Goal: Task Accomplishment & Management: Use online tool/utility

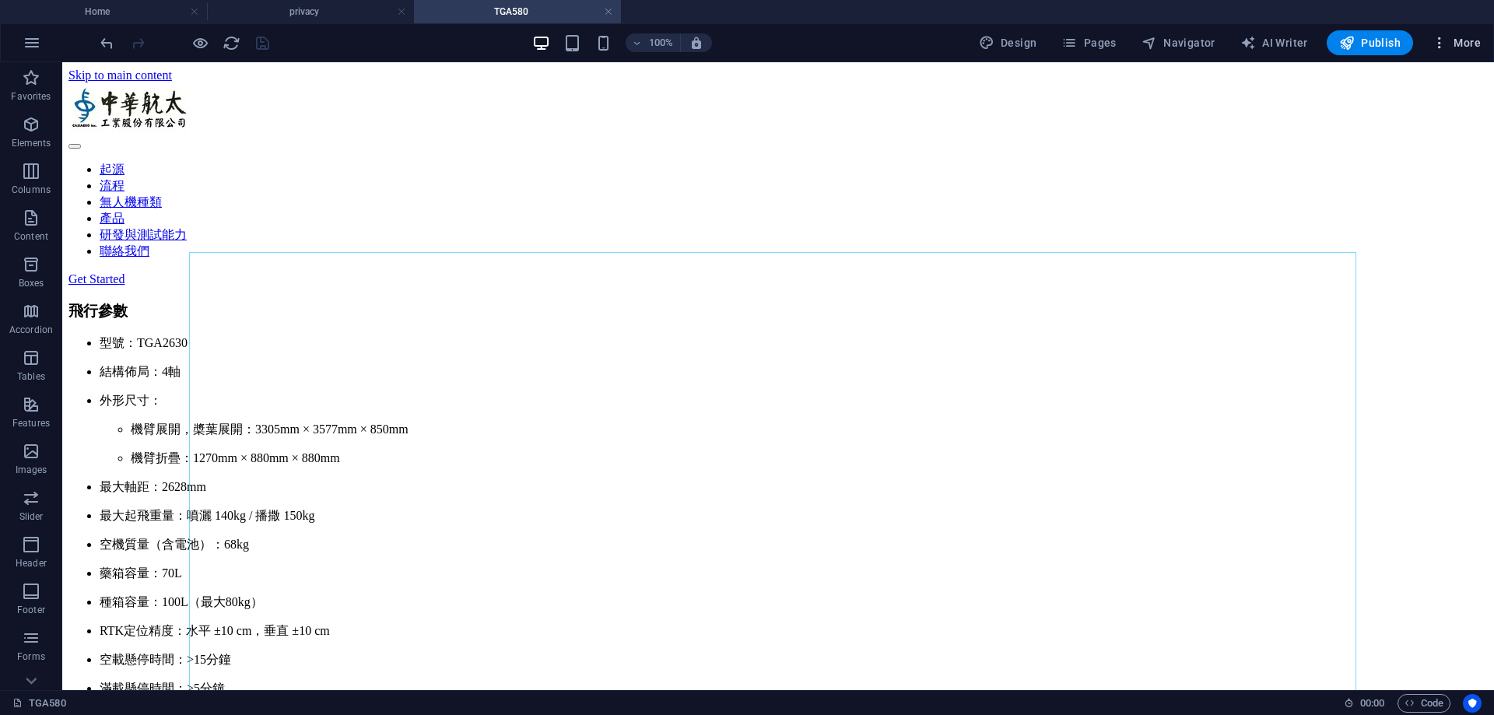
click at [1465, 43] on span "More" at bounding box center [1456, 43] width 49 height 16
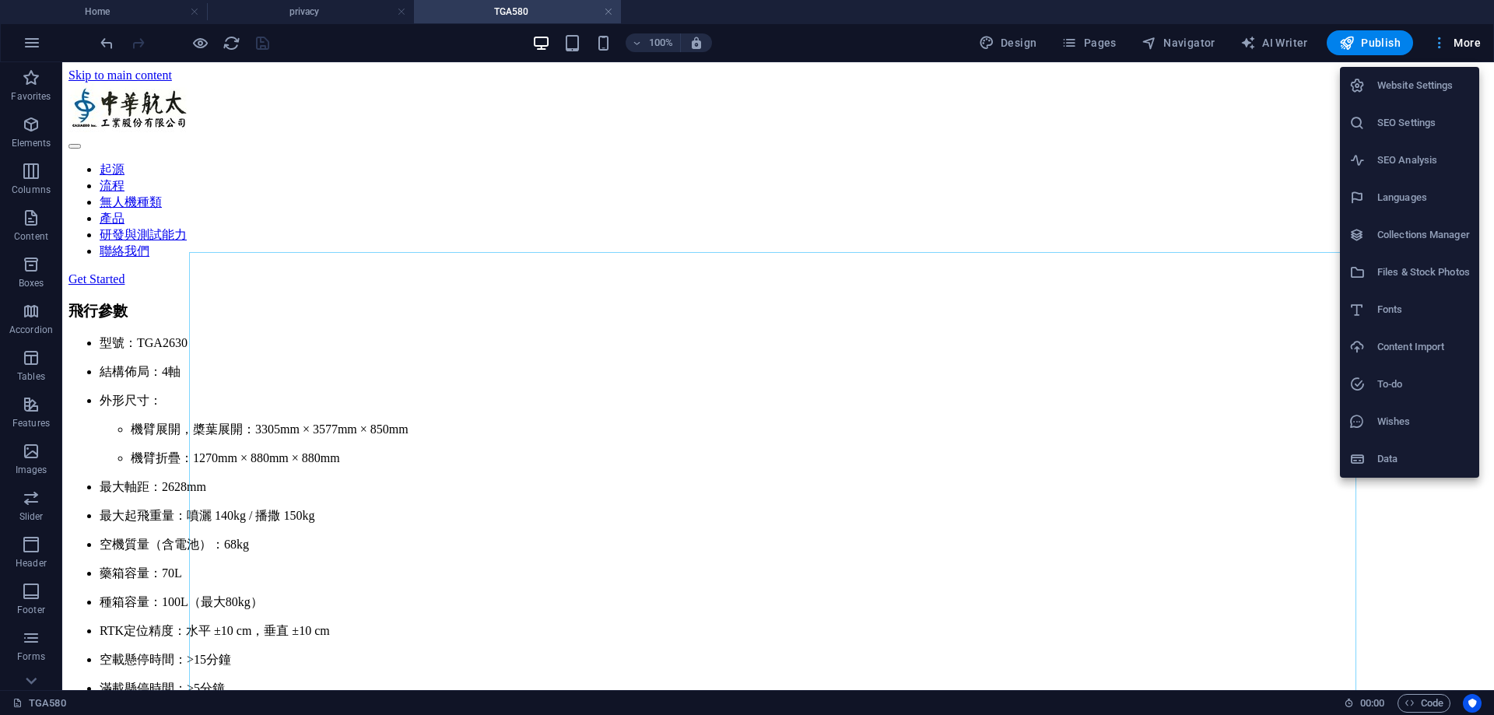
click at [1465, 43] on div at bounding box center [747, 357] width 1494 height 715
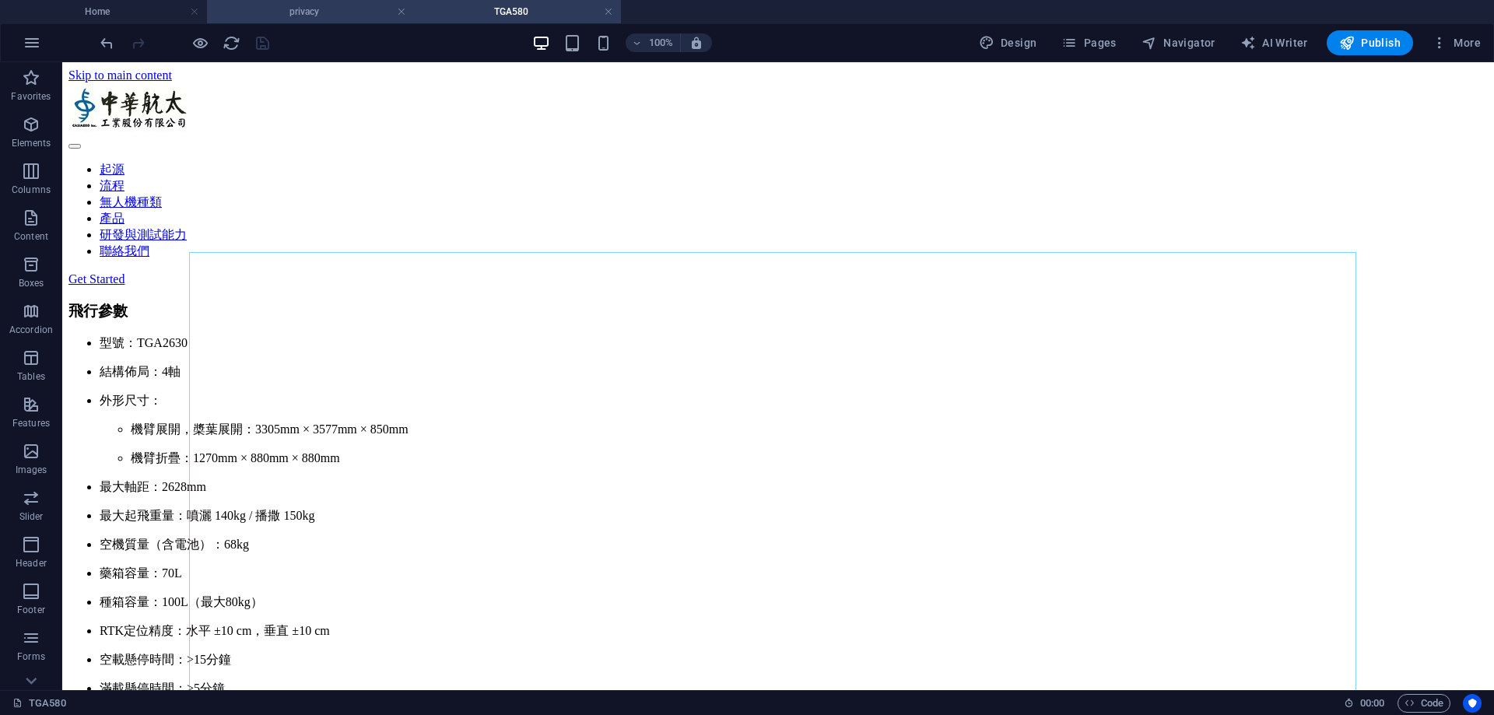
click at [307, 9] on h4 "privacy" at bounding box center [310, 11] width 207 height 17
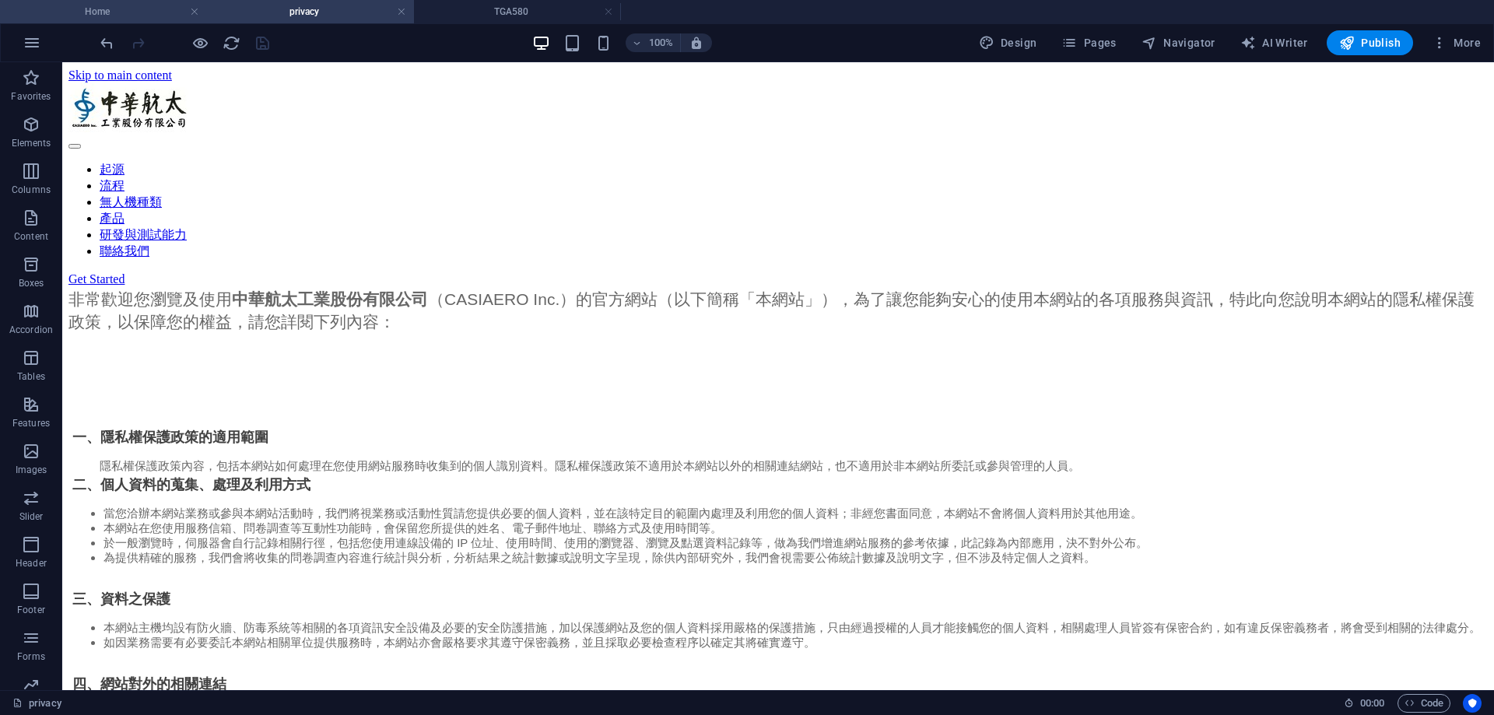
click at [76, 12] on h4 "Home" at bounding box center [103, 11] width 207 height 17
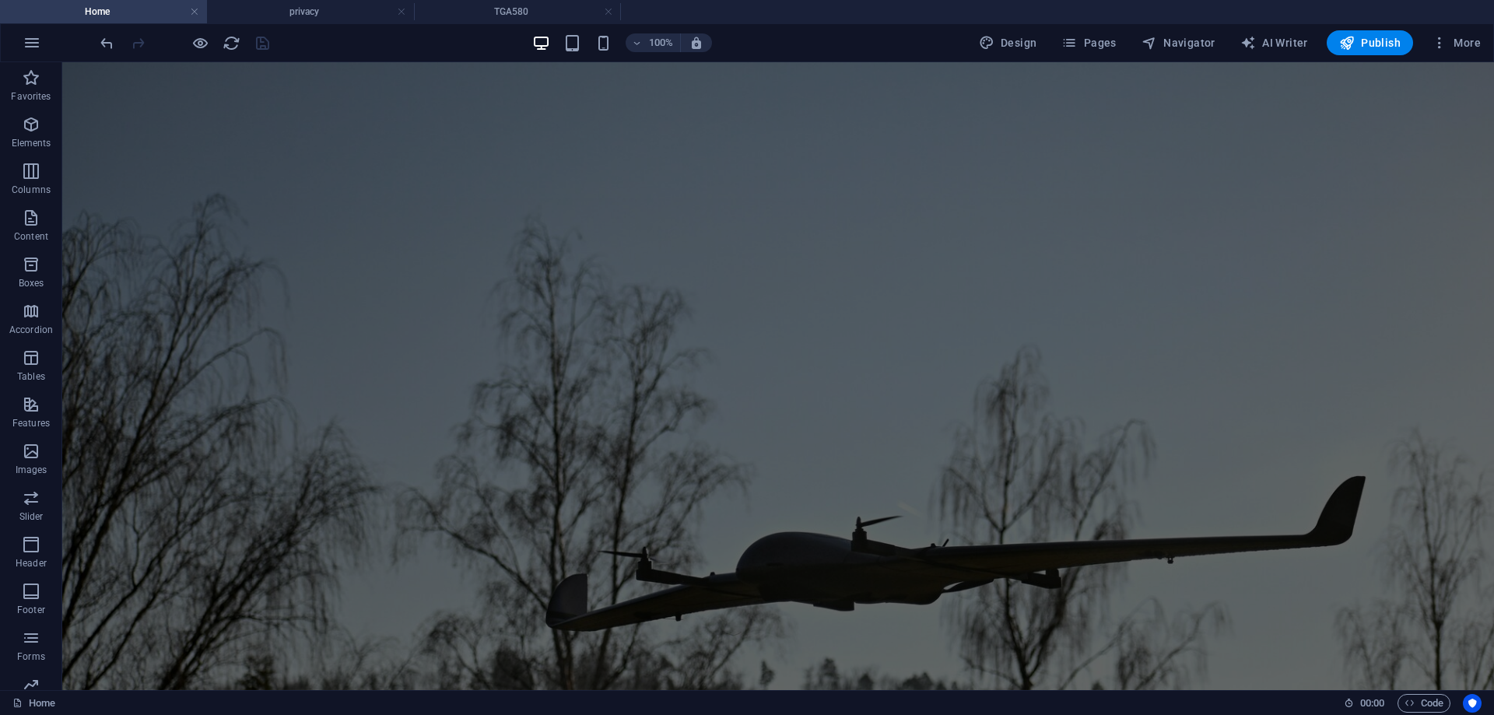
scroll to position [1280, 0]
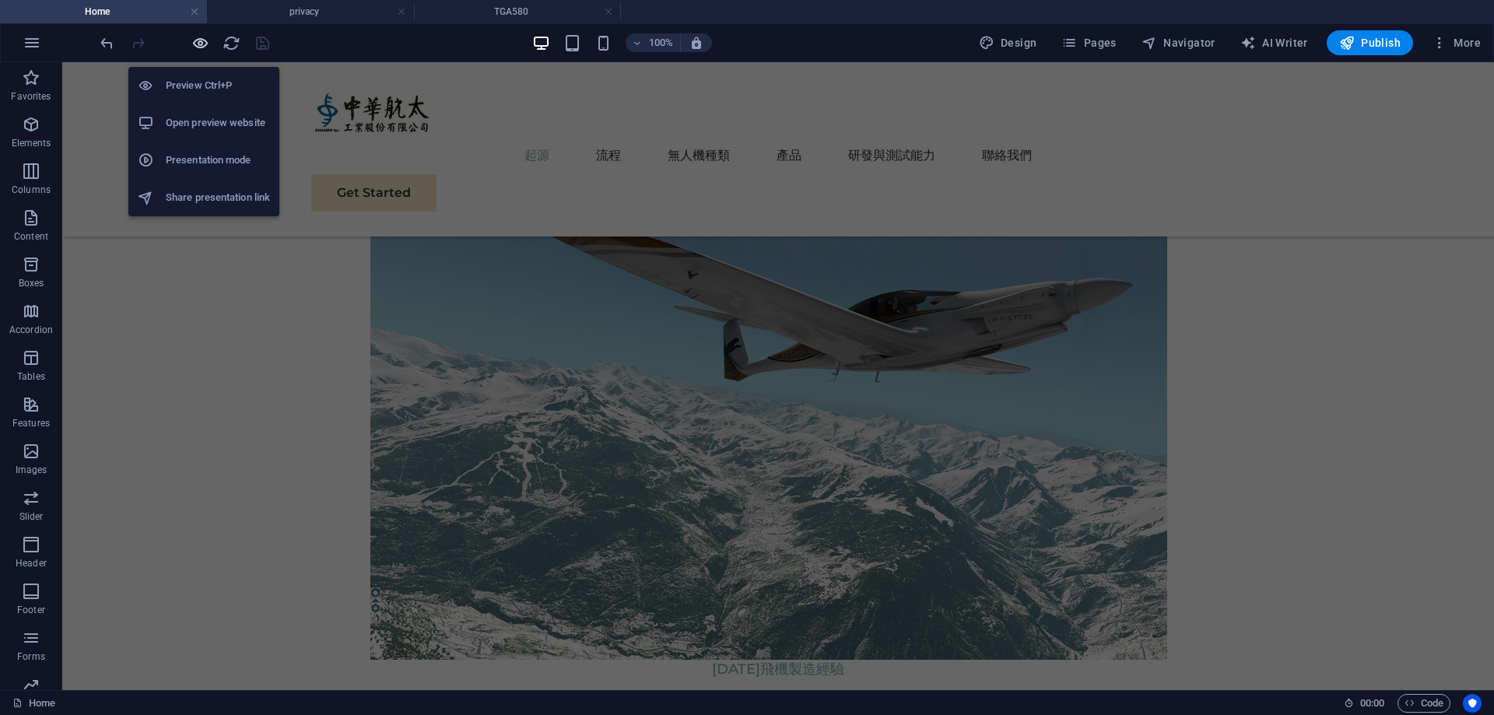
click at [202, 48] on icon "button" at bounding box center [200, 43] width 18 height 18
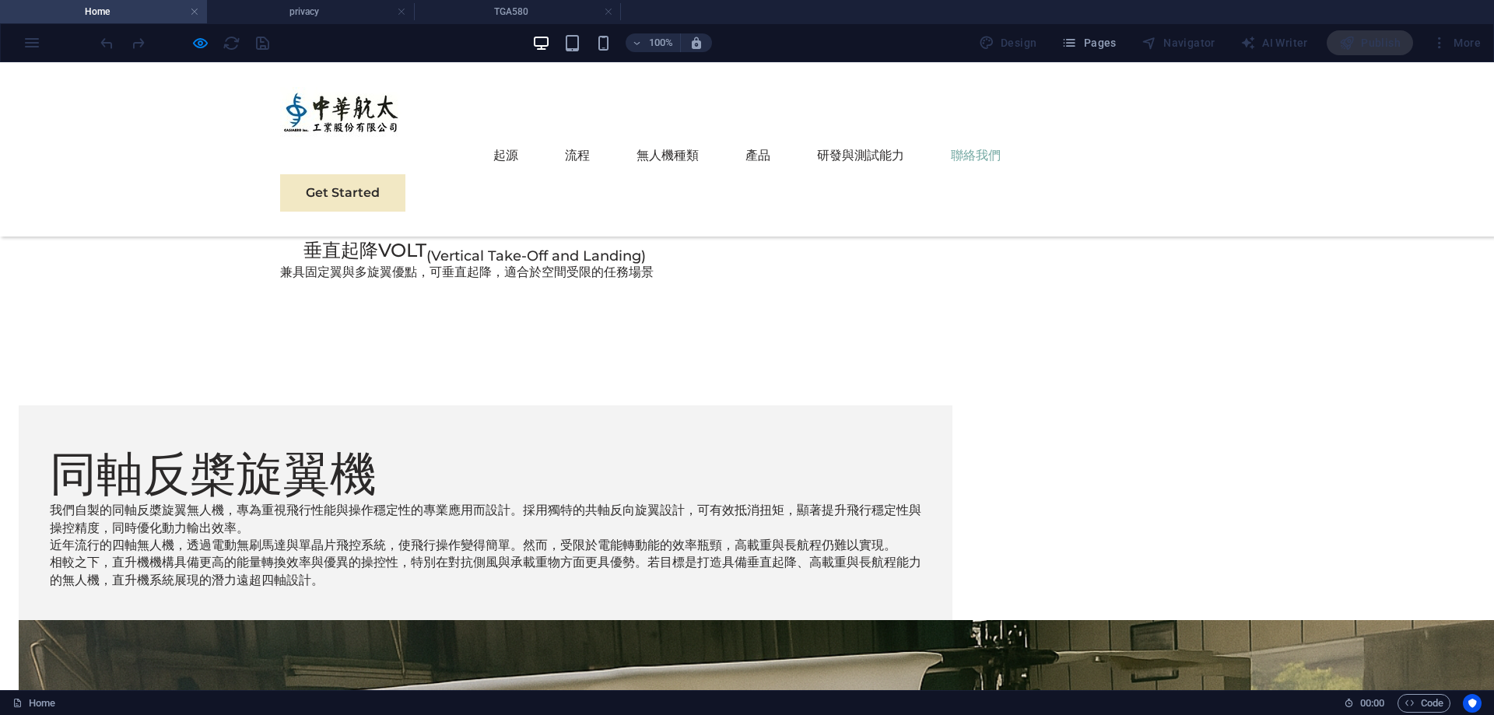
scroll to position [5496, 0]
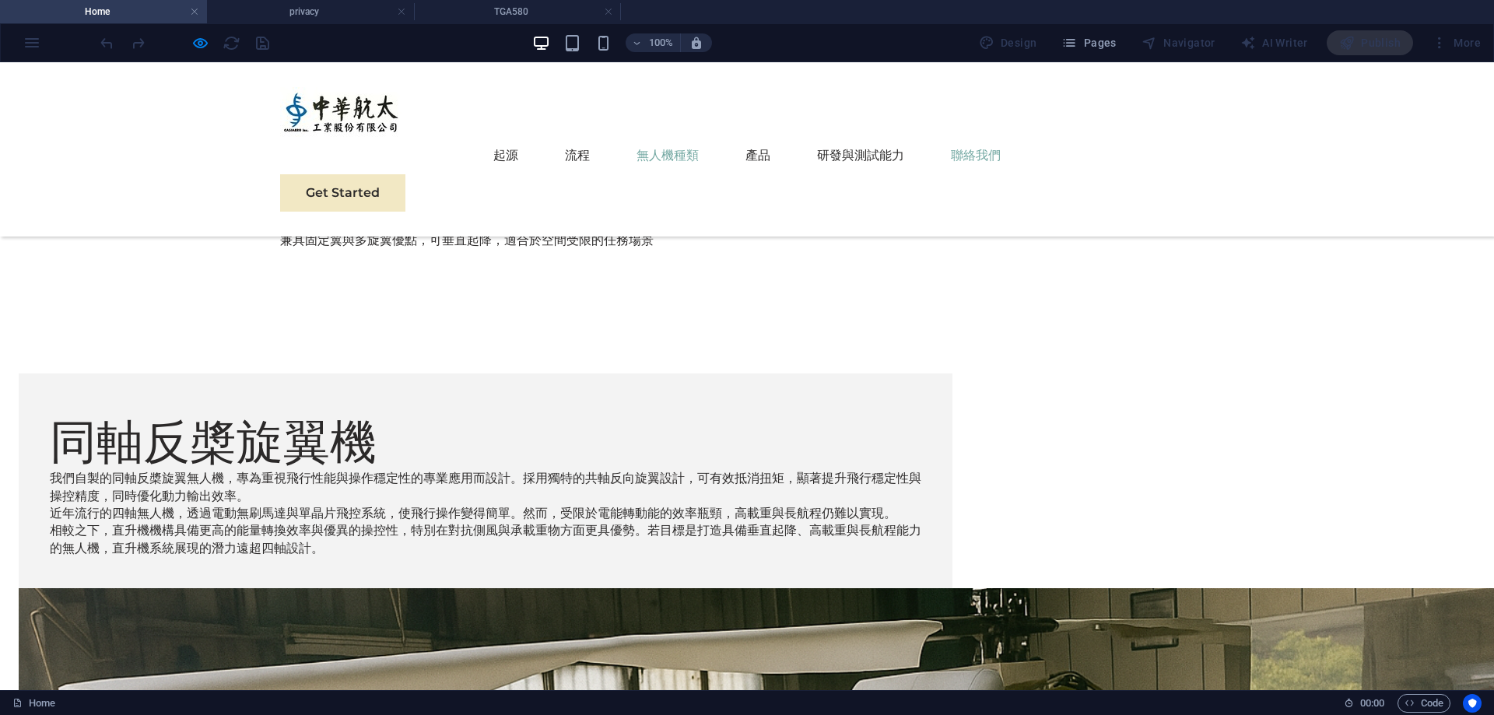
click at [648, 137] on link "無人機種類" at bounding box center [668, 155] width 62 height 37
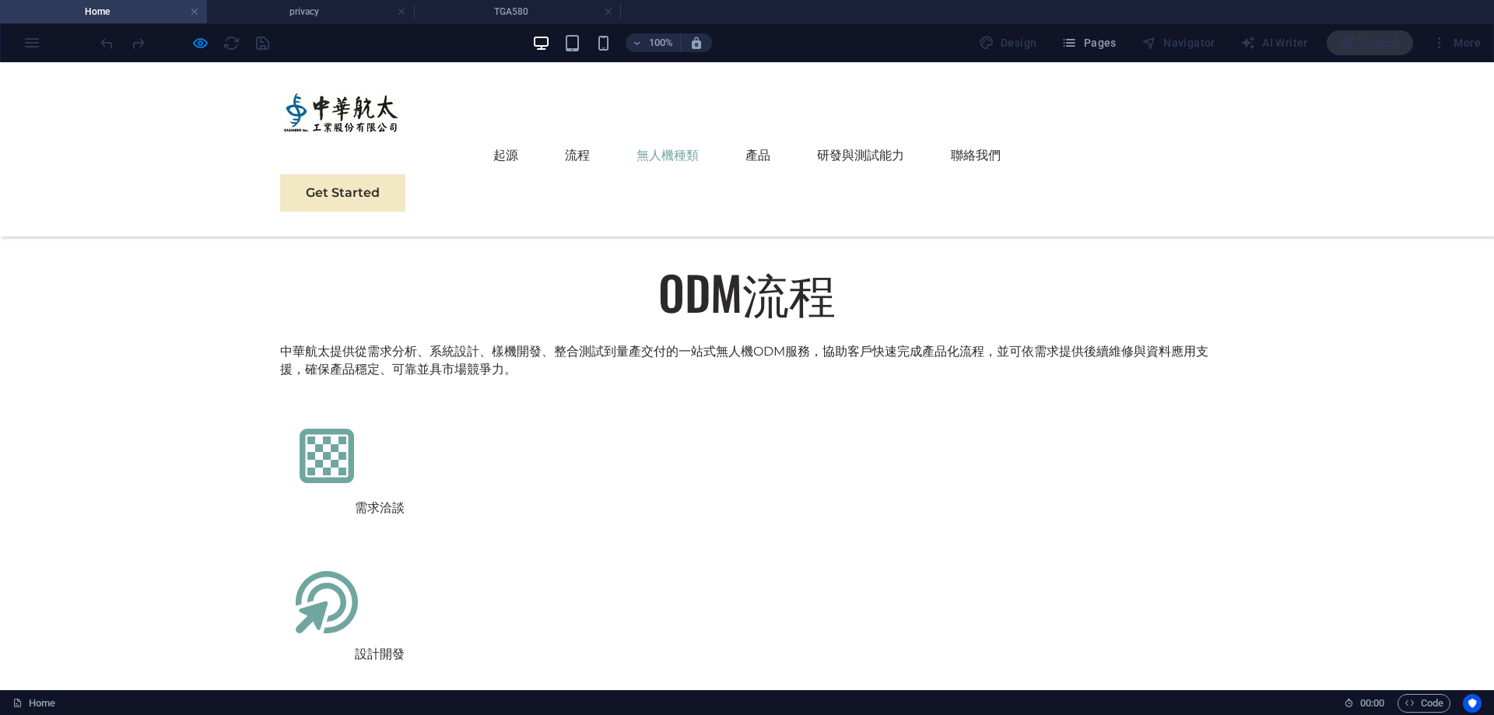
scroll to position [1917, 0]
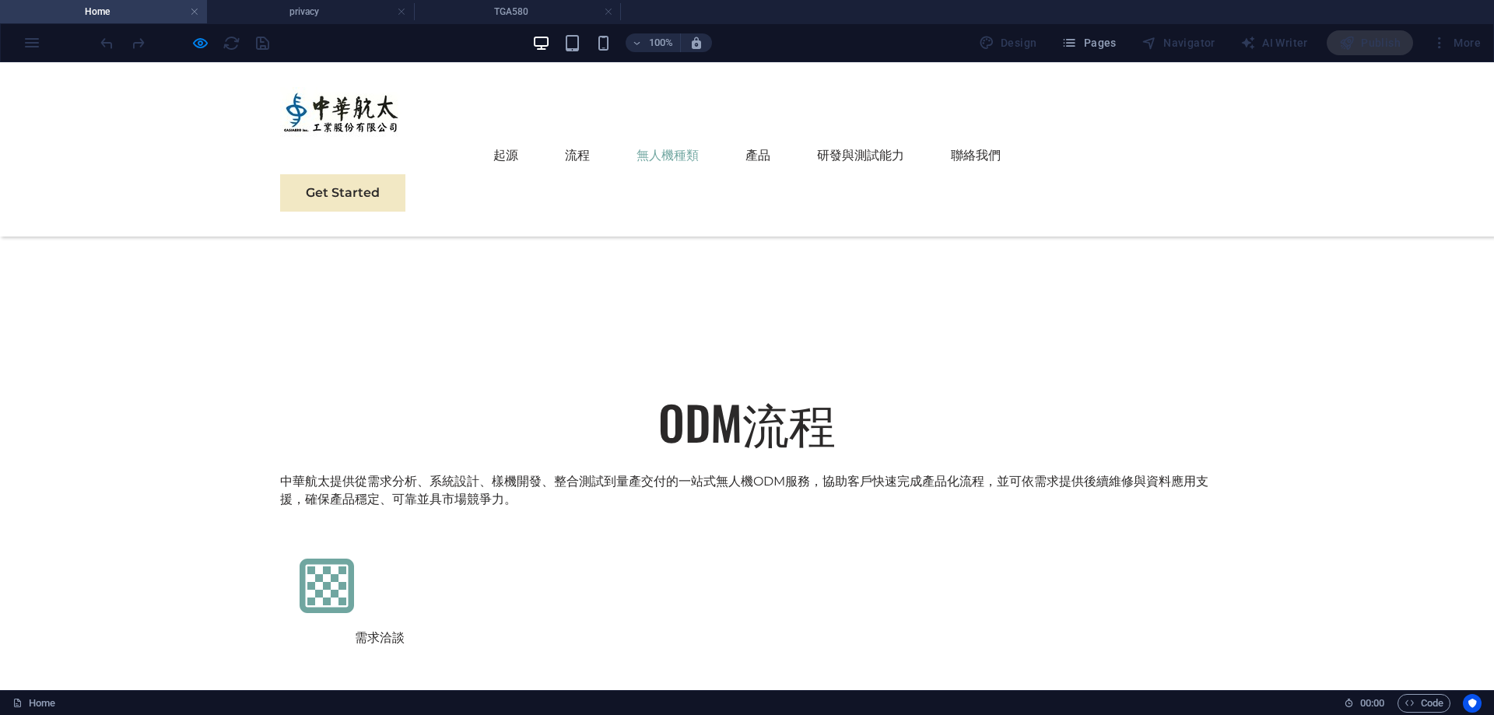
click at [792, 137] on ul "起源 流程 無人機種類 產品 研發與測試能力 聯絡我們" at bounding box center [747, 155] width 934 height 37
drag, startPoint x: 762, startPoint y: 119, endPoint x: 752, endPoint y: 119, distance: 10.1
click at [760, 137] on link "產品" at bounding box center [758, 155] width 25 height 37
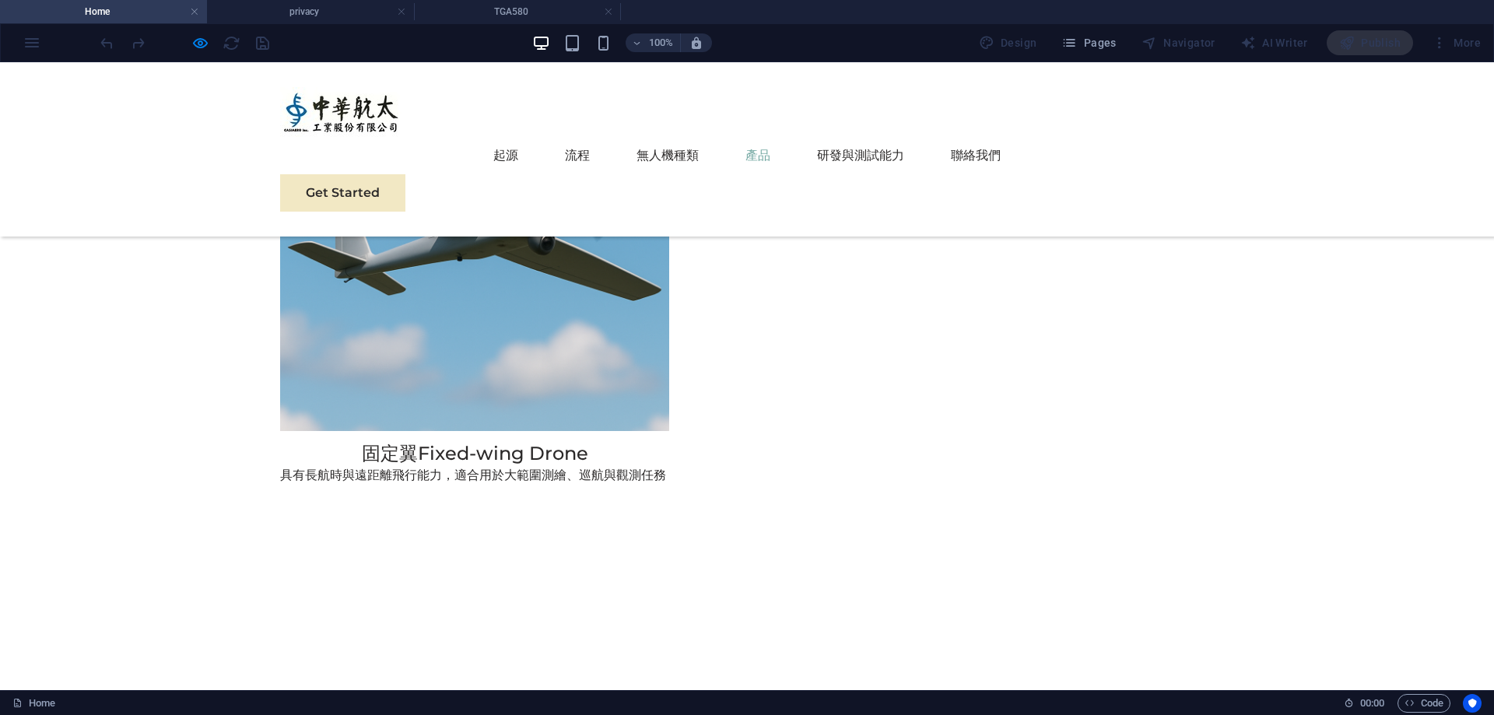
scroll to position [3748, 0]
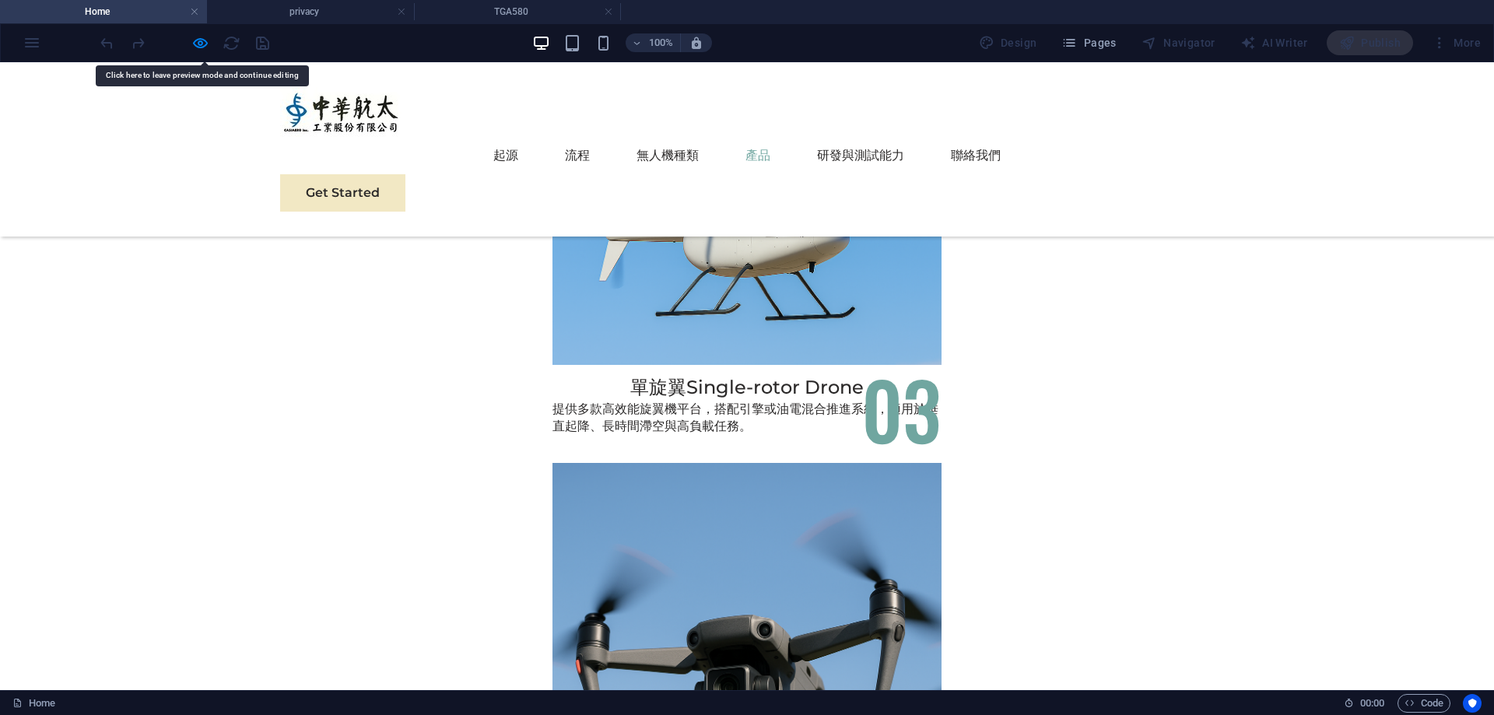
scroll to position [4215, 0]
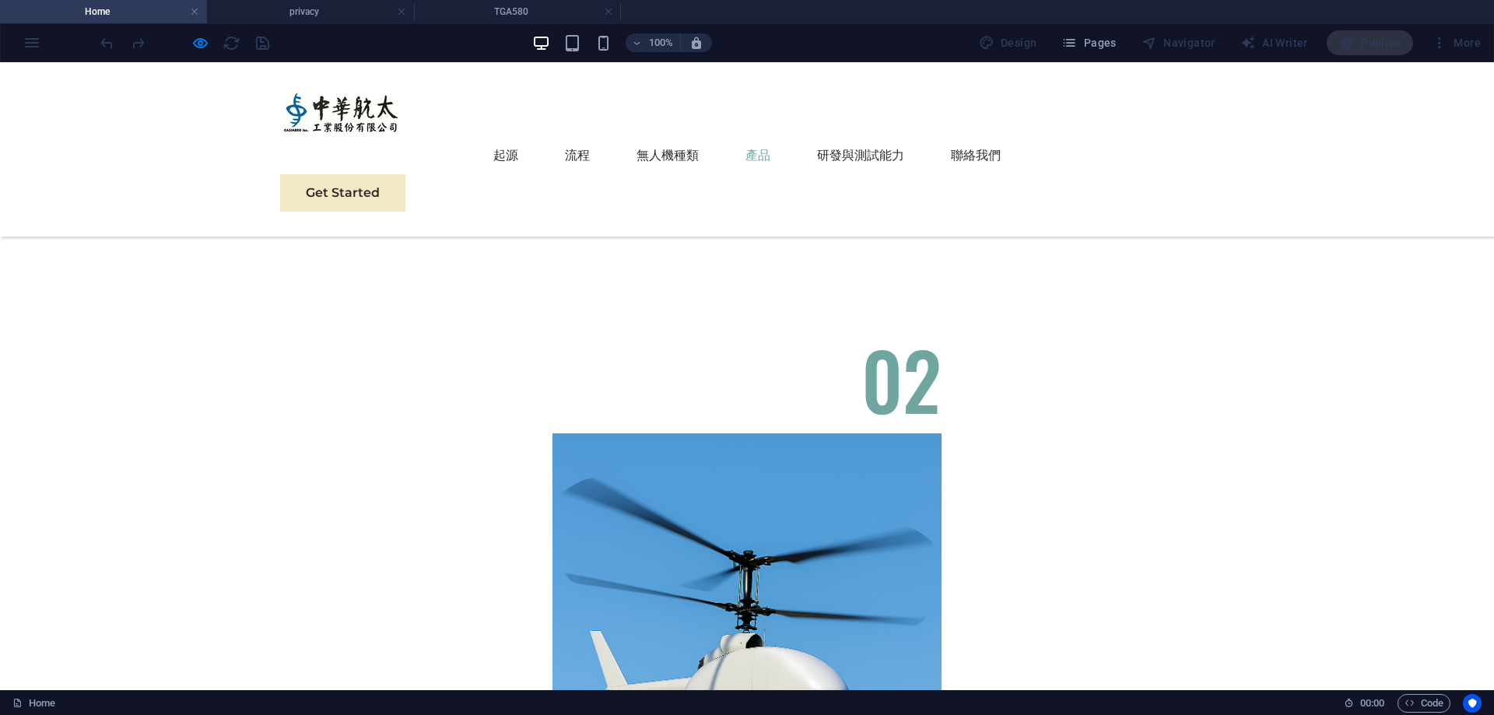
scroll to position [3748, 0]
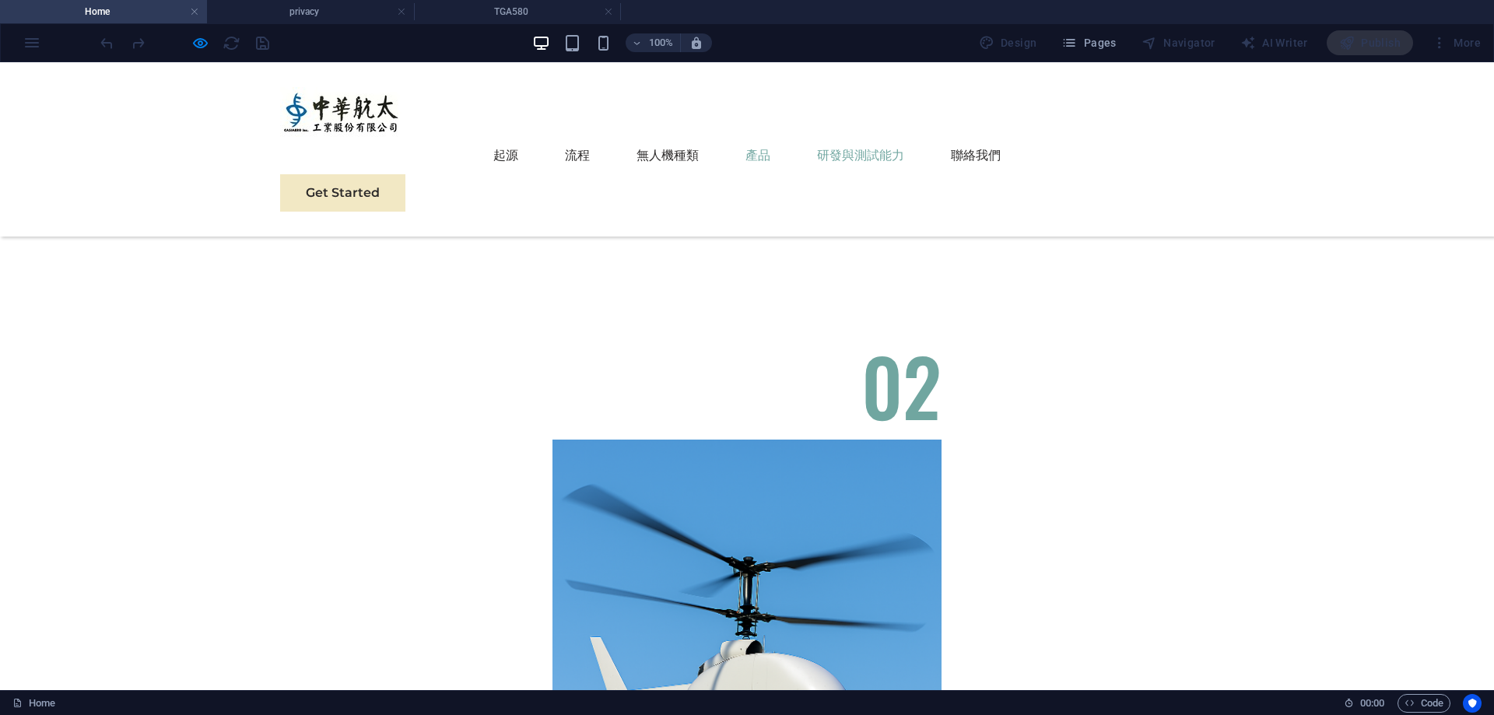
click at [866, 139] on link "研發與測試能力" at bounding box center [860, 155] width 87 height 37
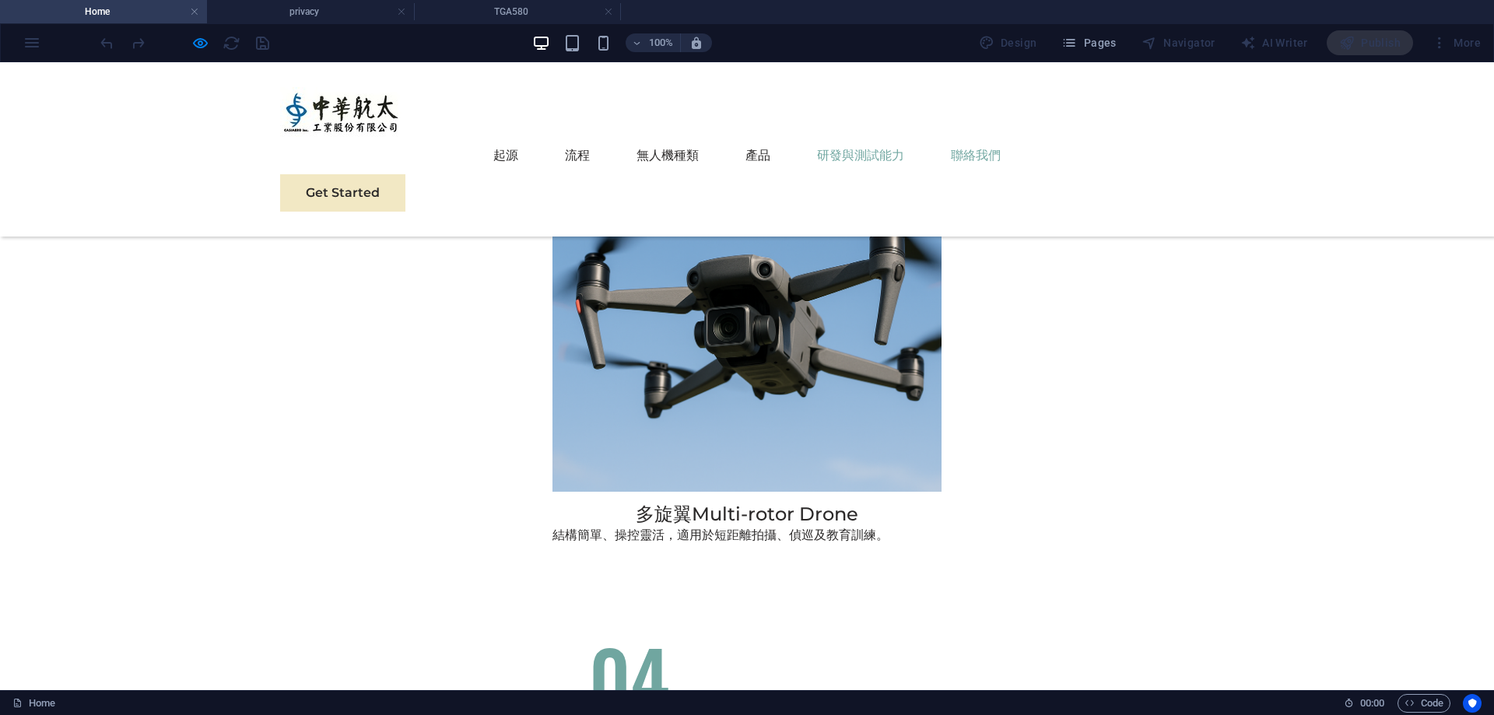
click at [1001, 137] on link "聯絡我們" at bounding box center [976, 155] width 50 height 37
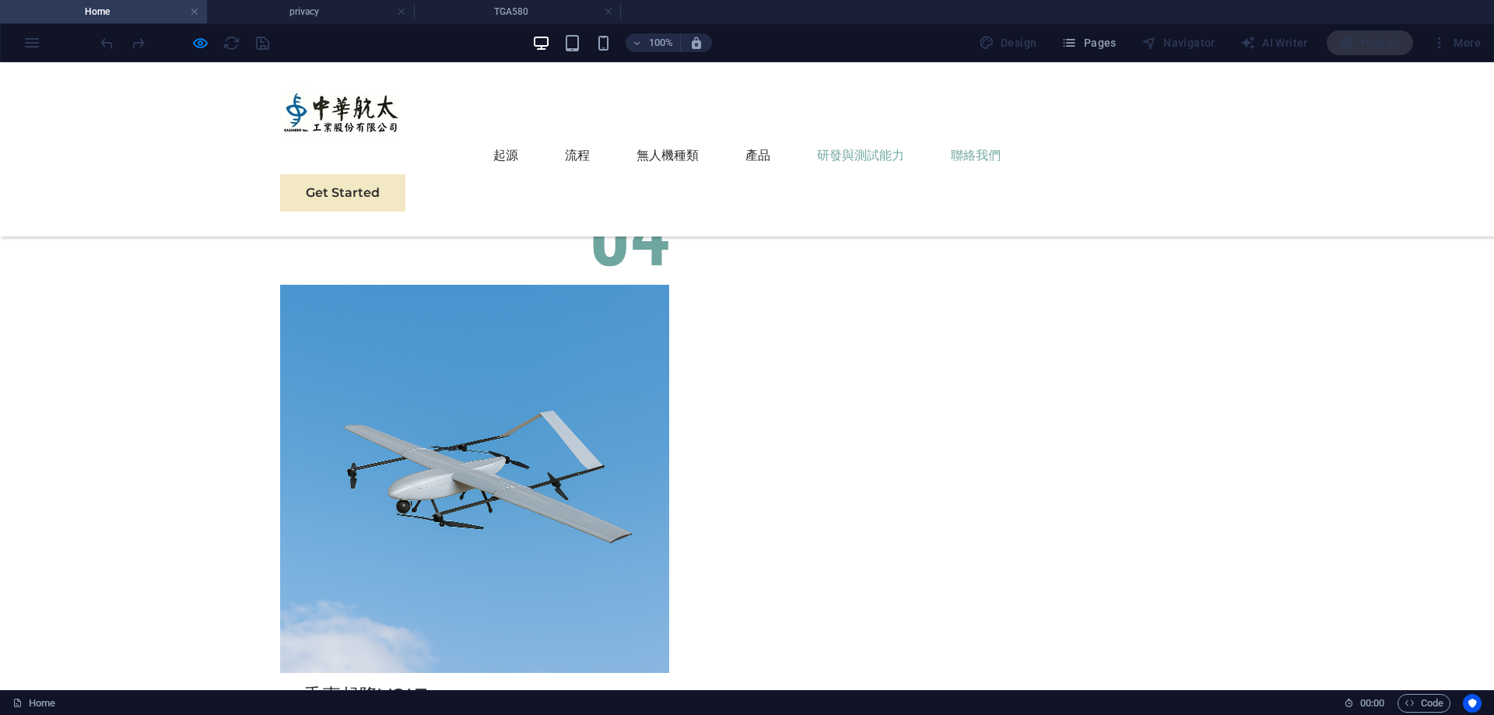
click at [899, 137] on link "研發與測試能力" at bounding box center [860, 155] width 87 height 37
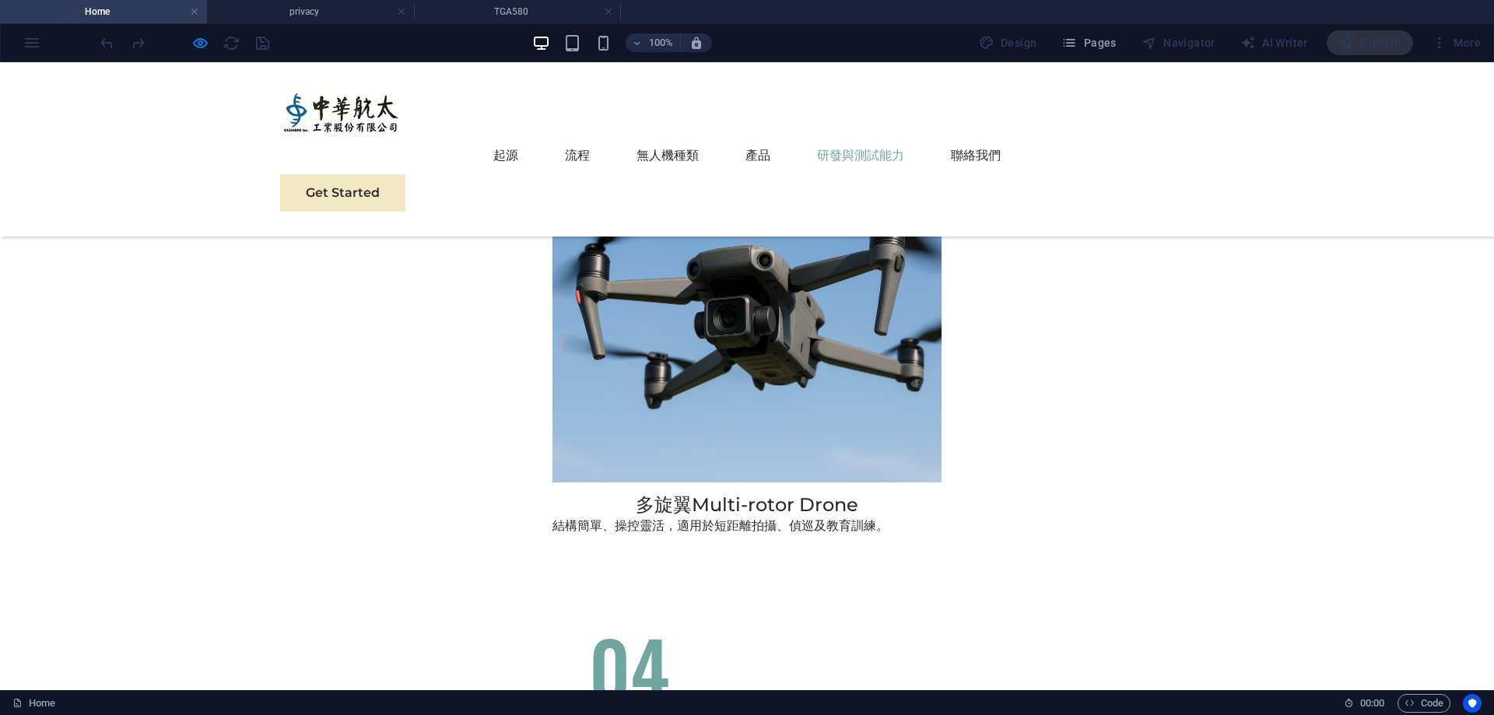
scroll to position [4572, 0]
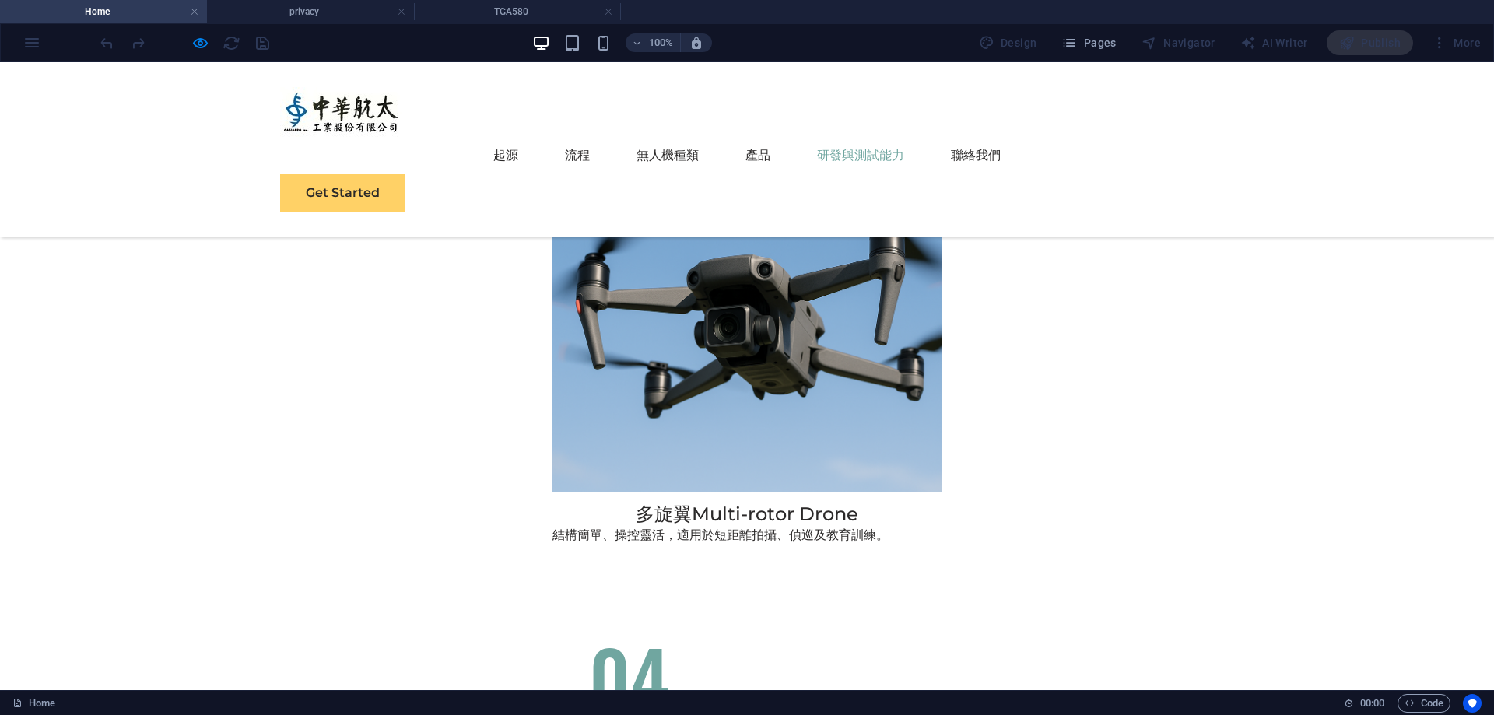
click at [406, 174] on link "Get Started" at bounding box center [342, 192] width 125 height 37
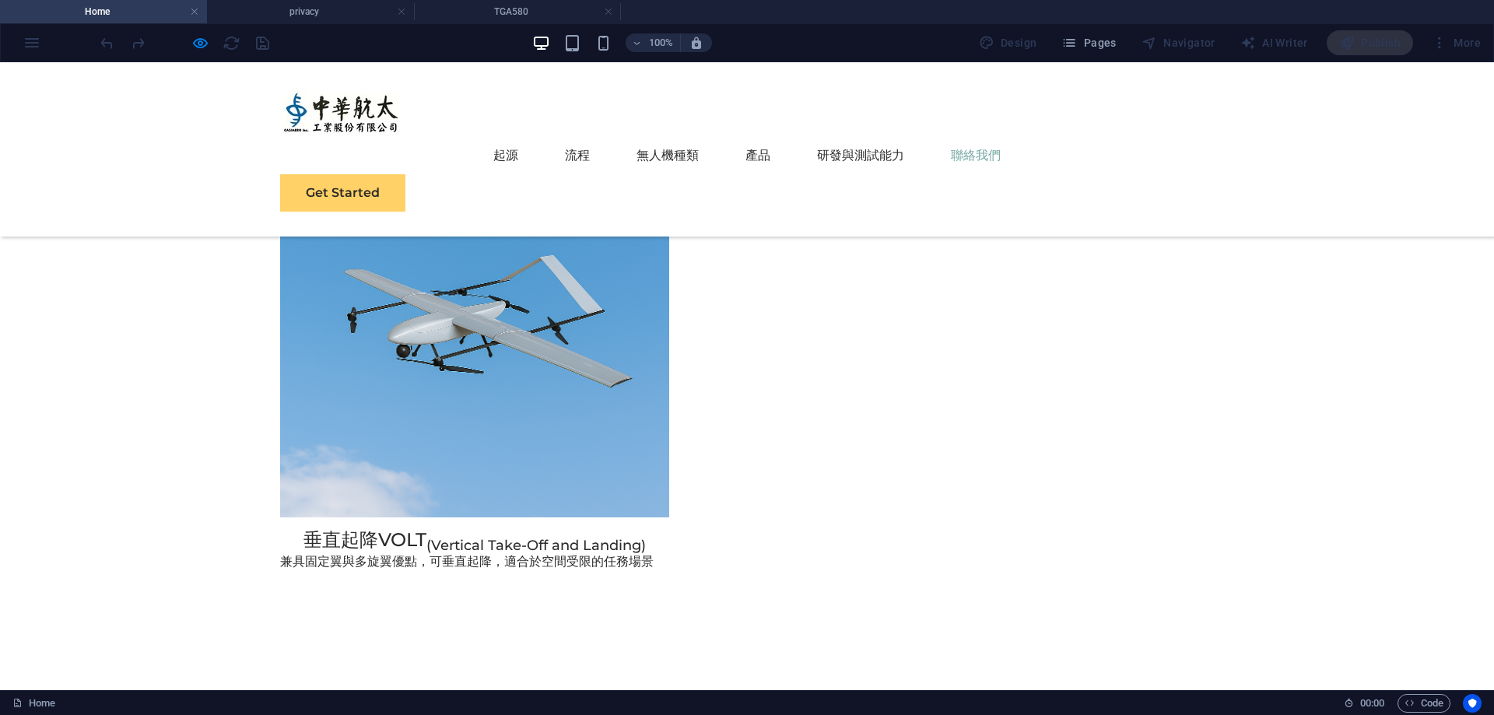
scroll to position [5185, 0]
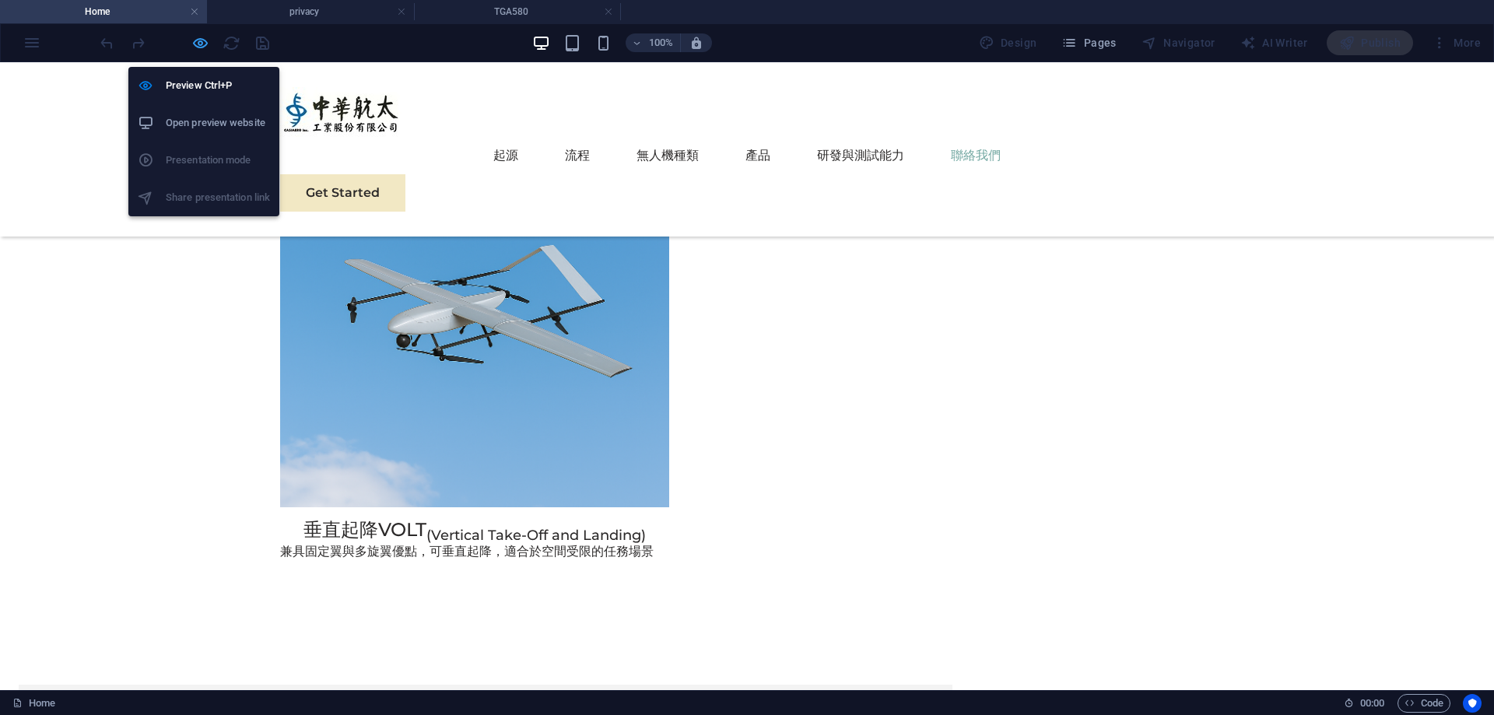
click at [207, 38] on icon "button" at bounding box center [200, 43] width 18 height 18
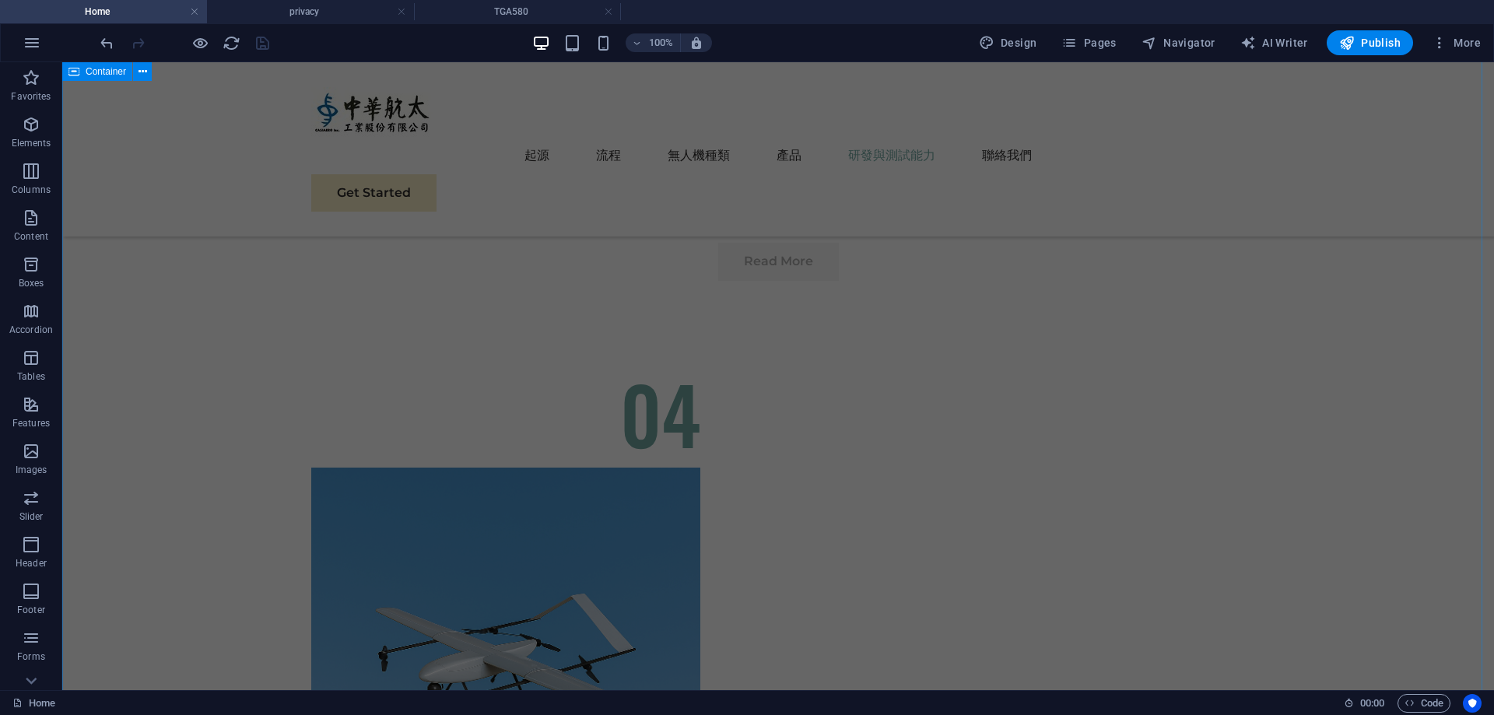
scroll to position [5001, 0]
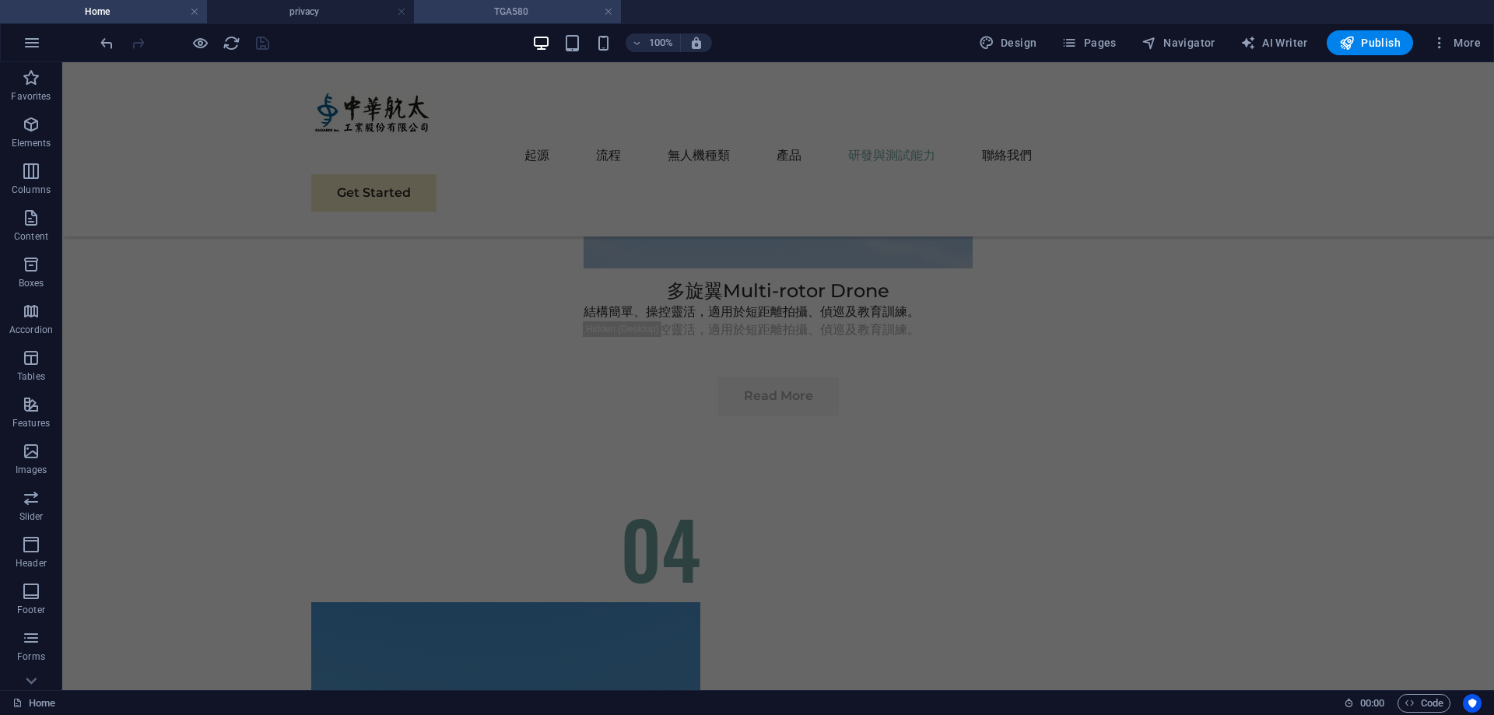
click at [536, 13] on h4 "TGA580" at bounding box center [517, 11] width 207 height 17
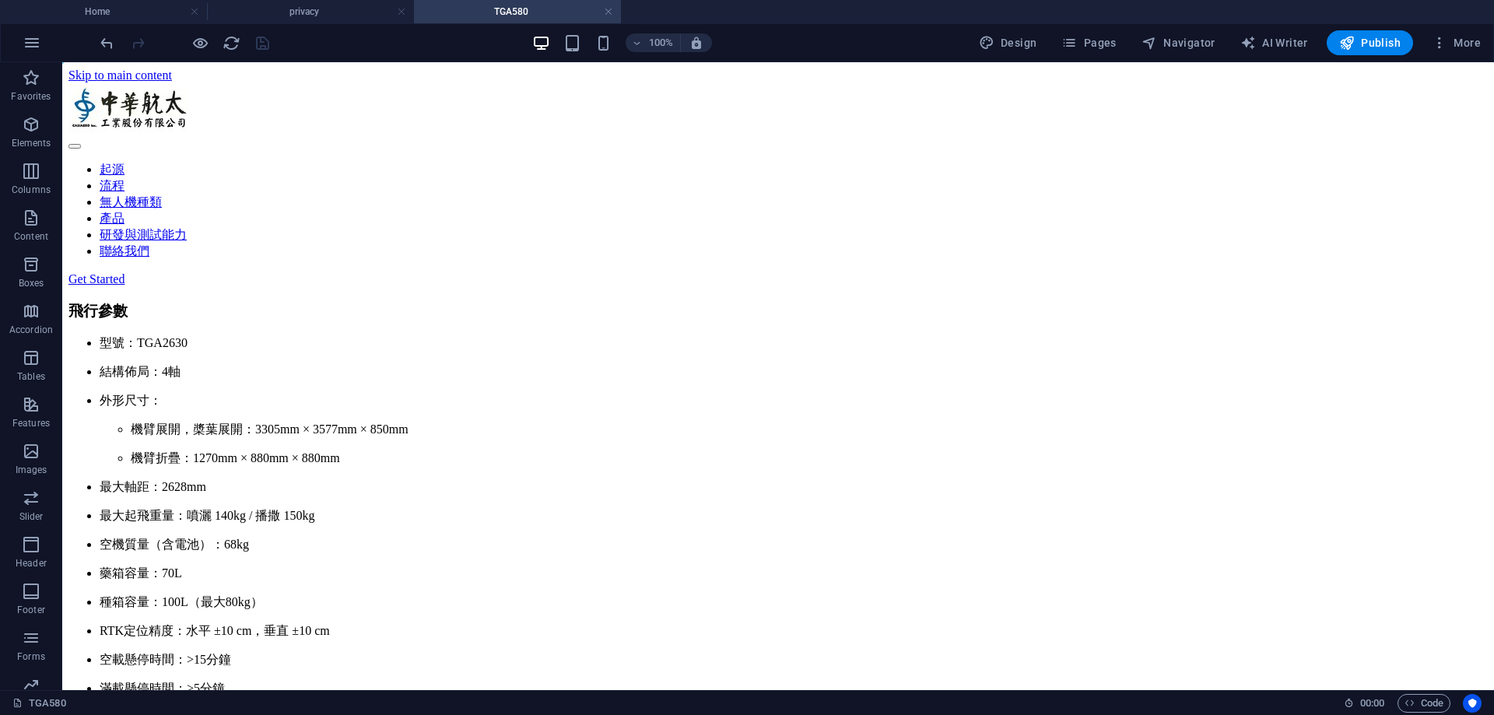
scroll to position [0, 0]
click at [1083, 49] on span "Pages" at bounding box center [1089, 43] width 54 height 16
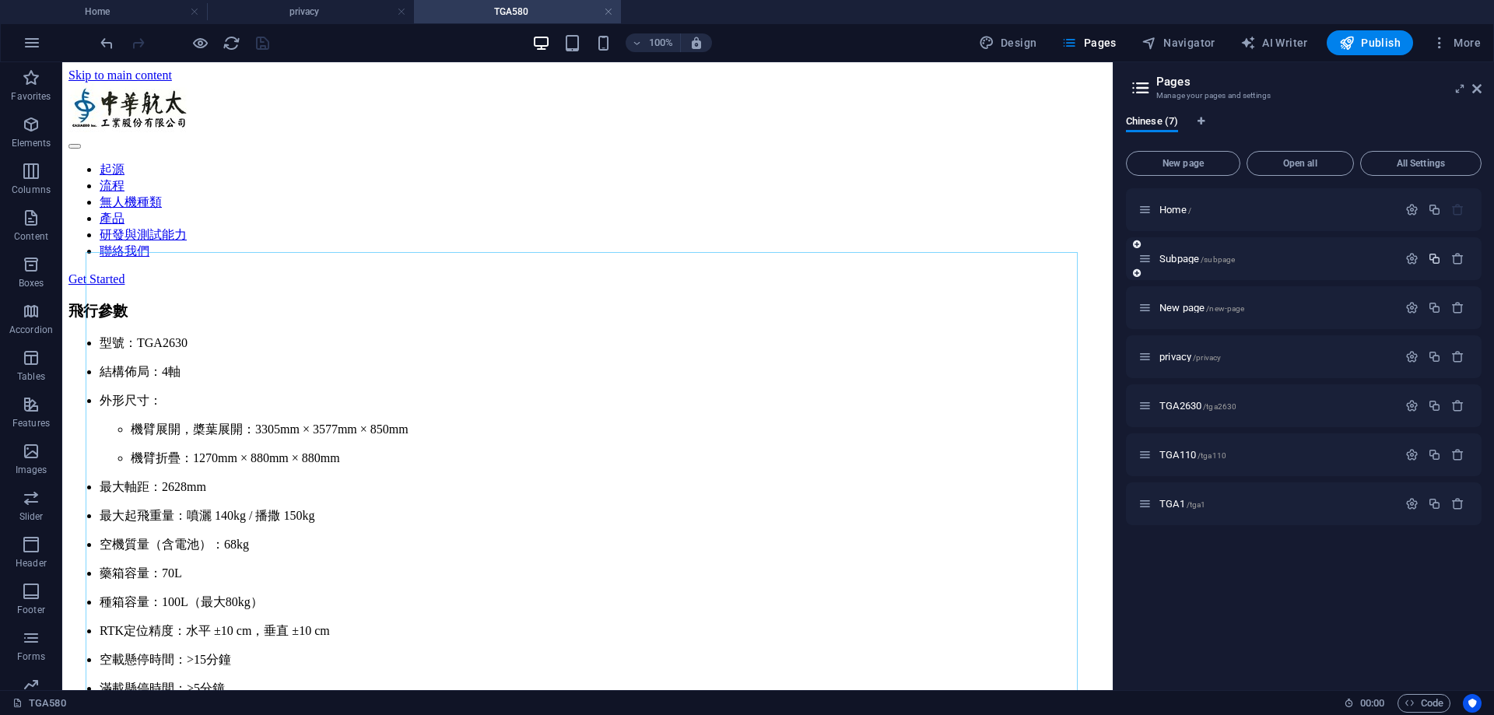
click at [1436, 258] on icon "button" at bounding box center [1434, 258] width 13 height 13
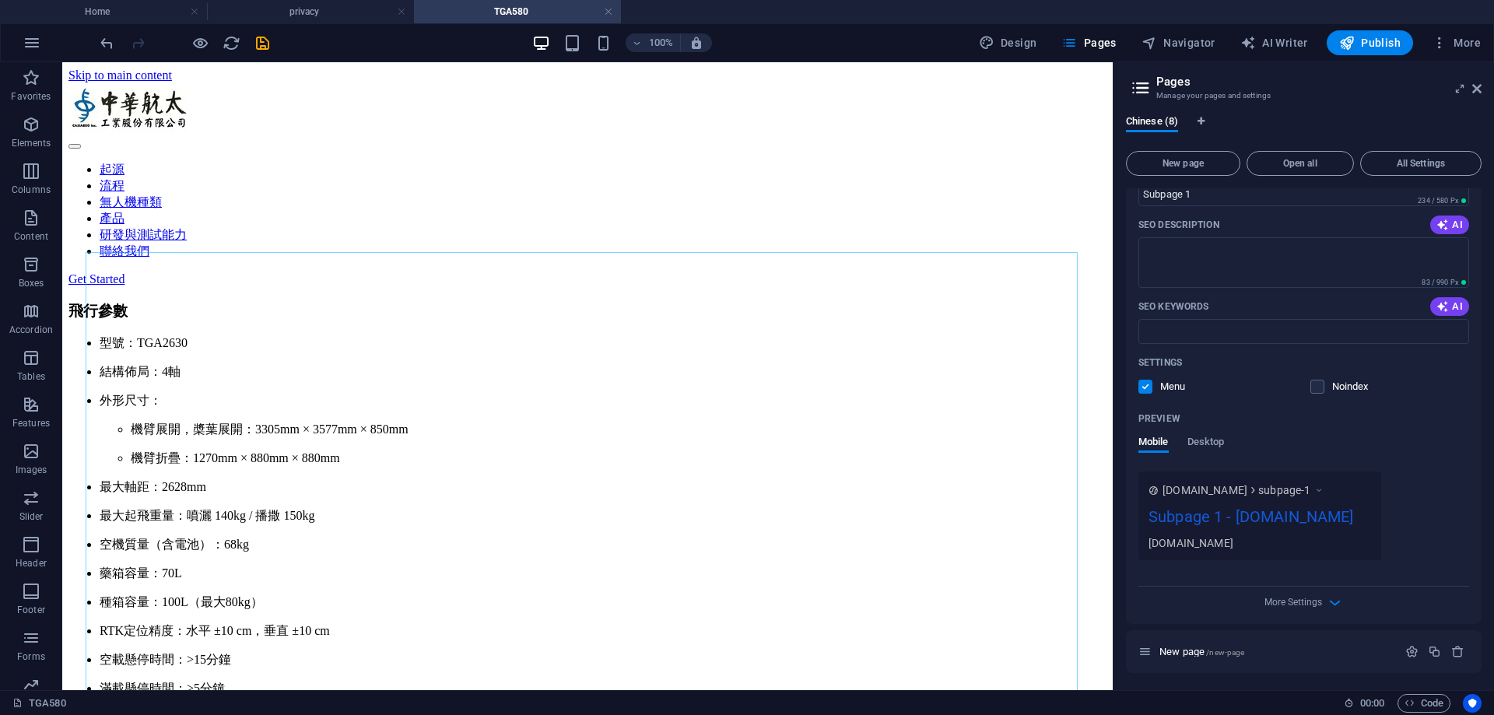
scroll to position [93, 0]
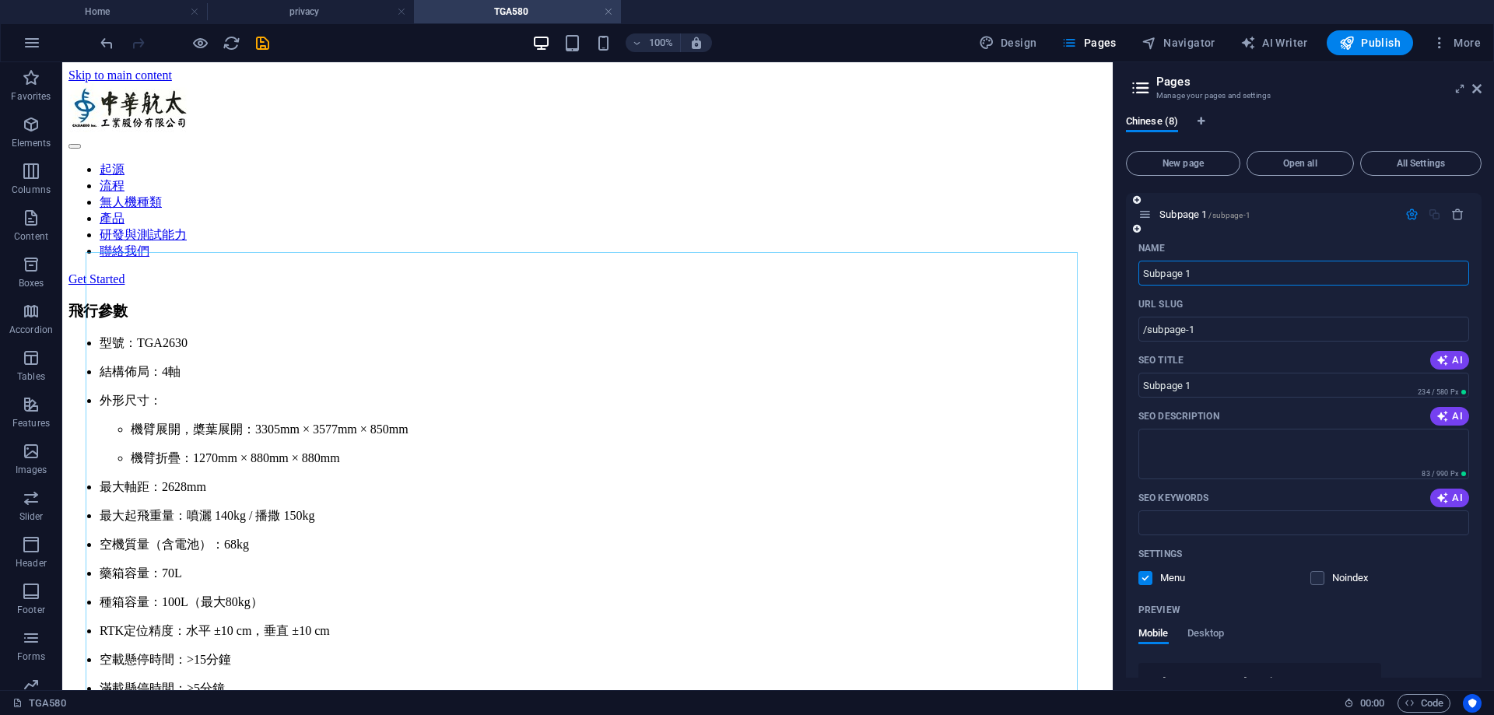
click at [1414, 215] on icon "button" at bounding box center [1412, 214] width 13 height 13
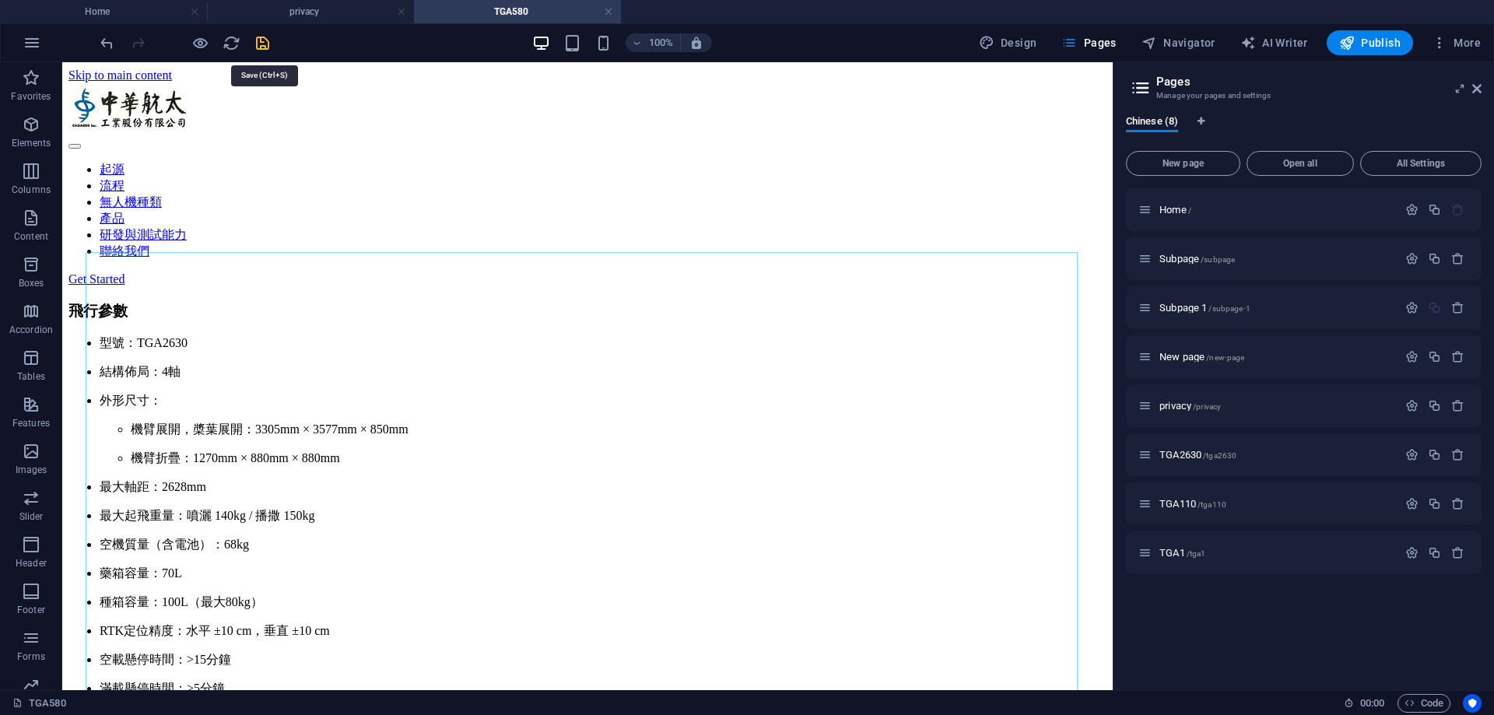
click at [271, 51] on icon "save" at bounding box center [263, 43] width 18 height 18
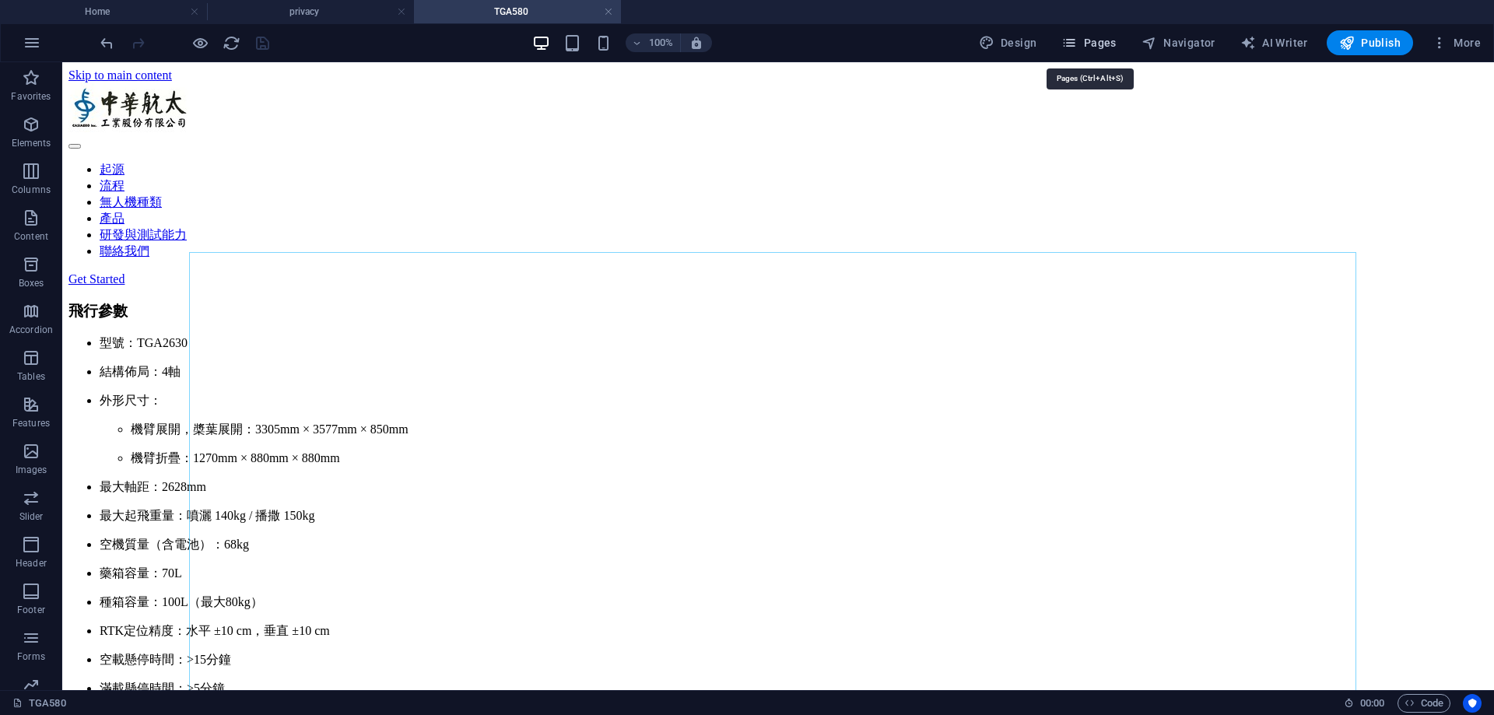
click at [1101, 49] on span "Pages" at bounding box center [1089, 43] width 54 height 16
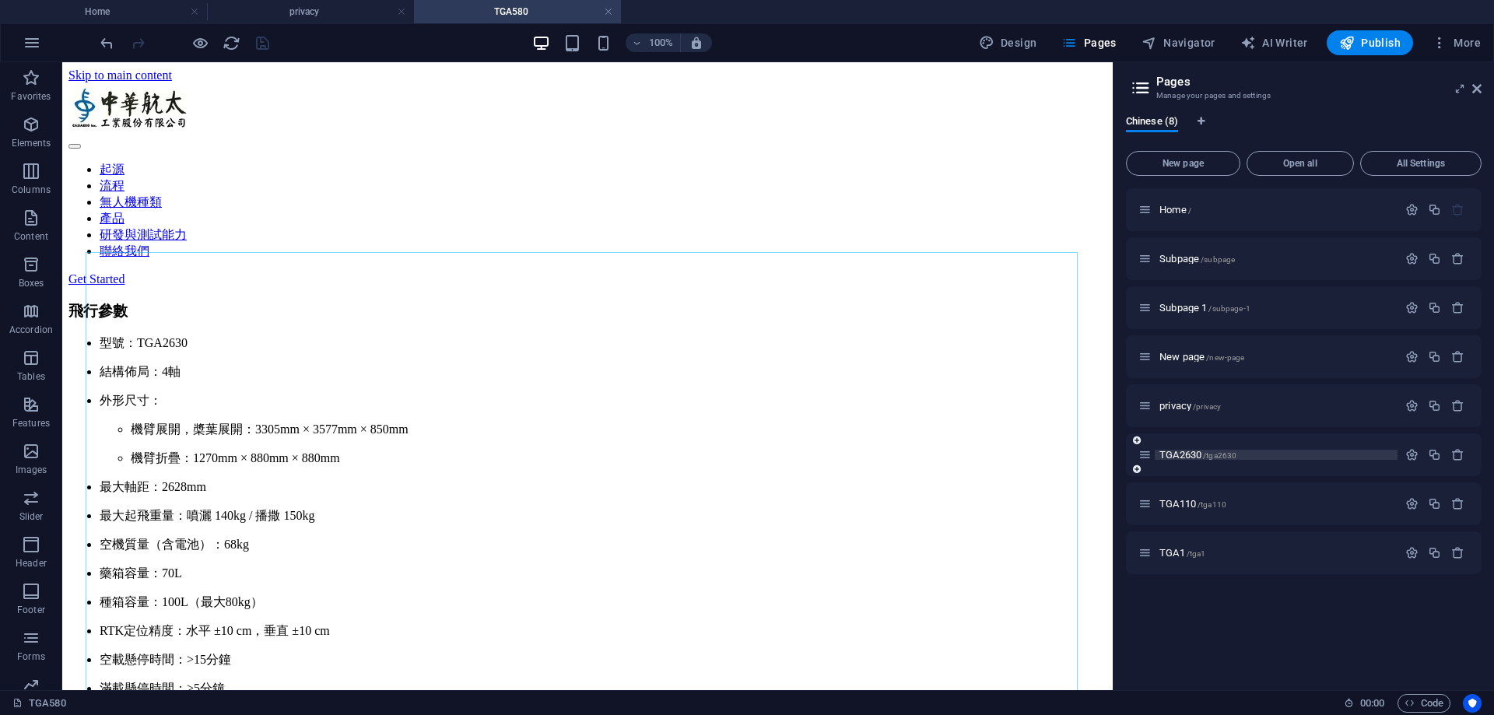
click at [1163, 456] on span "TGA2630 /tga2630" at bounding box center [1198, 455] width 77 height 12
click at [1430, 501] on icon "button" at bounding box center [1434, 503] width 13 height 13
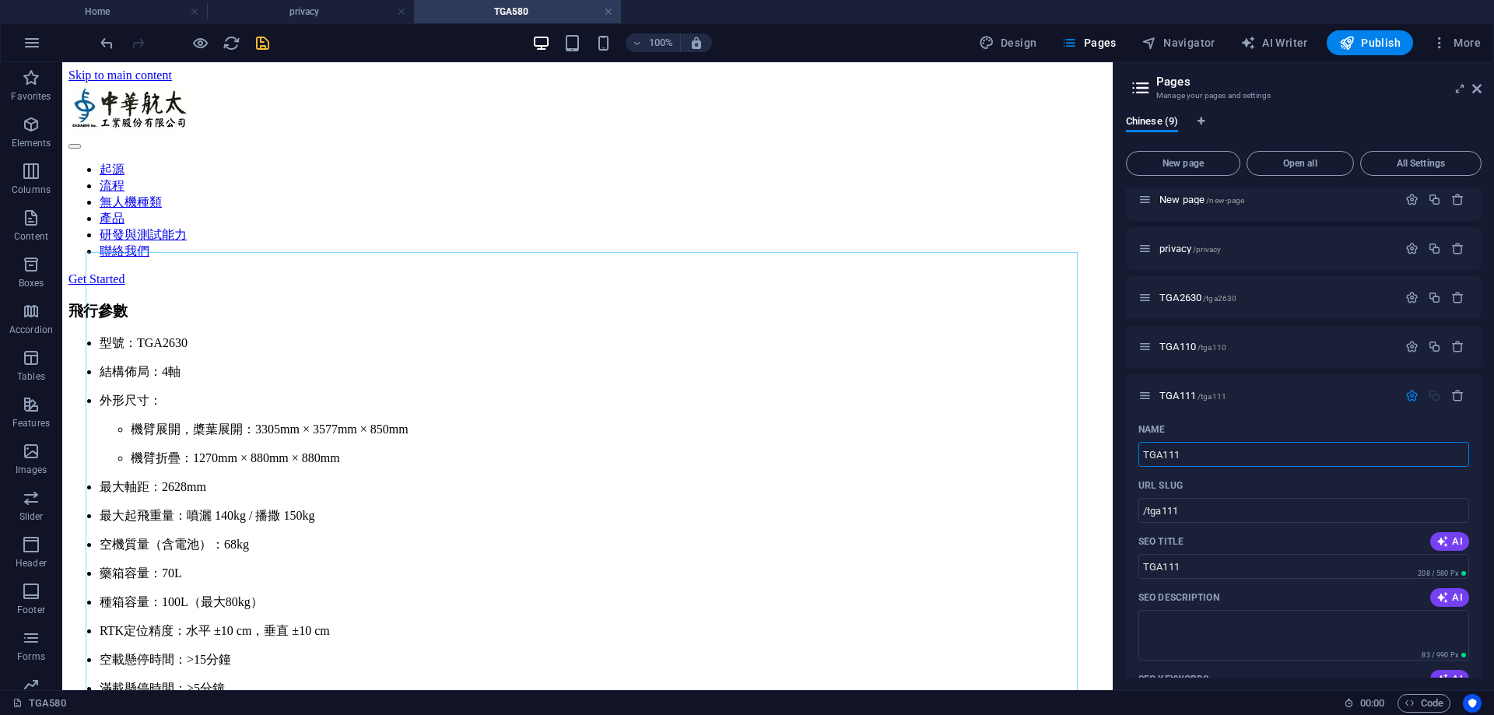
scroll to position [156, 0]
click at [602, 162] on nav "起源 流程 無人機種類 產品 研發與測試能力 聯絡我們" at bounding box center [587, 211] width 1038 height 98
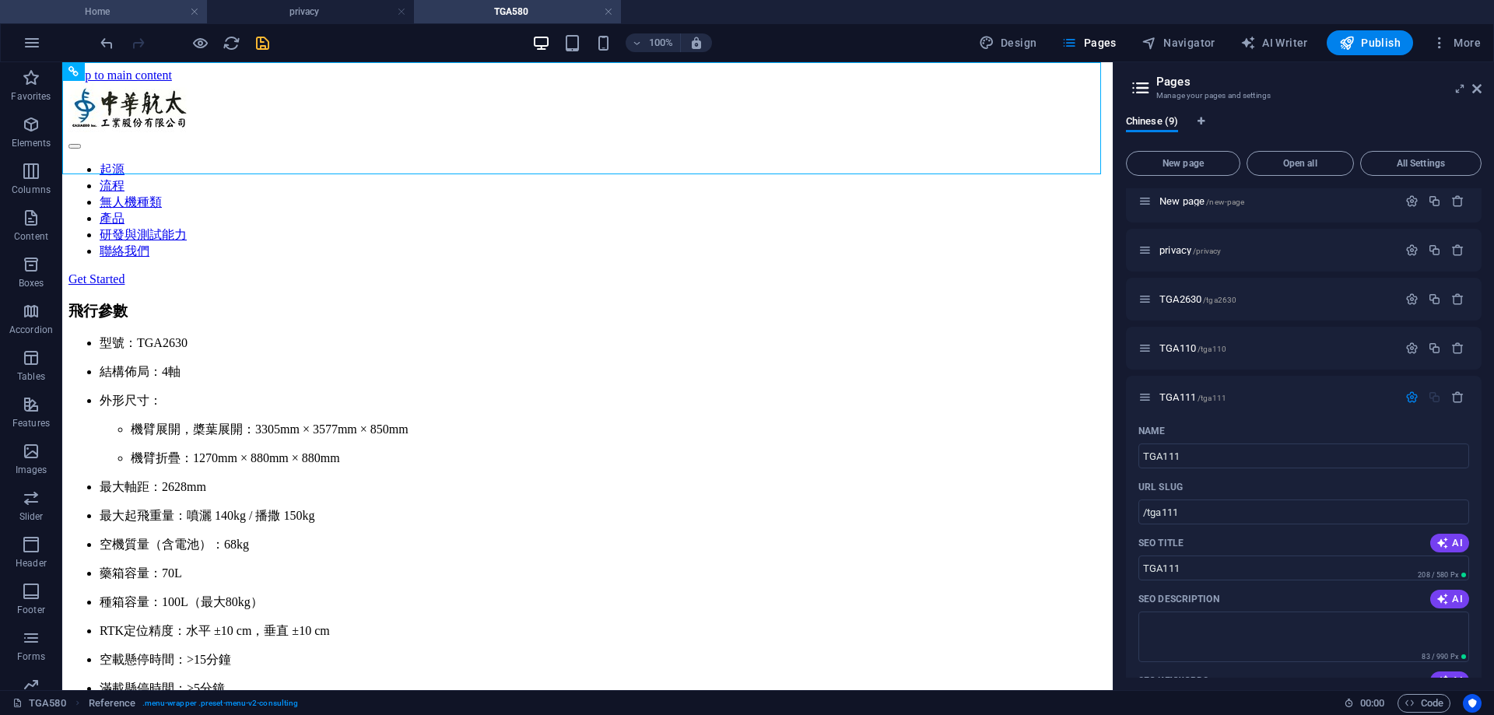
click at [129, 12] on h4 "Home" at bounding box center [103, 11] width 207 height 17
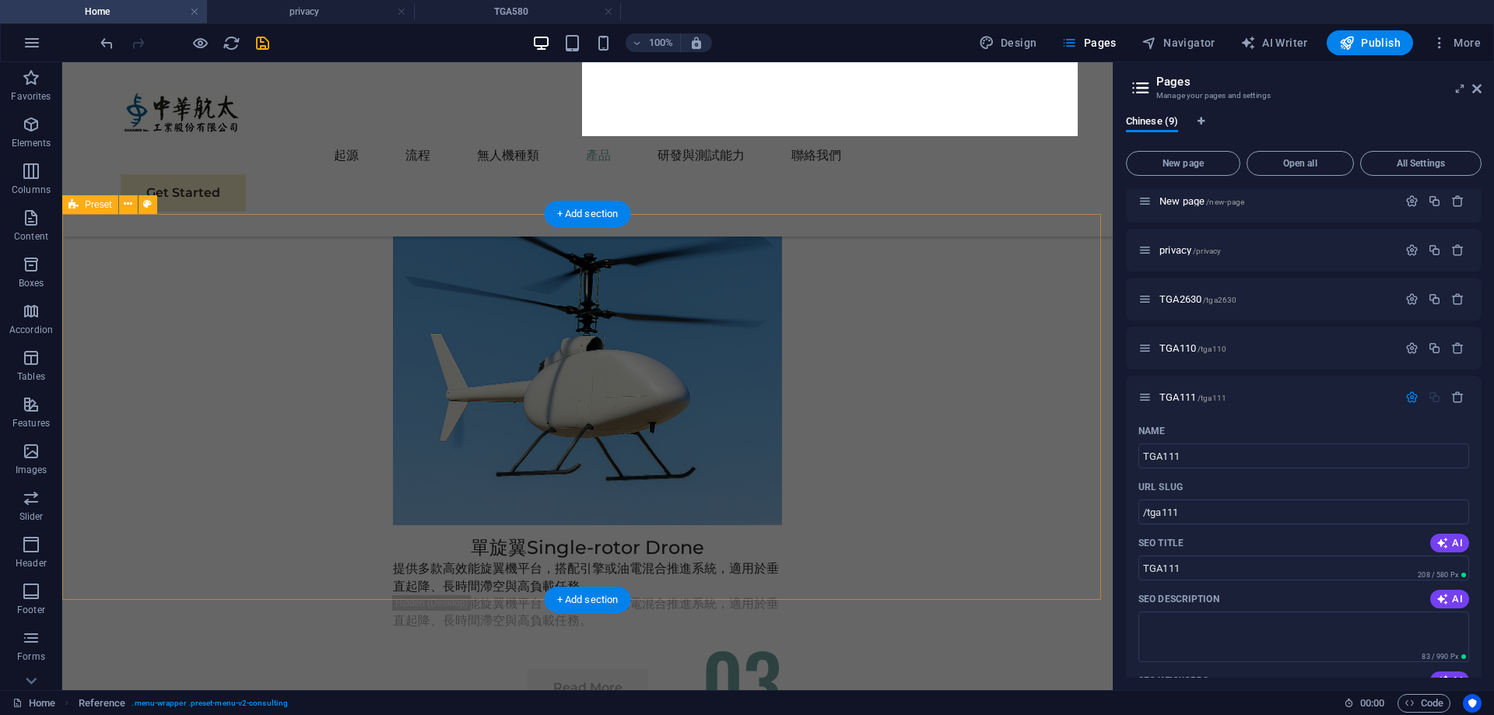
scroll to position [4145, 0]
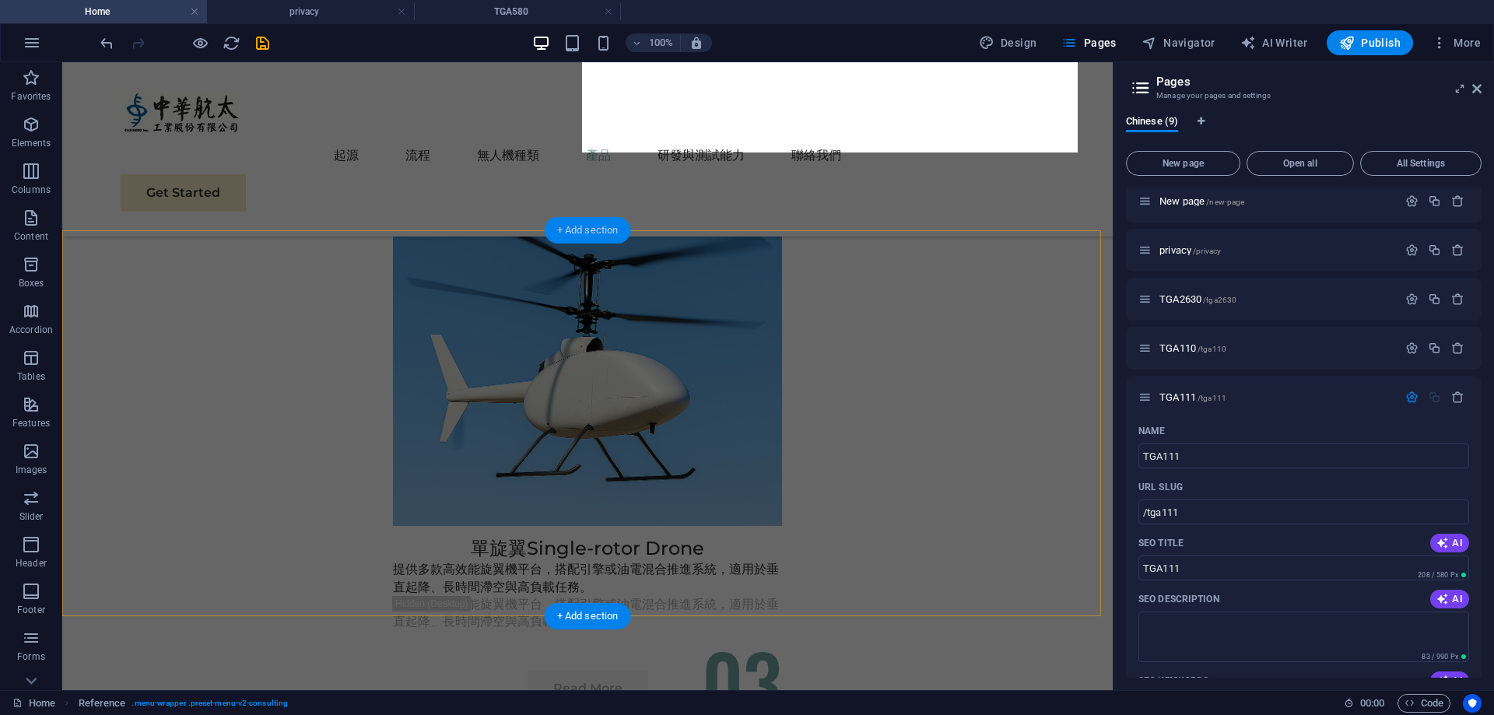
drag, startPoint x: 572, startPoint y: 234, endPoint x: 244, endPoint y: 170, distance: 333.7
click at [572, 234] on div "+ Add section" at bounding box center [588, 230] width 86 height 26
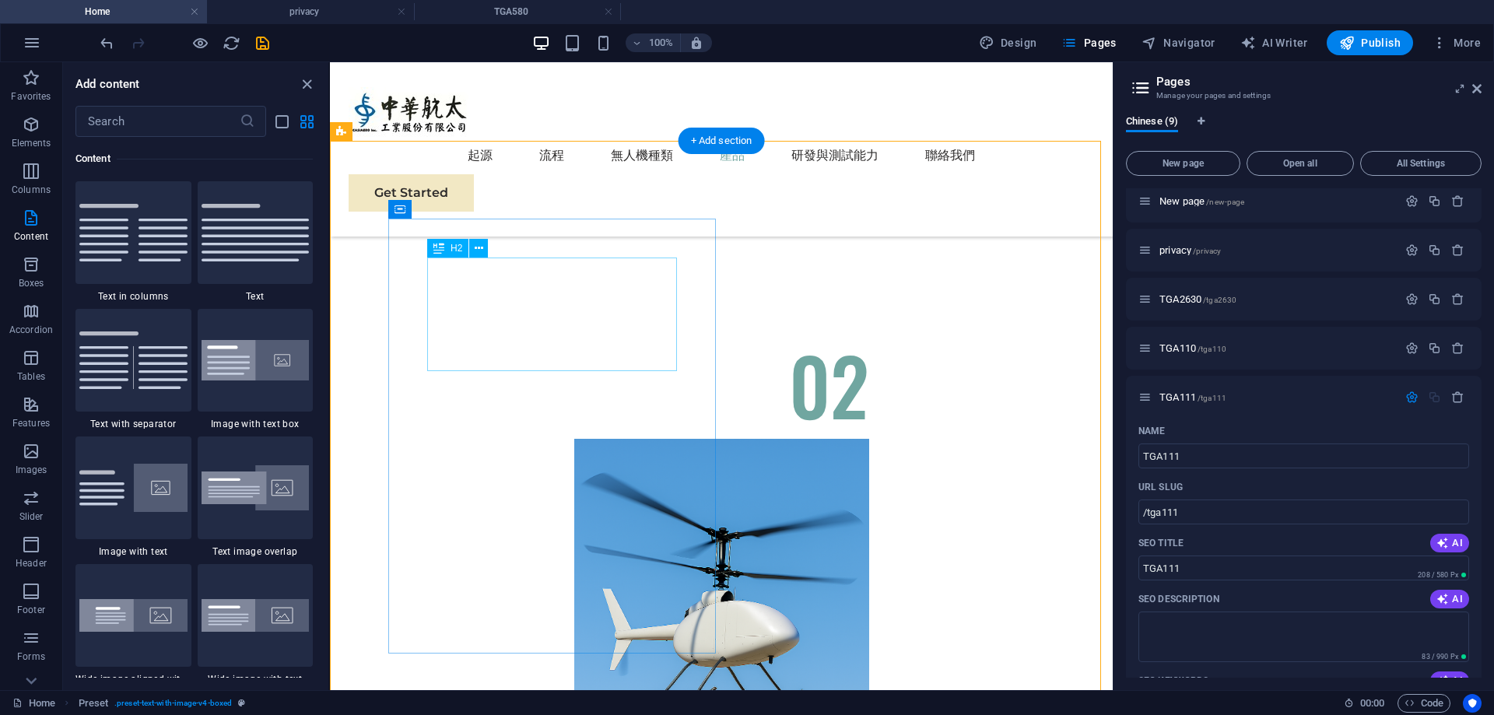
scroll to position [3600, 0]
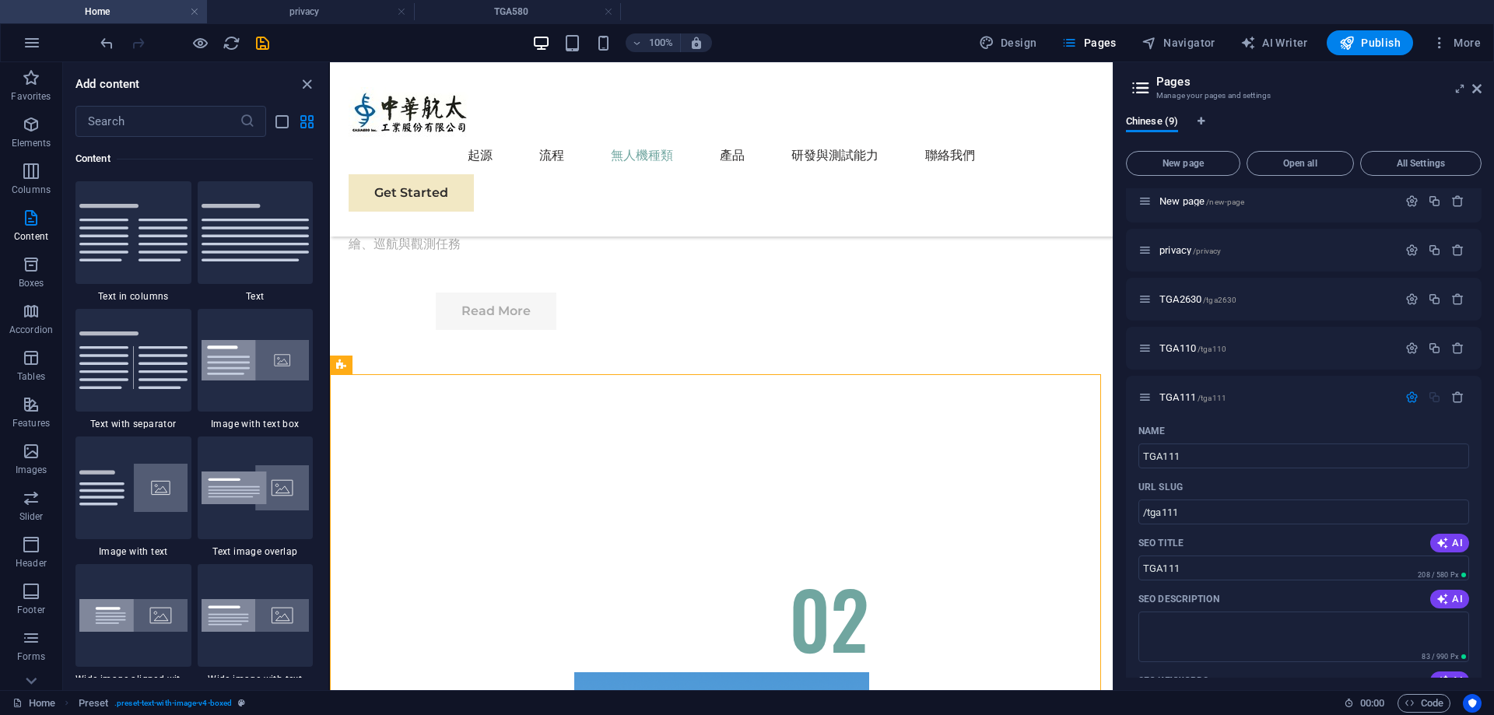
click at [297, 79] on div "Add content" at bounding box center [195, 84] width 265 height 19
drag, startPoint x: 305, startPoint y: 81, endPoint x: 241, endPoint y: 27, distance: 83.4
click at [305, 81] on icon "close panel" at bounding box center [307, 85] width 18 height 18
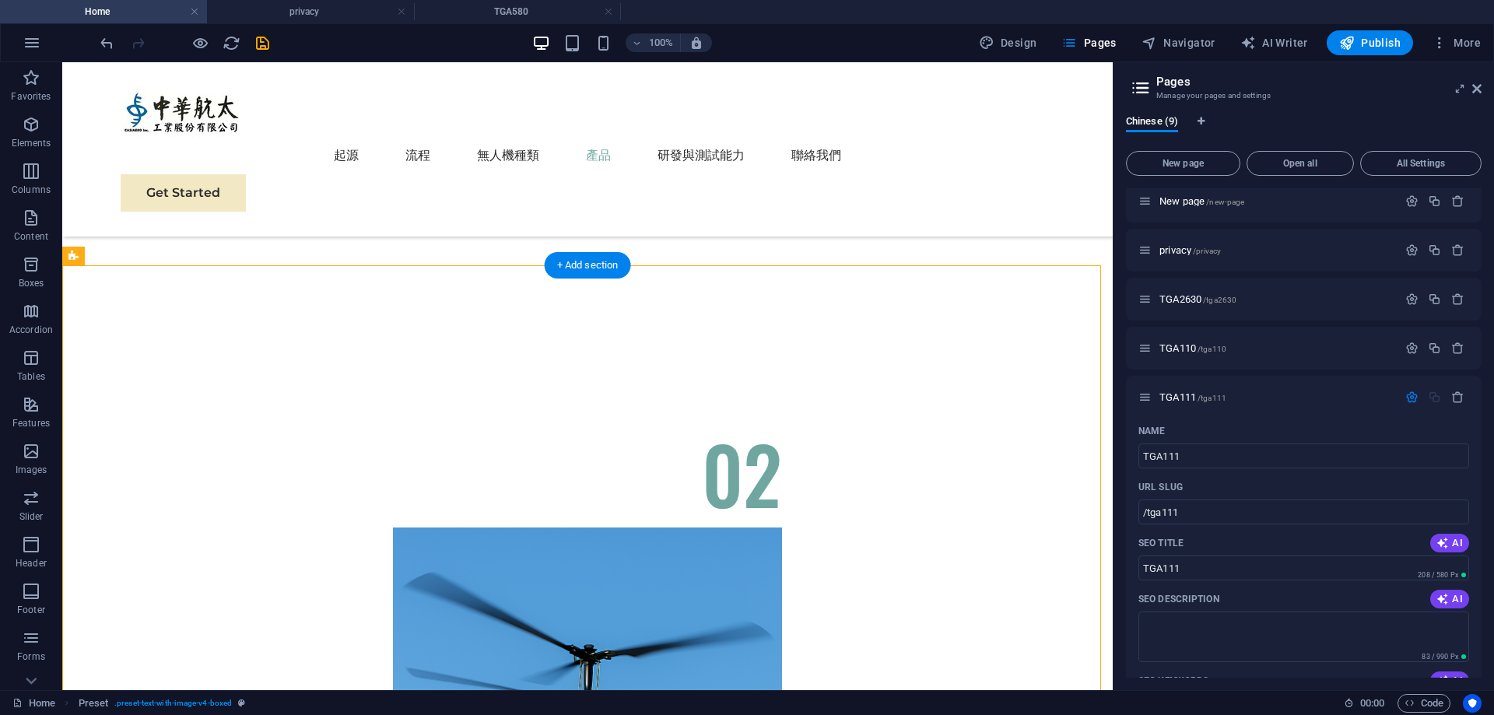
scroll to position [3756, 0]
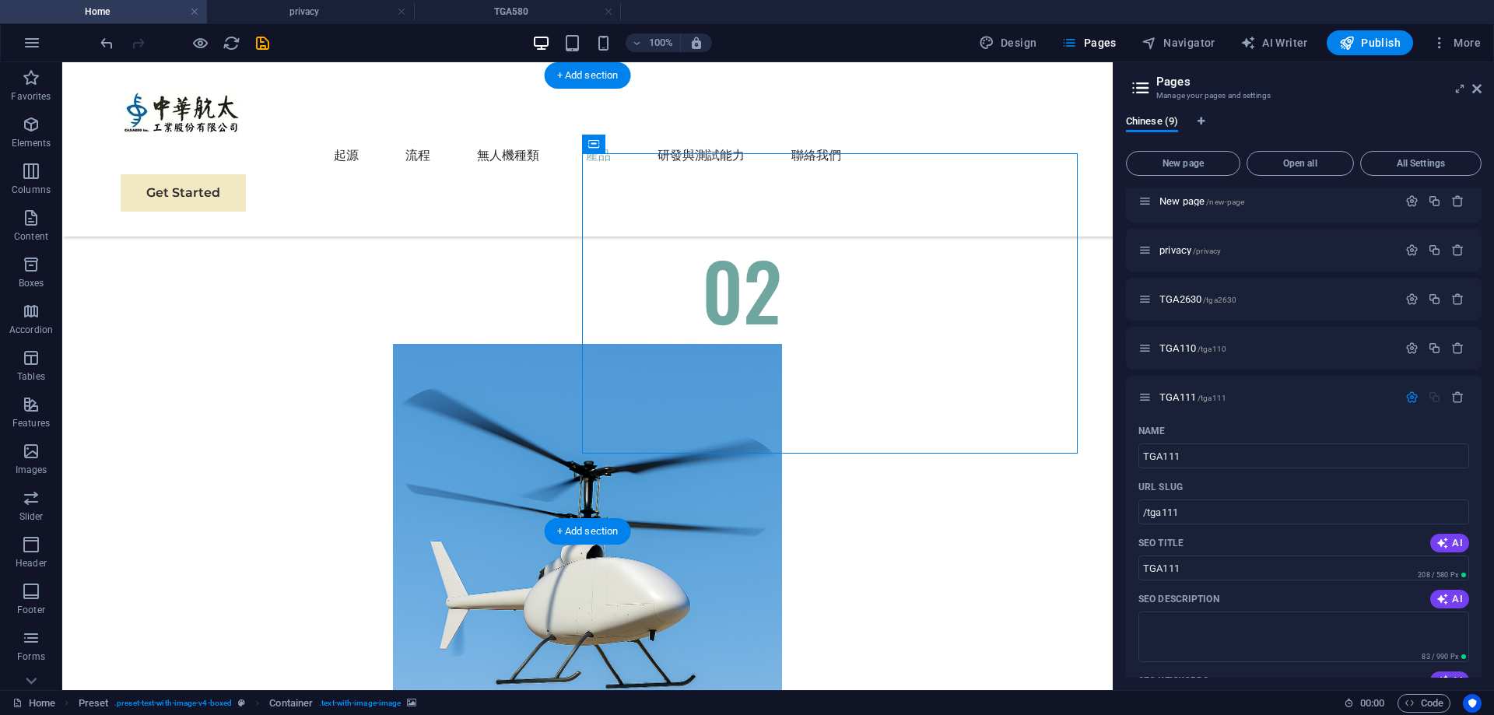
scroll to position [4067, 0]
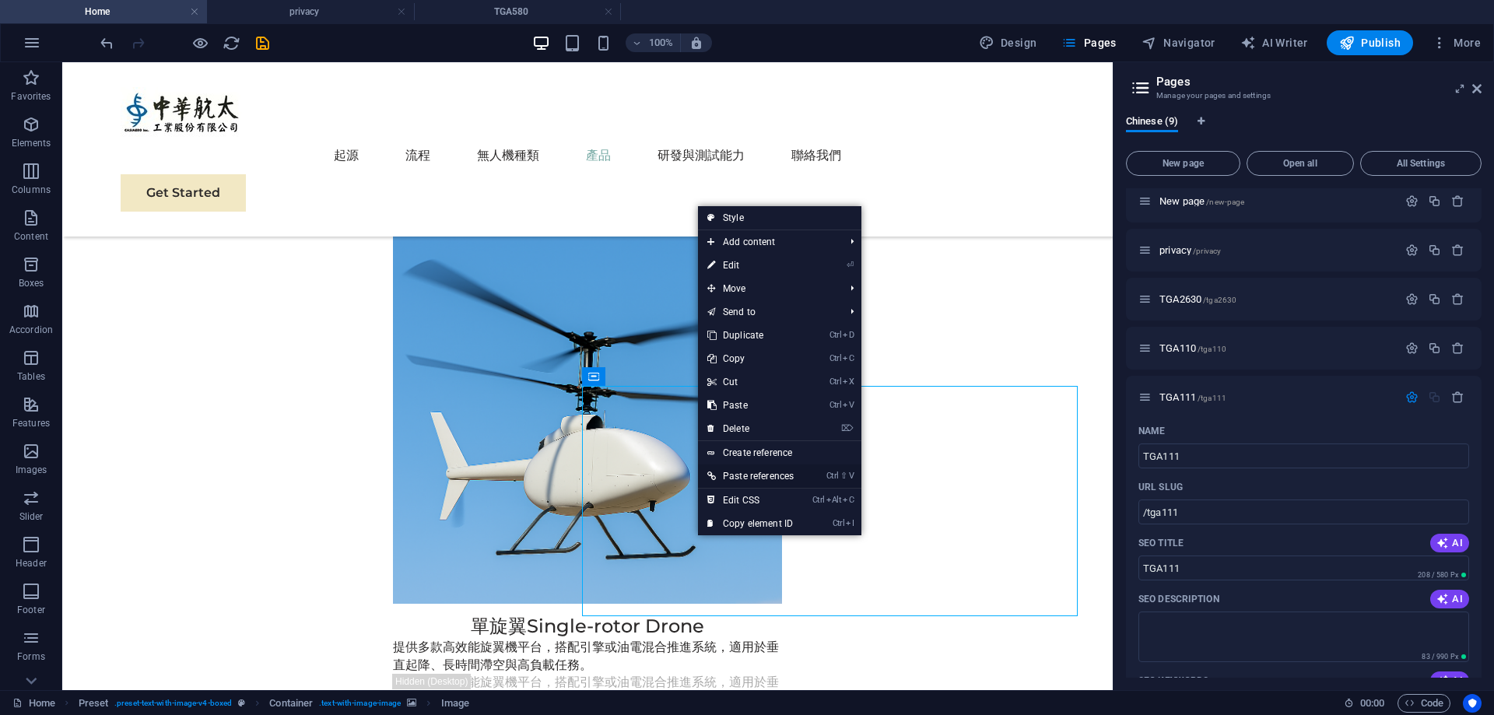
click at [780, 476] on link "Ctrl ⇧ V Paste references" at bounding box center [750, 476] width 105 height 23
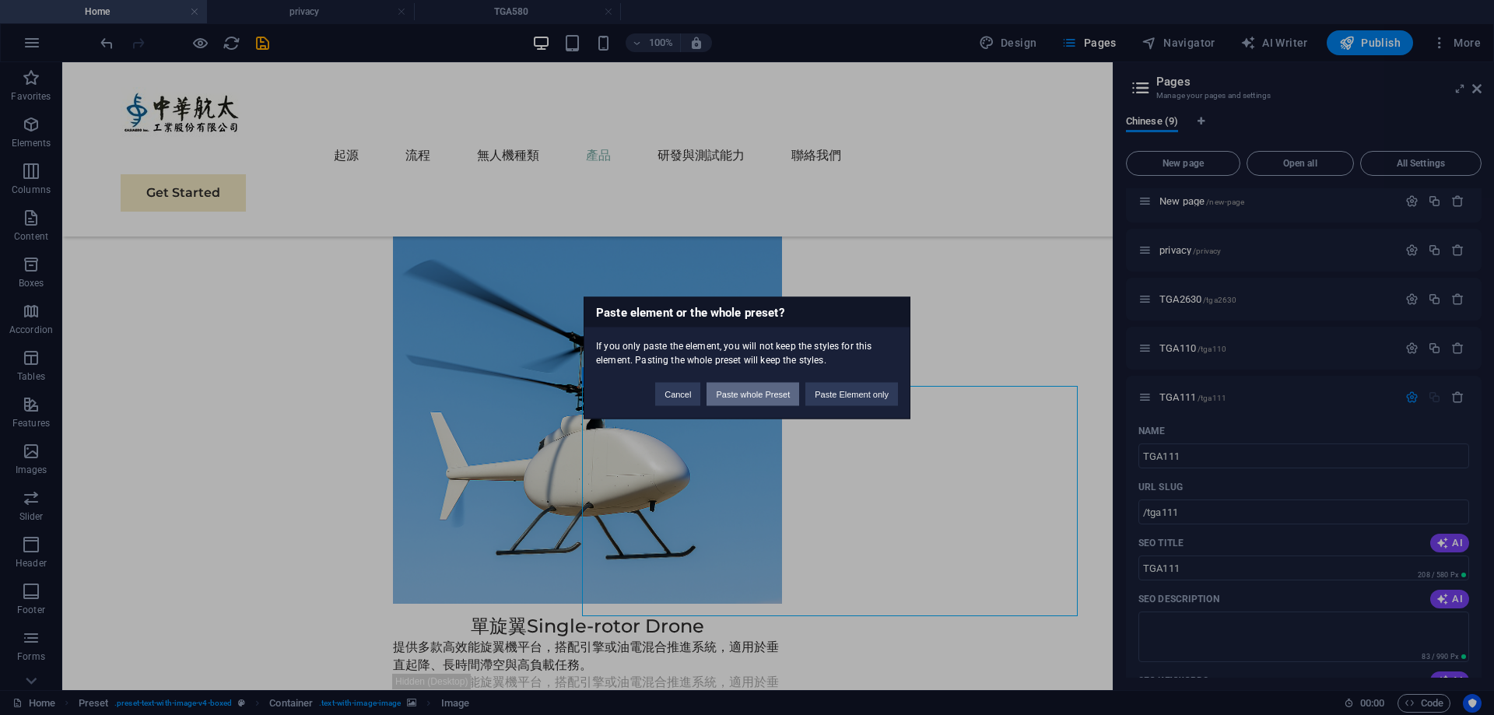
click at [761, 399] on button "Paste whole Preset" at bounding box center [753, 393] width 93 height 23
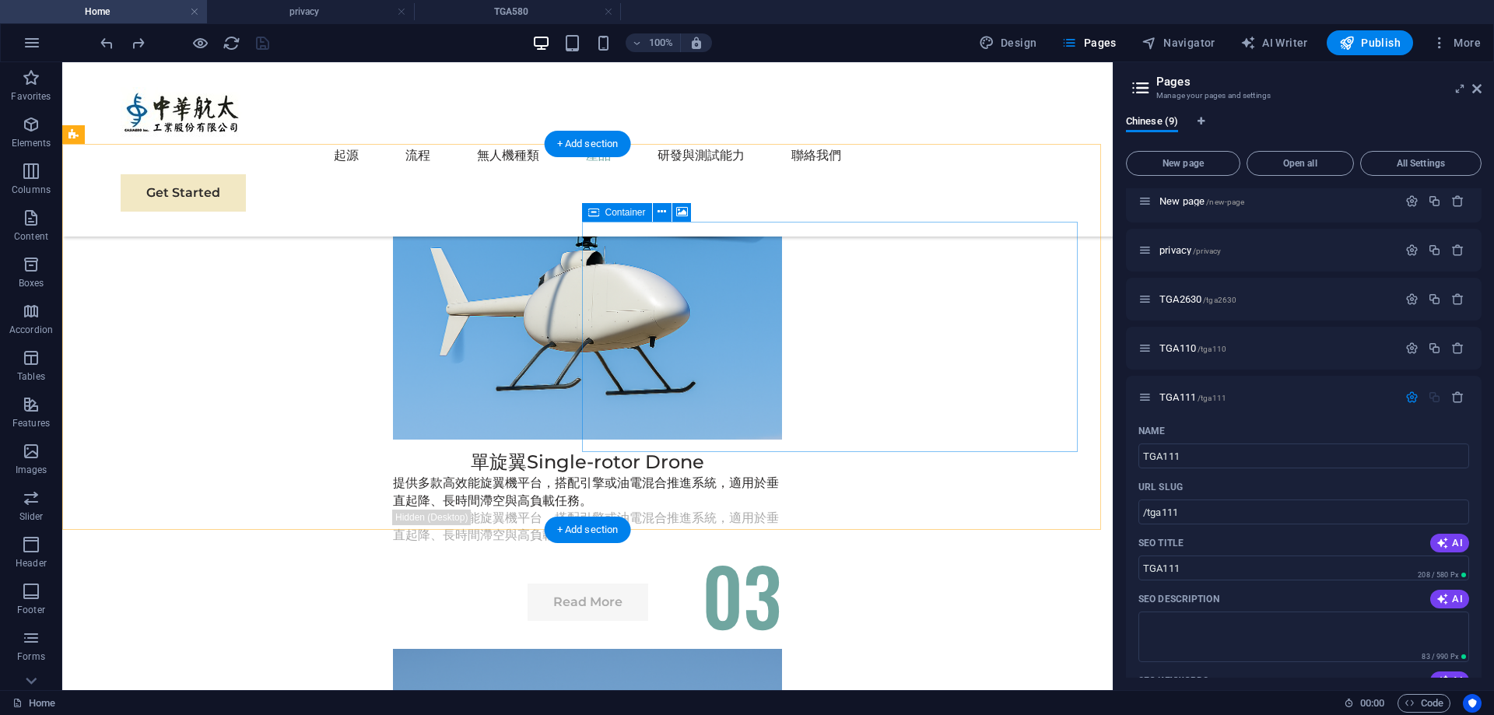
scroll to position [4223, 0]
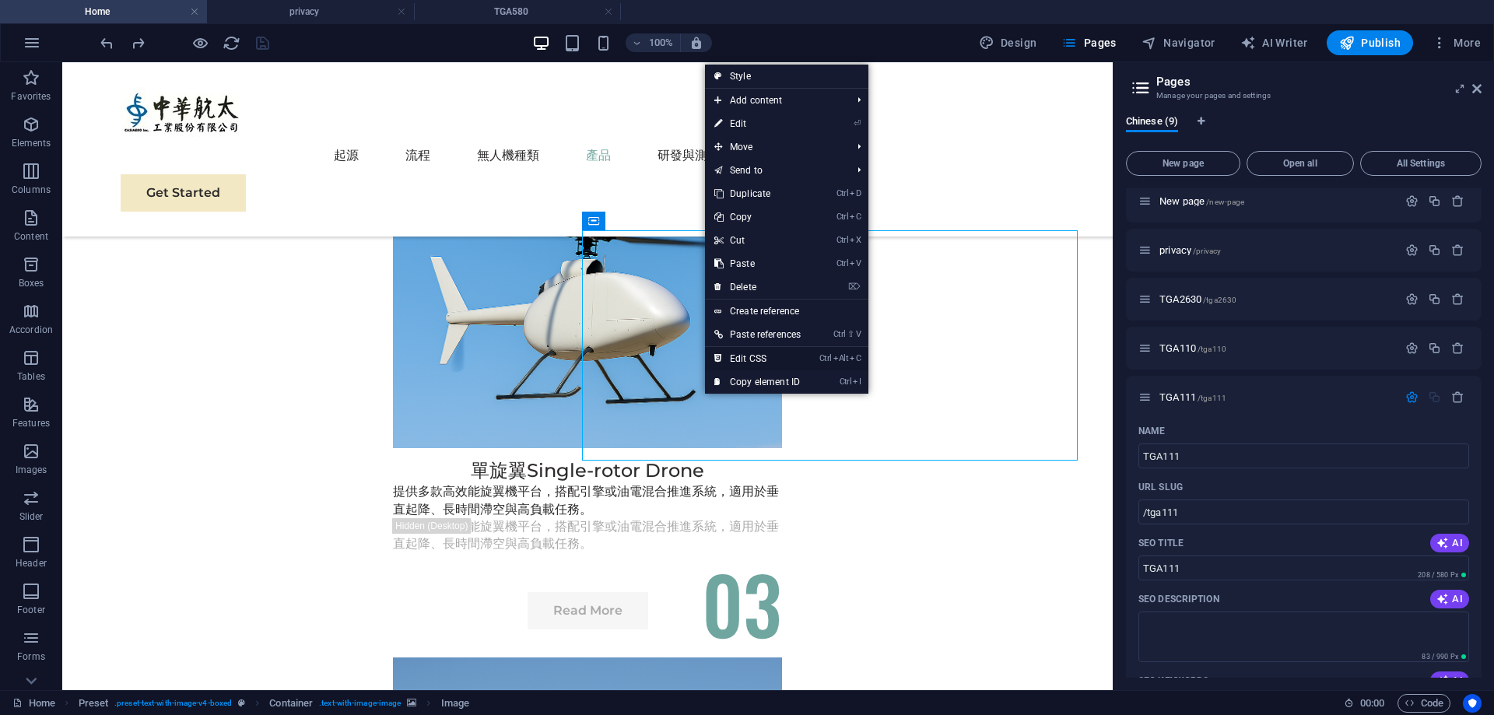
click at [757, 360] on link "Ctrl Alt C Edit CSS" at bounding box center [757, 358] width 105 height 23
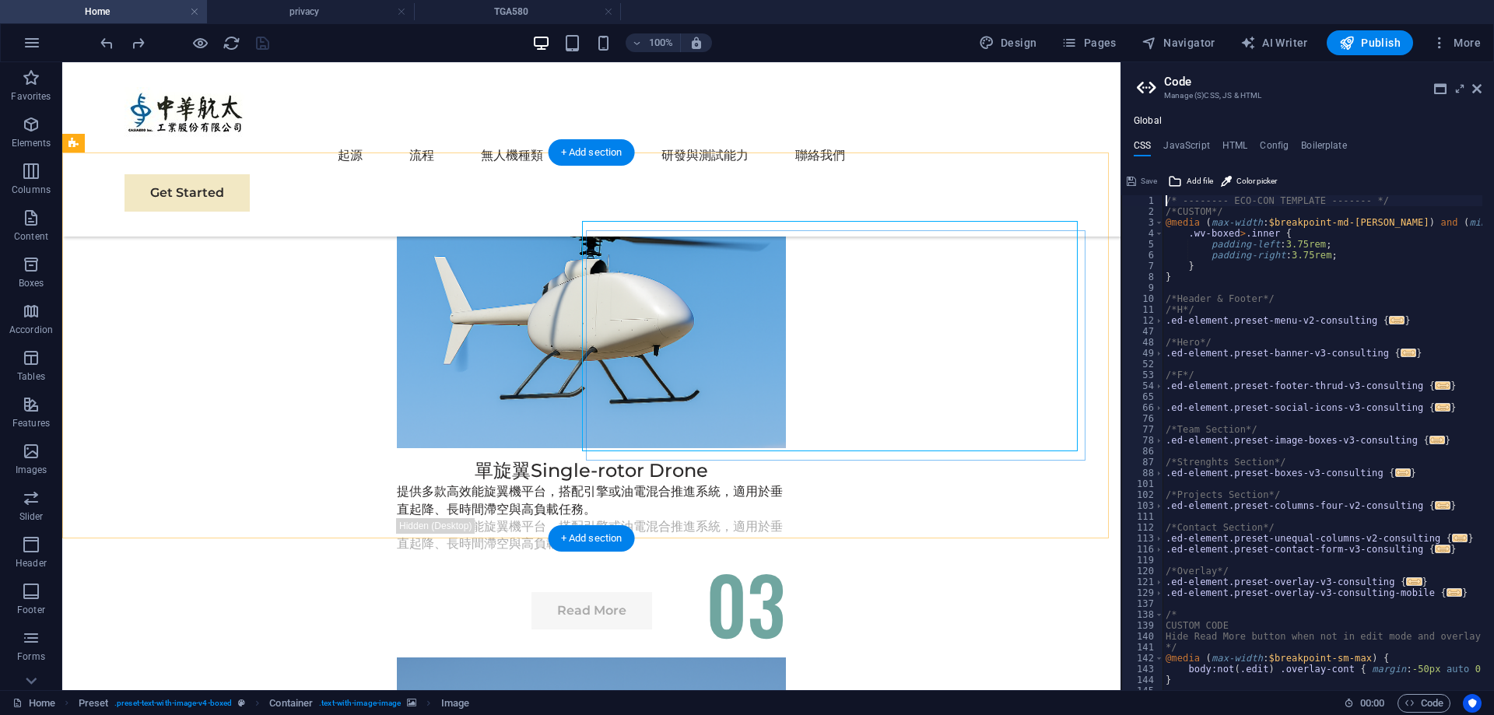
scroll to position [4232, 0]
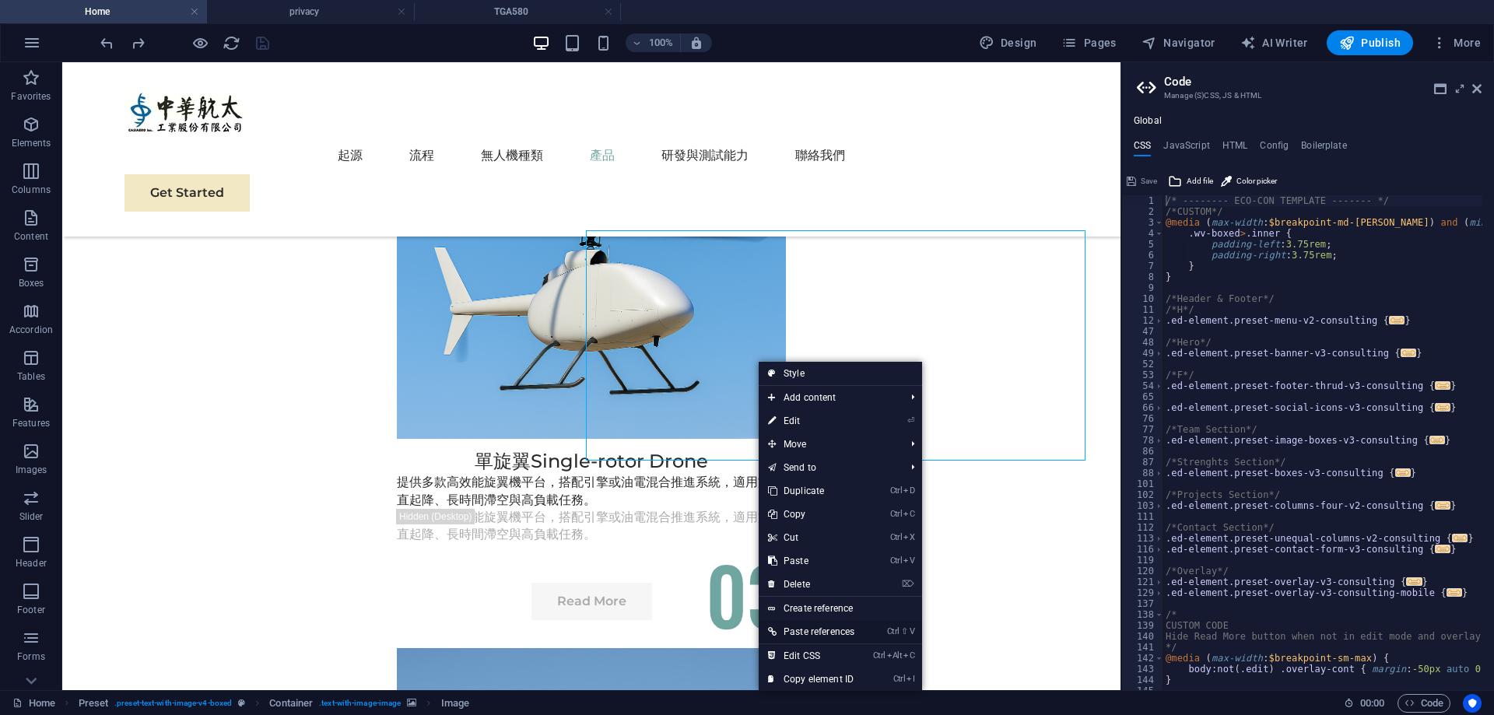
click at [822, 634] on link "Ctrl ⇧ V Paste references" at bounding box center [811, 631] width 105 height 23
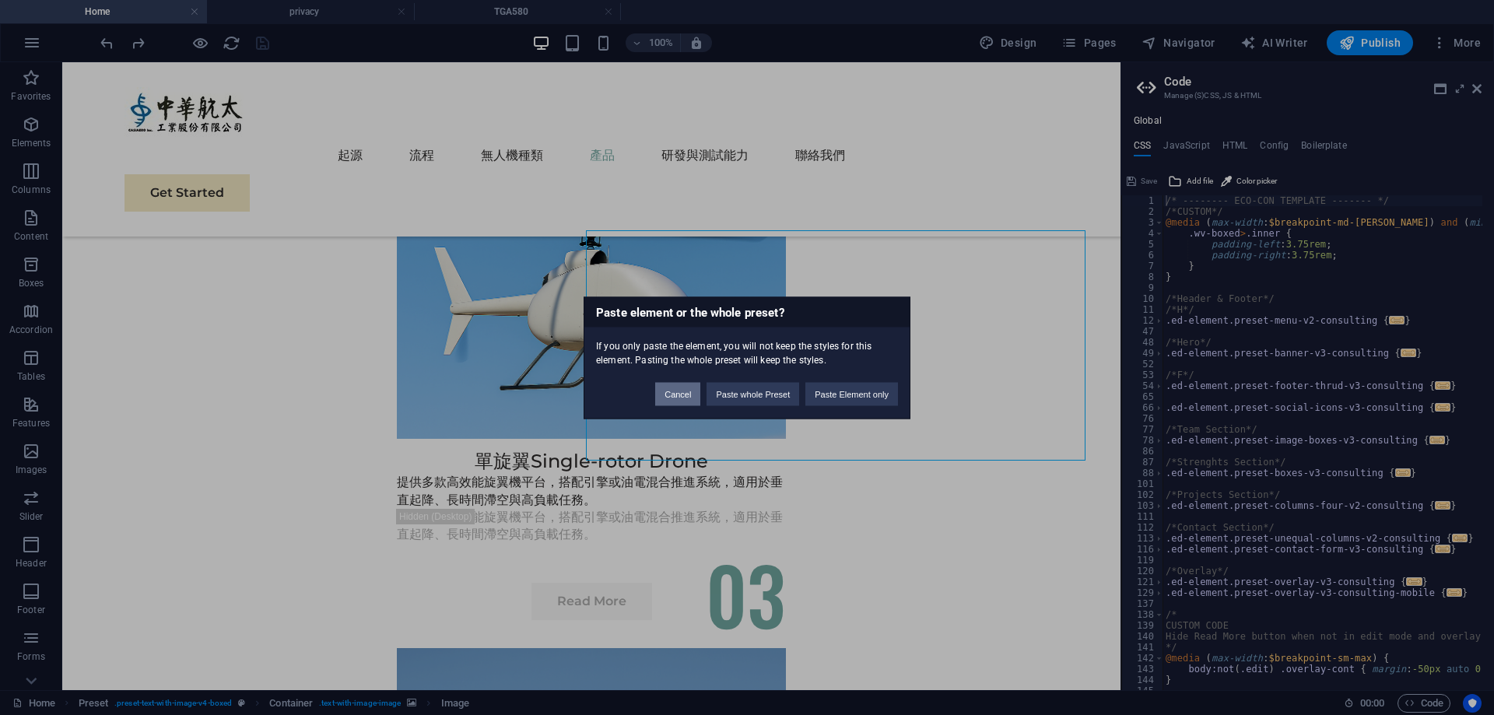
drag, startPoint x: 677, startPoint y: 402, endPoint x: 669, endPoint y: 314, distance: 88.3
click at [677, 402] on button "Cancel" at bounding box center [677, 393] width 45 height 23
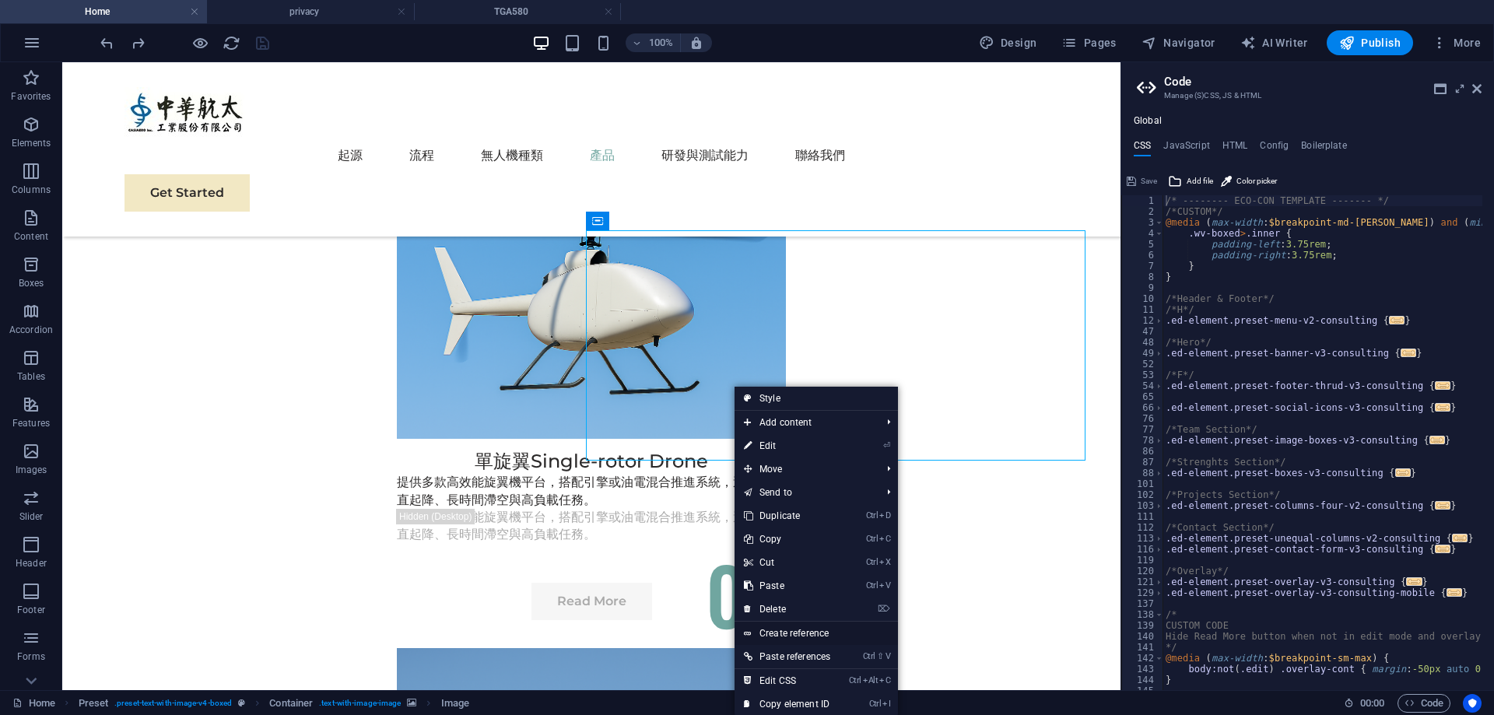
click at [814, 635] on link "Create reference" at bounding box center [816, 633] width 163 height 23
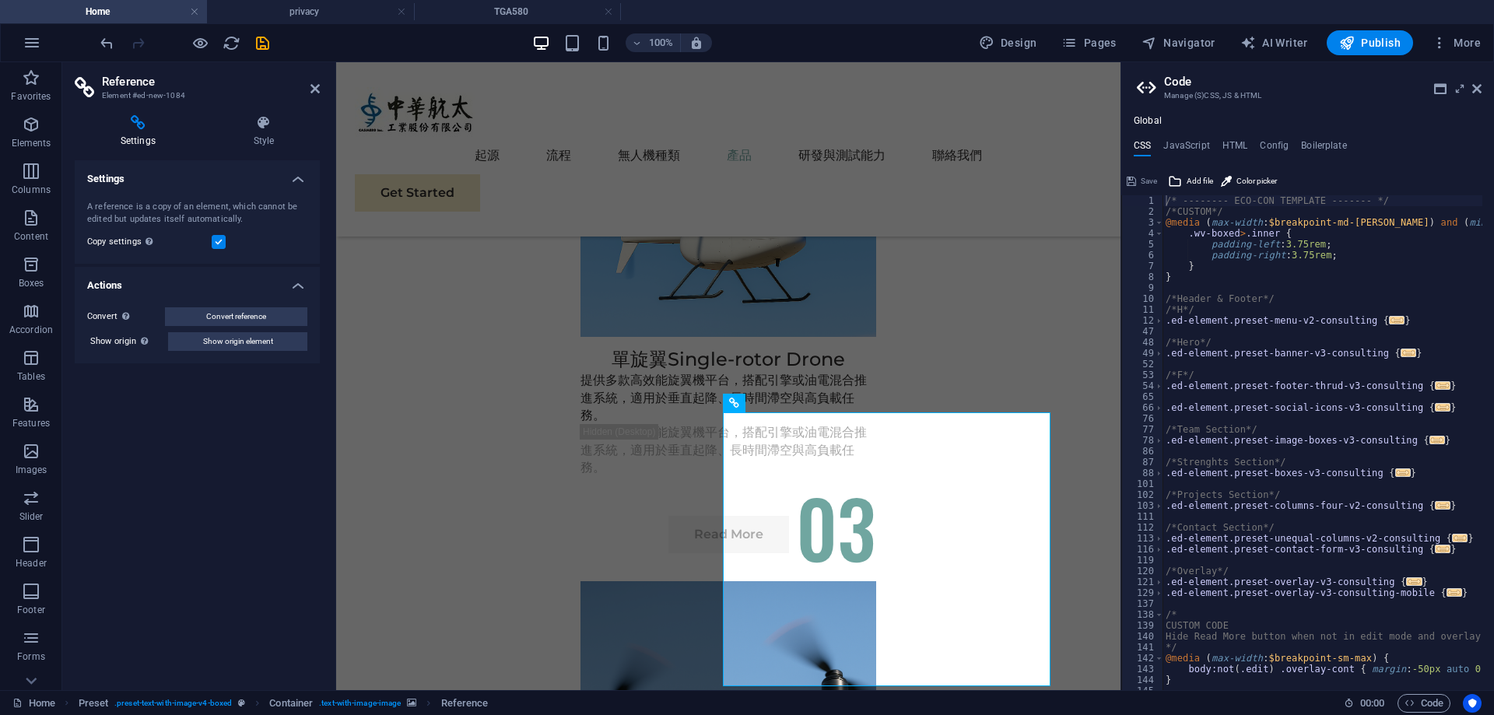
click at [297, 186] on h4 "Settings" at bounding box center [197, 174] width 245 height 28
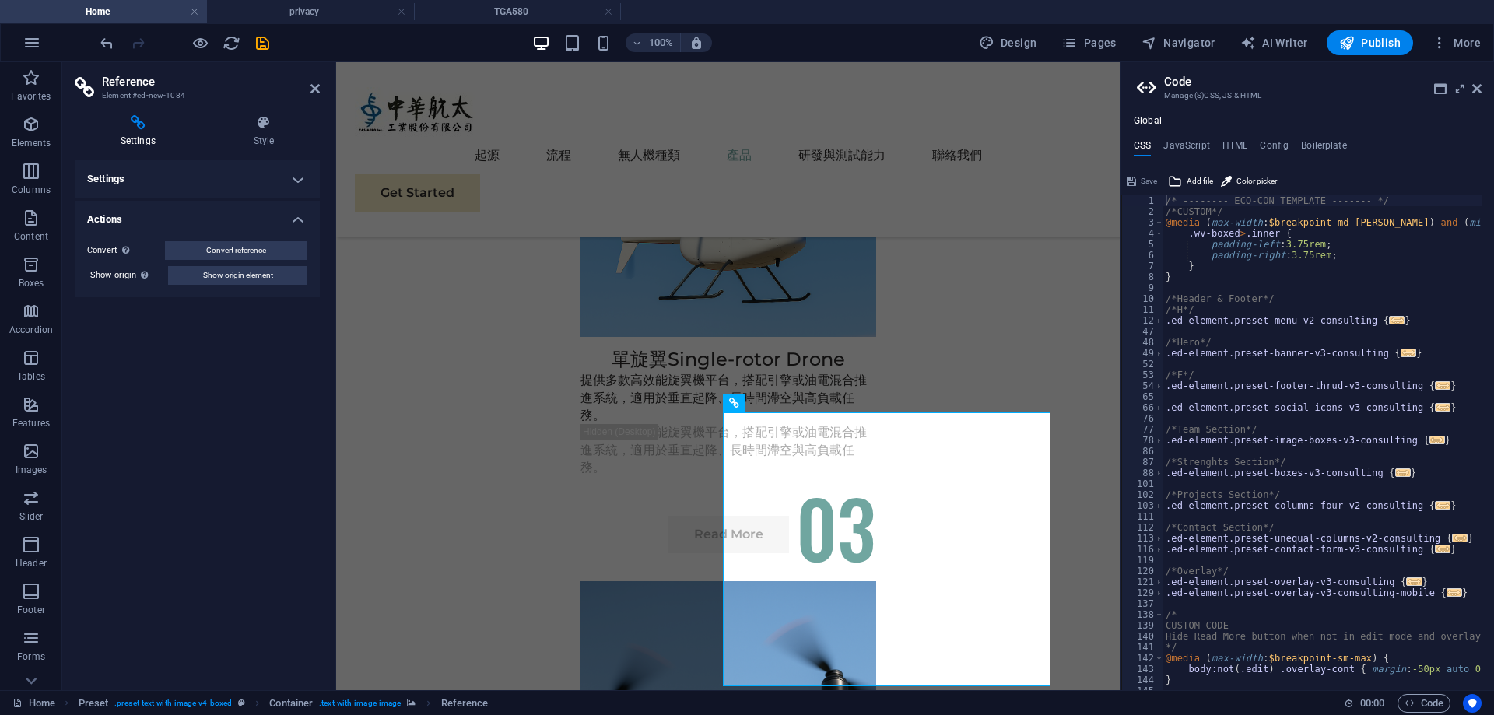
click at [297, 186] on h4 "Settings" at bounding box center [197, 178] width 245 height 37
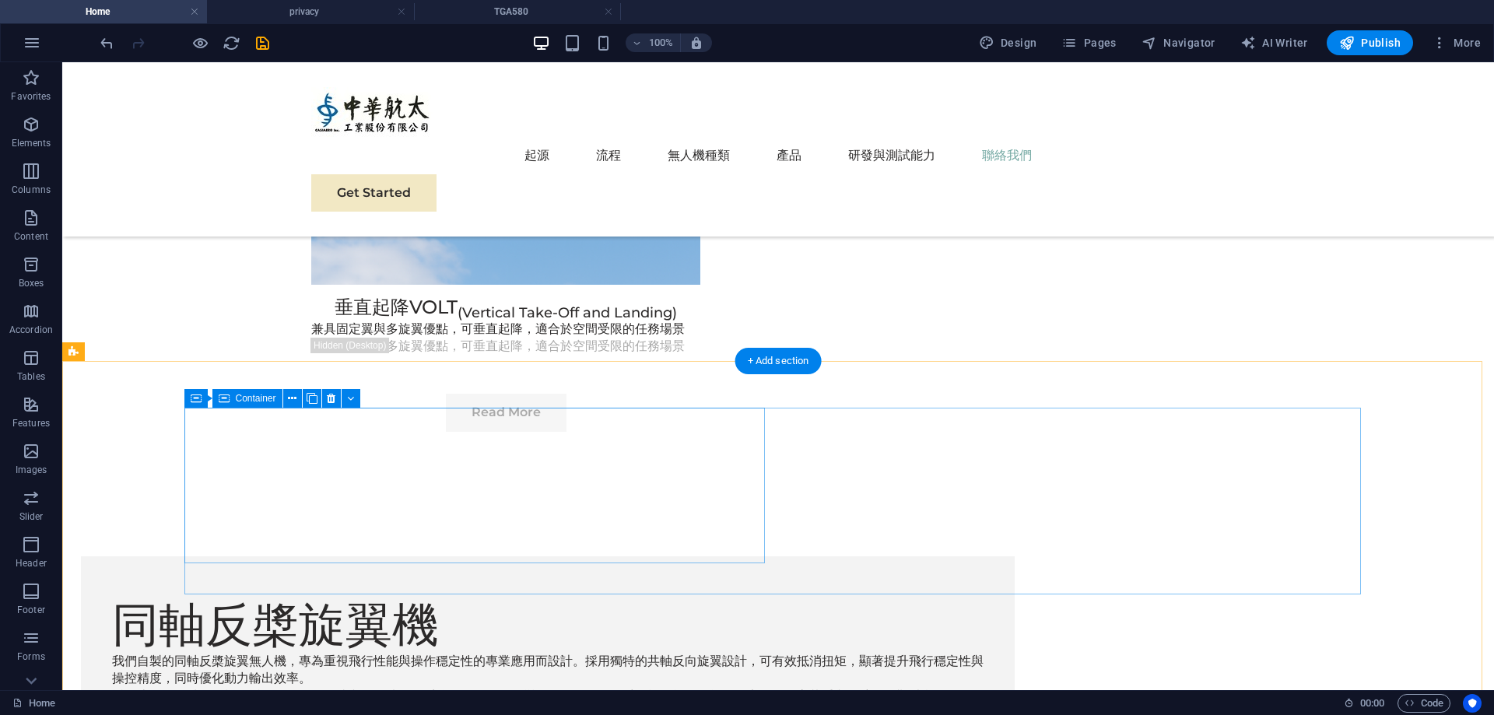
scroll to position [5733, 0]
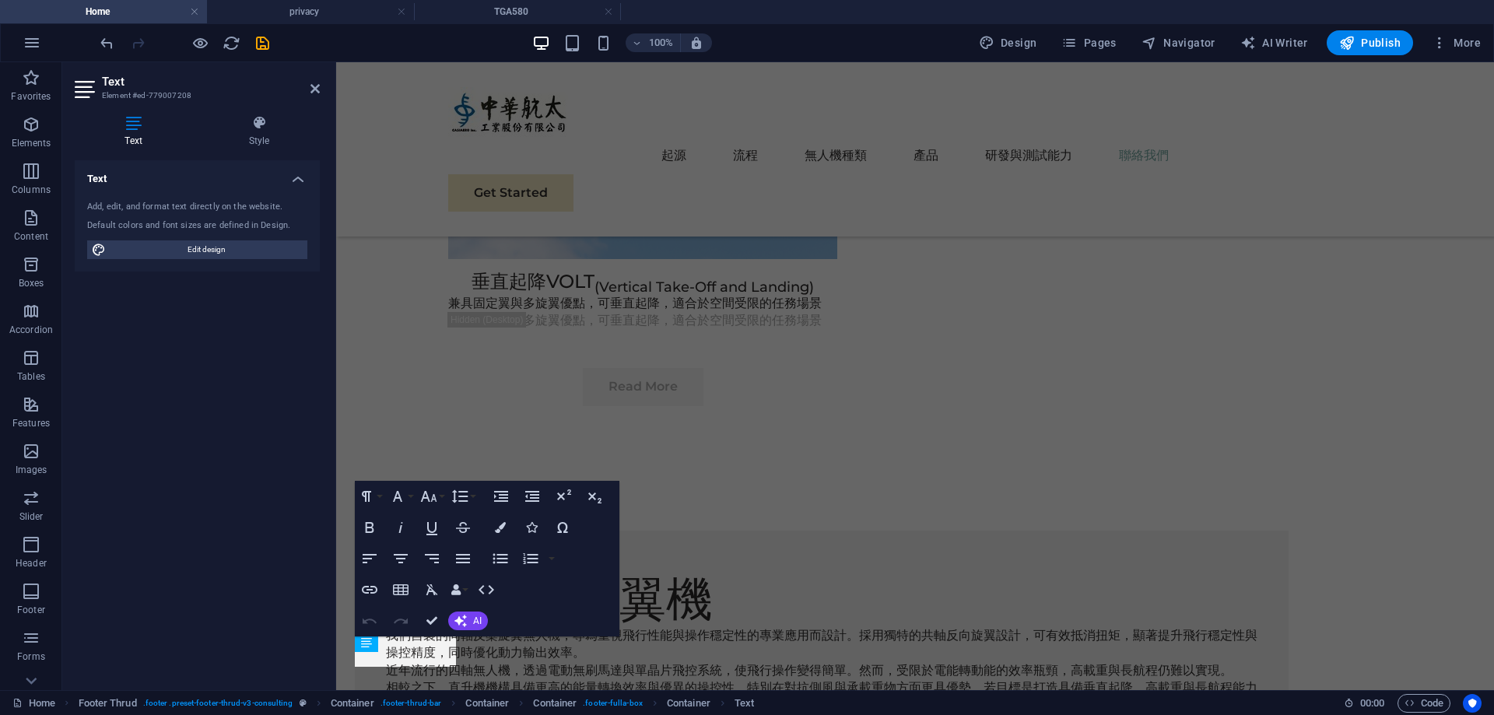
scroll to position [5627, 0]
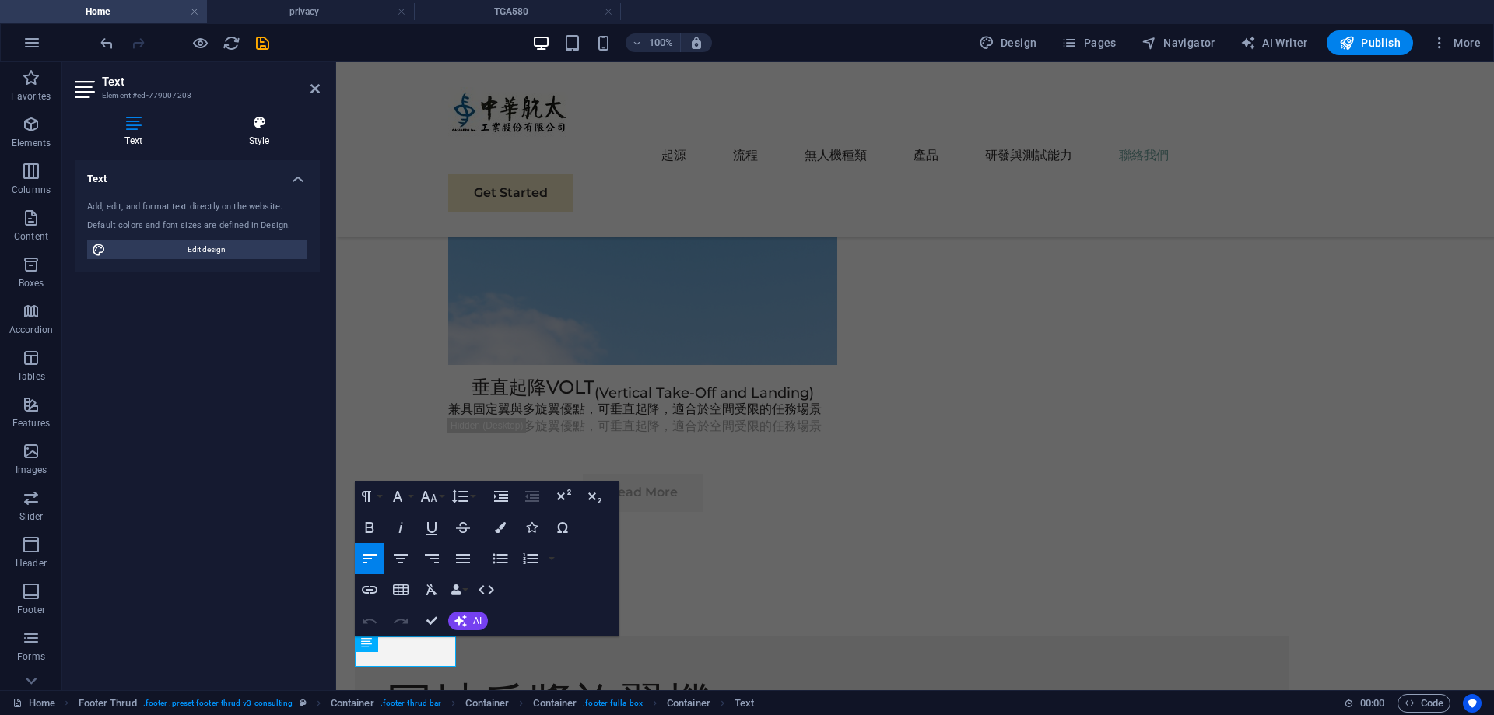
click at [265, 125] on icon at bounding box center [258, 123] width 121 height 16
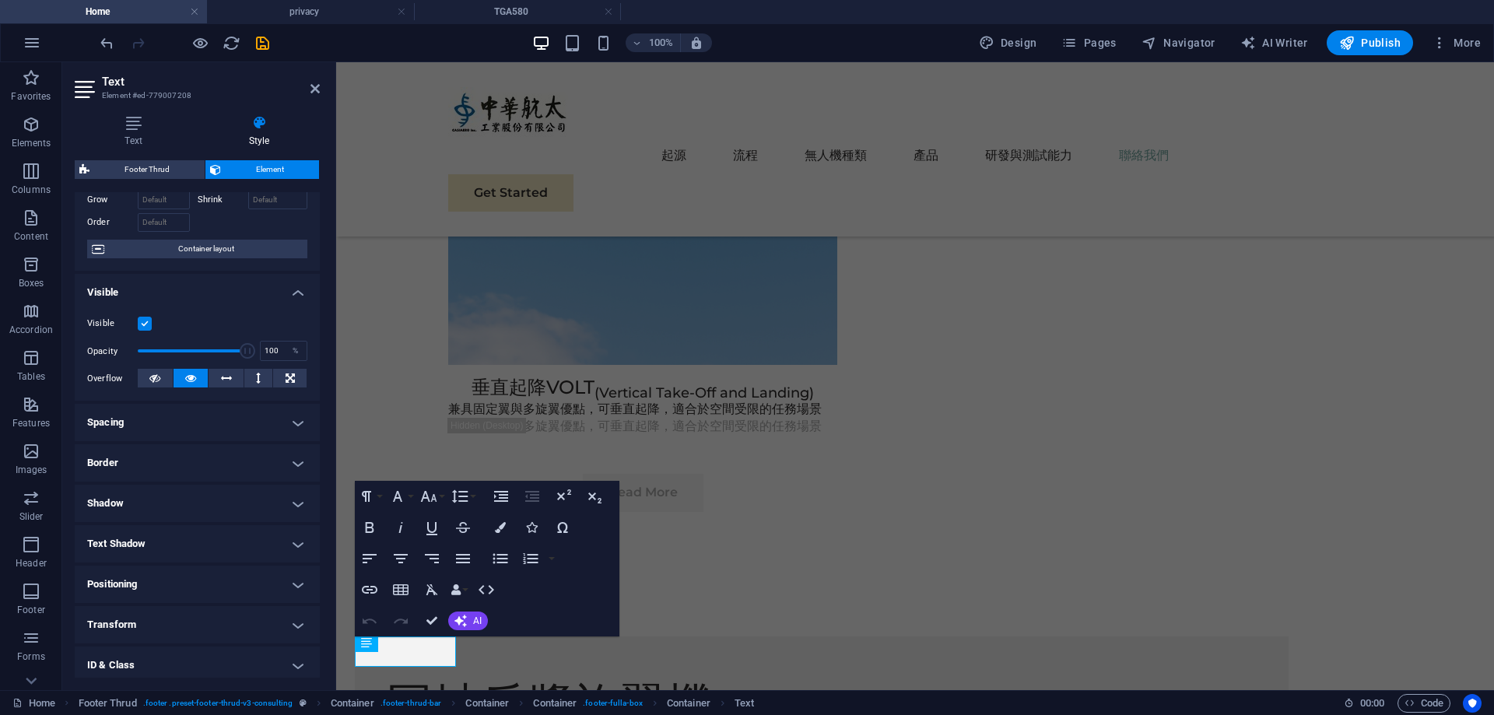
scroll to position [0, 0]
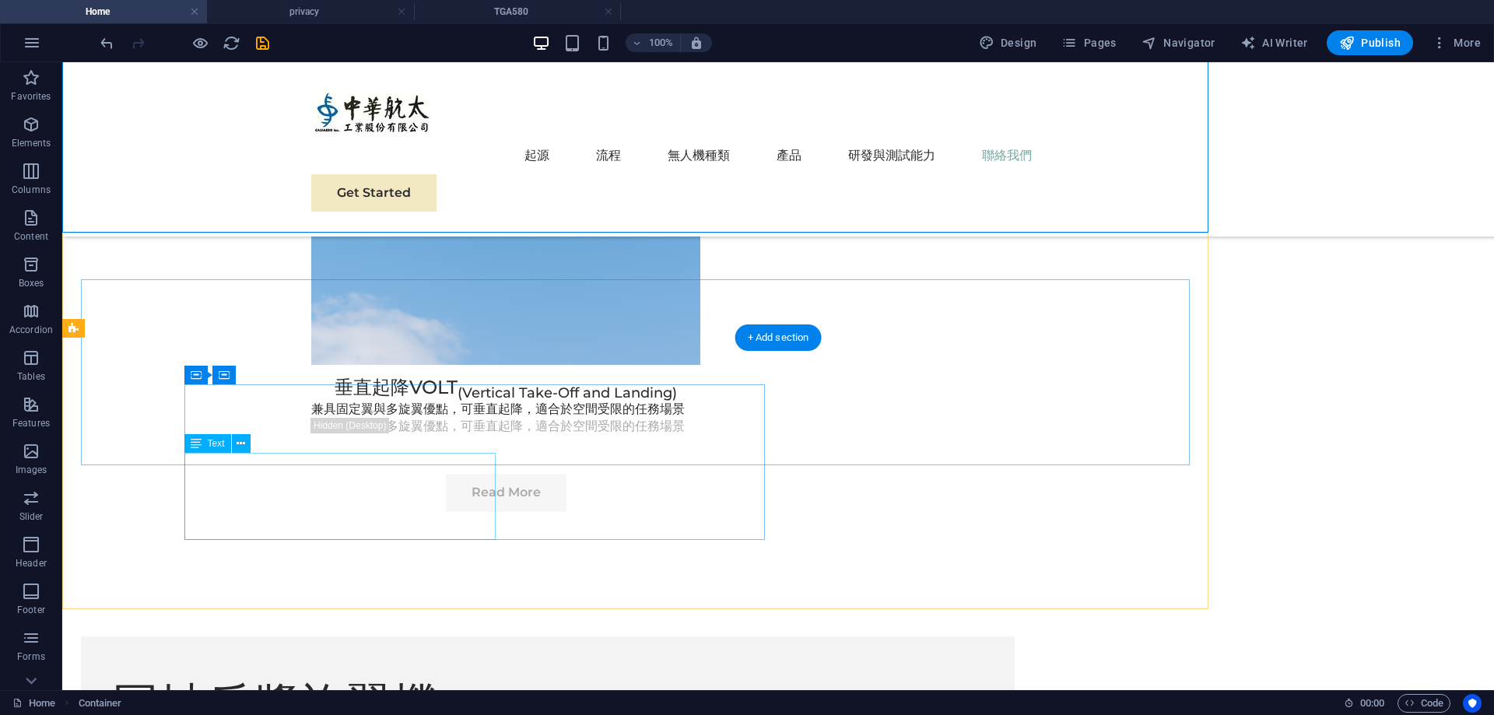
scroll to position [5708, 0]
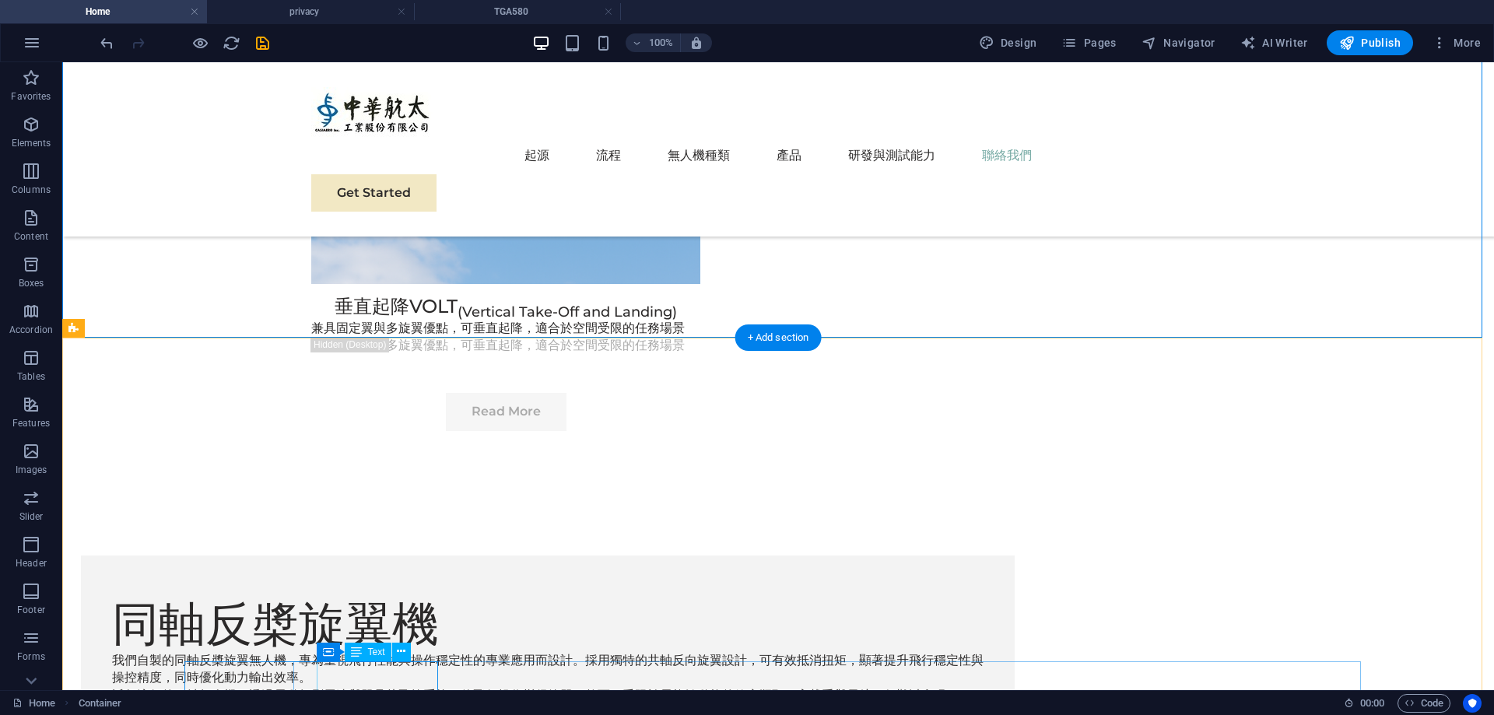
drag, startPoint x: 389, startPoint y: 682, endPoint x: 116, endPoint y: 682, distance: 273.2
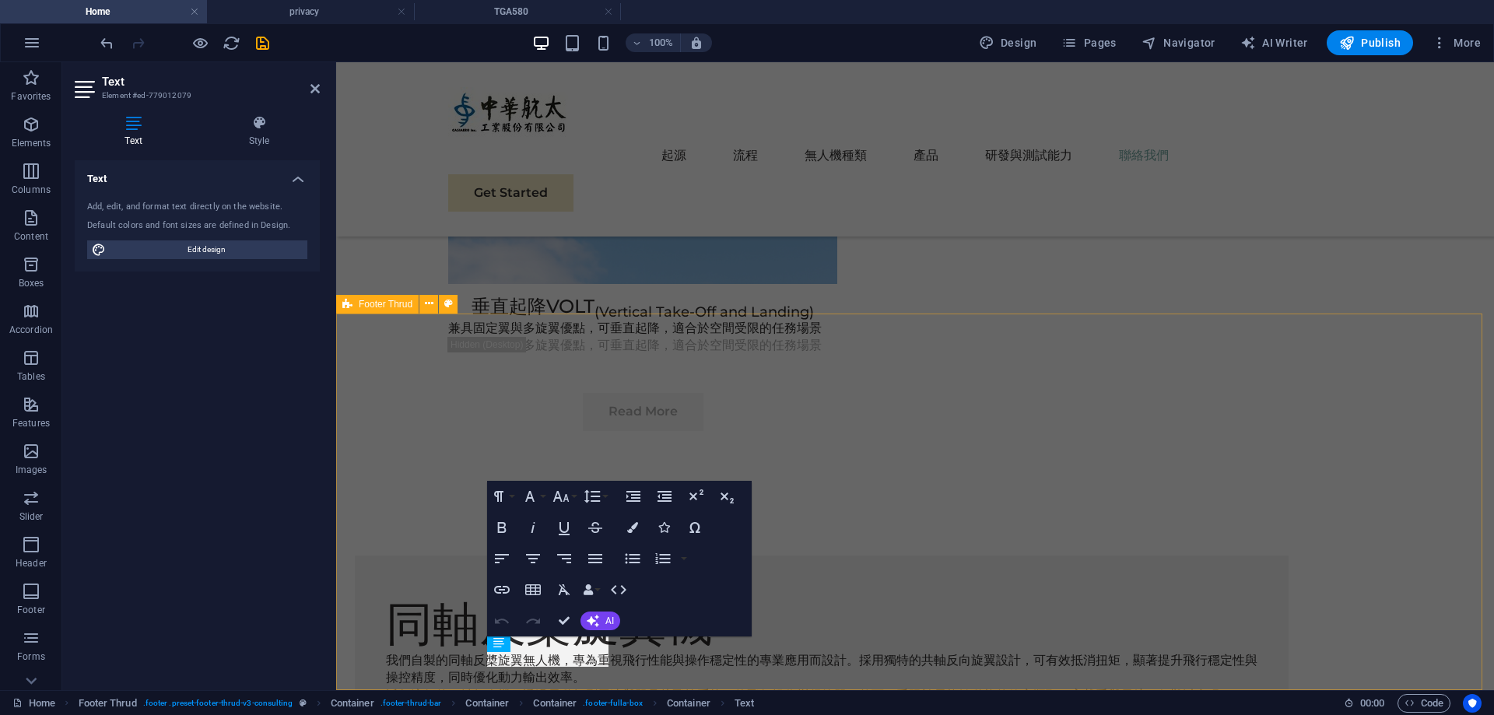
scroll to position [5627, 0]
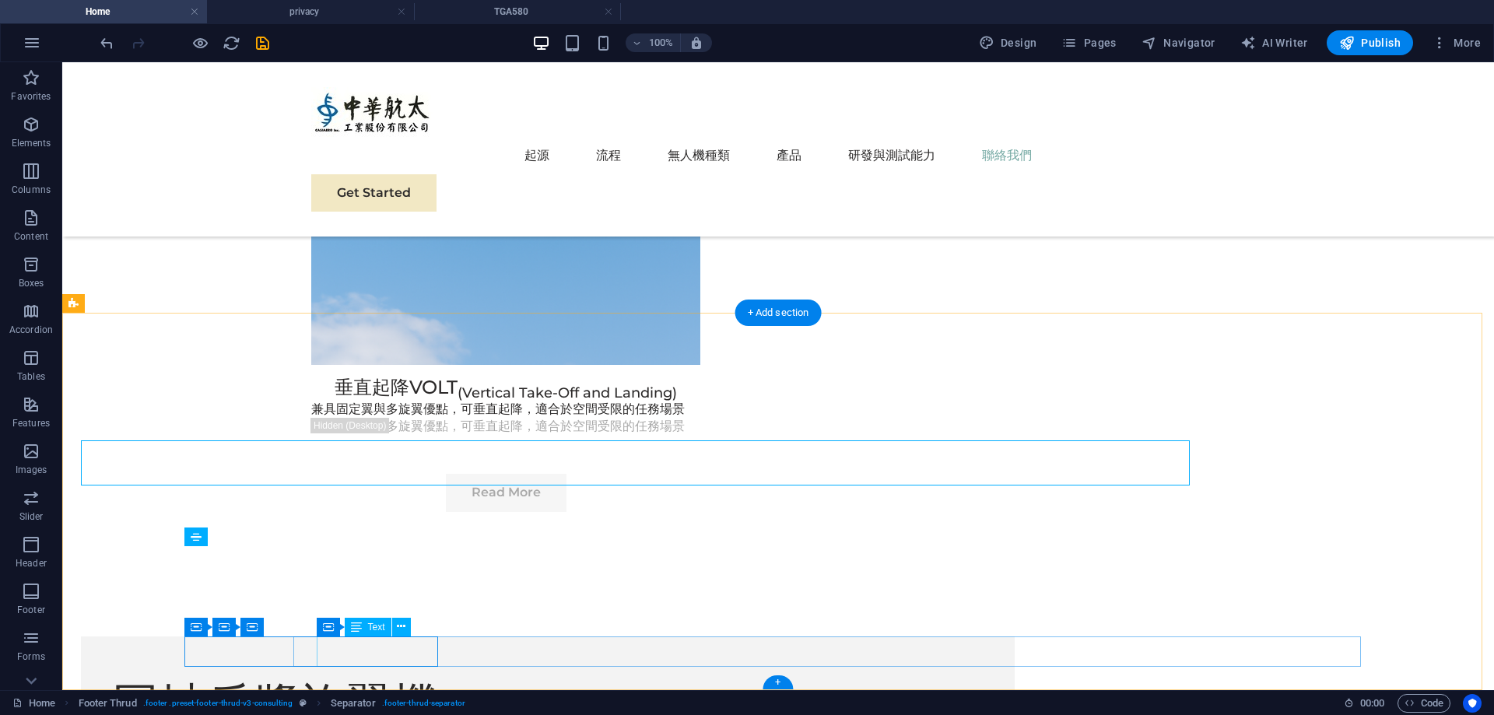
scroll to position [5733, 0]
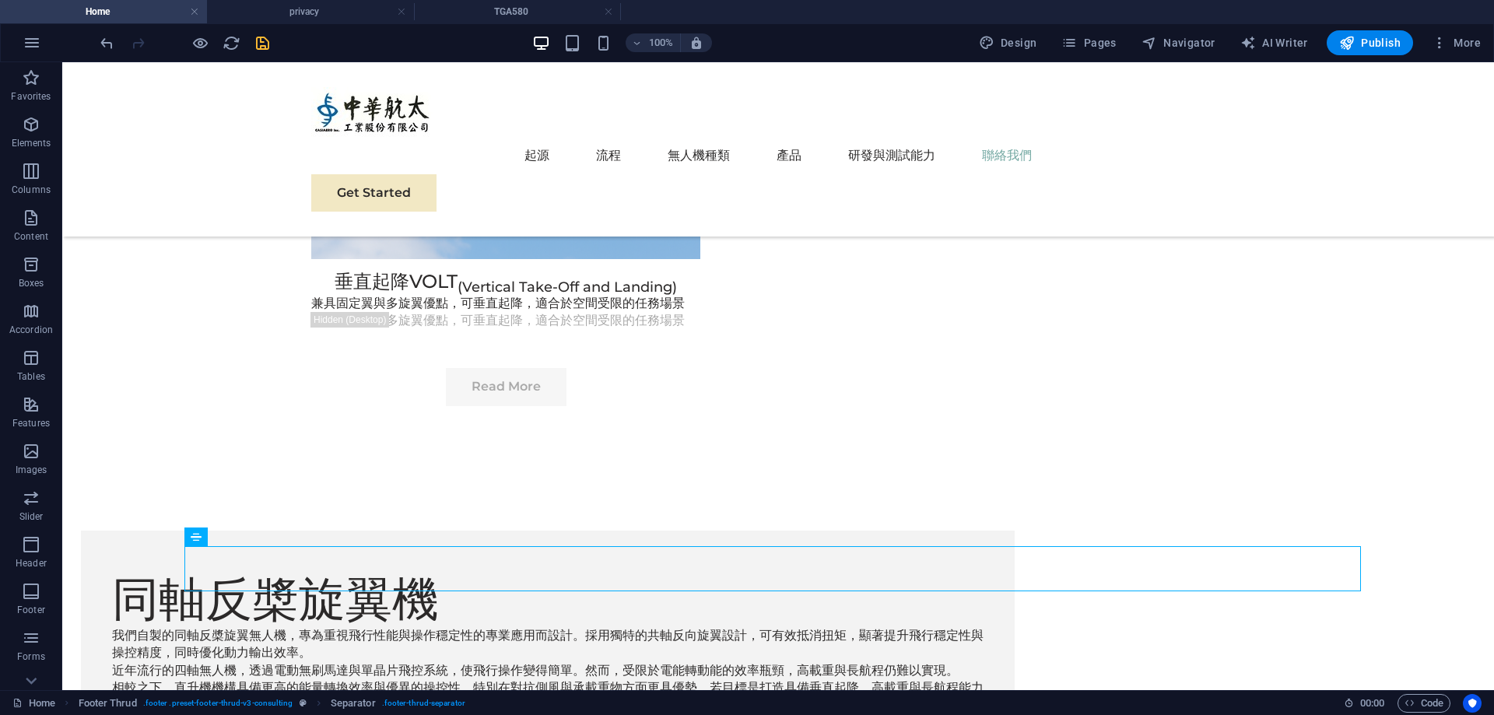
click at [267, 40] on icon "save" at bounding box center [263, 43] width 18 height 18
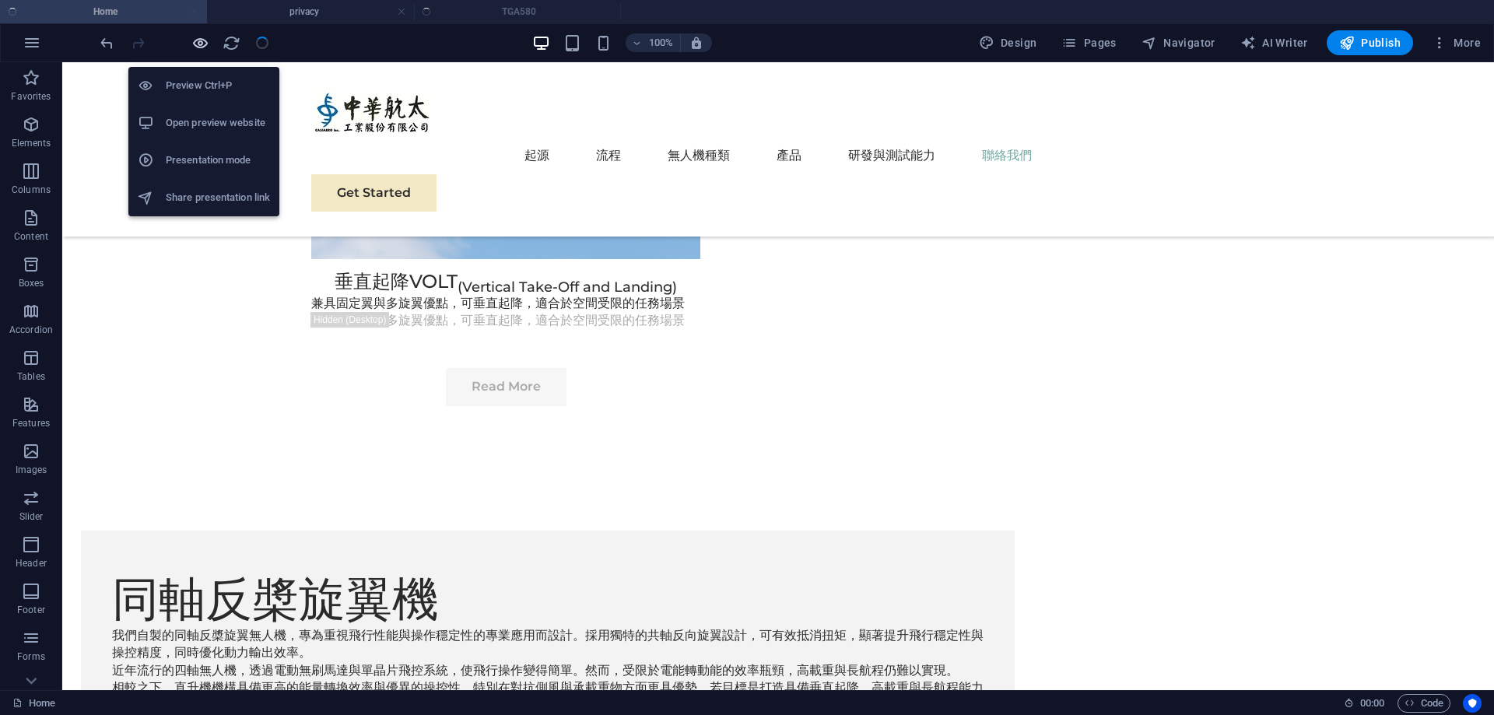
click at [205, 45] on icon "button" at bounding box center [200, 43] width 18 height 18
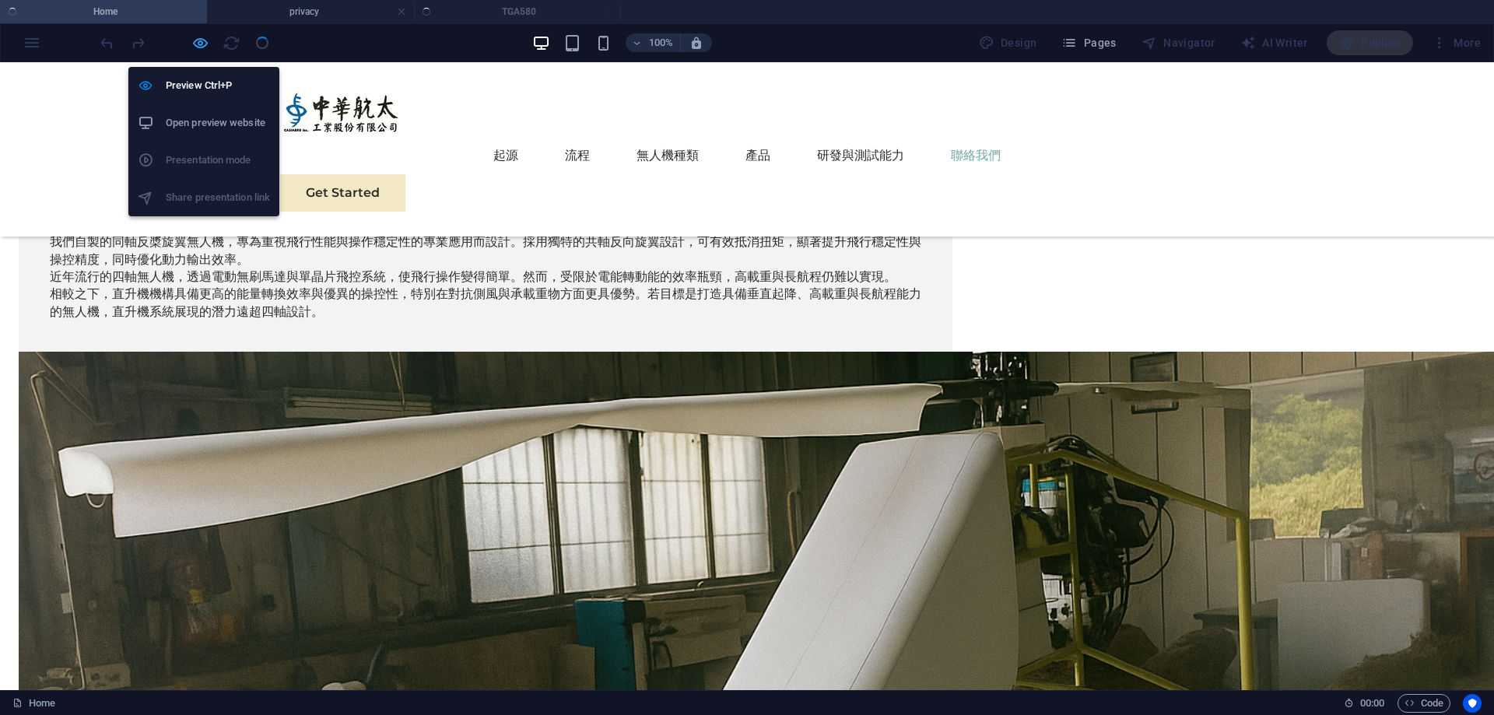
scroll to position [5496, 0]
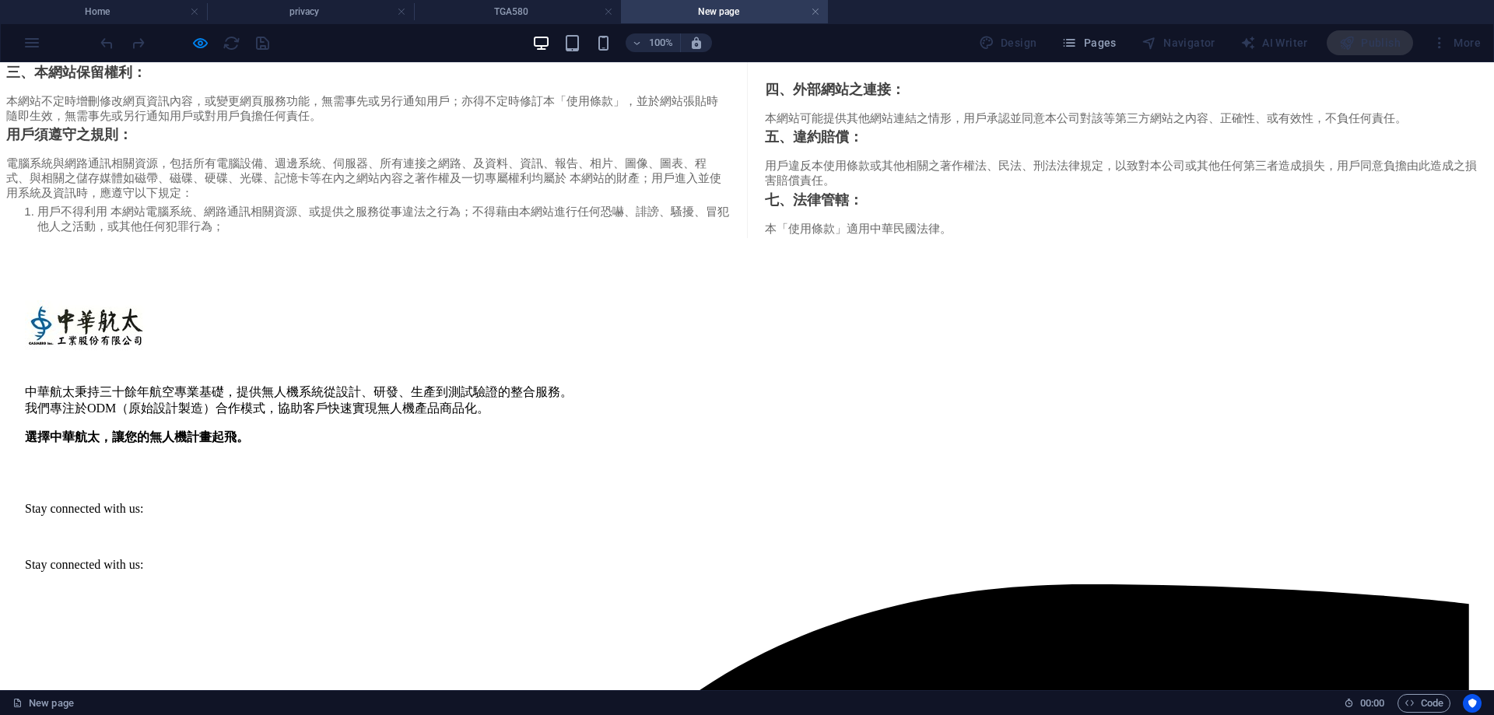
scroll to position [477, 0]
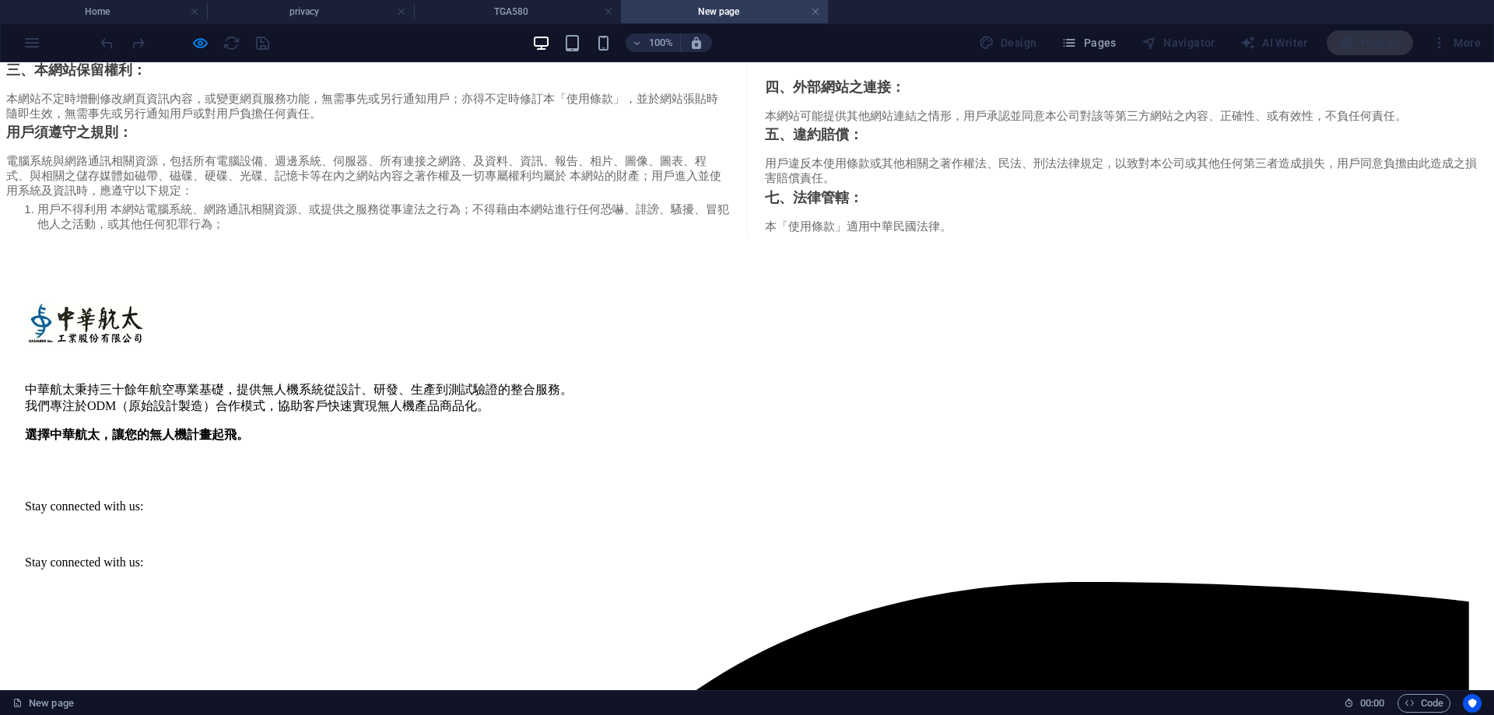
click at [824, 11] on h4 "New page" at bounding box center [724, 11] width 207 height 17
click at [813, 9] on link at bounding box center [815, 12] width 9 height 15
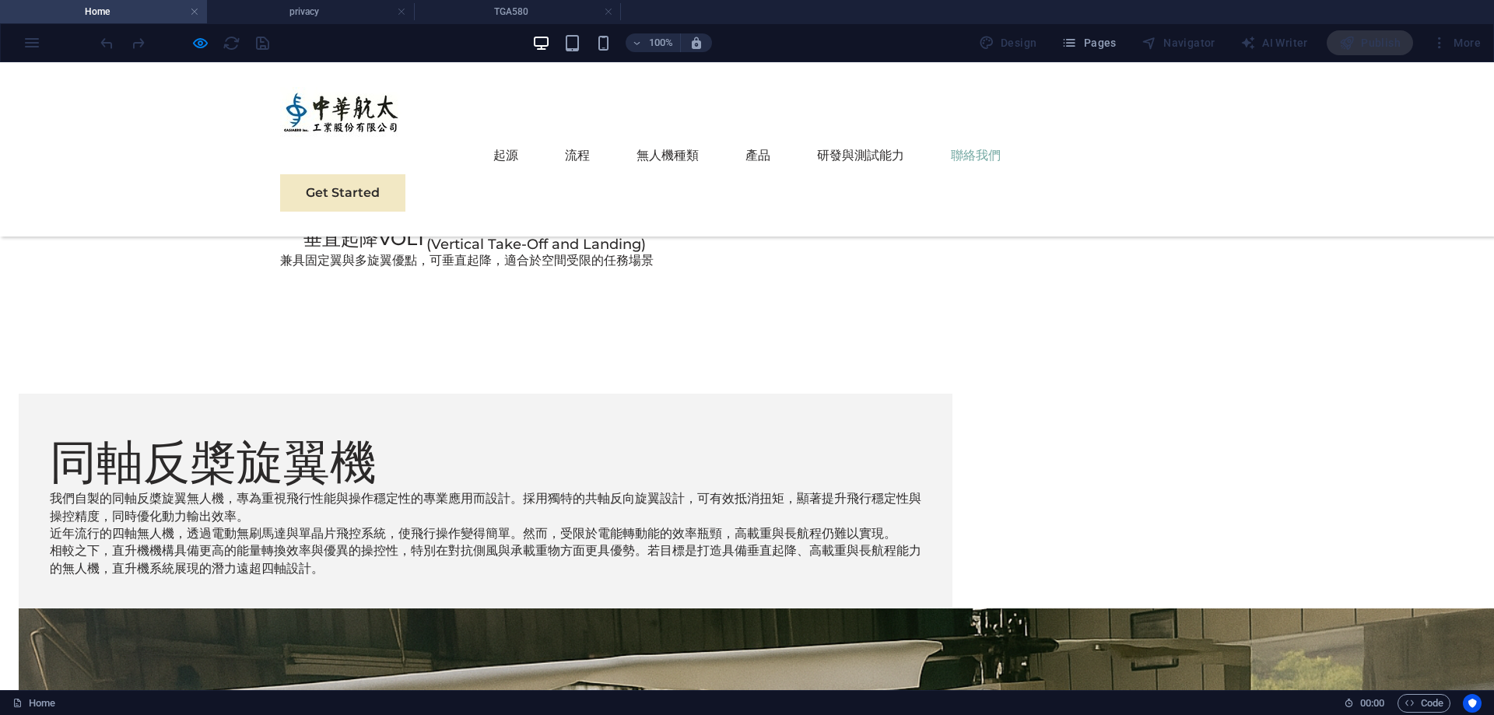
scroll to position [5496, 0]
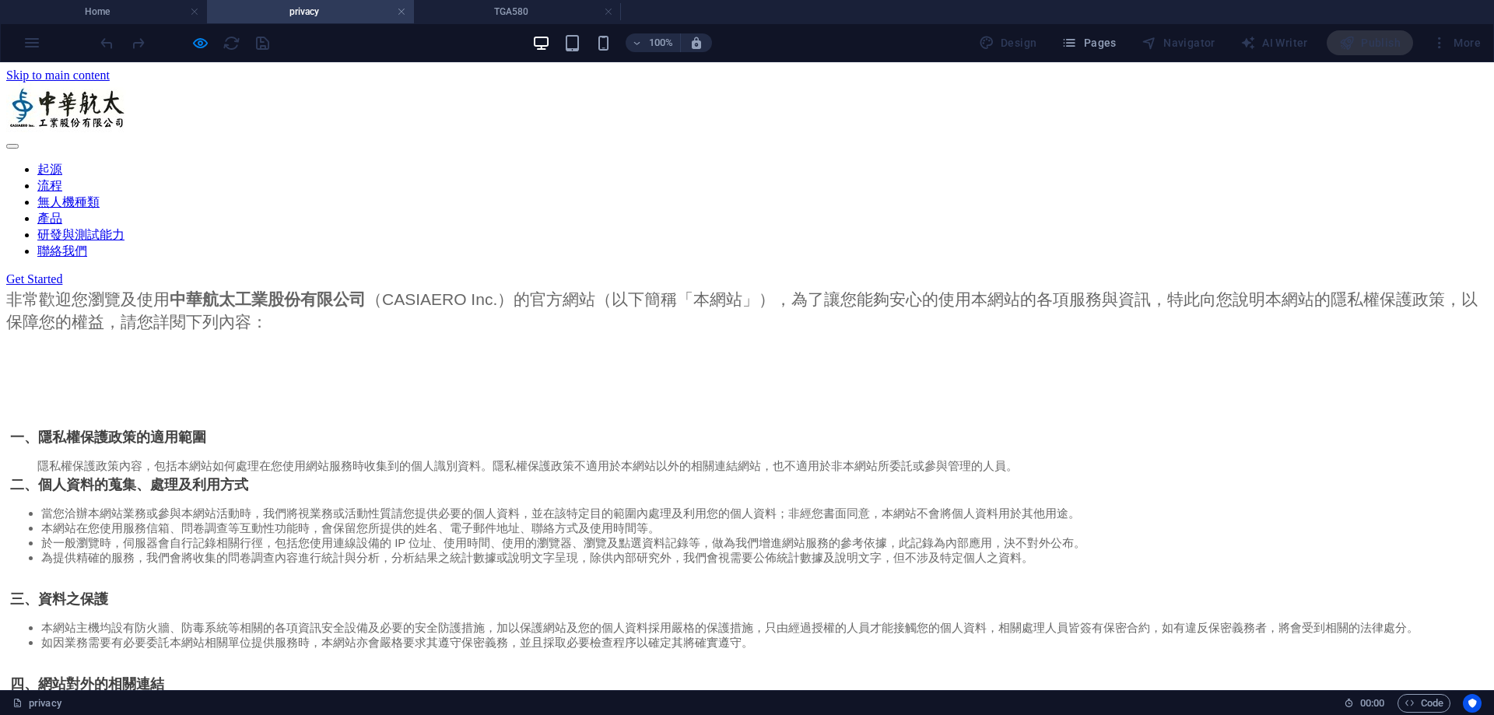
scroll to position [0, 0]
click at [403, 11] on link at bounding box center [401, 12] width 9 height 15
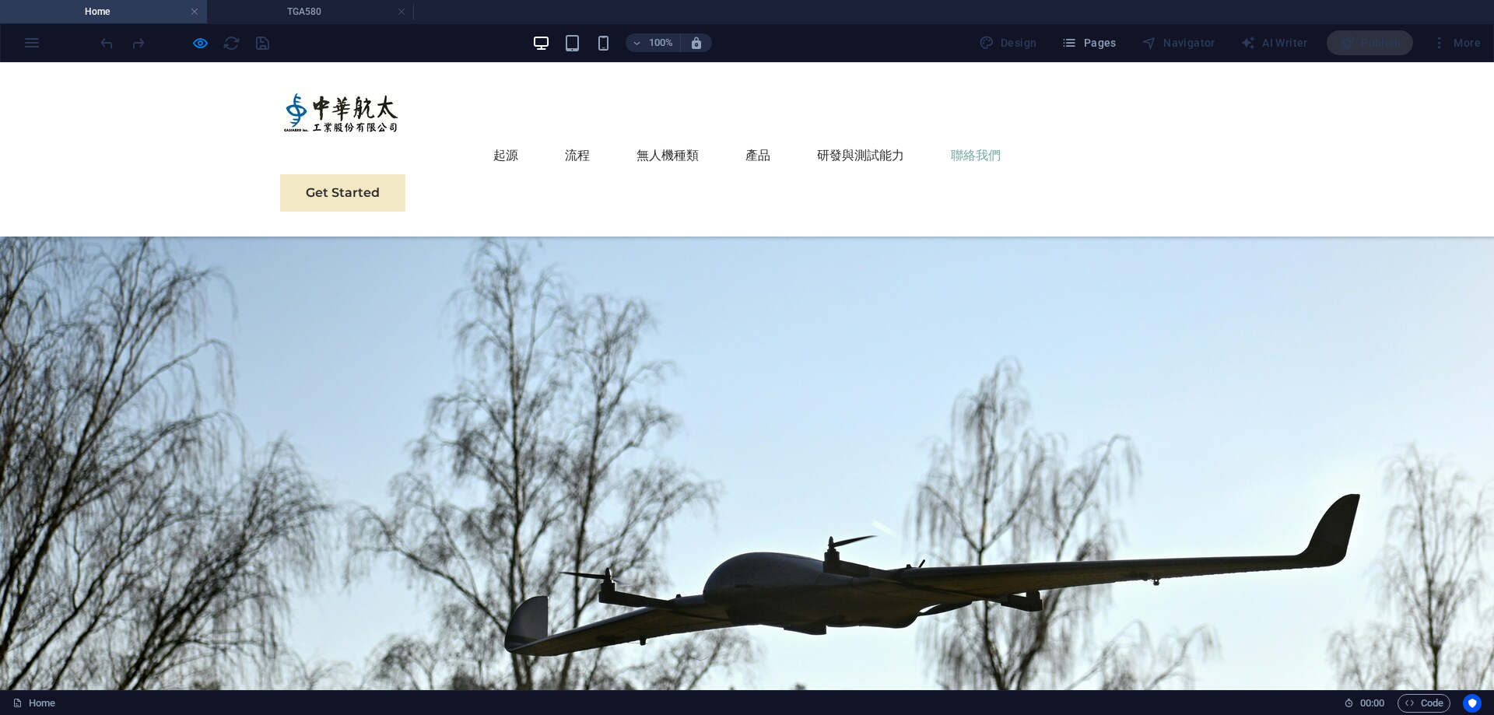
scroll to position [5496, 0]
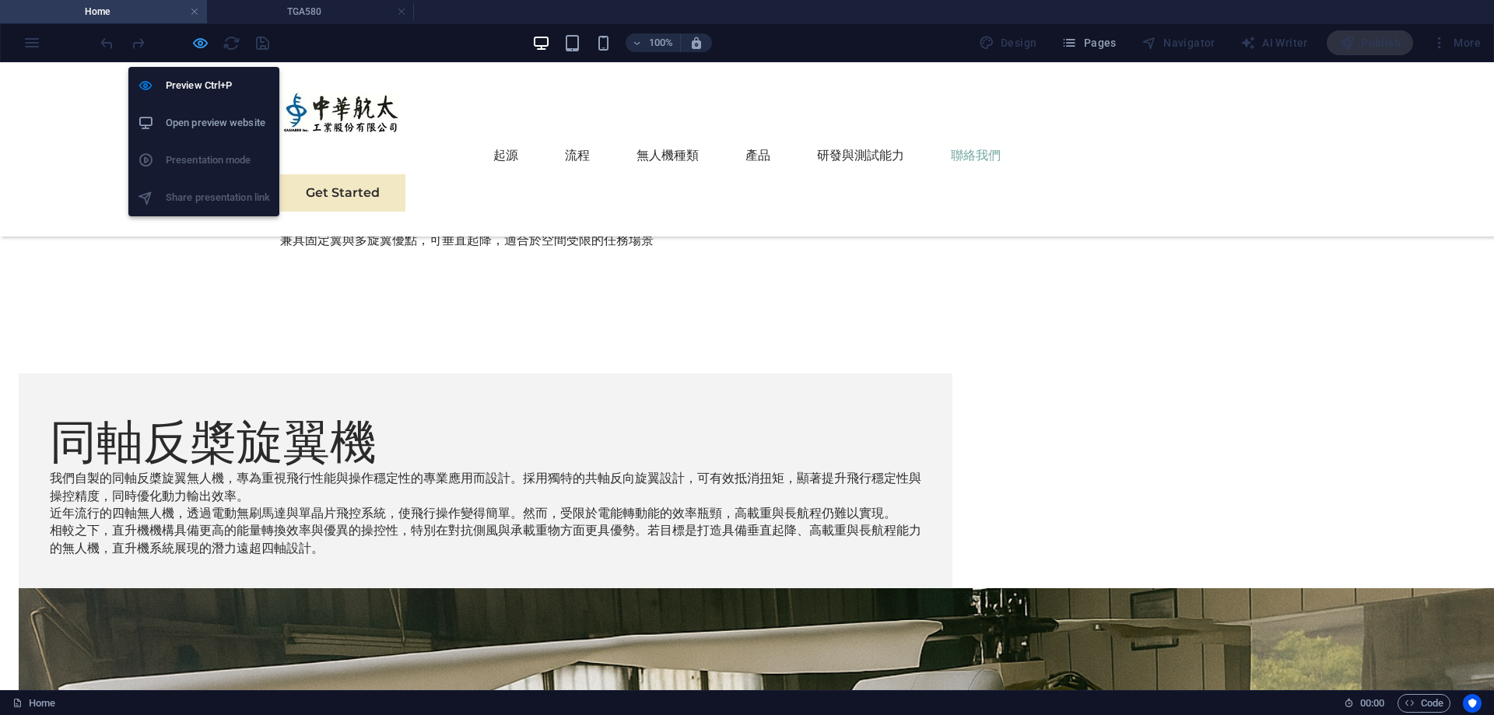
click at [198, 44] on icon "button" at bounding box center [200, 43] width 18 height 18
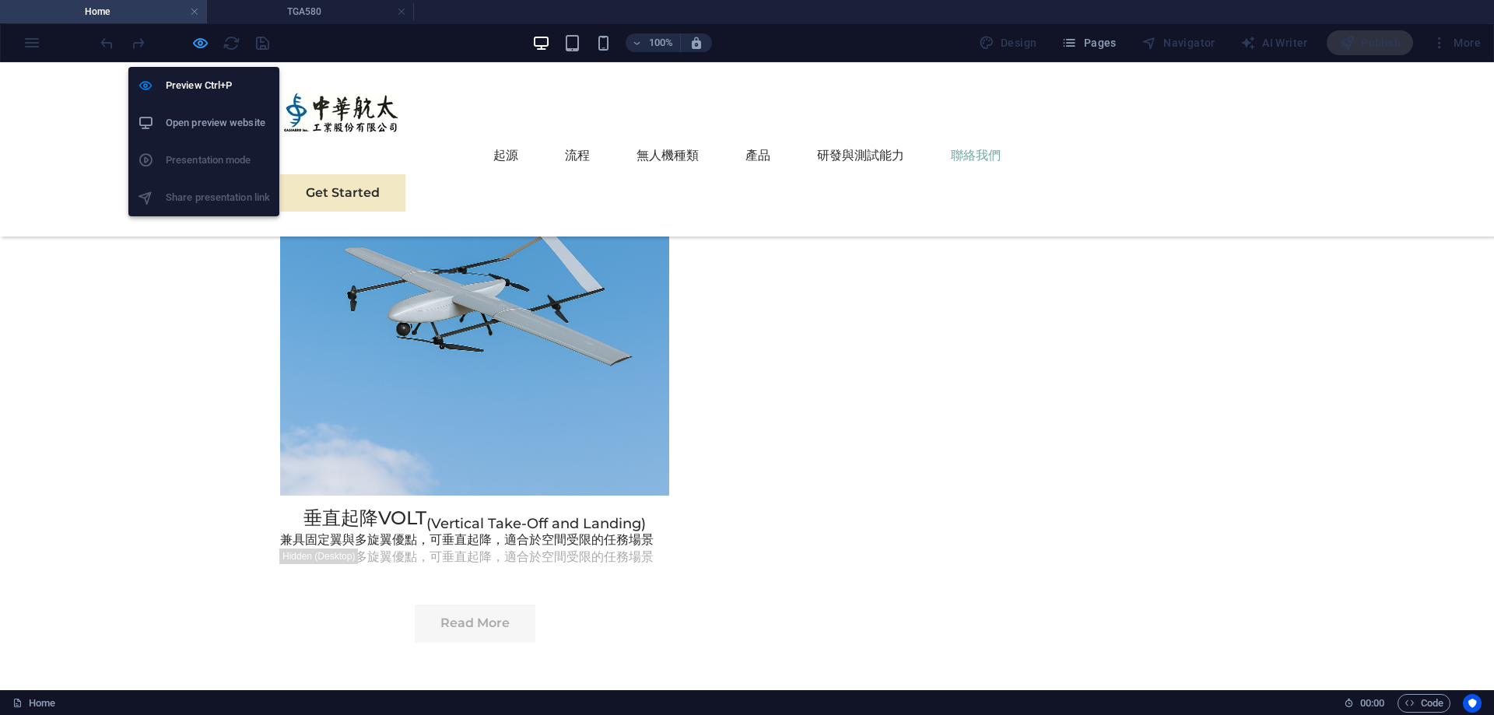
scroll to position [5702, 0]
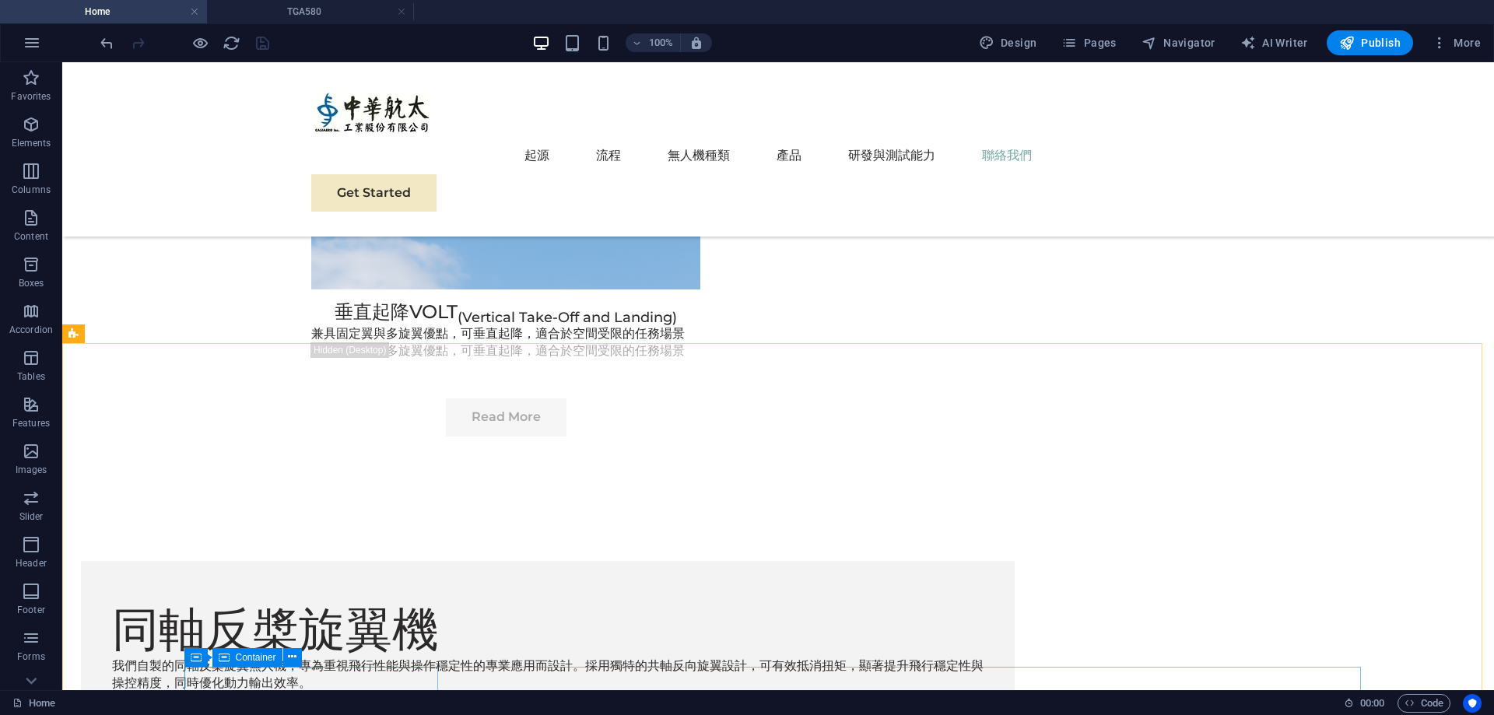
click at [248, 658] on span "Container" at bounding box center [256, 657] width 40 height 9
click at [225, 615] on span "Reference" at bounding box center [228, 612] width 43 height 9
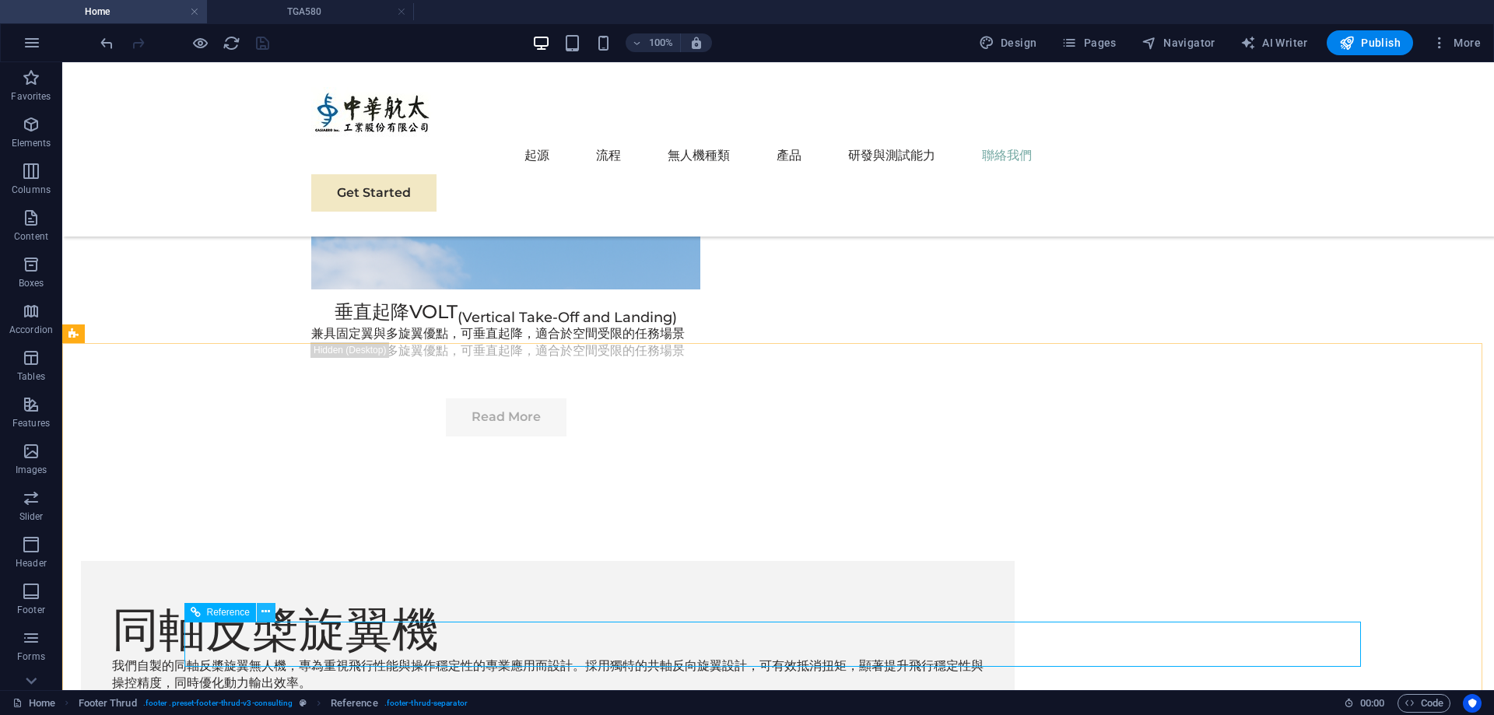
click at [272, 613] on button at bounding box center [266, 612] width 19 height 19
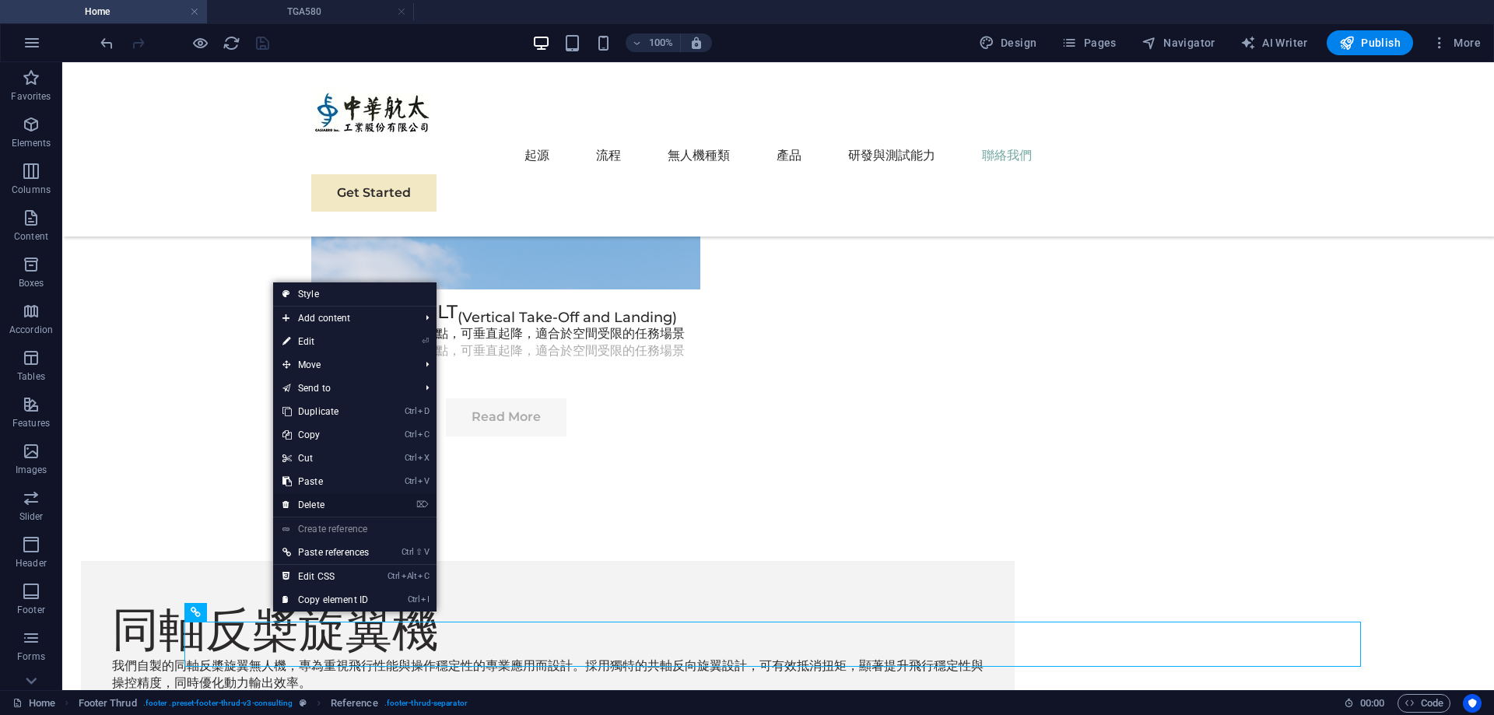
click at [311, 504] on link "⌦ Delete" at bounding box center [325, 504] width 105 height 23
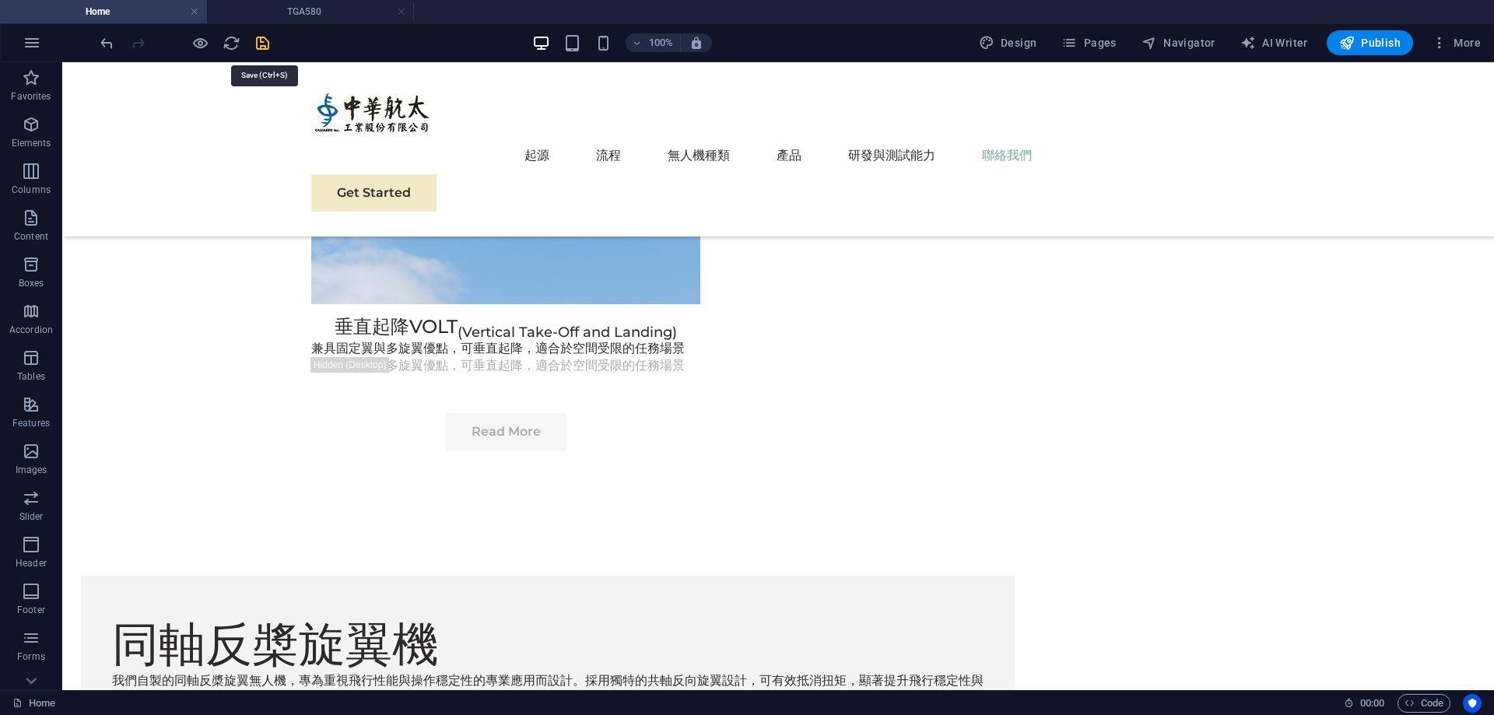
click at [260, 36] on icon "save" at bounding box center [263, 43] width 18 height 18
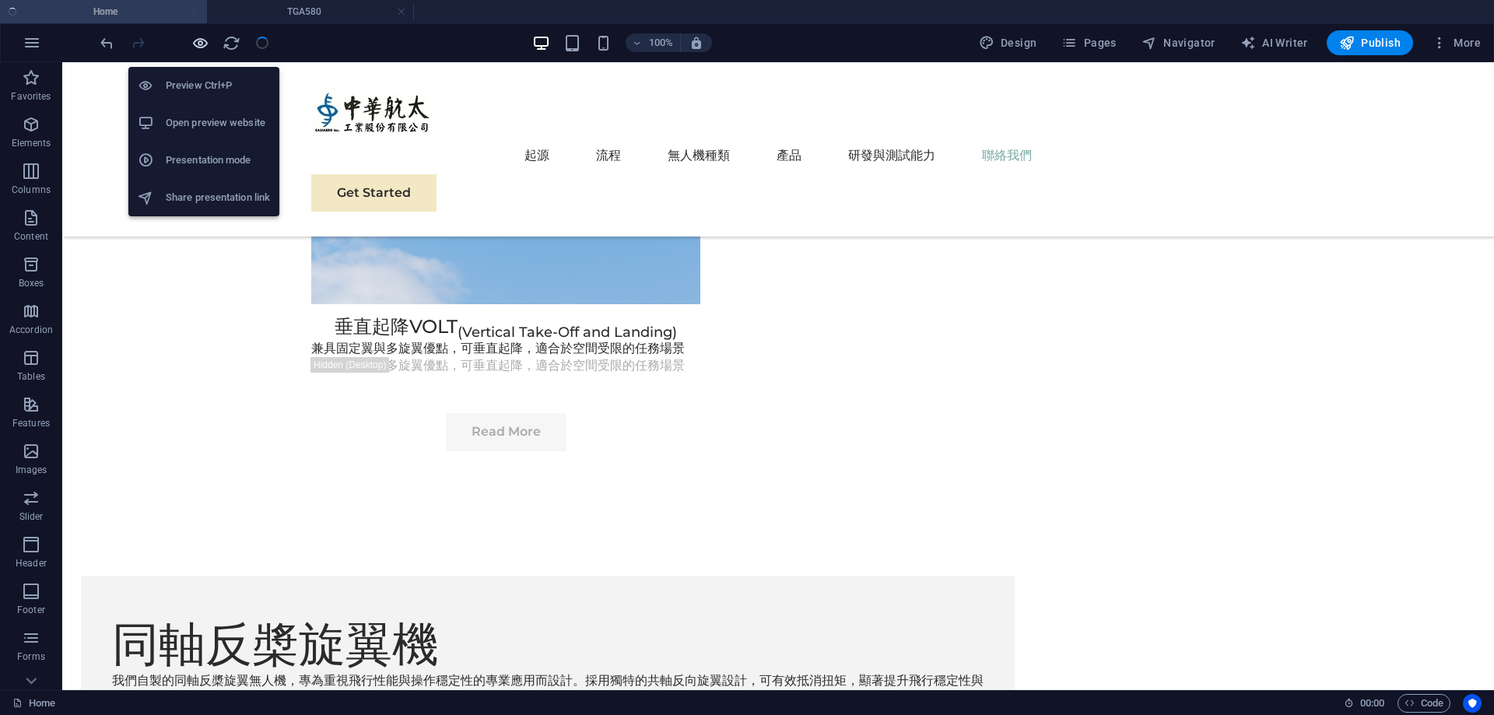
click at [209, 36] on icon "button" at bounding box center [200, 43] width 18 height 18
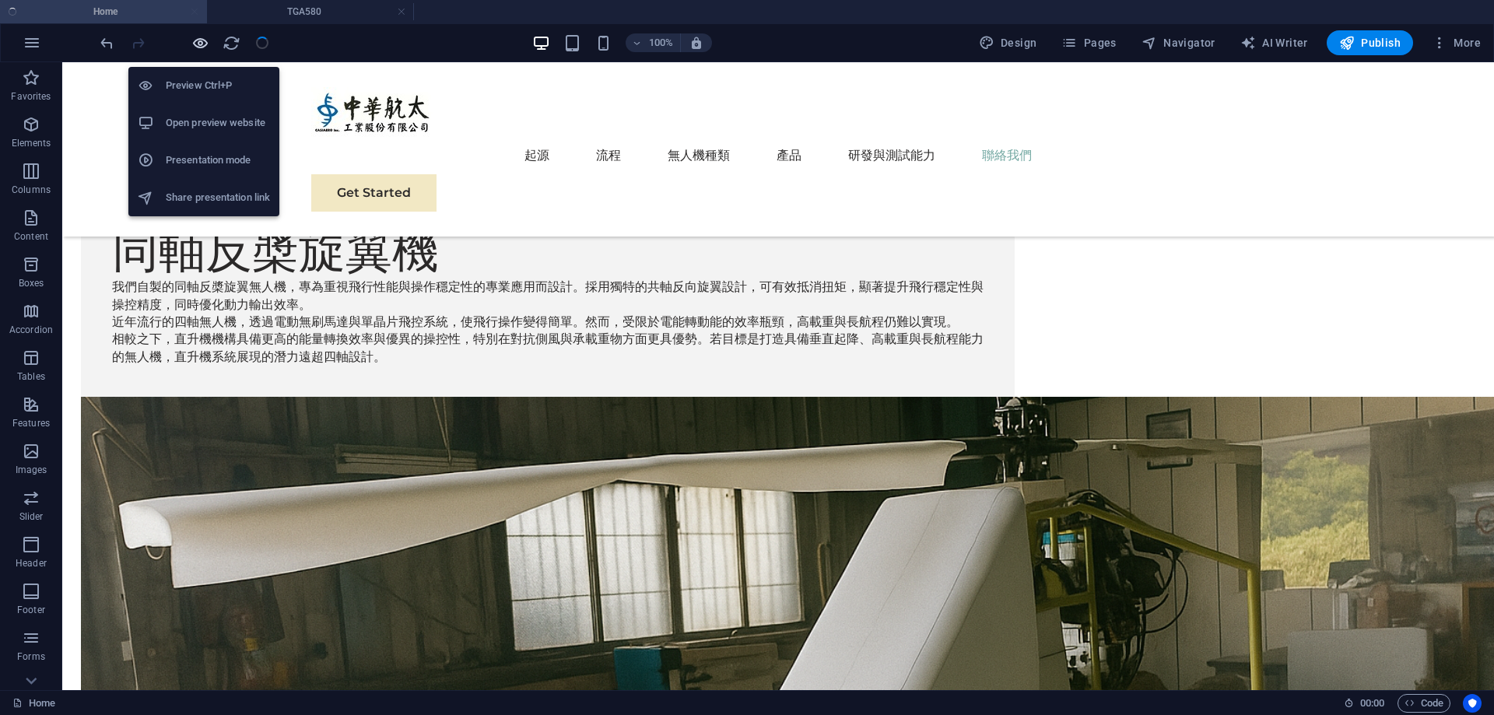
scroll to position [5451, 0]
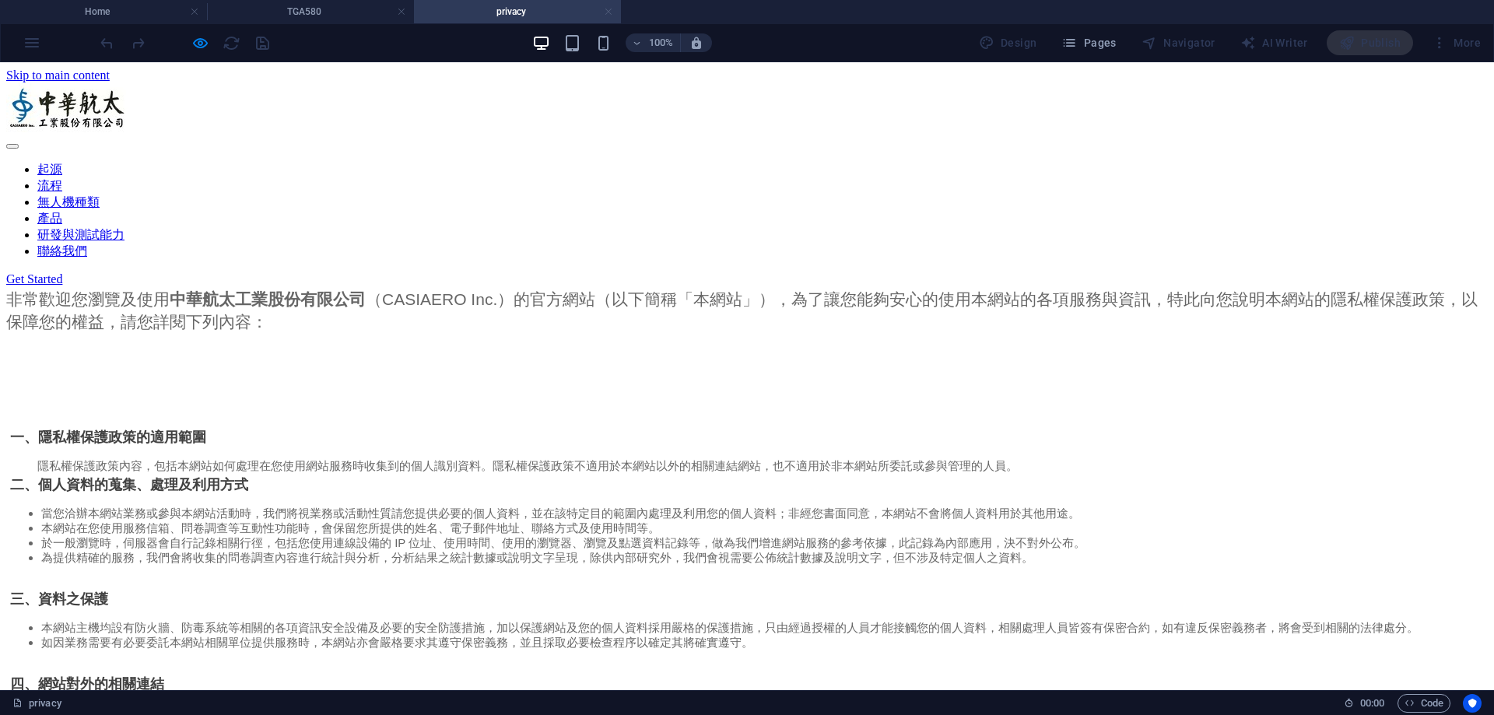
scroll to position [0, 0]
click at [606, 12] on link at bounding box center [608, 12] width 9 height 15
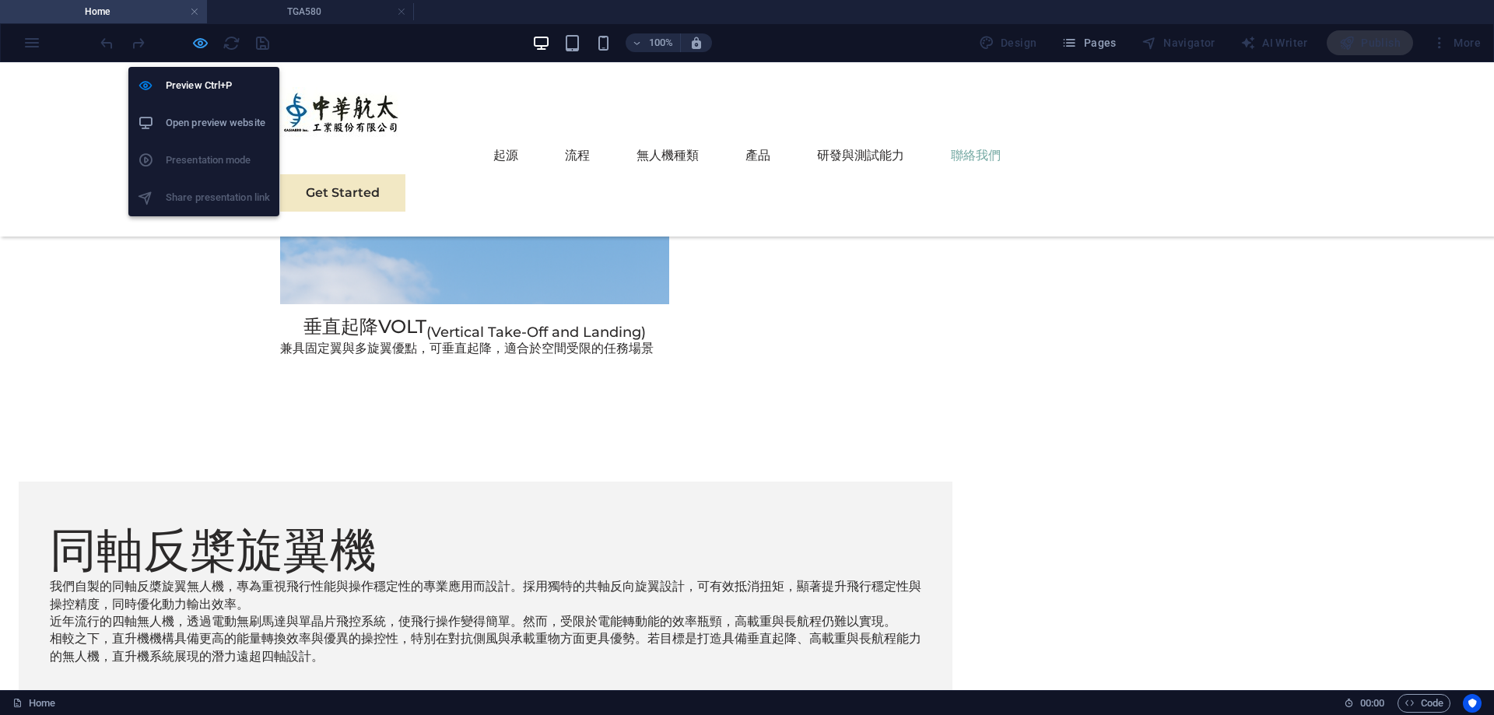
click at [208, 46] on icon "button" at bounding box center [200, 43] width 18 height 18
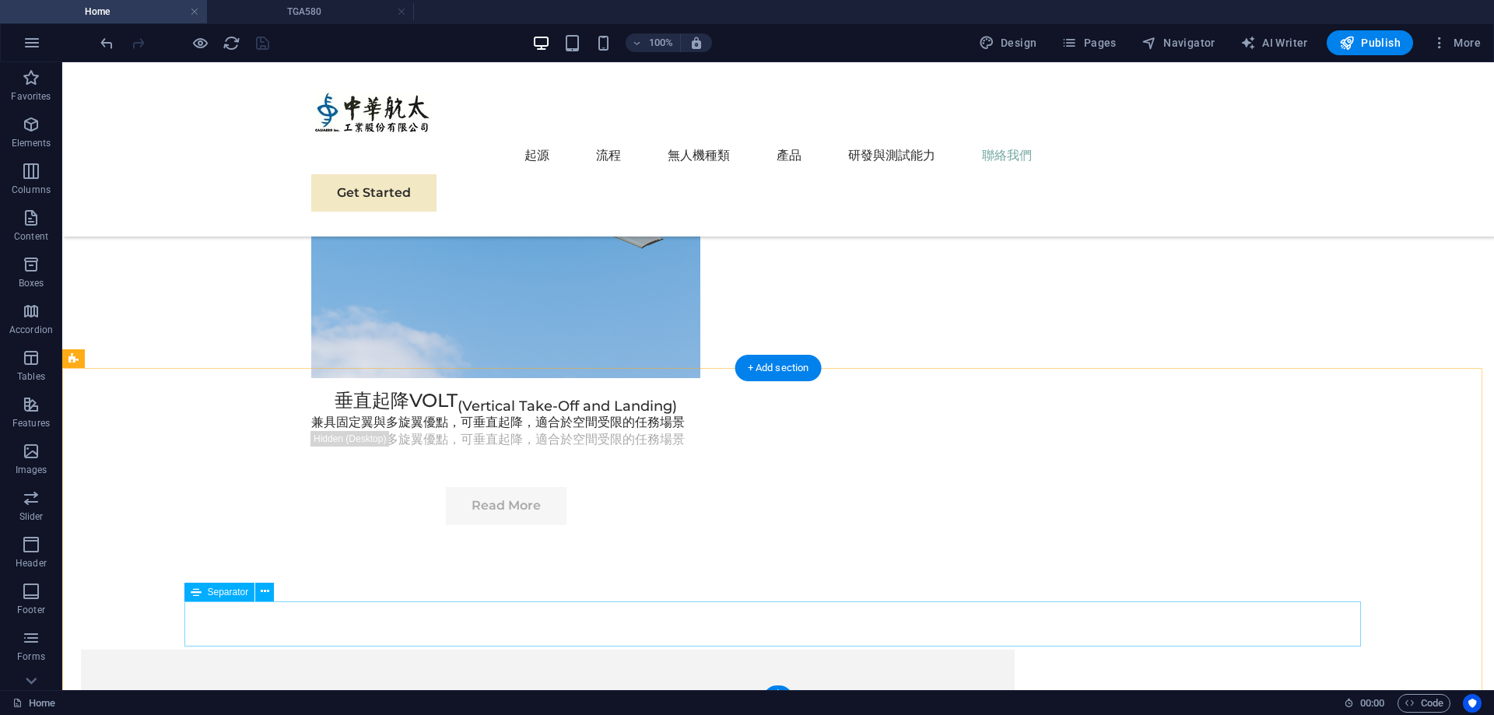
scroll to position [5688, 0]
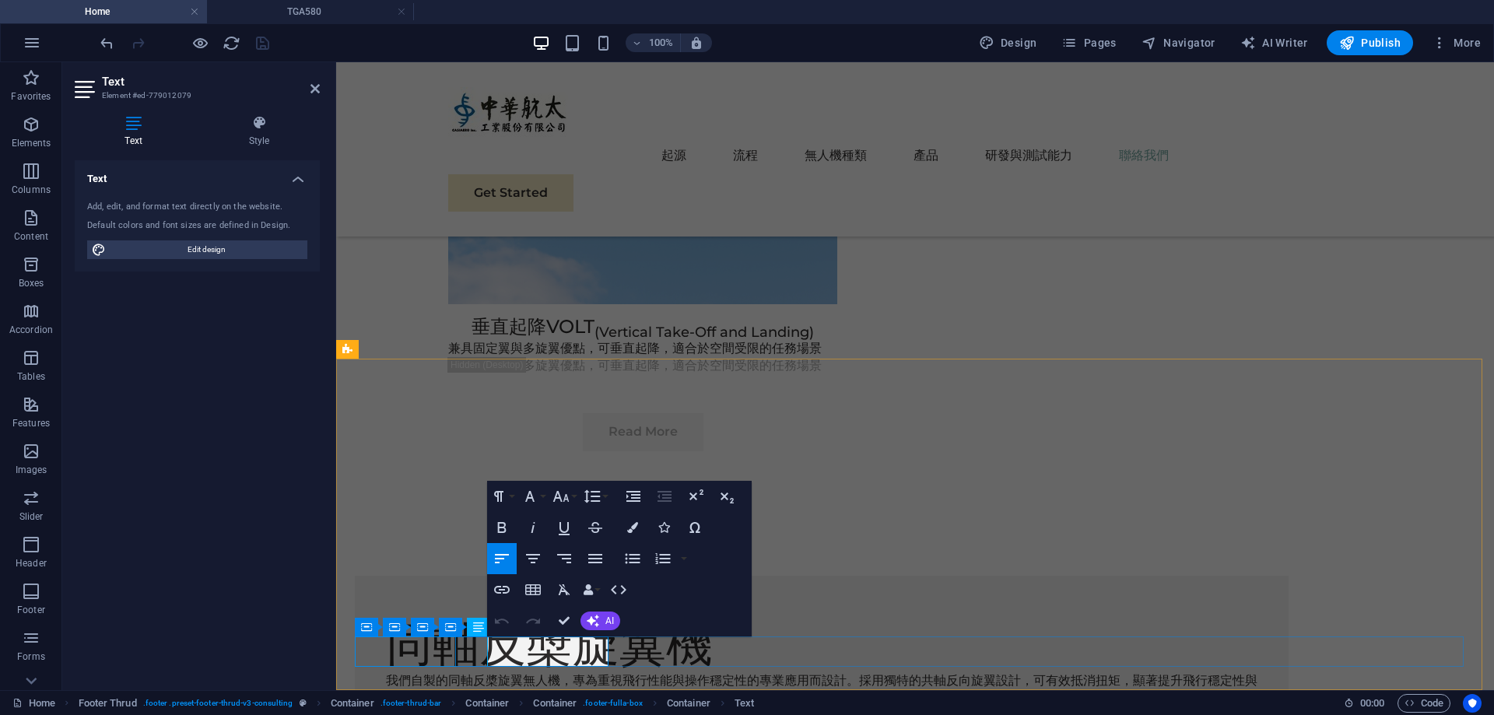
scroll to position [5582, 0]
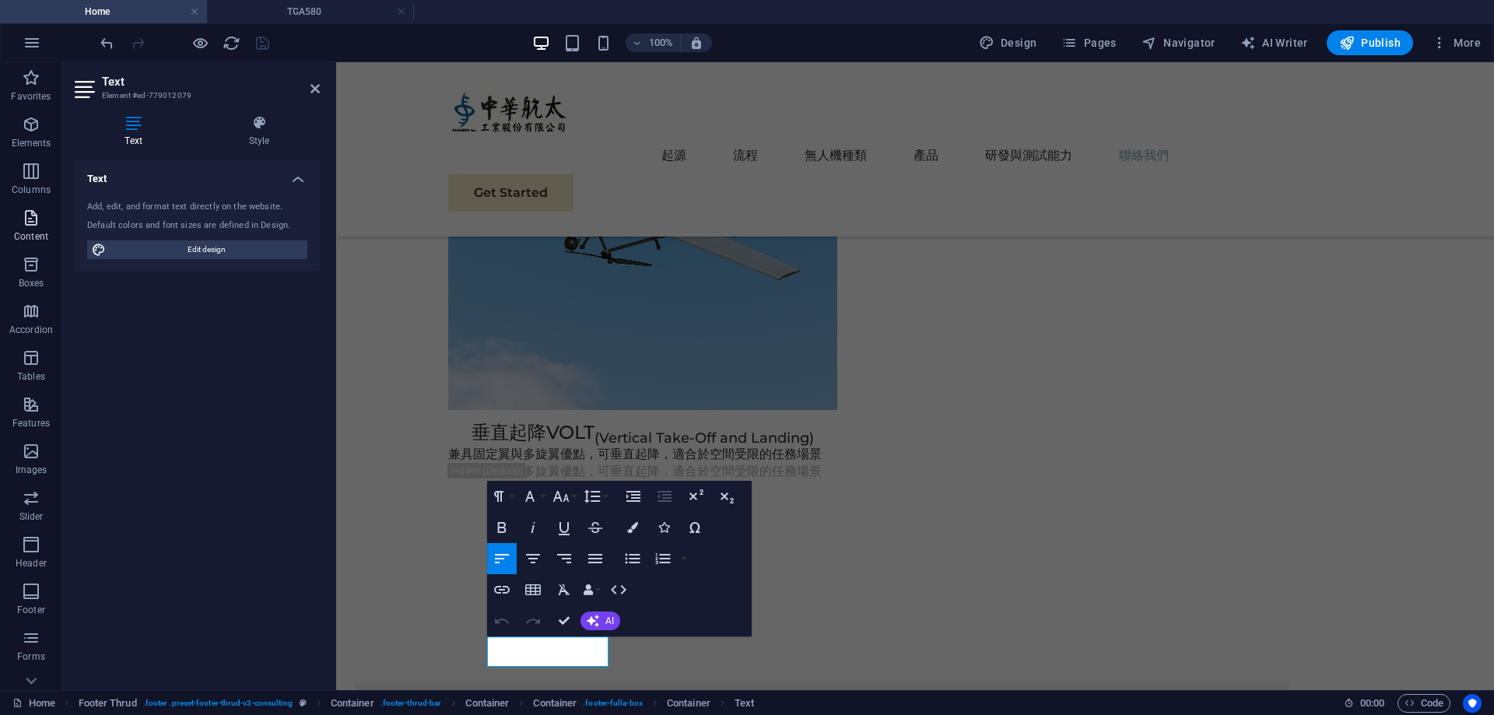
click at [25, 216] on icon "button" at bounding box center [31, 218] width 19 height 19
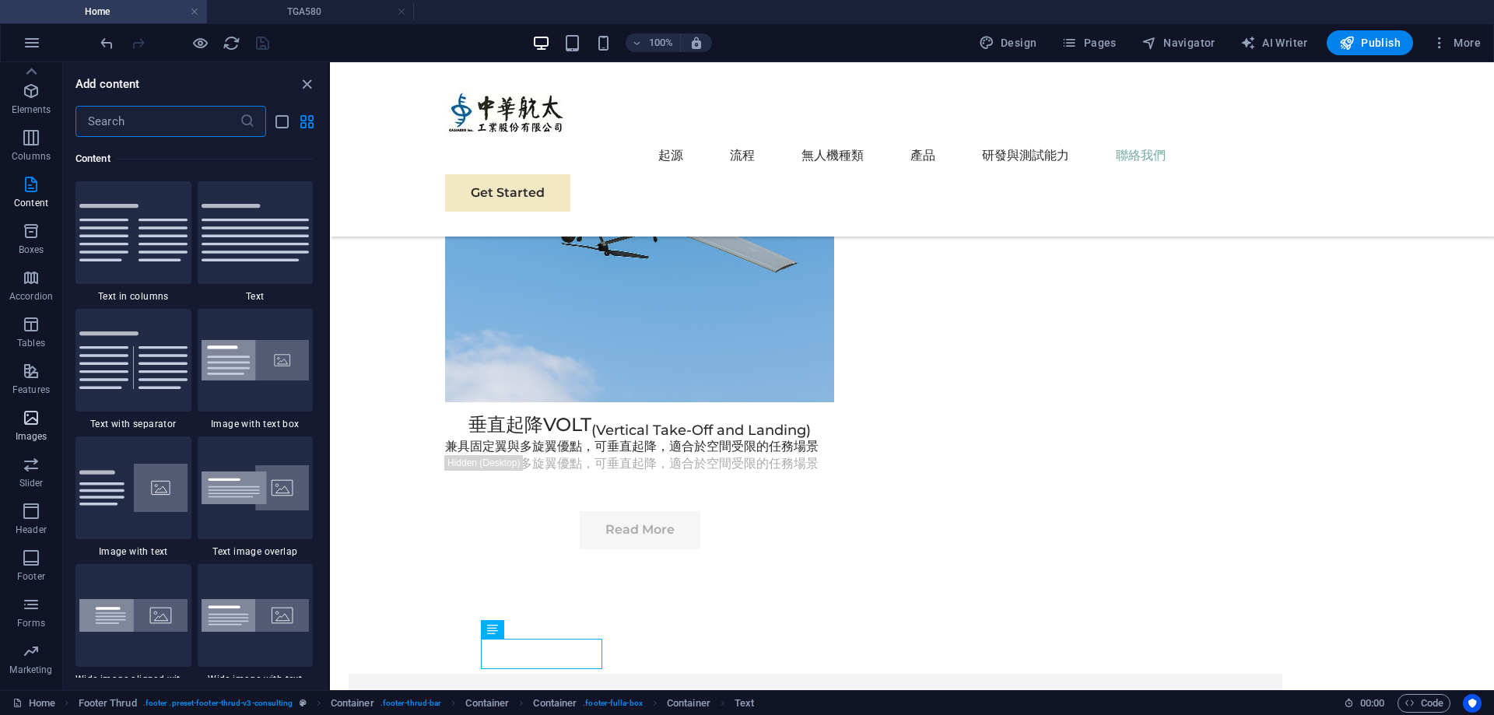
scroll to position [0, 0]
click at [41, 73] on span "Favorites" at bounding box center [31, 86] width 62 height 37
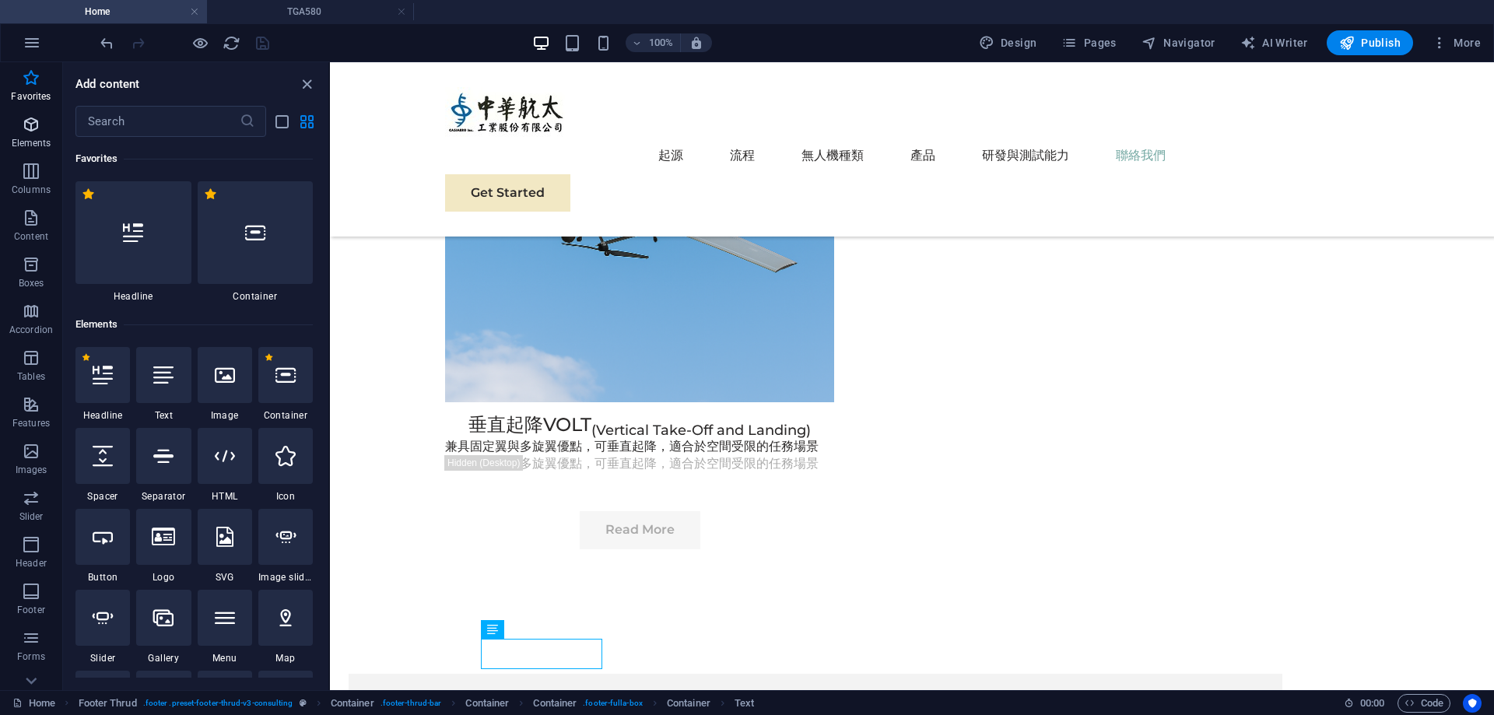
click at [37, 142] on p "Elements" at bounding box center [32, 143] width 40 height 12
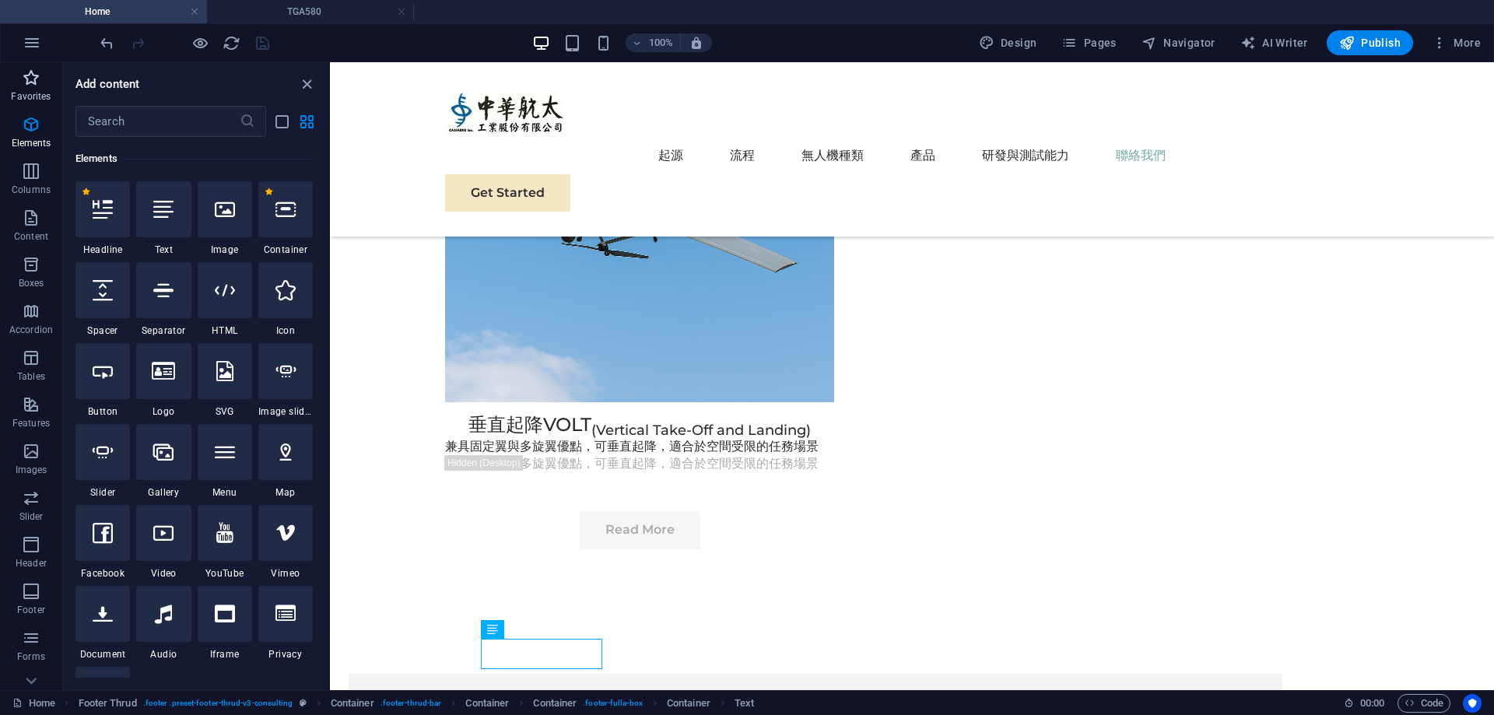
click at [37, 74] on icon "button" at bounding box center [31, 77] width 19 height 19
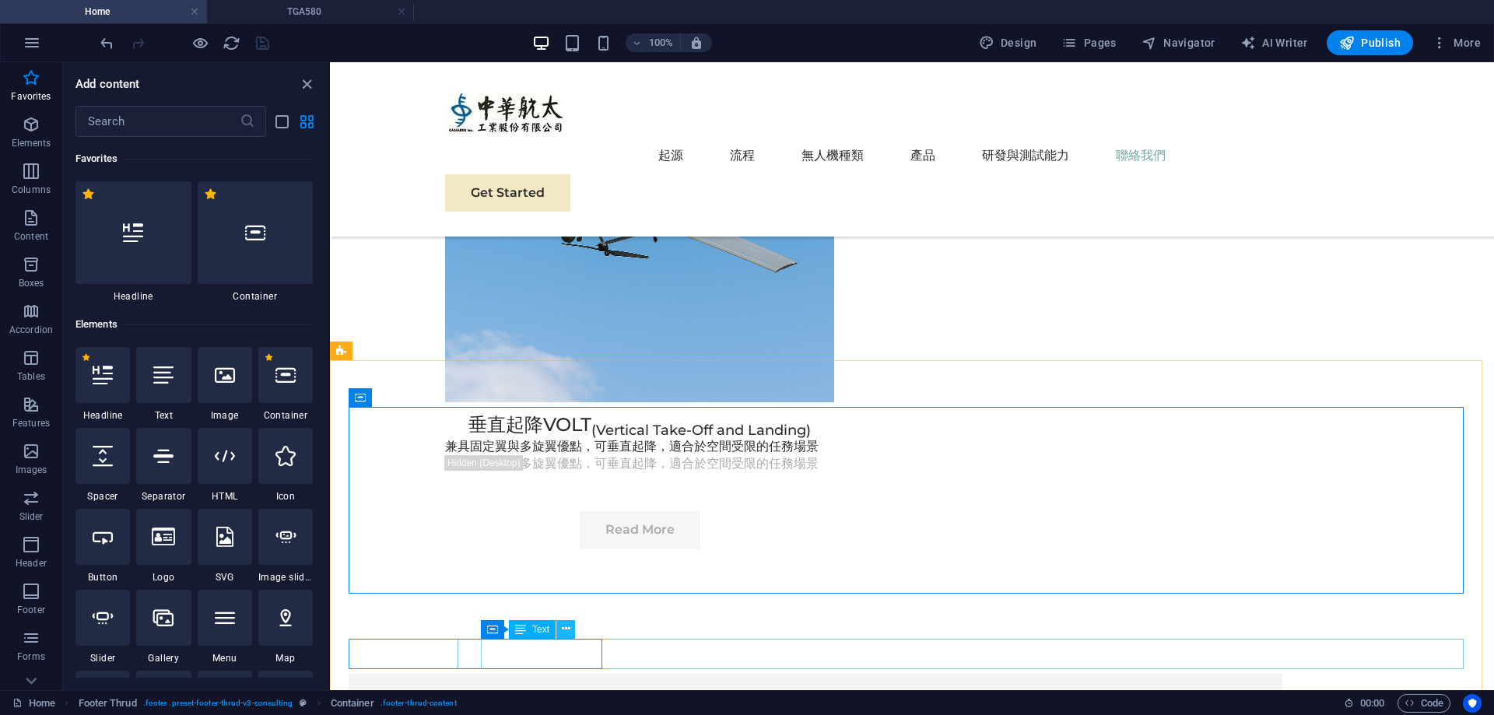
click at [564, 632] on icon at bounding box center [566, 629] width 9 height 16
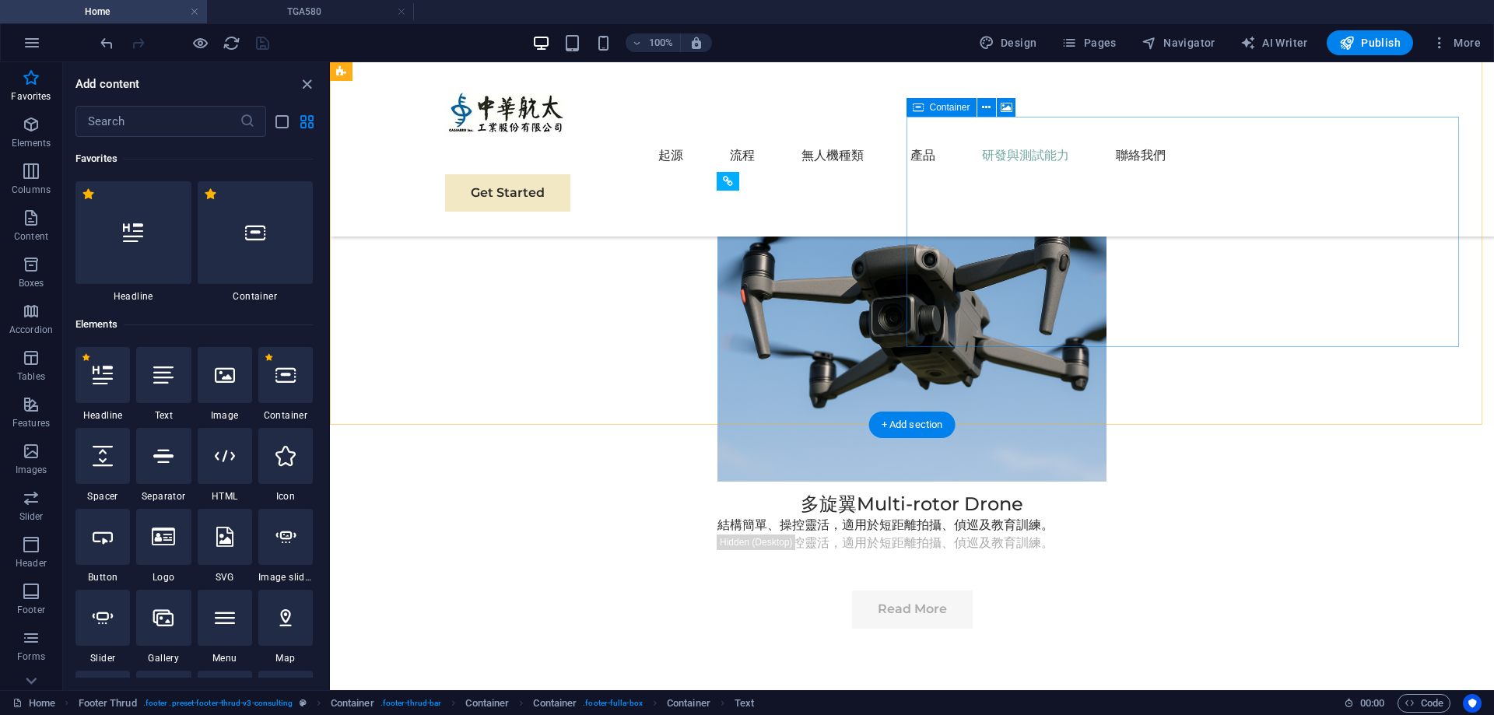
scroll to position [4422, 0]
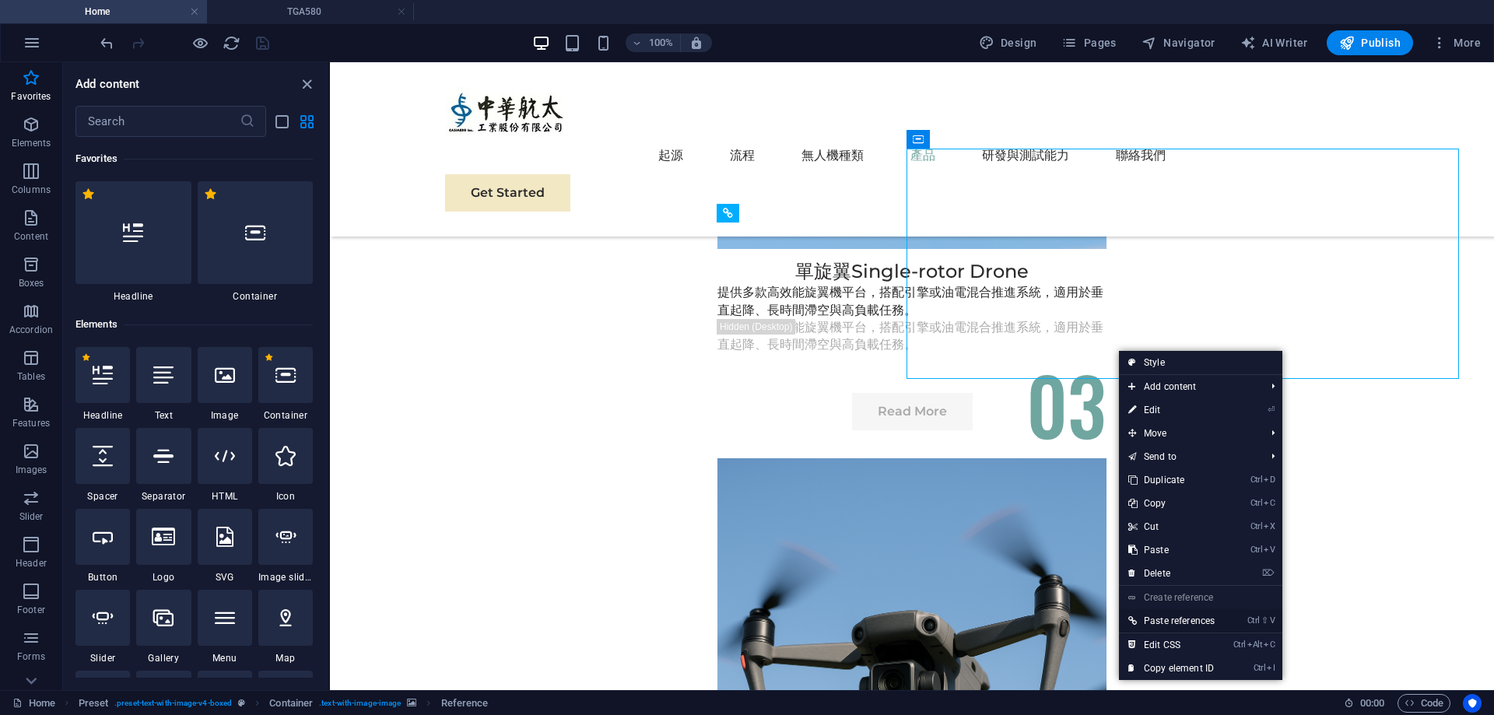
click at [1197, 616] on link "Ctrl ⇧ V Paste references" at bounding box center [1171, 620] width 105 height 23
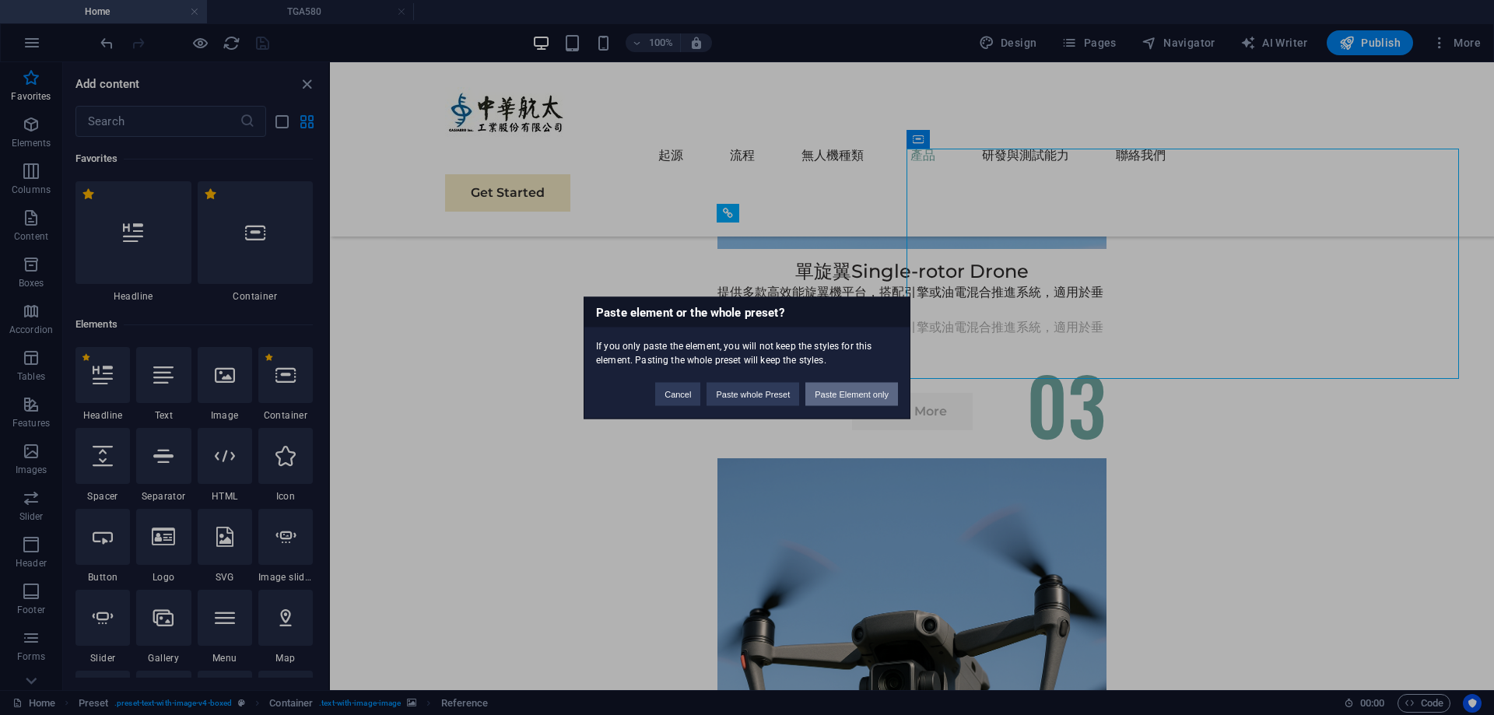
click at [830, 399] on button "Paste Element only" at bounding box center [852, 393] width 93 height 23
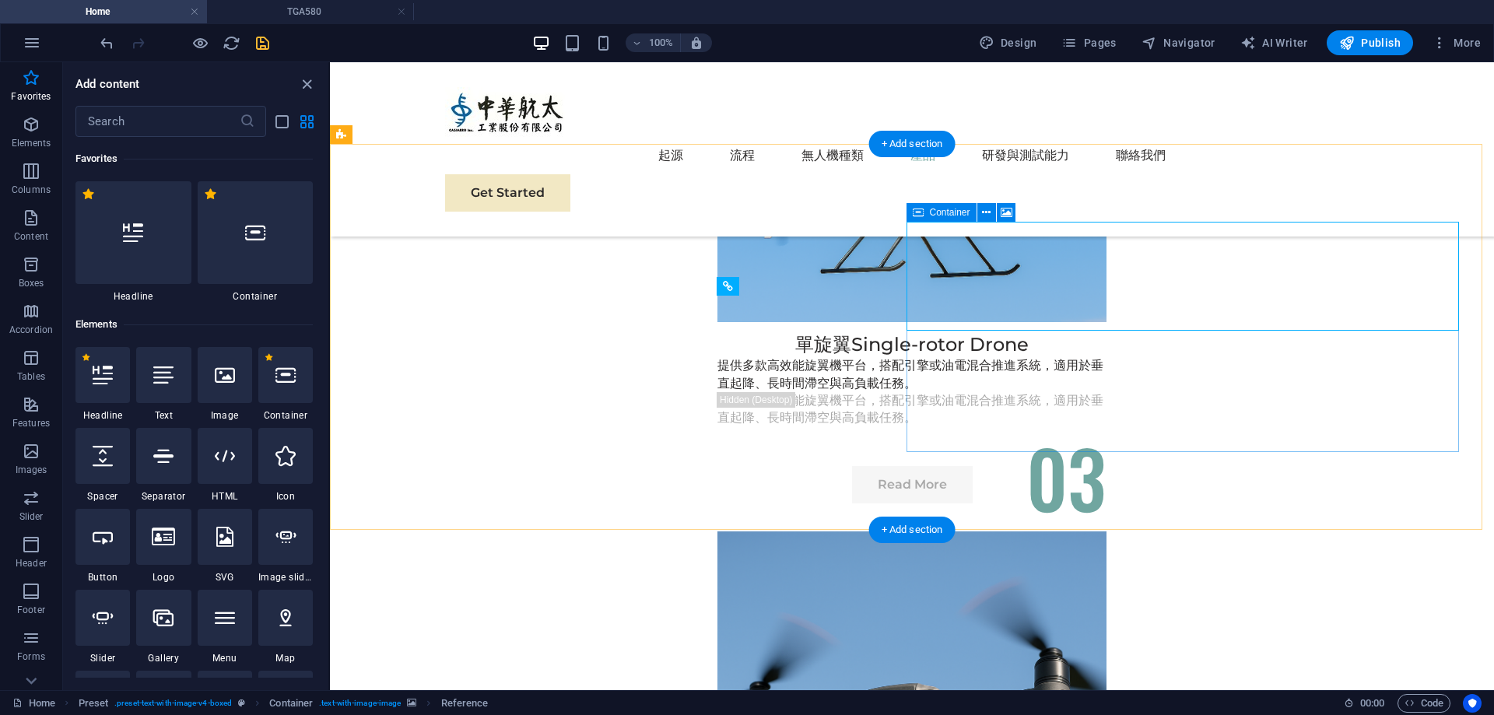
scroll to position [4266, 0]
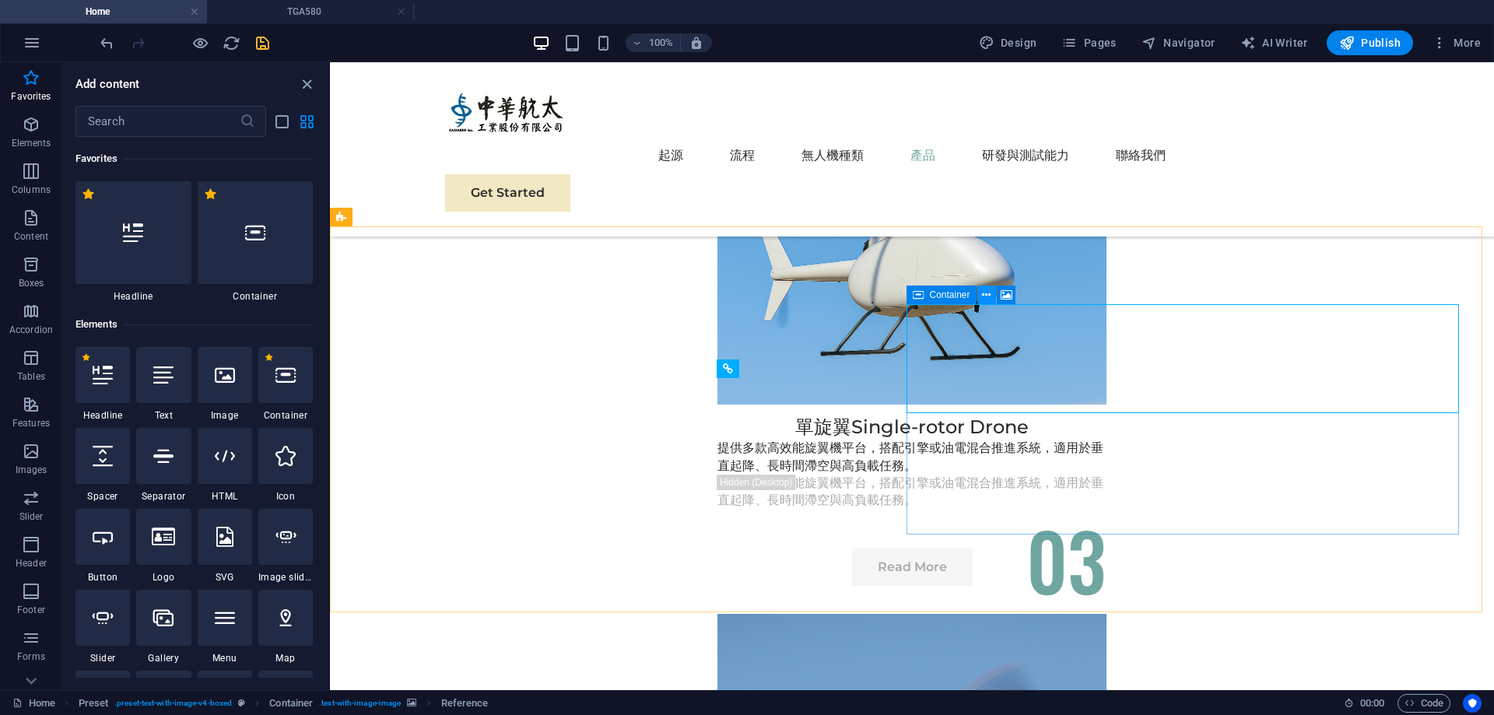
click at [985, 290] on icon at bounding box center [986, 295] width 9 height 16
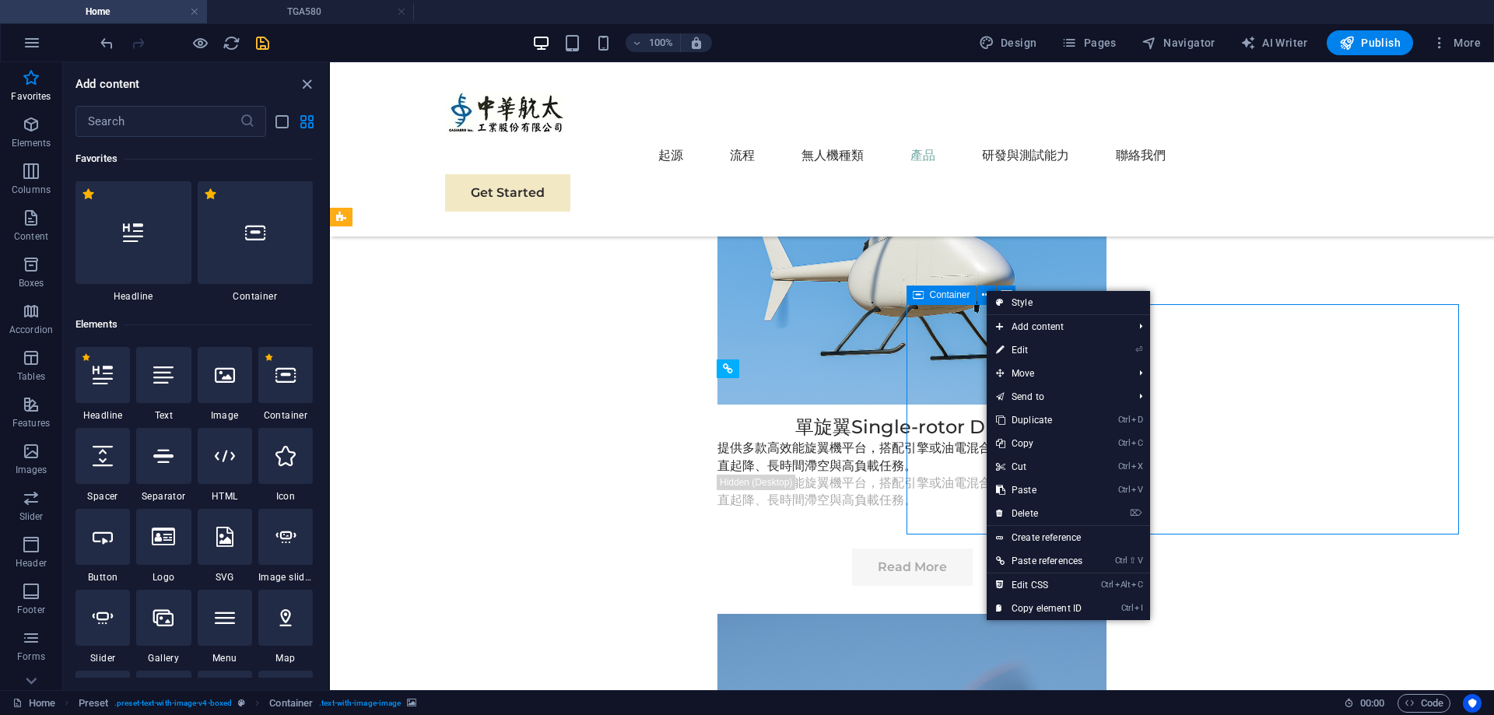
click at [960, 290] on span "Container" at bounding box center [950, 294] width 40 height 9
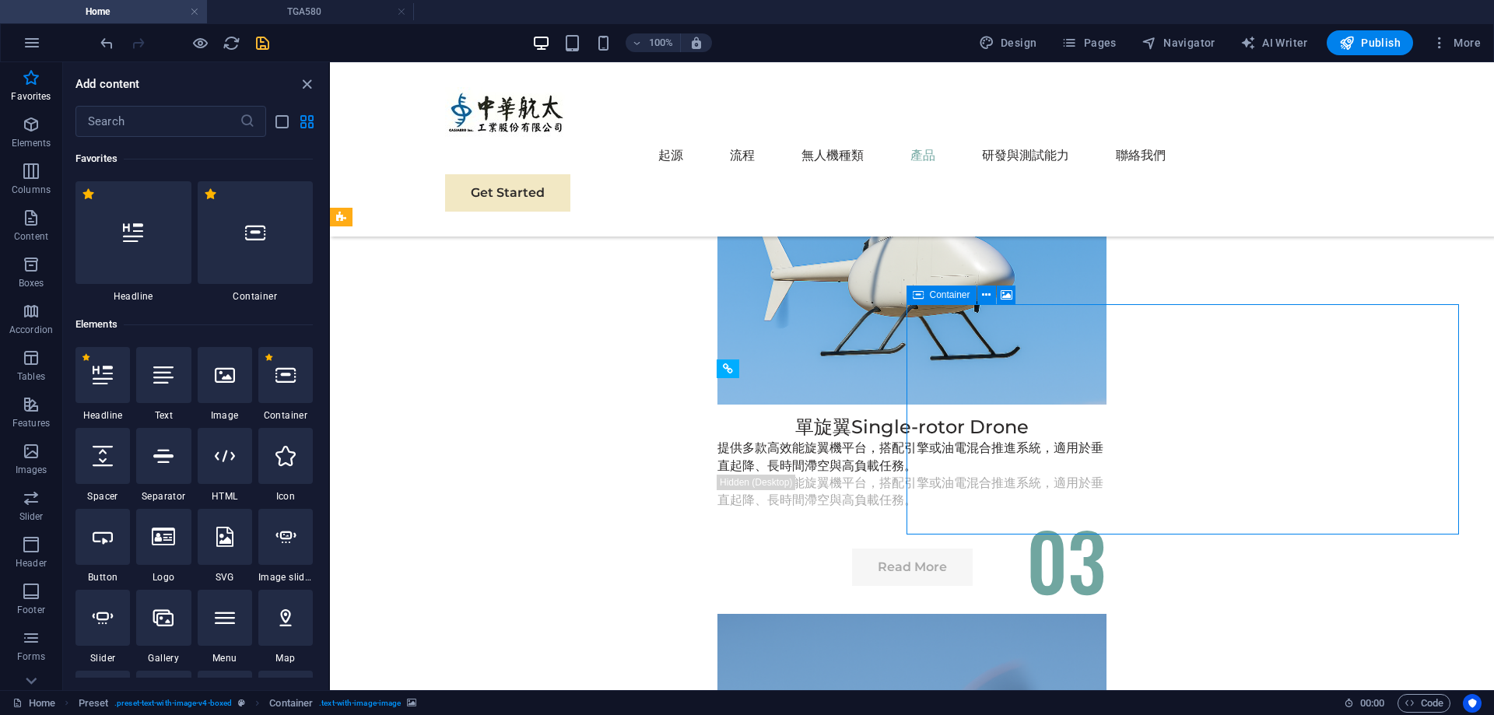
click at [939, 297] on span "Container" at bounding box center [950, 294] width 40 height 9
click at [1013, 293] on button at bounding box center [1006, 295] width 19 height 19
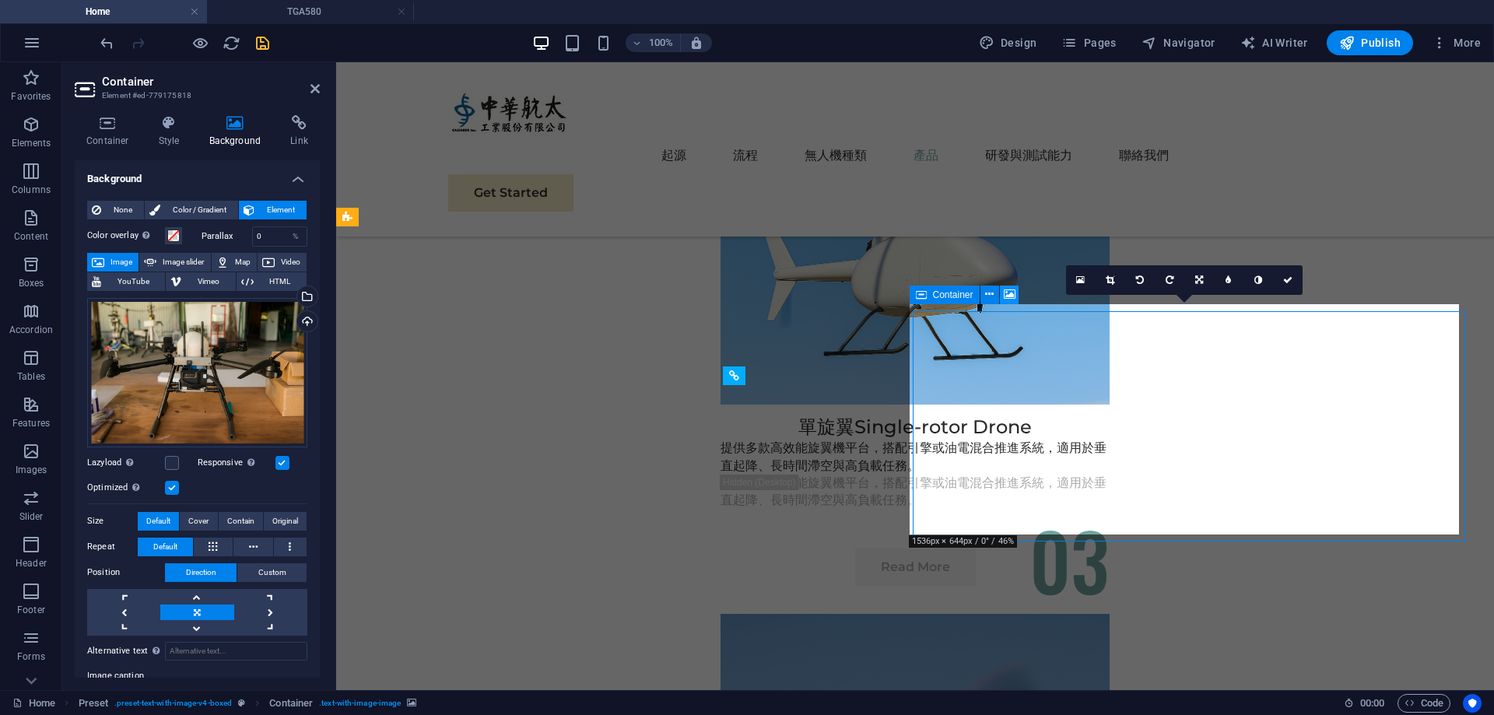
scroll to position [4259, 0]
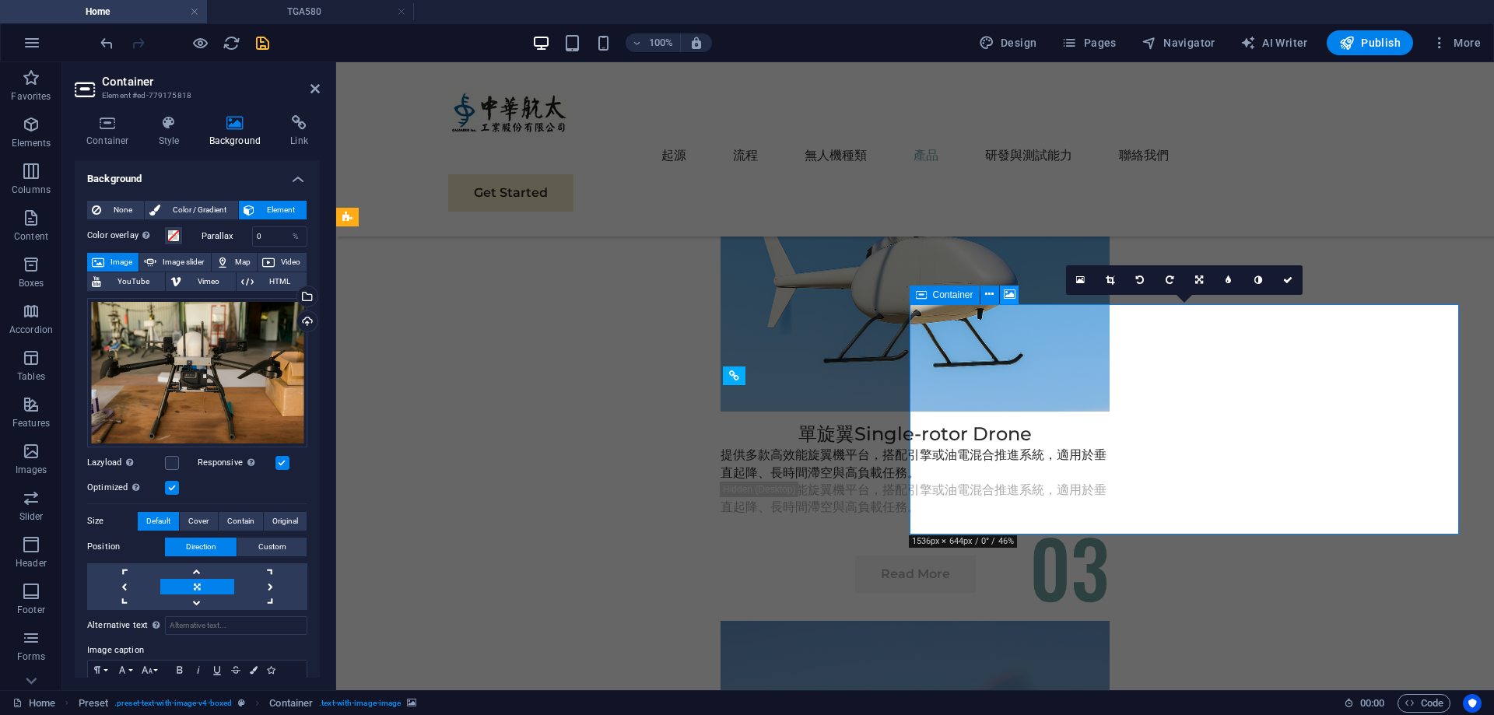
click at [1013, 293] on icon at bounding box center [1010, 294] width 12 height 16
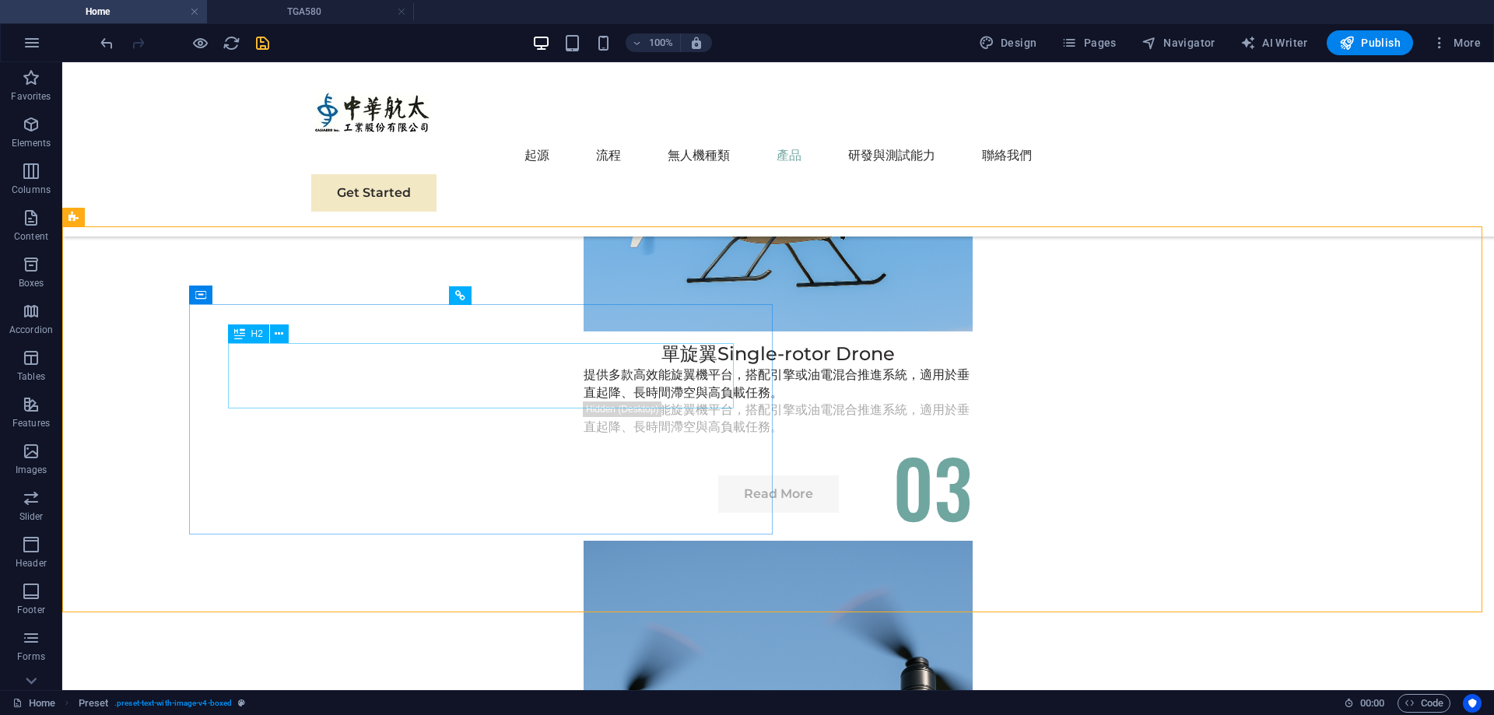
click at [462, 291] on icon at bounding box center [460, 295] width 10 height 19
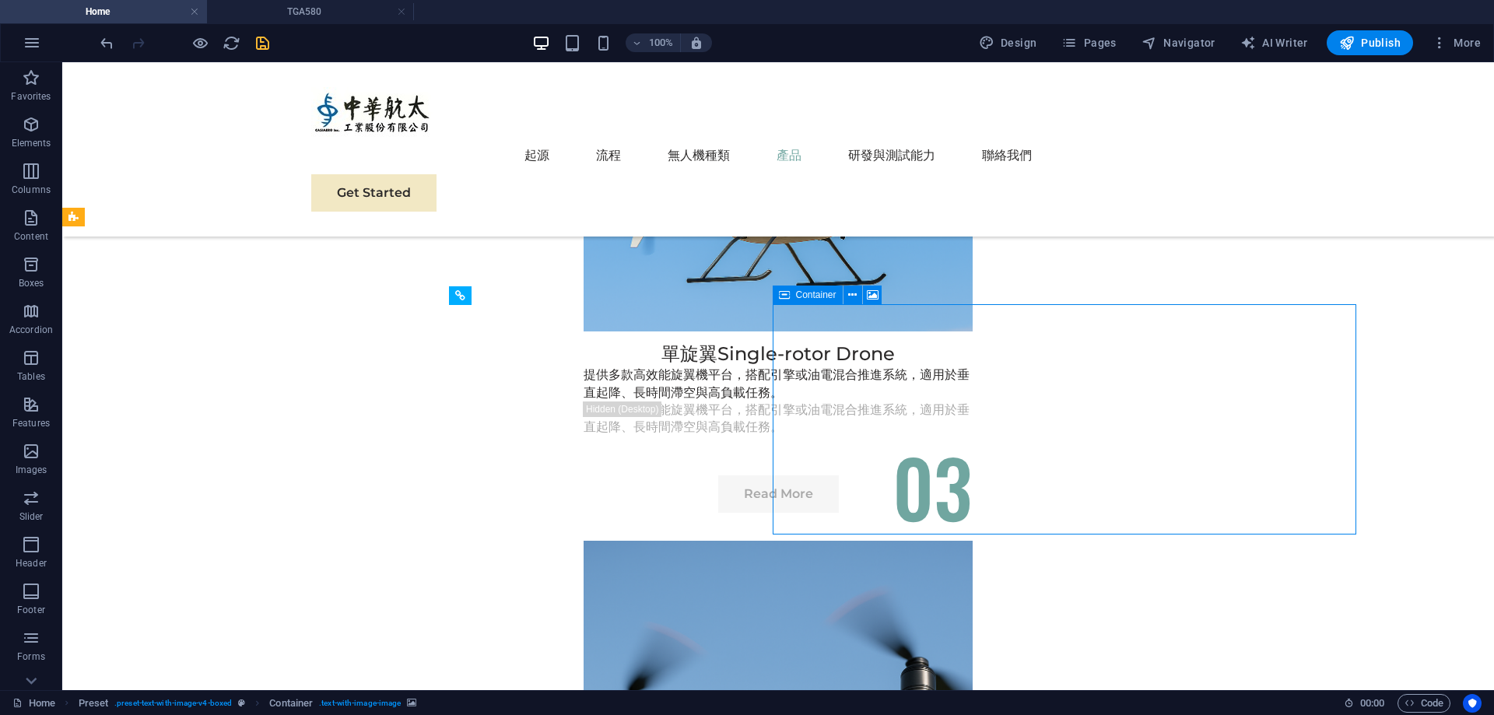
click at [458, 300] on icon at bounding box center [460, 295] width 10 height 19
click at [462, 294] on icon at bounding box center [460, 295] width 10 height 19
drag, startPoint x: 524, startPoint y: 356, endPoint x: 624, endPoint y: 294, distance: 118.1
click at [449, 296] on div "Reference" at bounding box center [460, 295] width 23 height 19
click at [458, 297] on icon at bounding box center [460, 295] width 10 height 19
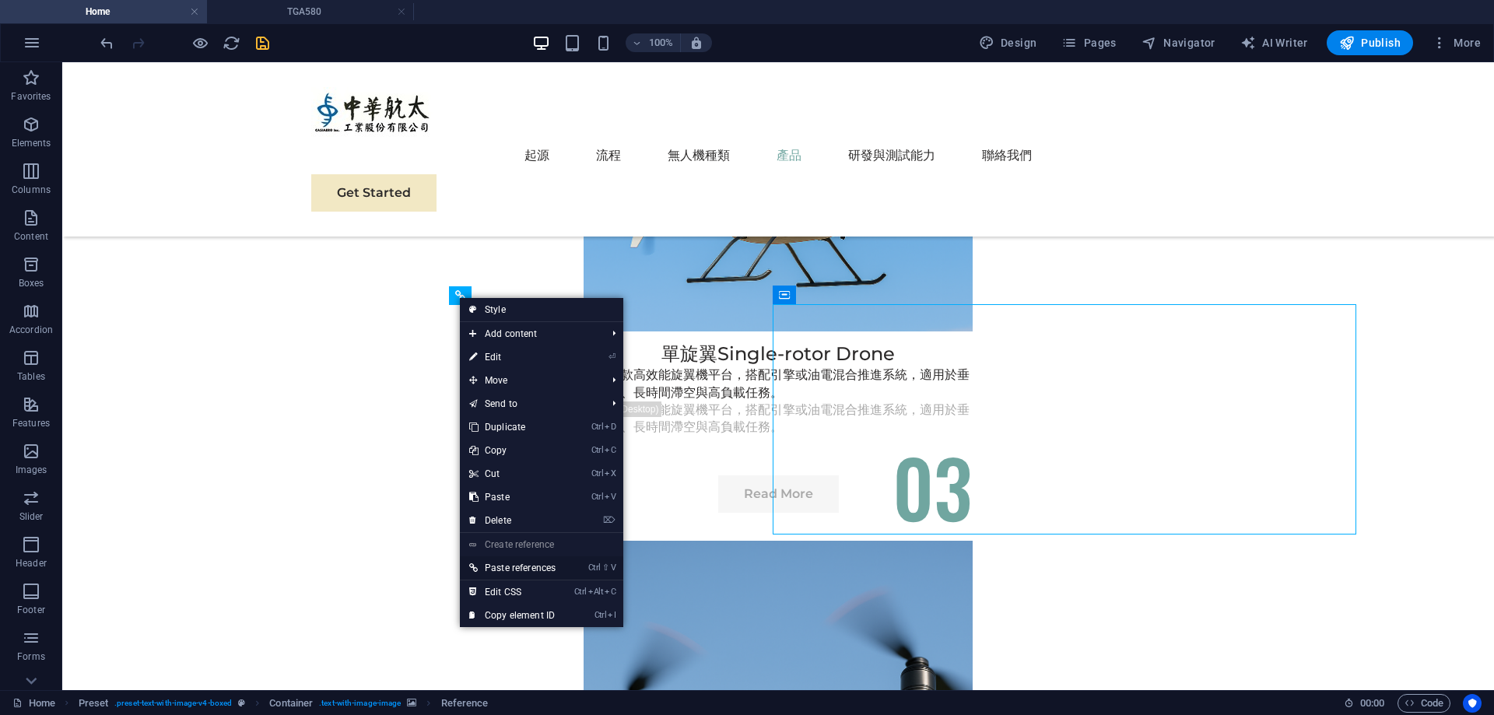
click at [547, 565] on link "Ctrl ⇧ V Paste references" at bounding box center [512, 568] width 105 height 23
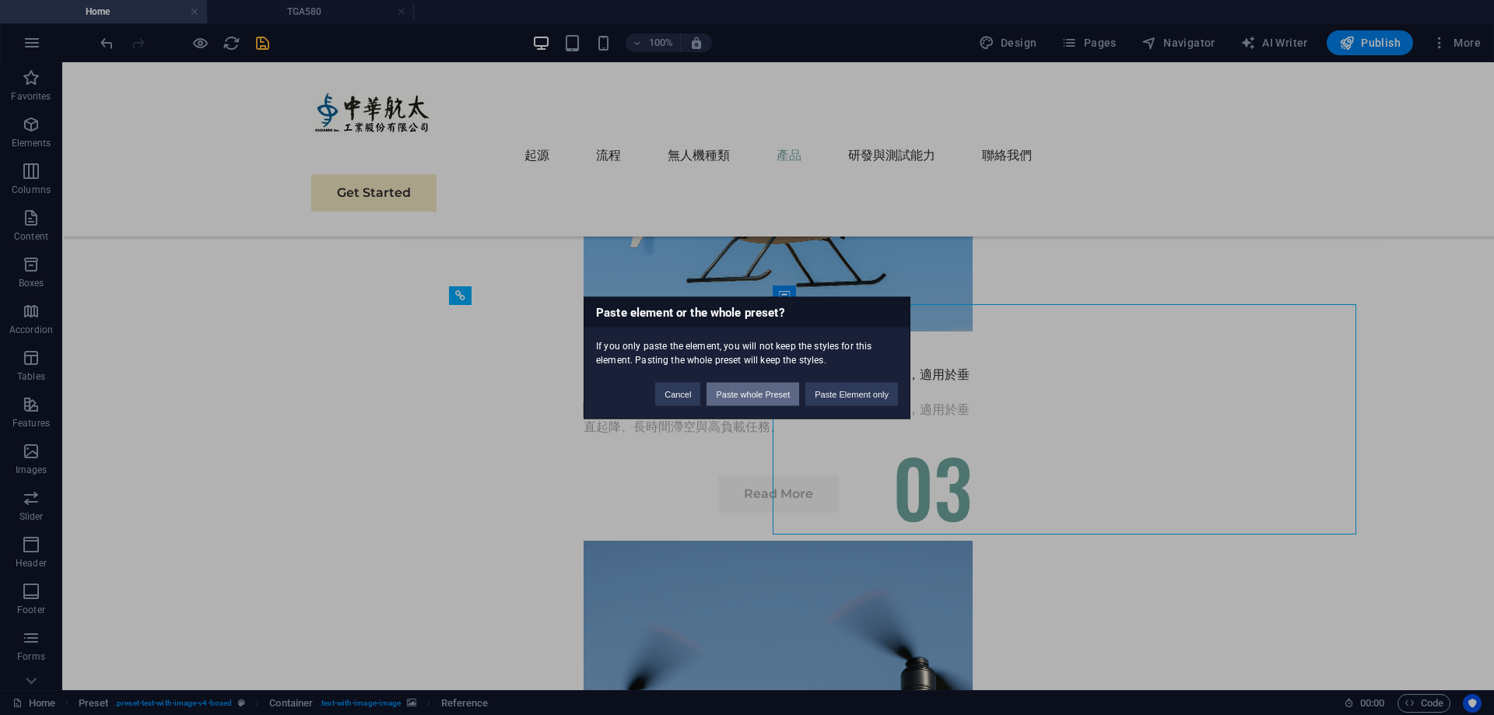
click at [749, 399] on button "Paste whole Preset" at bounding box center [753, 393] width 93 height 23
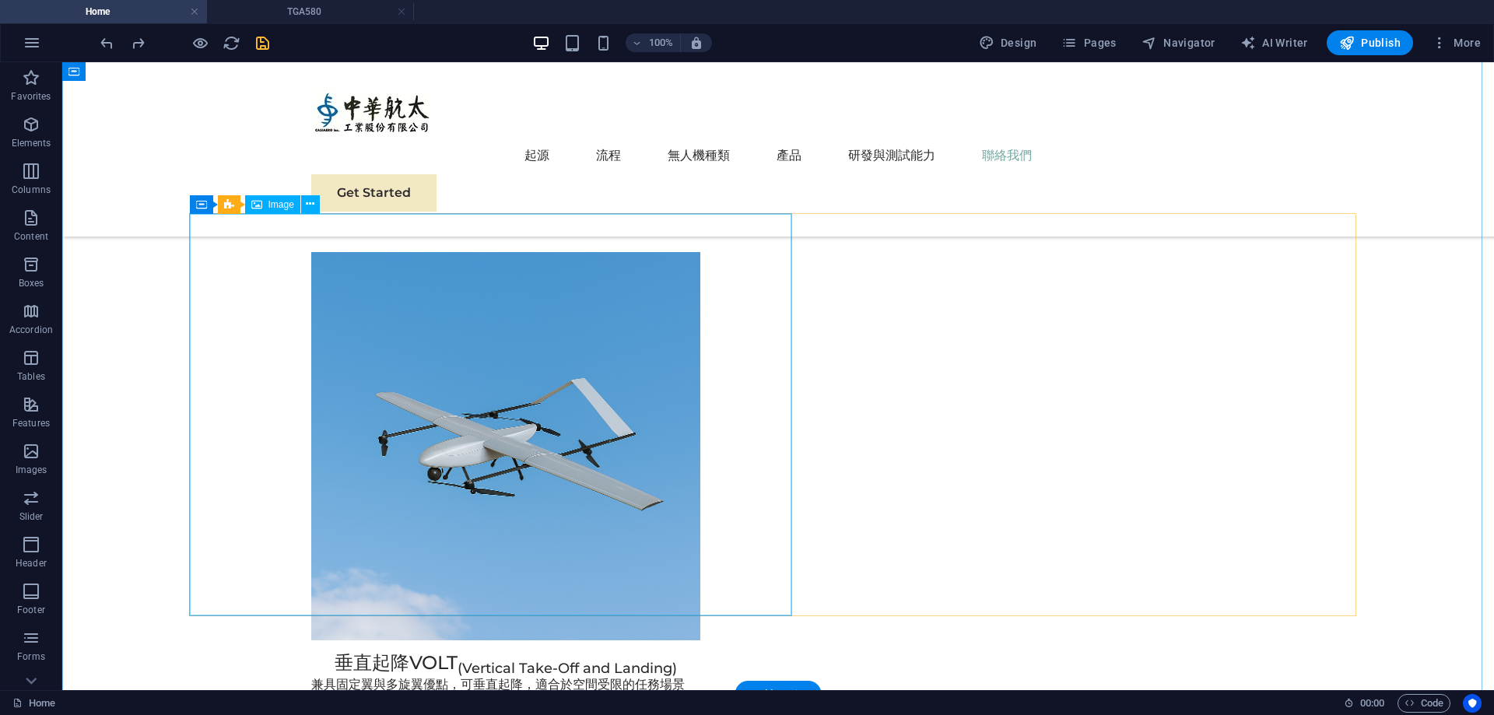
scroll to position [5688, 0]
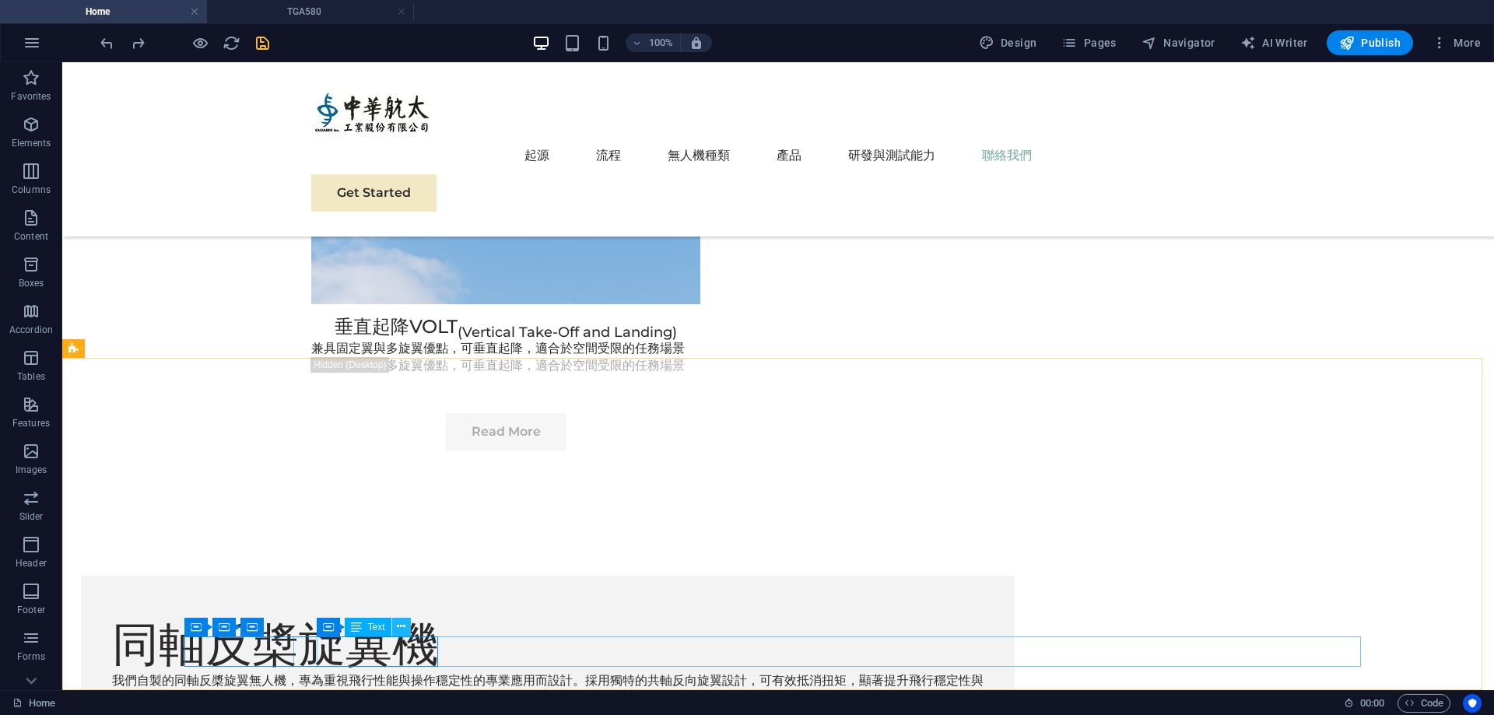
click at [402, 625] on icon at bounding box center [401, 627] width 9 height 16
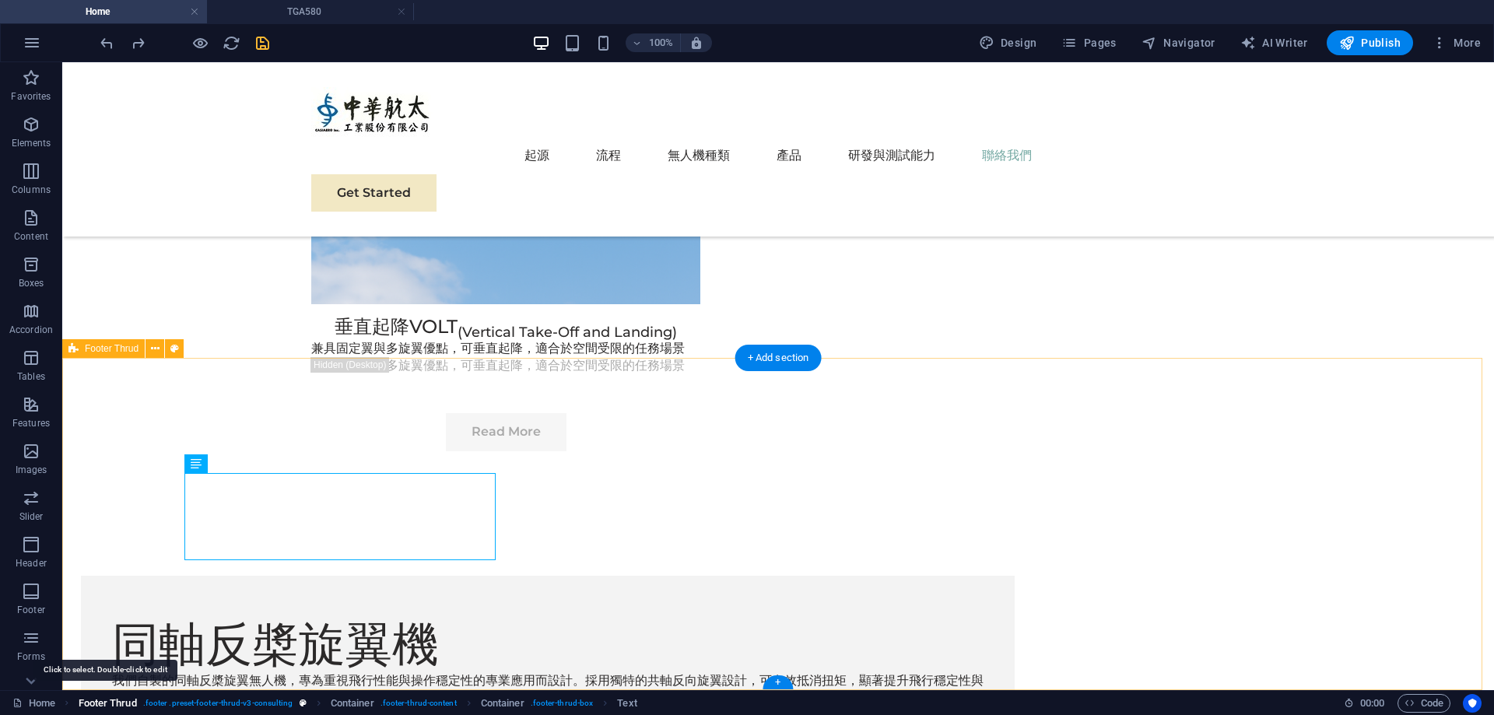
click at [86, 704] on span "Footer Thrud" at bounding box center [108, 703] width 58 height 19
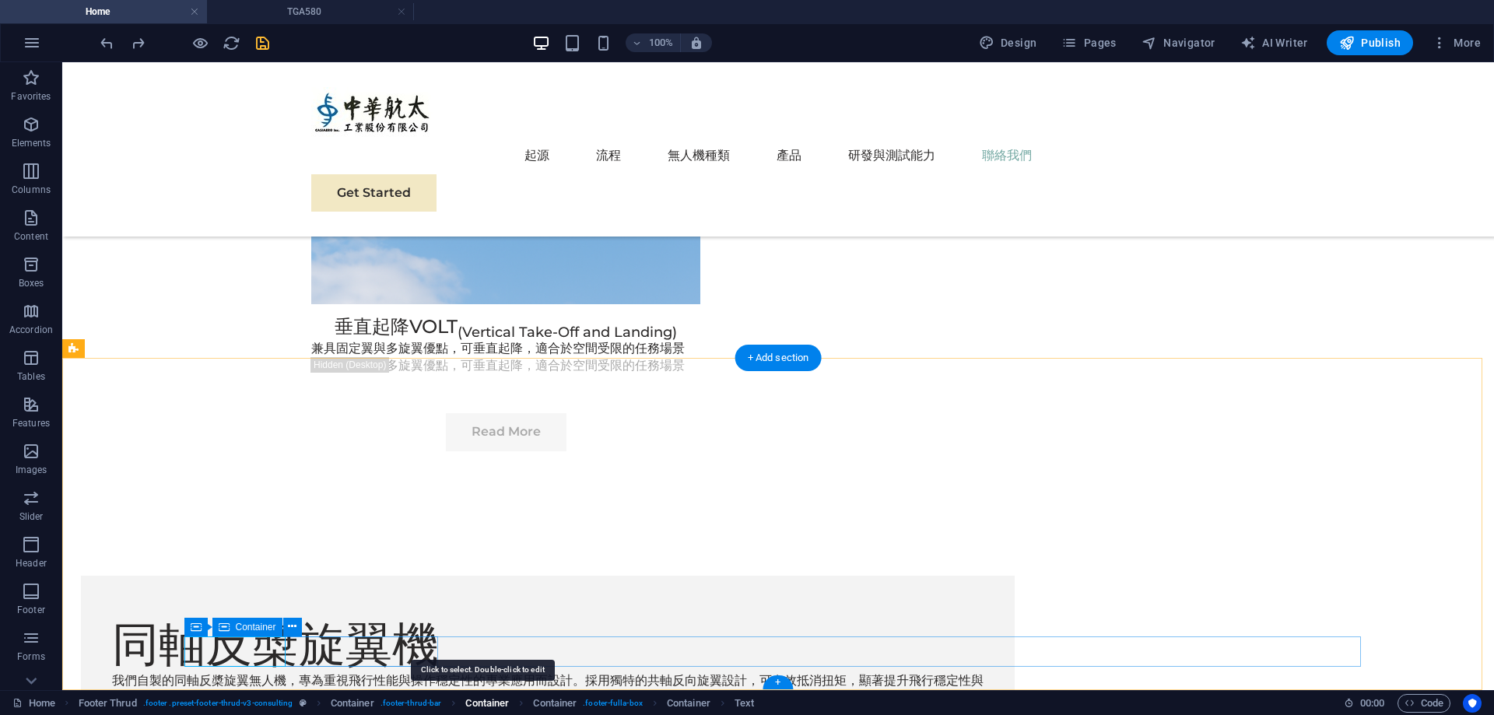
click at [506, 707] on span "Container" at bounding box center [487, 703] width 44 height 19
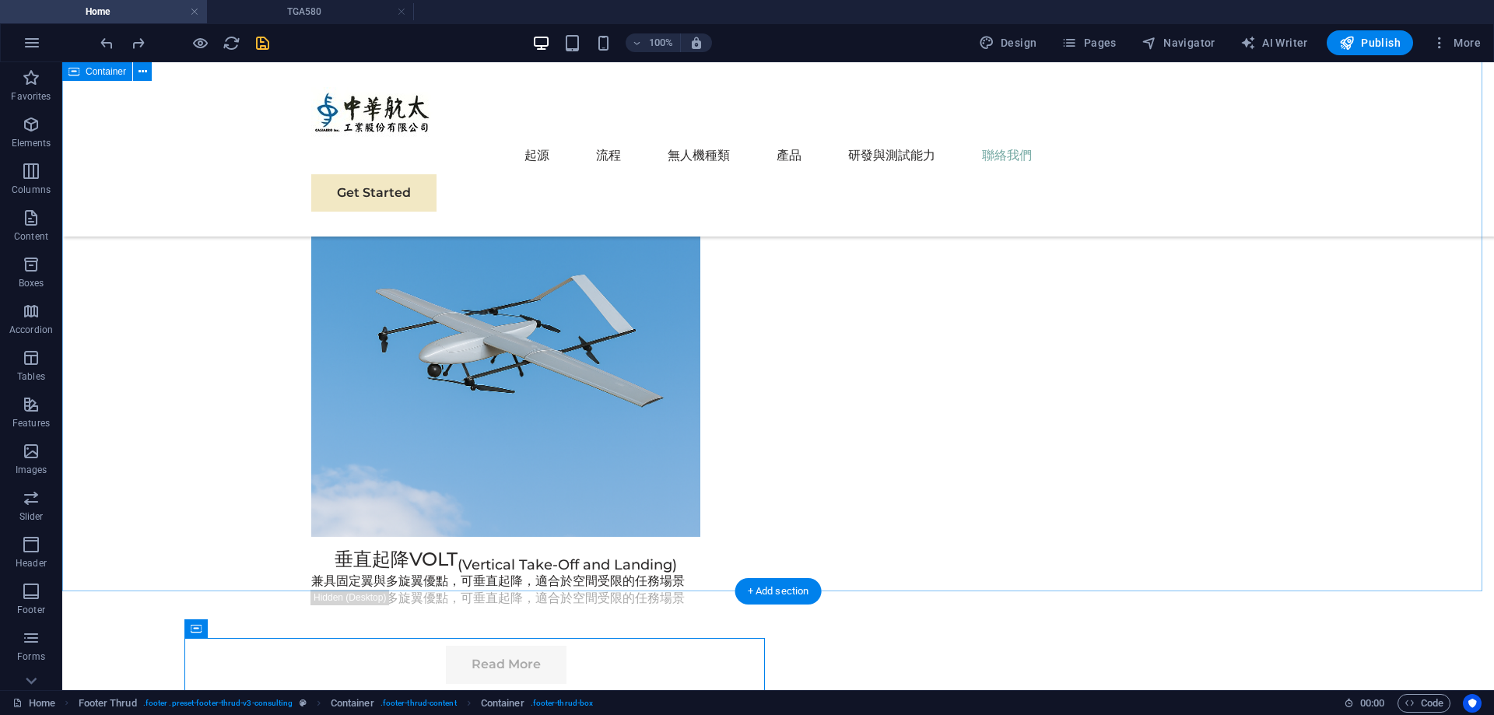
scroll to position [5454, 0]
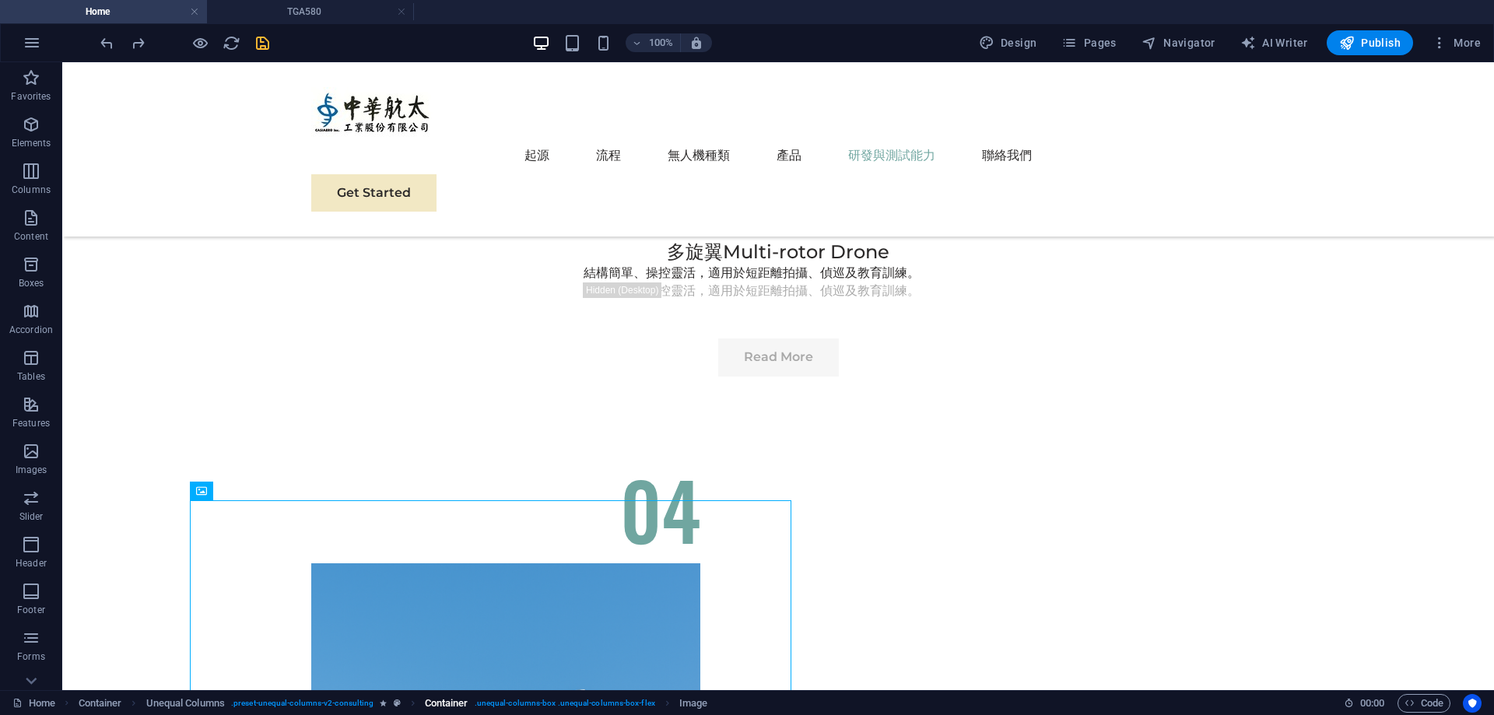
scroll to position [5065, 0]
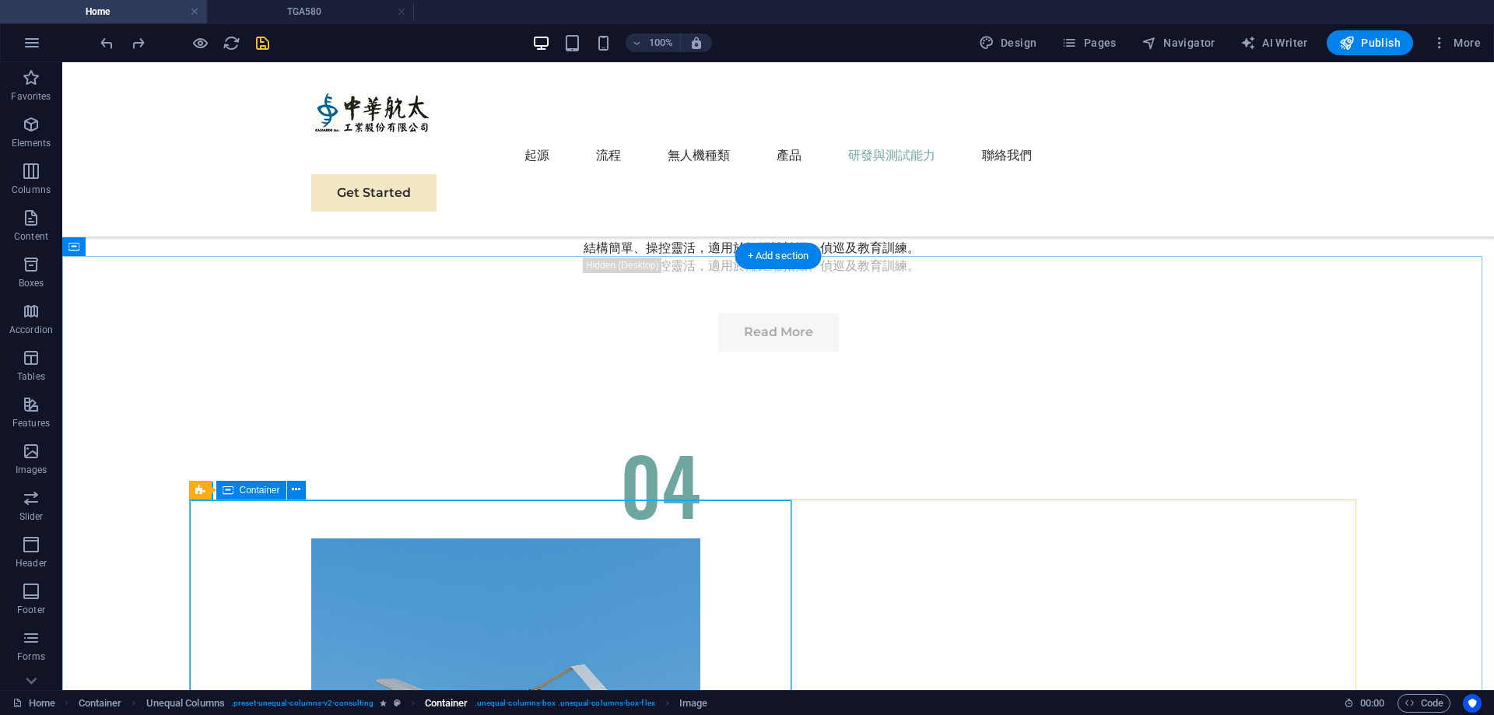
click at [613, 704] on span ". unequal-columns-box .unequal-columns-box-flex" at bounding box center [565, 703] width 181 height 19
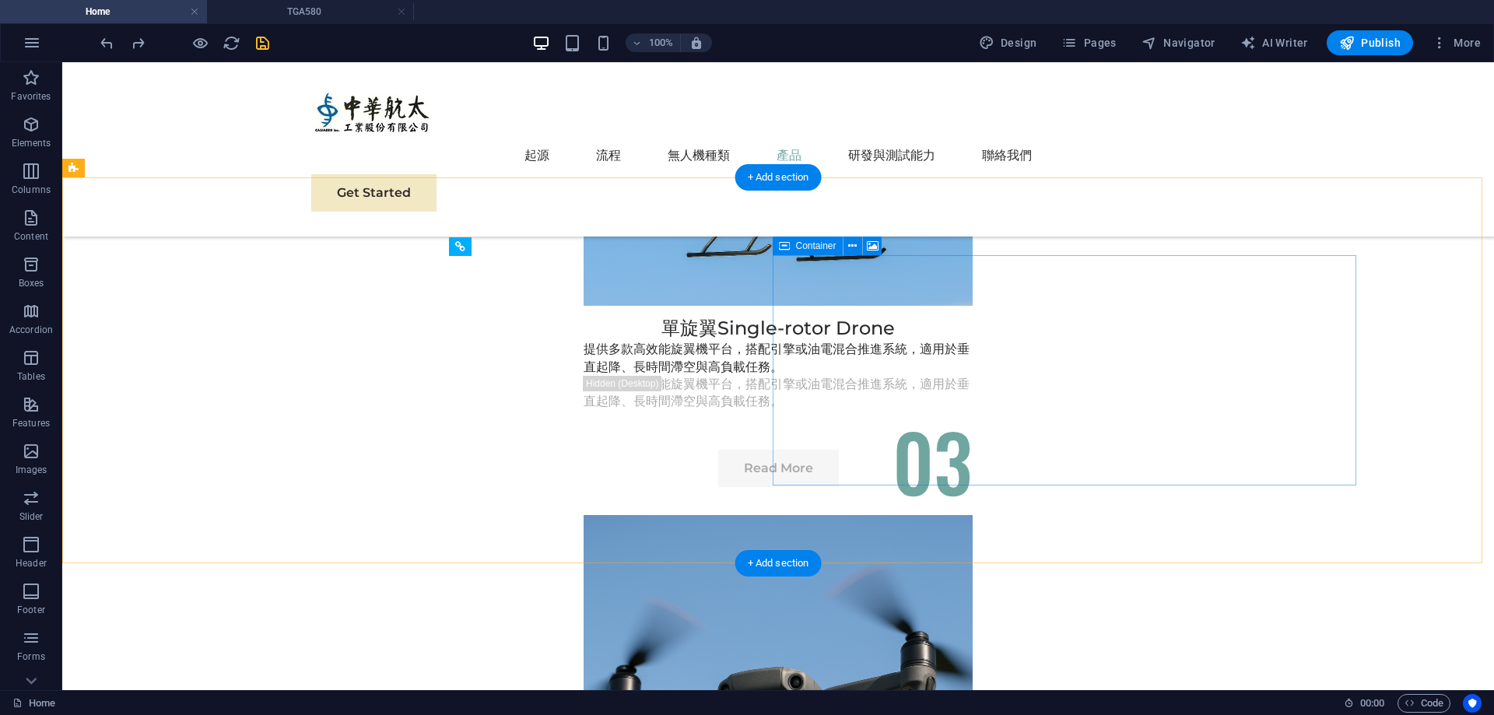
scroll to position [4364, 0]
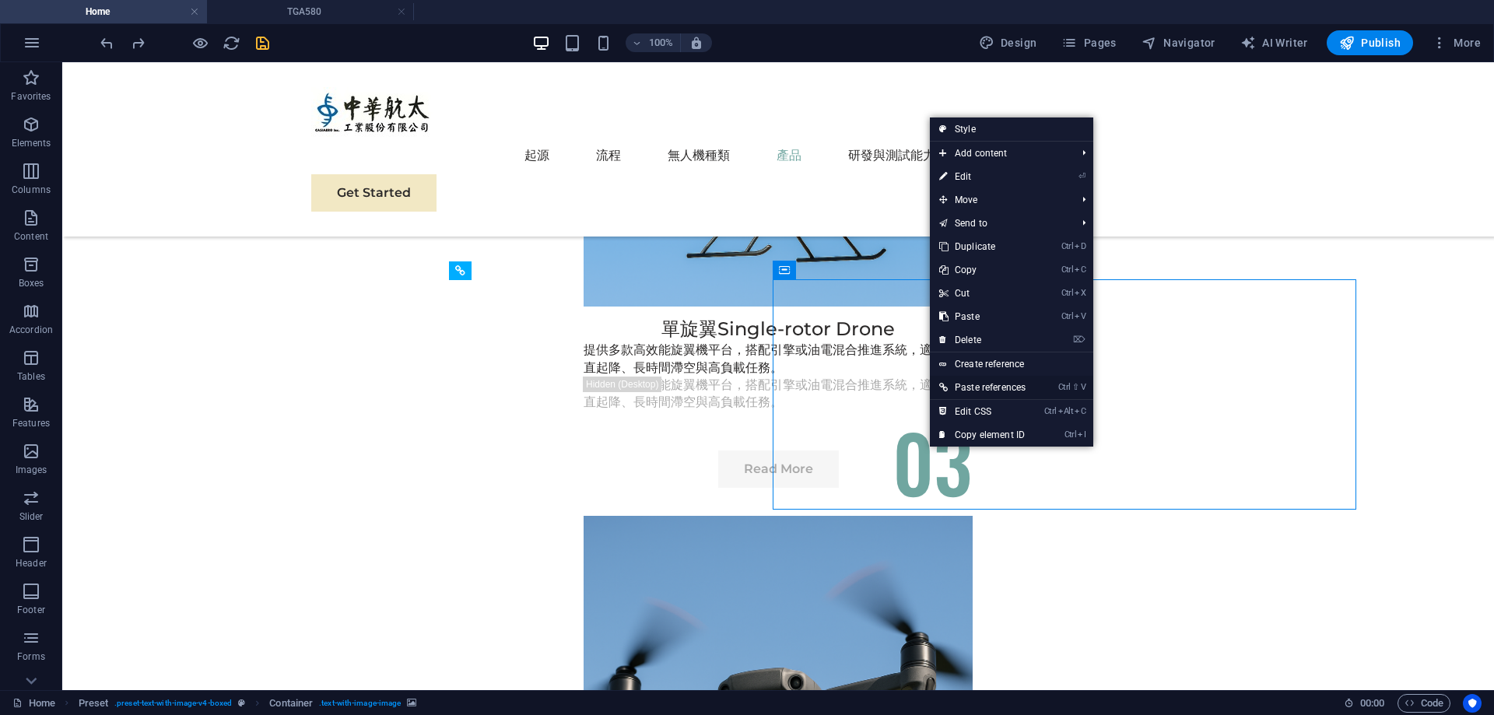
drag, startPoint x: 1055, startPoint y: 384, endPoint x: 939, endPoint y: 386, distance: 115.2
click at [939, 386] on li "Ctrl ⇧ V Paste references" at bounding box center [1011, 388] width 163 height 24
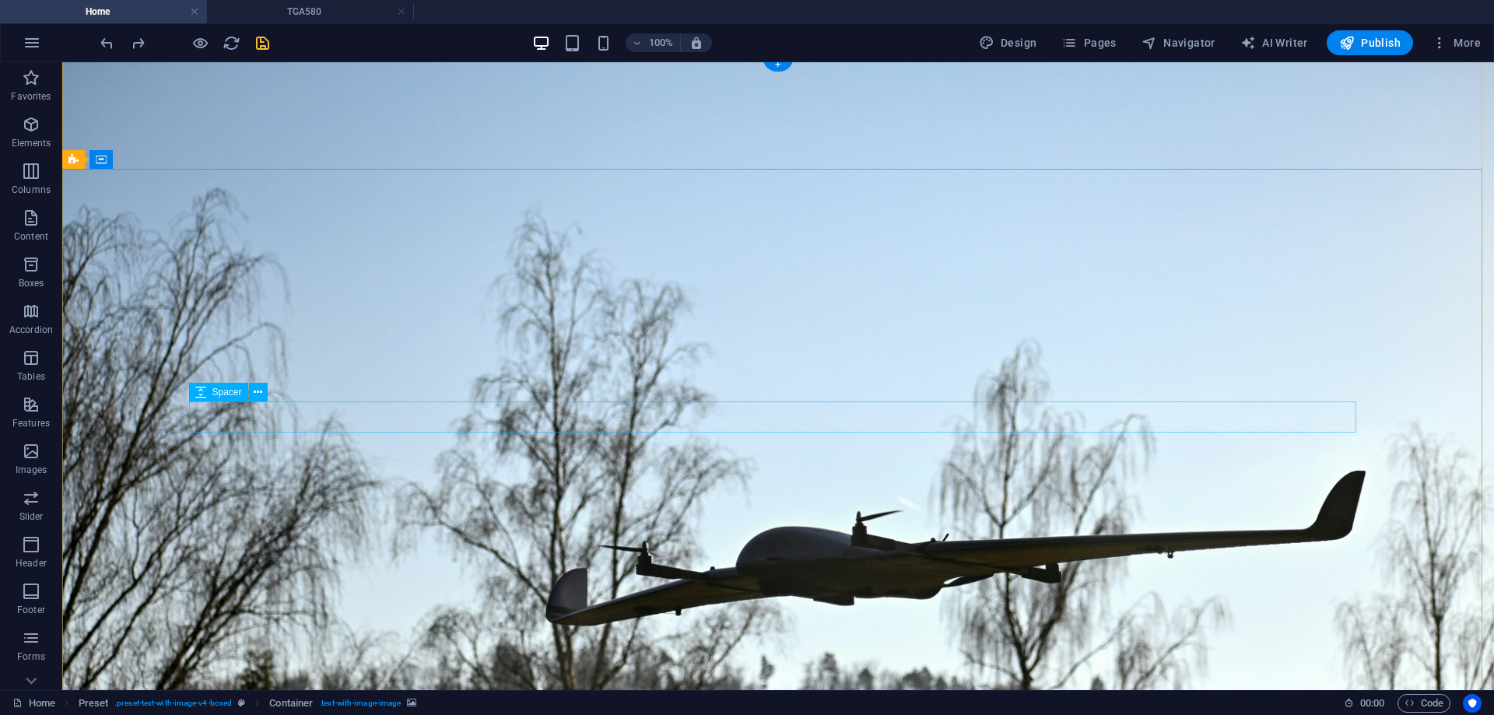
scroll to position [0, 0]
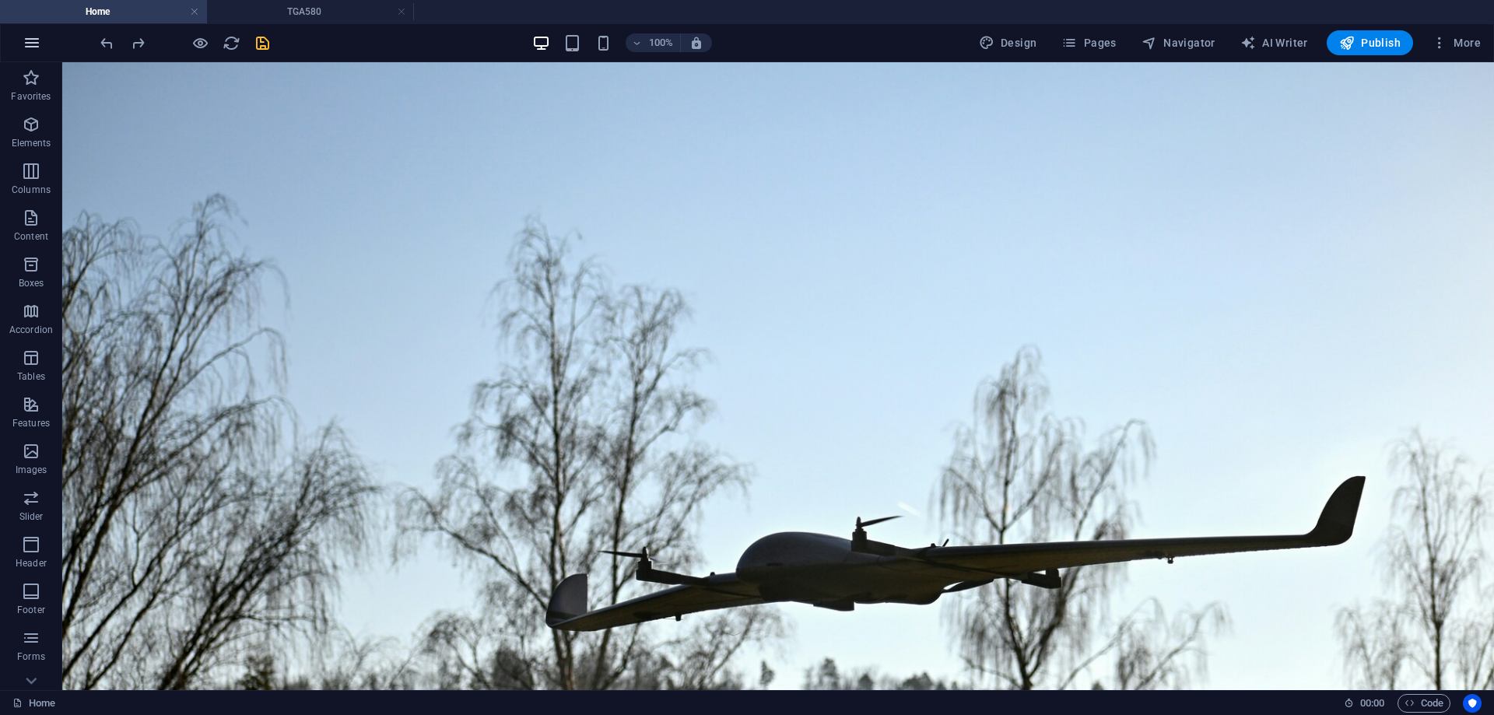
click at [30, 40] on icon "button" at bounding box center [32, 42] width 19 height 19
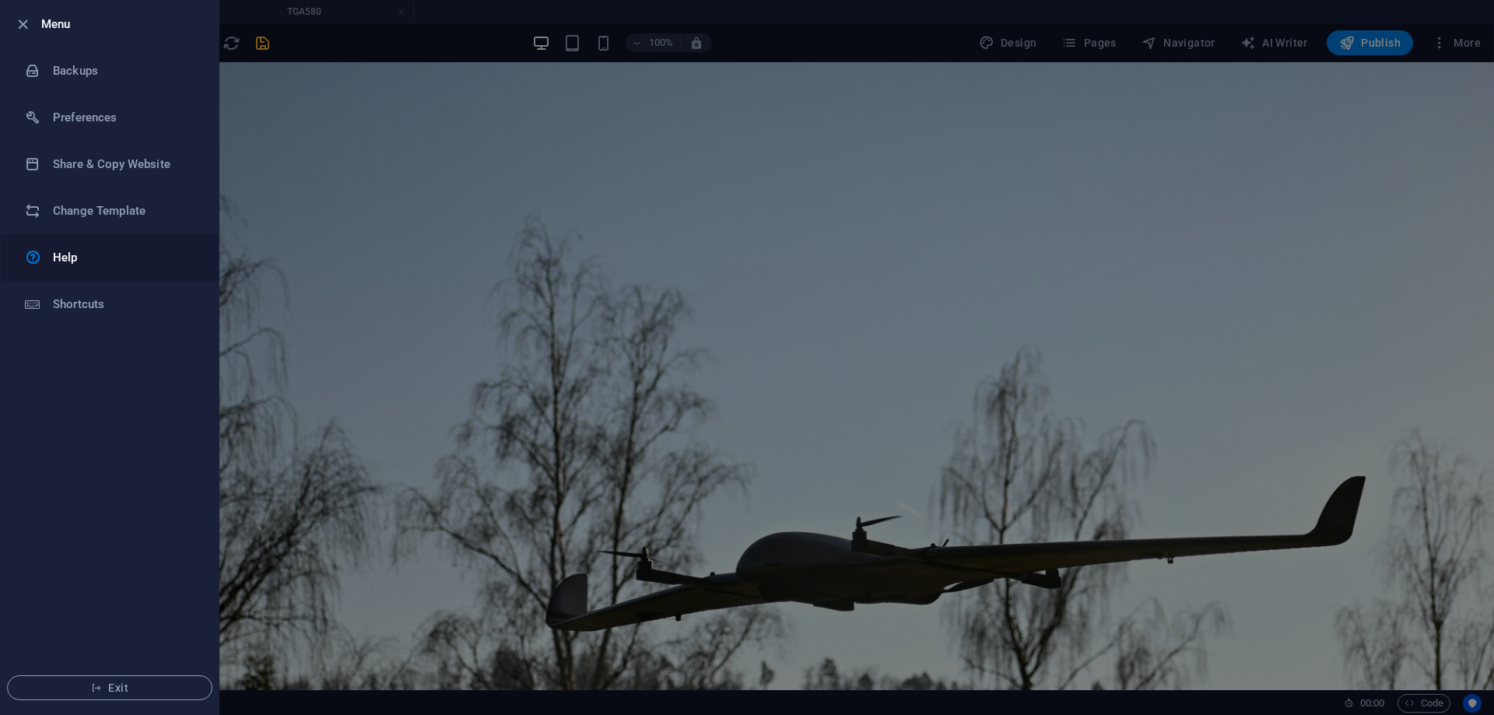
click at [107, 258] on h6 "Help" at bounding box center [125, 257] width 144 height 19
drag, startPoint x: 1145, startPoint y: 281, endPoint x: 1147, endPoint y: 269, distance: 12.6
click at [1147, 276] on div at bounding box center [747, 357] width 1494 height 715
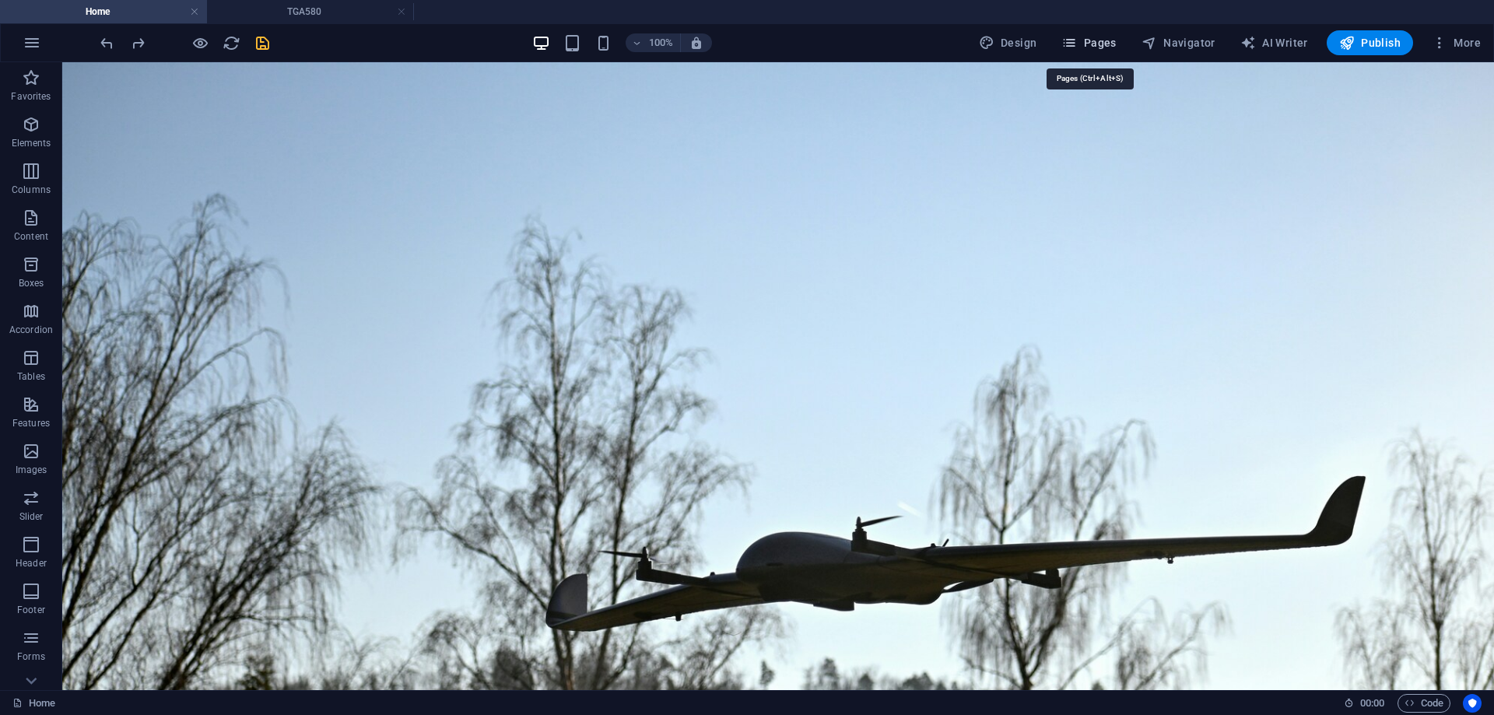
click at [1077, 38] on icon "button" at bounding box center [1070, 43] width 16 height 16
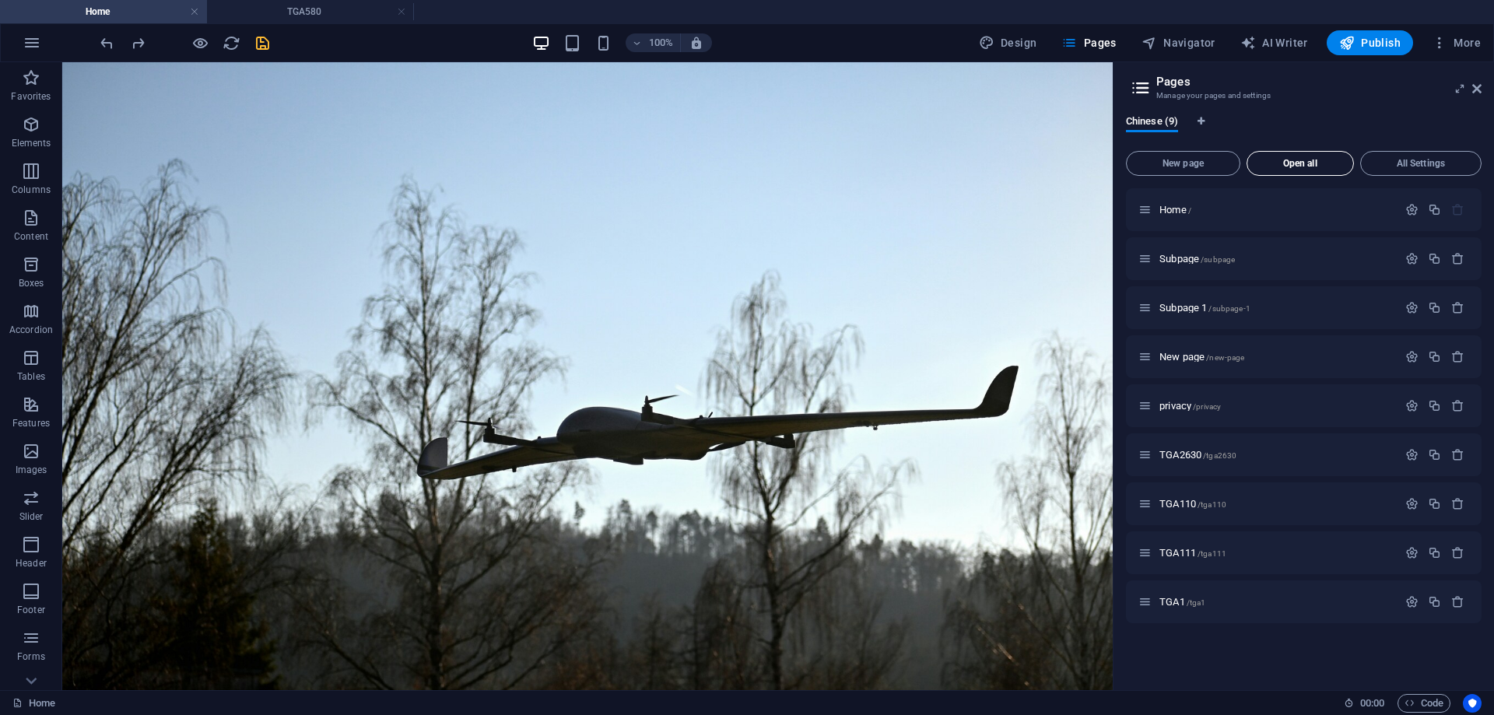
click at [1277, 175] on button "Open all" at bounding box center [1300, 163] width 107 height 25
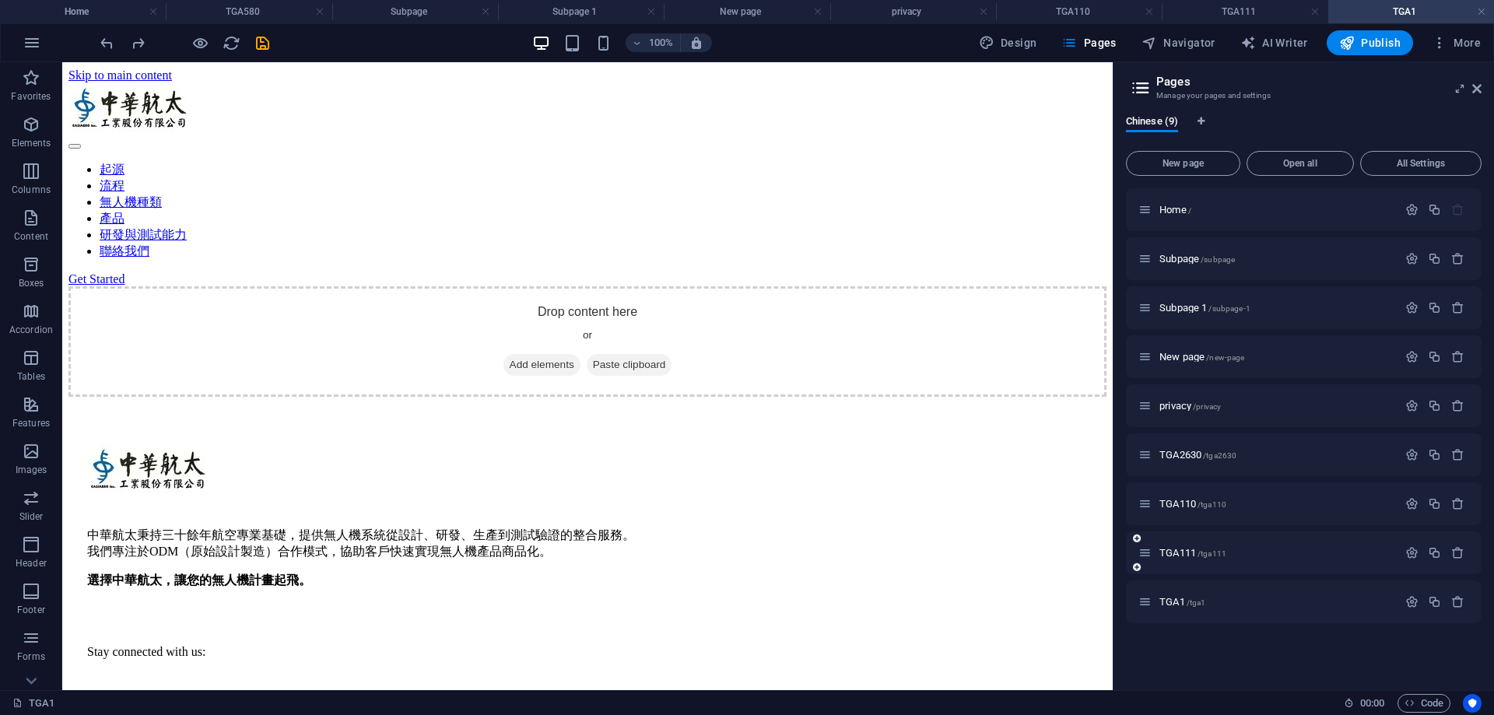
click at [1154, 567] on div "TGA111 /tga111" at bounding box center [1304, 553] width 356 height 43
click at [1152, 558] on icon at bounding box center [1145, 552] width 13 height 13
click at [1147, 557] on icon at bounding box center [1145, 552] width 13 height 13
click at [1315, 556] on p "TGA111 /tga111" at bounding box center [1277, 553] width 234 height 10
click at [1458, 555] on icon "button" at bounding box center [1458, 552] width 13 height 13
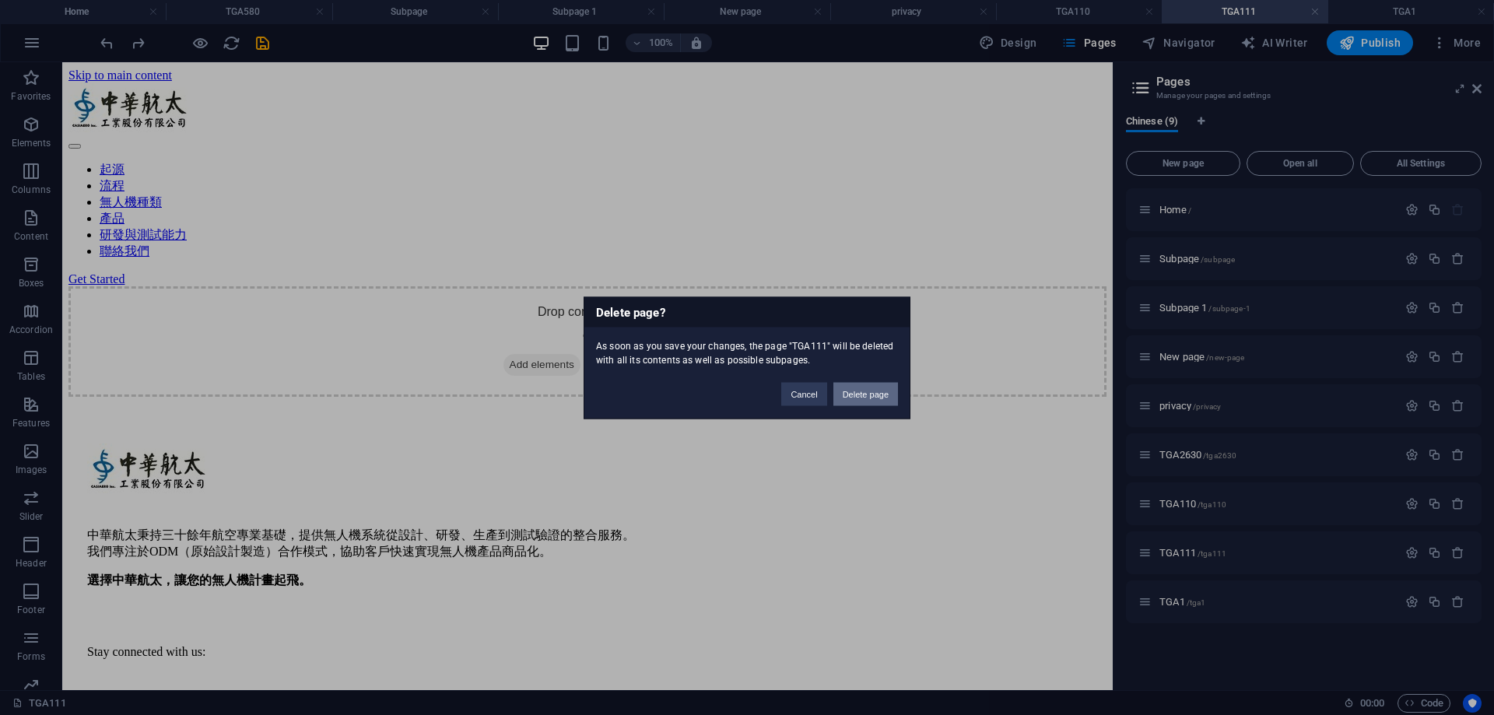
drag, startPoint x: 854, startPoint y: 401, endPoint x: 794, endPoint y: 333, distance: 90.4
click at [854, 401] on button "Delete page" at bounding box center [866, 393] width 65 height 23
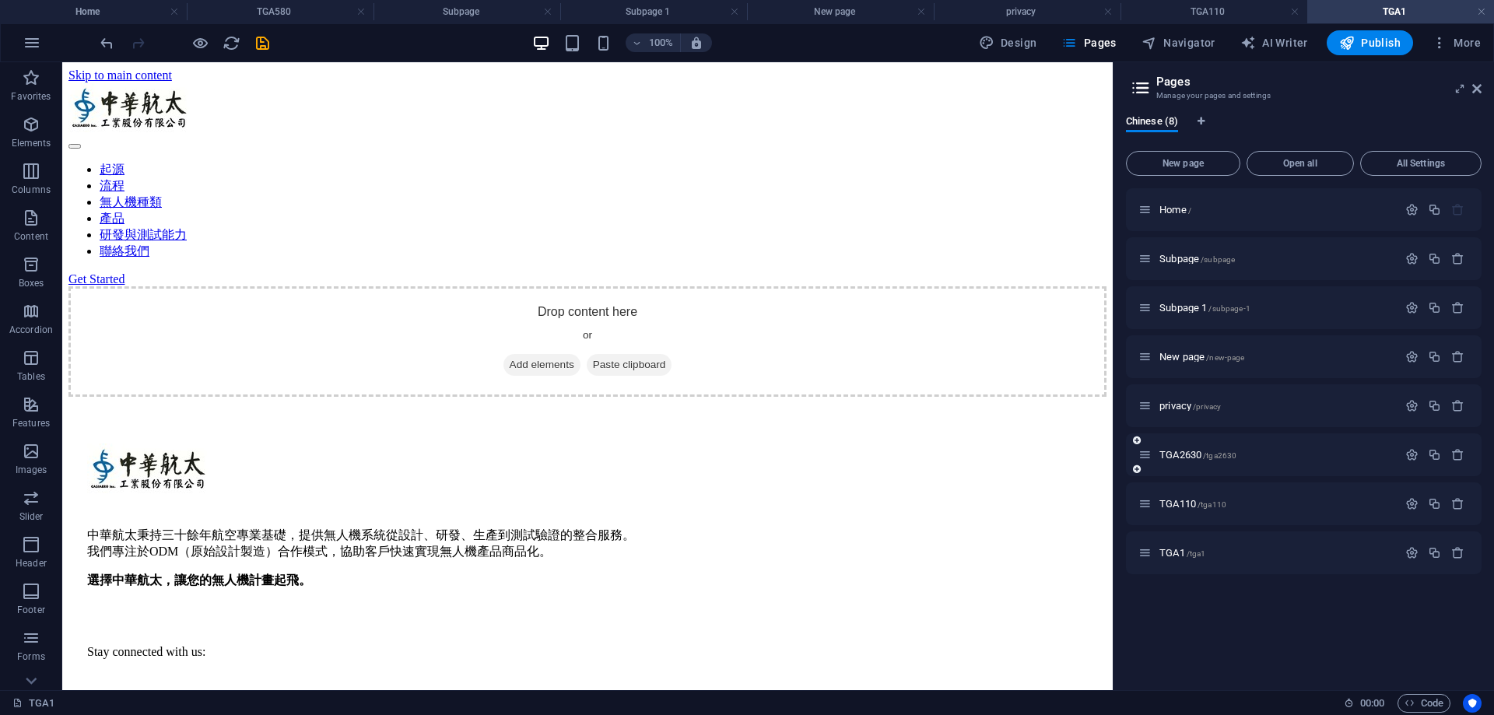
click at [1142, 458] on icon at bounding box center [1145, 454] width 13 height 13
click at [1134, 472] on icon at bounding box center [1137, 469] width 8 height 9
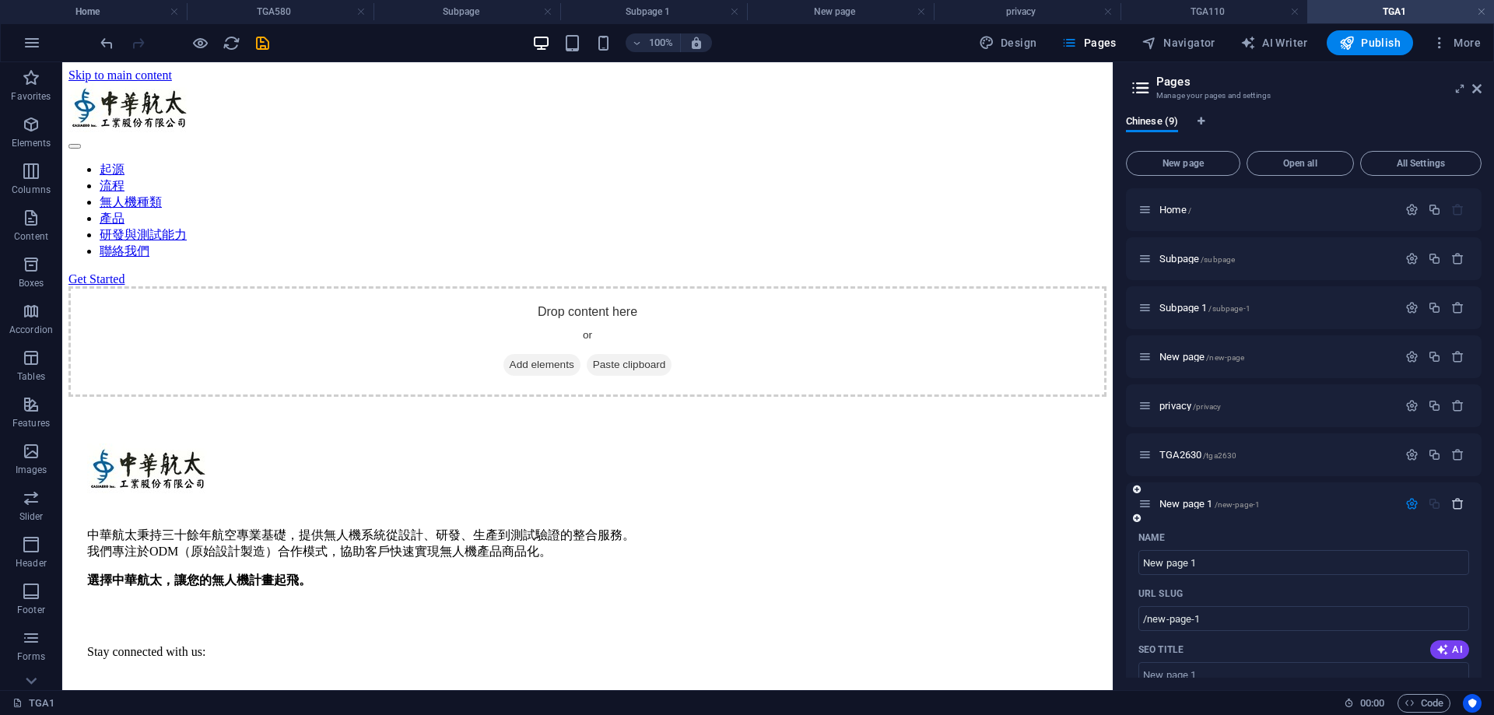
click at [1453, 507] on icon "button" at bounding box center [1458, 503] width 13 height 13
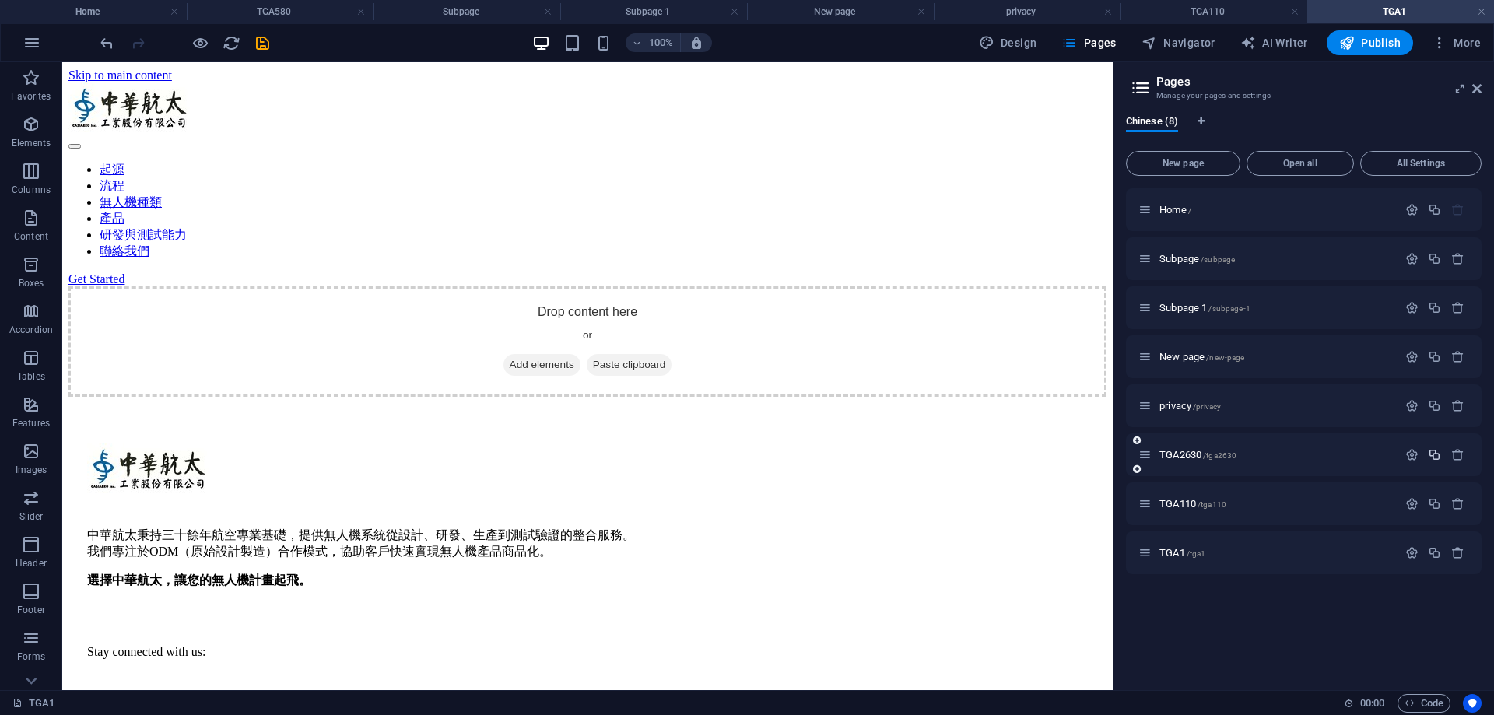
click at [1431, 455] on icon "button" at bounding box center [1434, 454] width 13 height 13
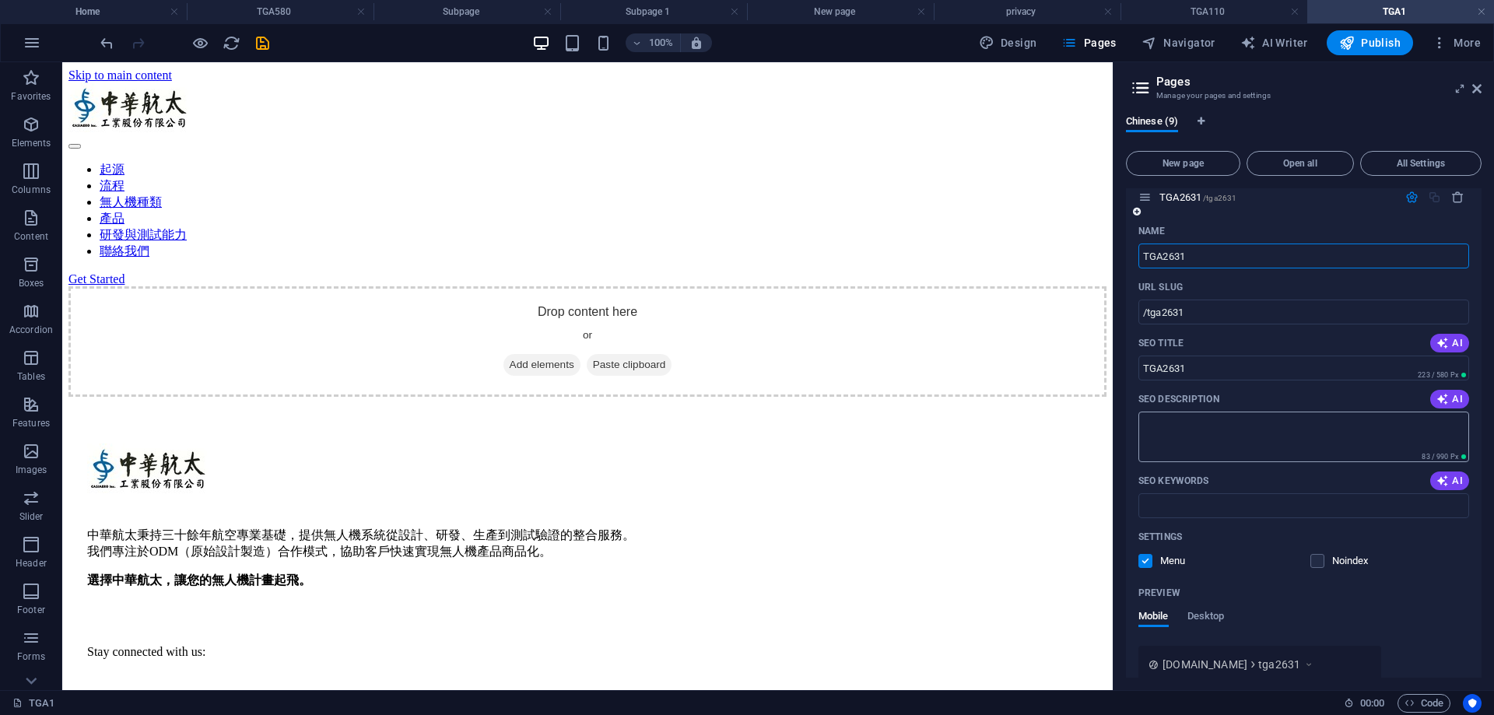
scroll to position [311, 0]
click at [1269, 300] on input "/tga2631" at bounding box center [1304, 307] width 331 height 25
drag, startPoint x: 1328, startPoint y: 365, endPoint x: 1101, endPoint y: 307, distance: 233.9
drag, startPoint x: 1161, startPoint y: 311, endPoint x: 1200, endPoint y: 271, distance: 56.2
click at [1200, 271] on div "URL SLUG" at bounding box center [1304, 282] width 331 height 25
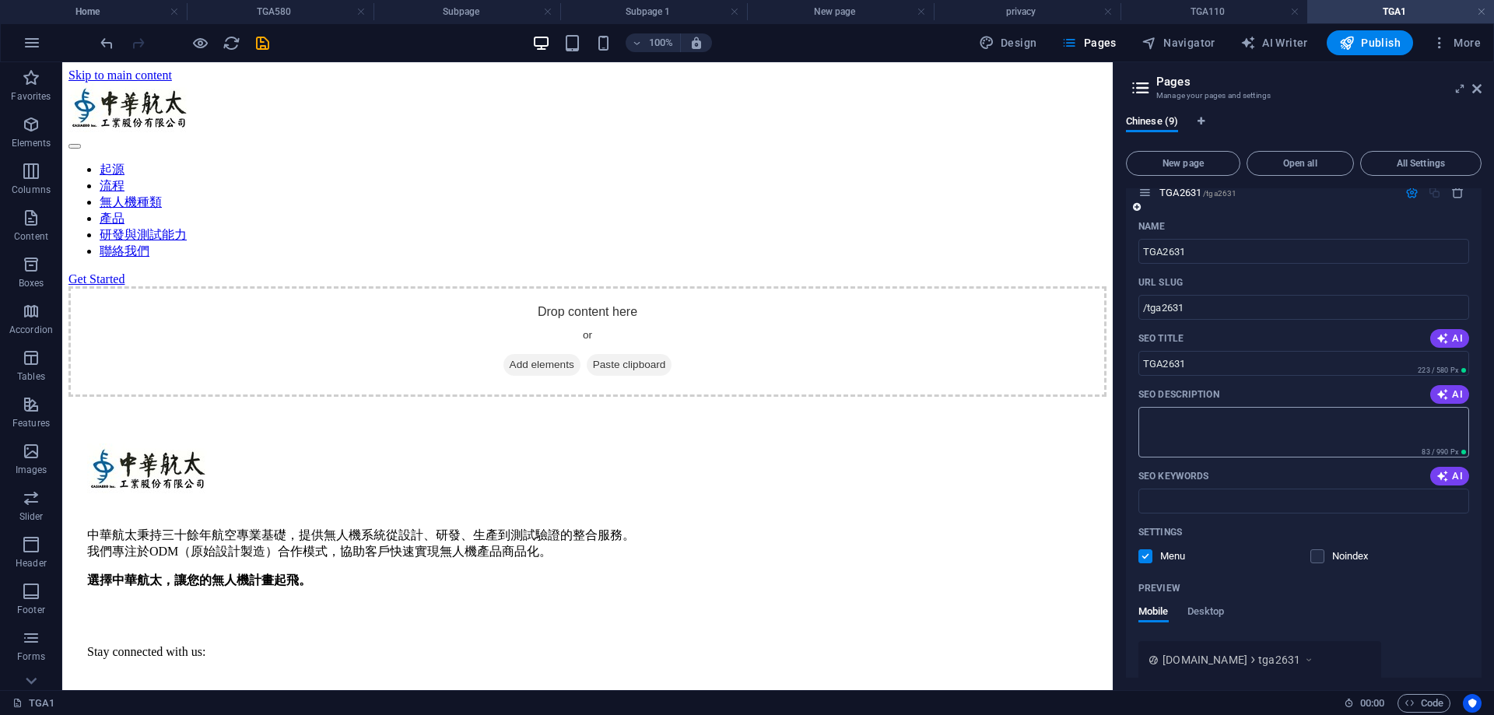
scroll to position [532, 0]
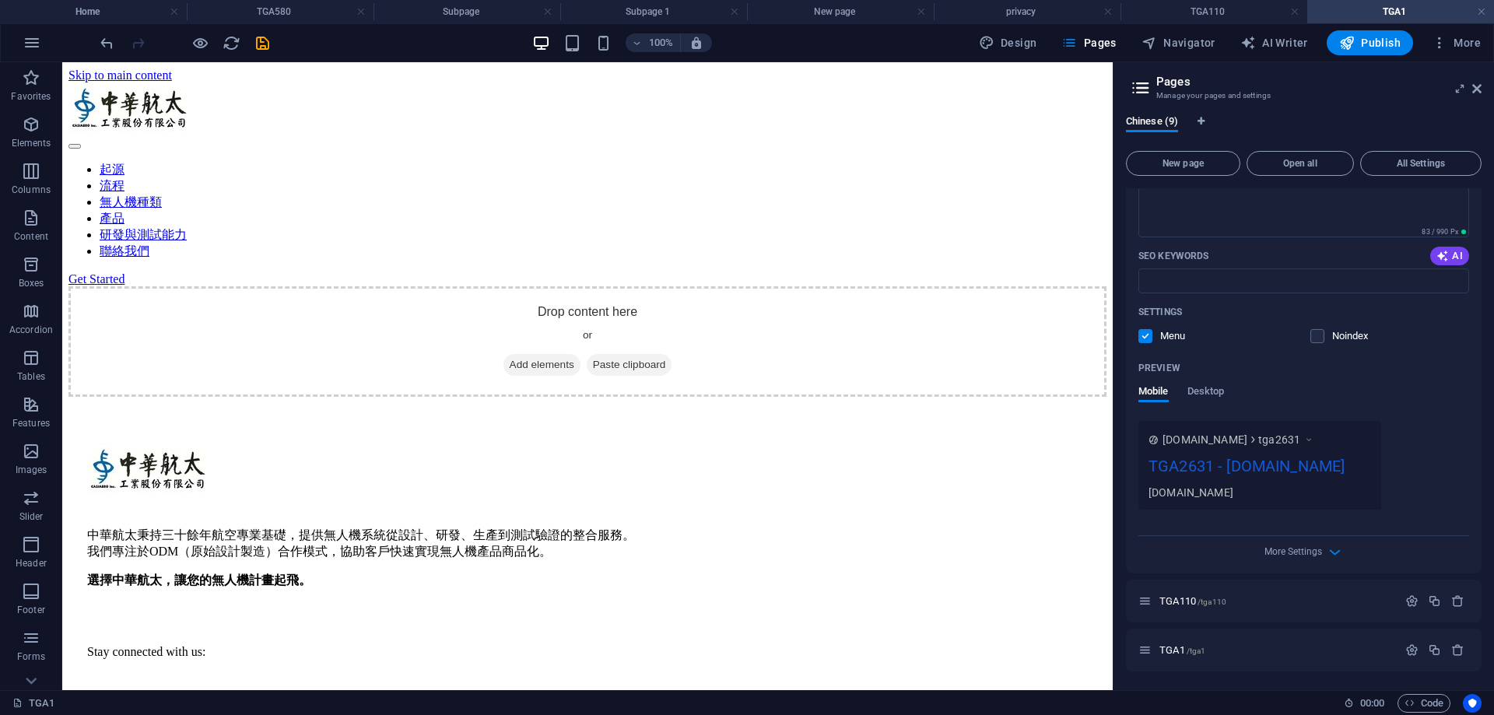
click at [1323, 551] on div "More Settings" at bounding box center [1304, 548] width 331 height 25
click at [1328, 552] on icon "button" at bounding box center [1335, 552] width 18 height 18
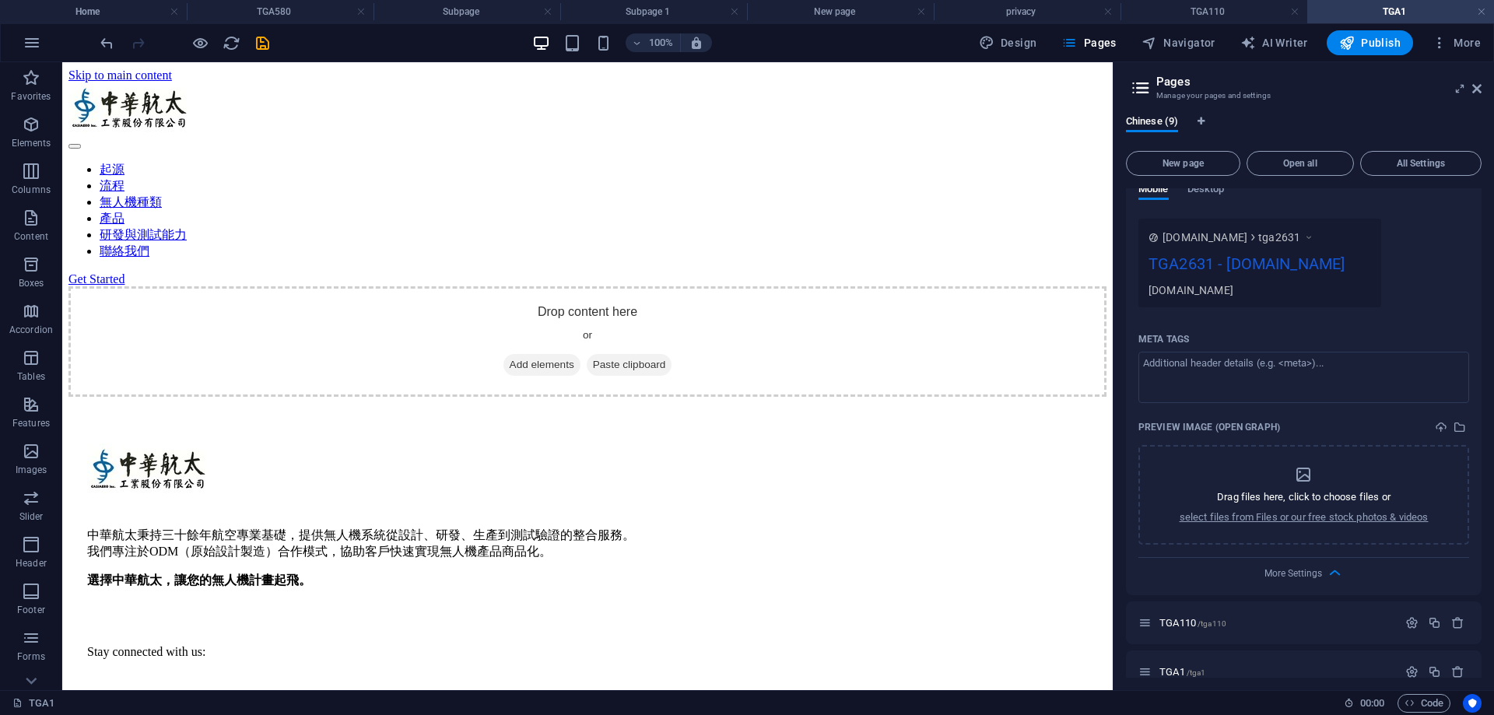
scroll to position [756, 0]
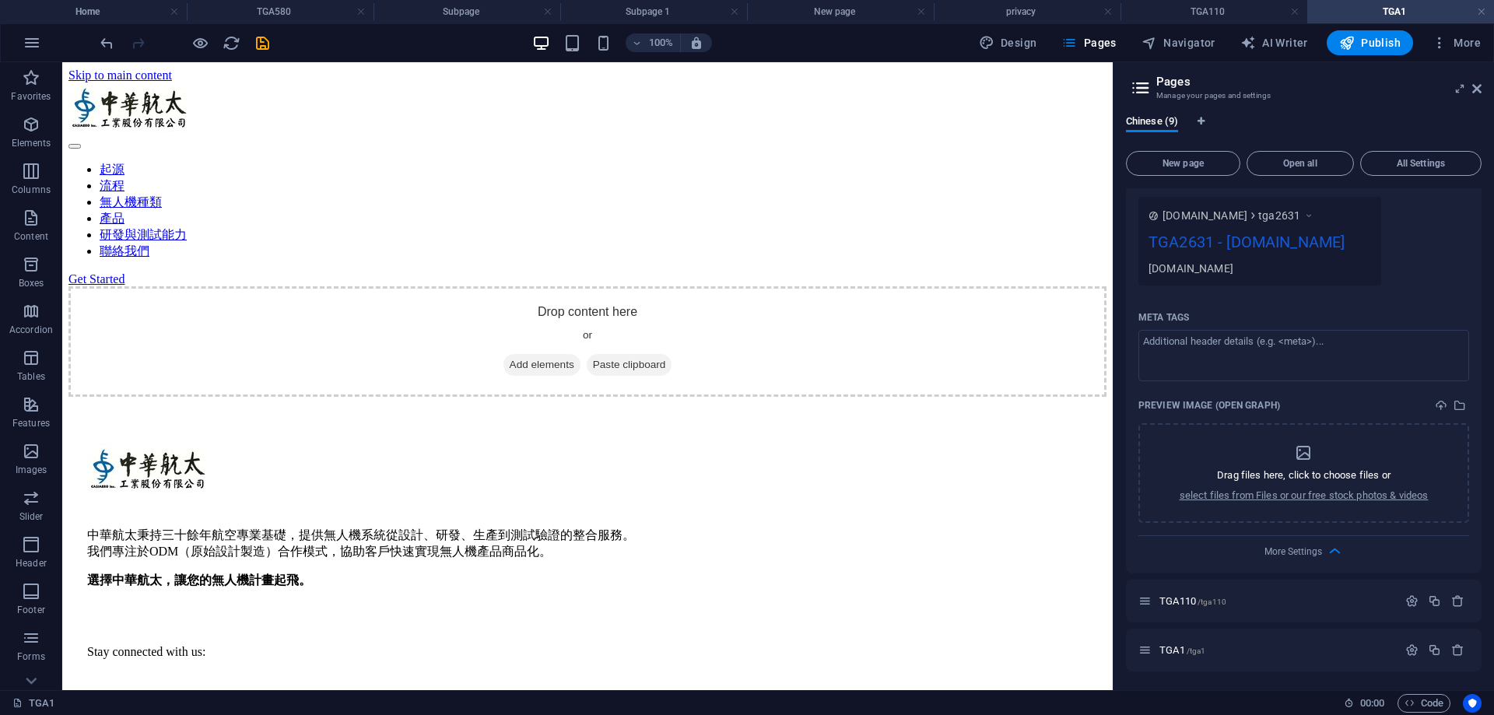
drag, startPoint x: 1294, startPoint y: 403, endPoint x: 1135, endPoint y: 396, distance: 158.9
click at [1135, 396] on div "Name TGA2631 ​ URL SLUG /tga2631 ​ SEO Title AI TGA2631 ​ 223 / 580 Px SEO Desc…" at bounding box center [1304, 172] width 356 height 804
click at [1154, 405] on p "Preview Image (Open Graph)" at bounding box center [1210, 405] width 142 height 12
drag, startPoint x: 1263, startPoint y: 612, endPoint x: 1224, endPoint y: 598, distance: 41.4
click at [1261, 608] on div "TGA110 /tga110" at bounding box center [1304, 601] width 356 height 43
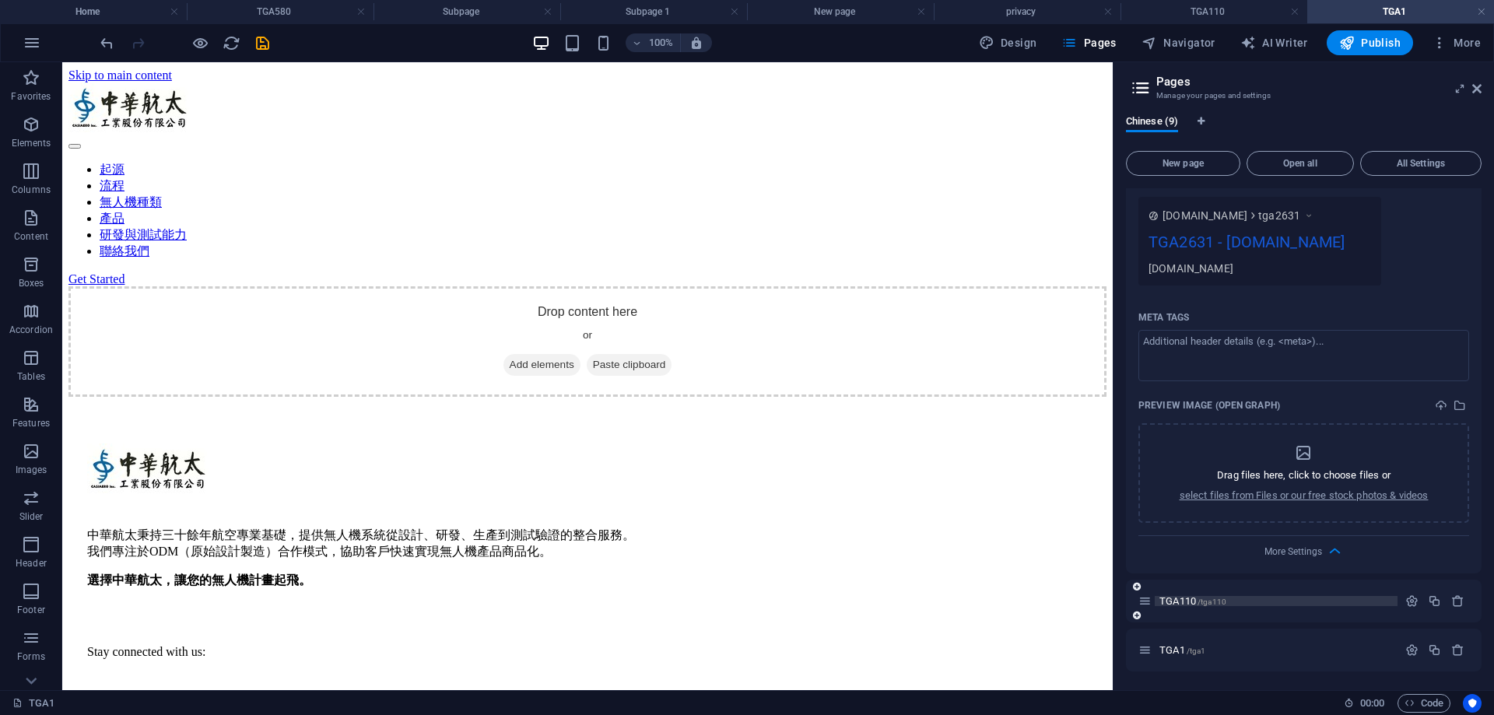
click at [1171, 600] on span "TGA110 /tga110" at bounding box center [1193, 601] width 67 height 12
click at [1145, 599] on icon at bounding box center [1145, 601] width 13 height 13
click at [1381, 600] on p "TGA110 /tga110" at bounding box center [1277, 601] width 234 height 10
click at [1401, 602] on button "button" at bounding box center [1412, 601] width 23 height 13
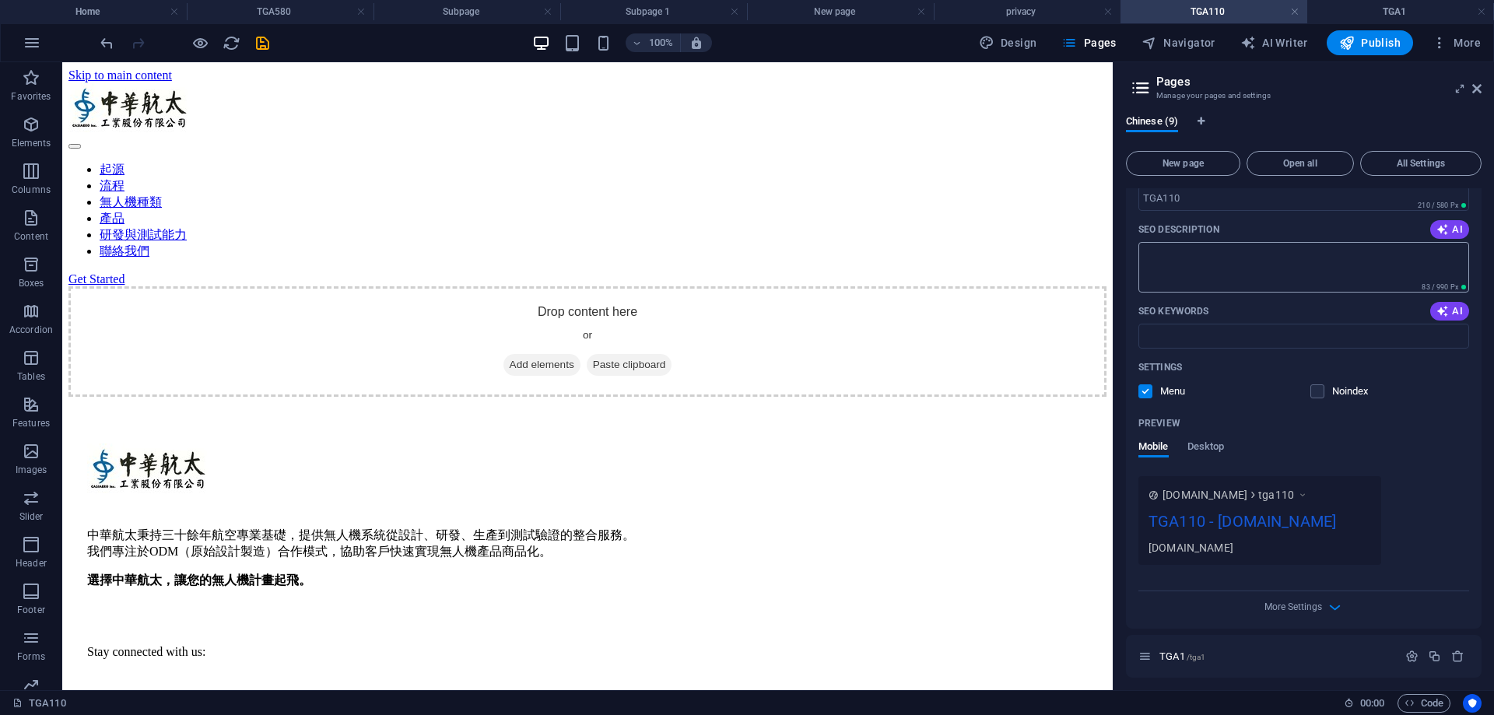
scroll to position [1336, 0]
click at [1318, 517] on div "TGA110 - [DOMAIN_NAME]" at bounding box center [1260, 519] width 223 height 30
drag, startPoint x: 1318, startPoint y: 517, endPoint x: 1121, endPoint y: 517, distance: 196.9
click at [1121, 517] on div "Chinese (9) New page Open all All Settings Home / Subpage /subpage Subpage 1 /s…" at bounding box center [1304, 397] width 381 height 588
click at [1287, 601] on span "More Settings" at bounding box center [1294, 600] width 58 height 11
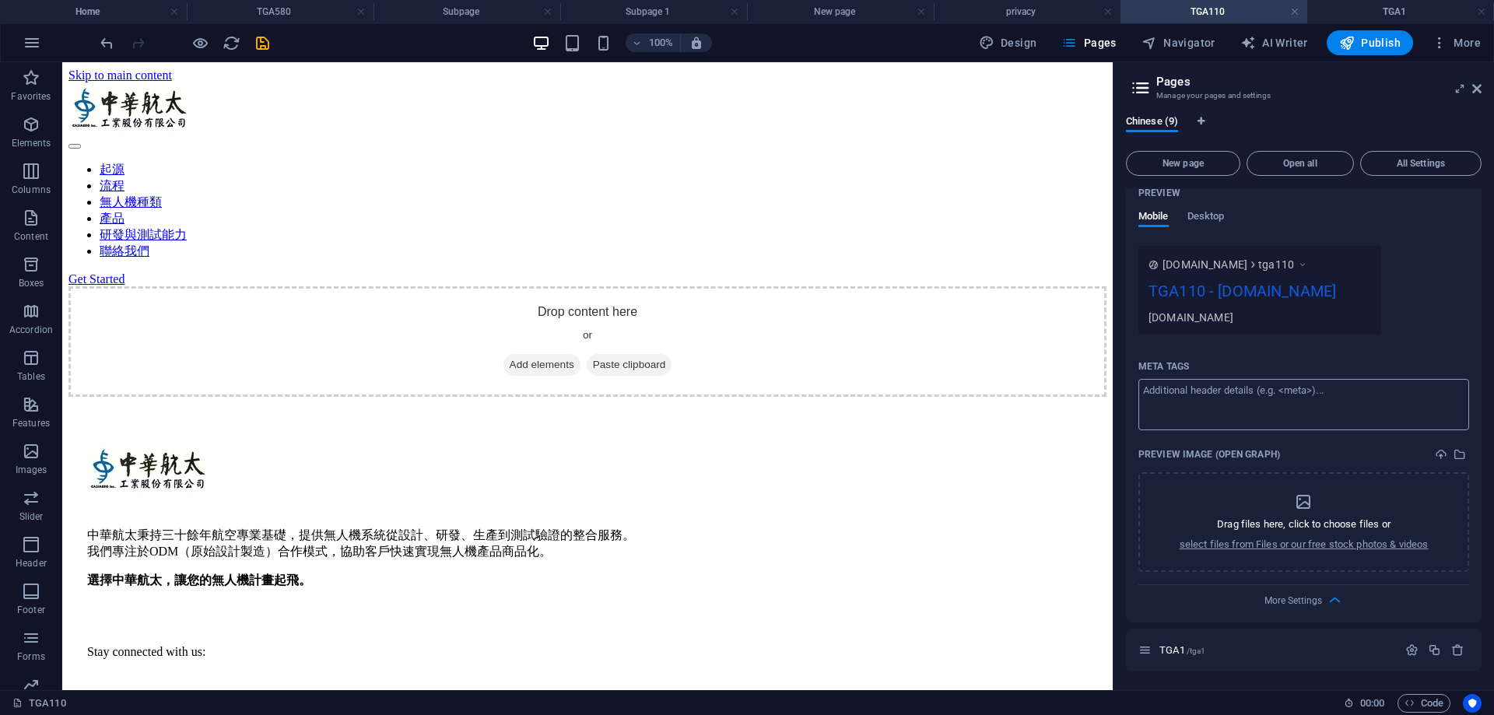
scroll to position [1482, 0]
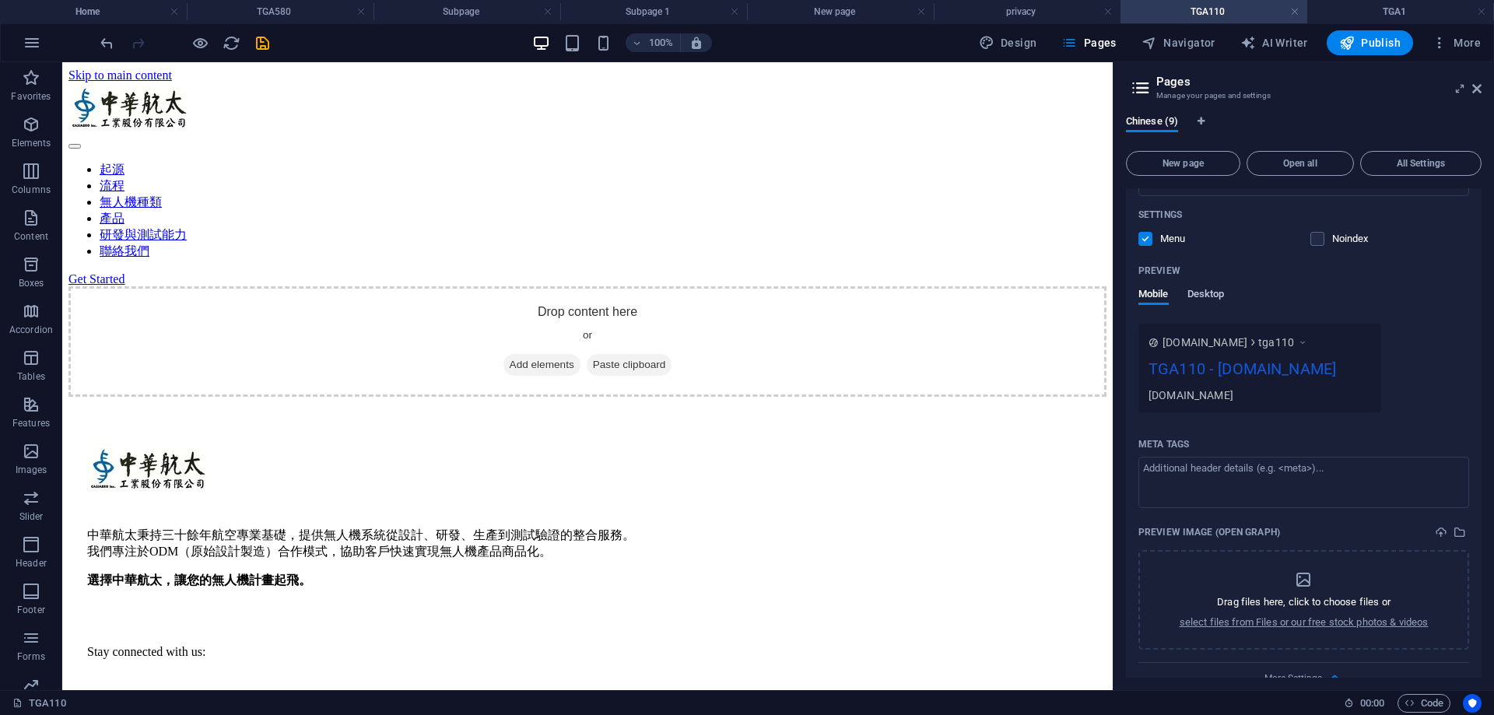
click at [1210, 291] on span "Desktop" at bounding box center [1206, 296] width 37 height 22
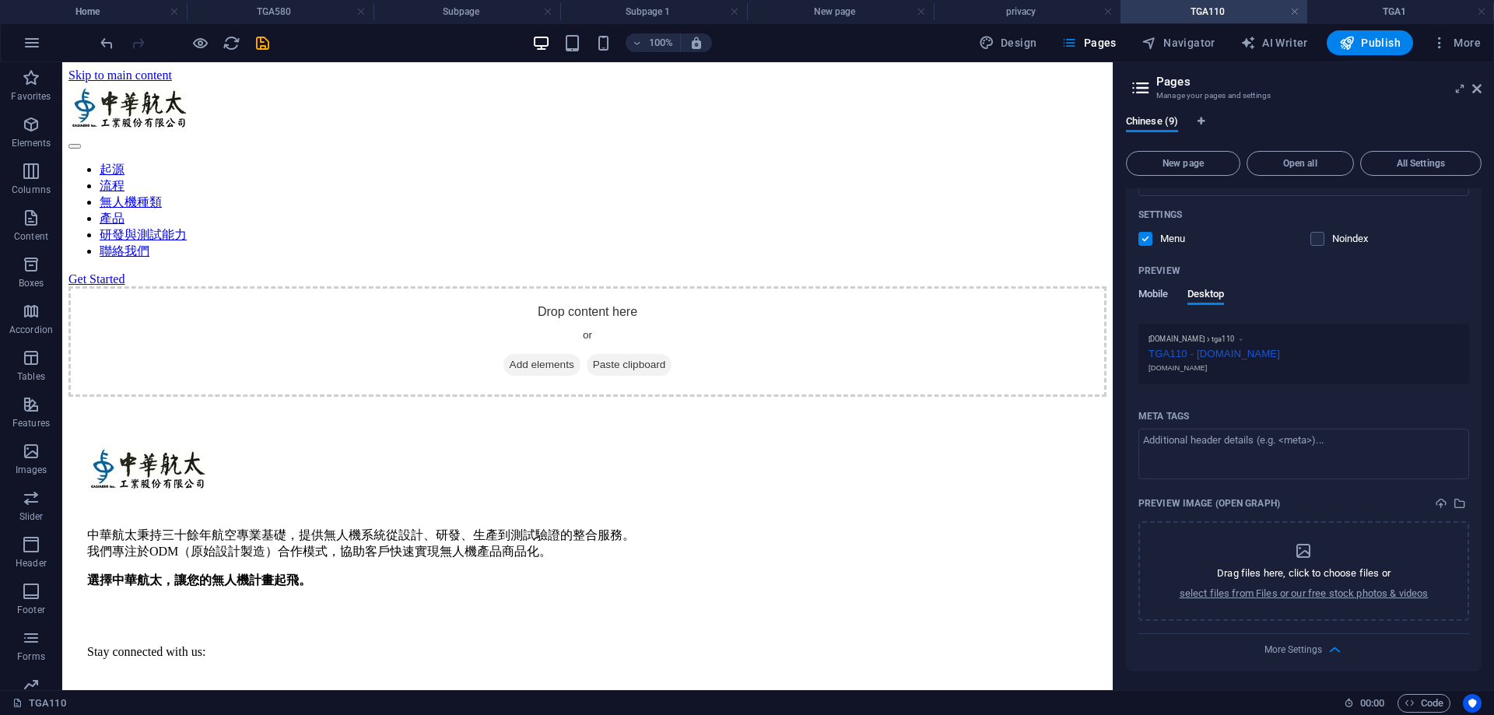
click at [1156, 294] on span "Mobile" at bounding box center [1154, 296] width 30 height 22
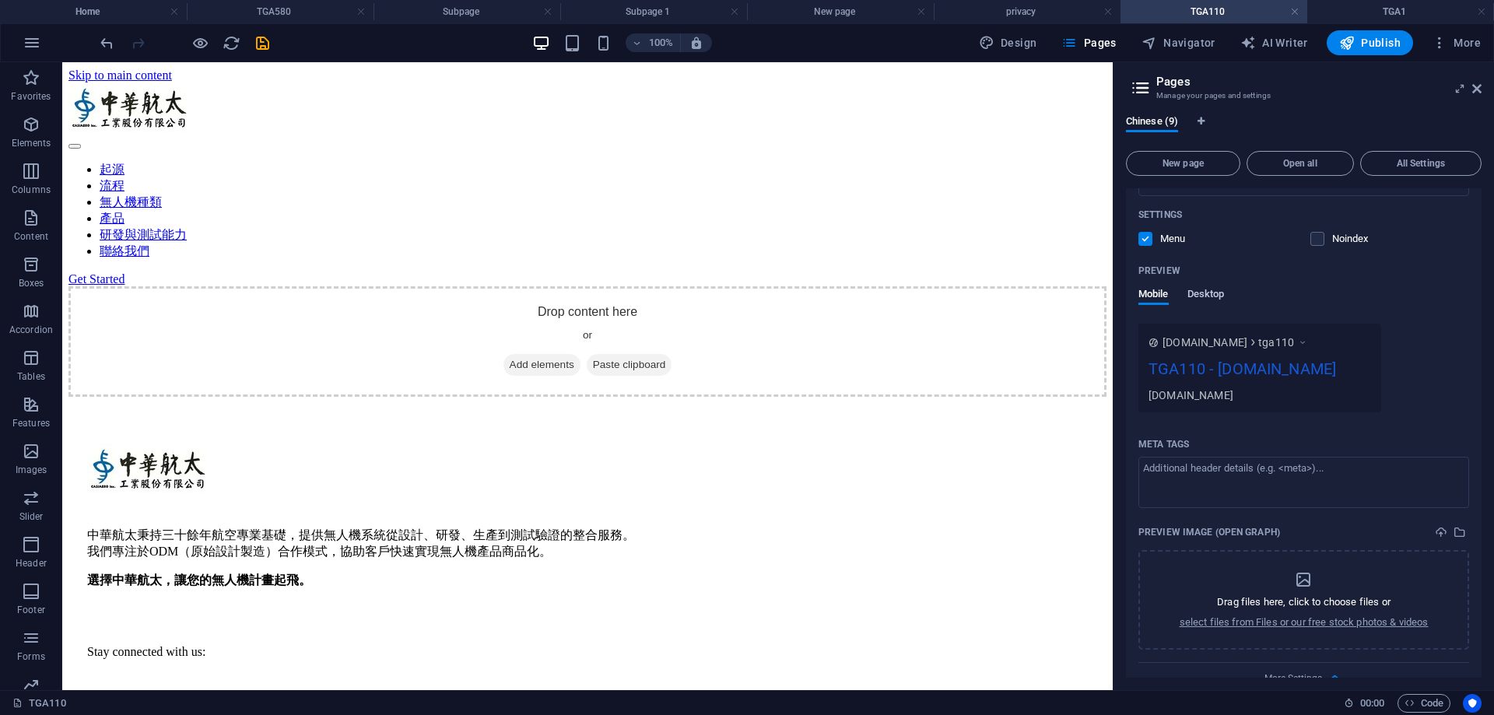
click at [1225, 294] on span "Desktop" at bounding box center [1206, 296] width 37 height 22
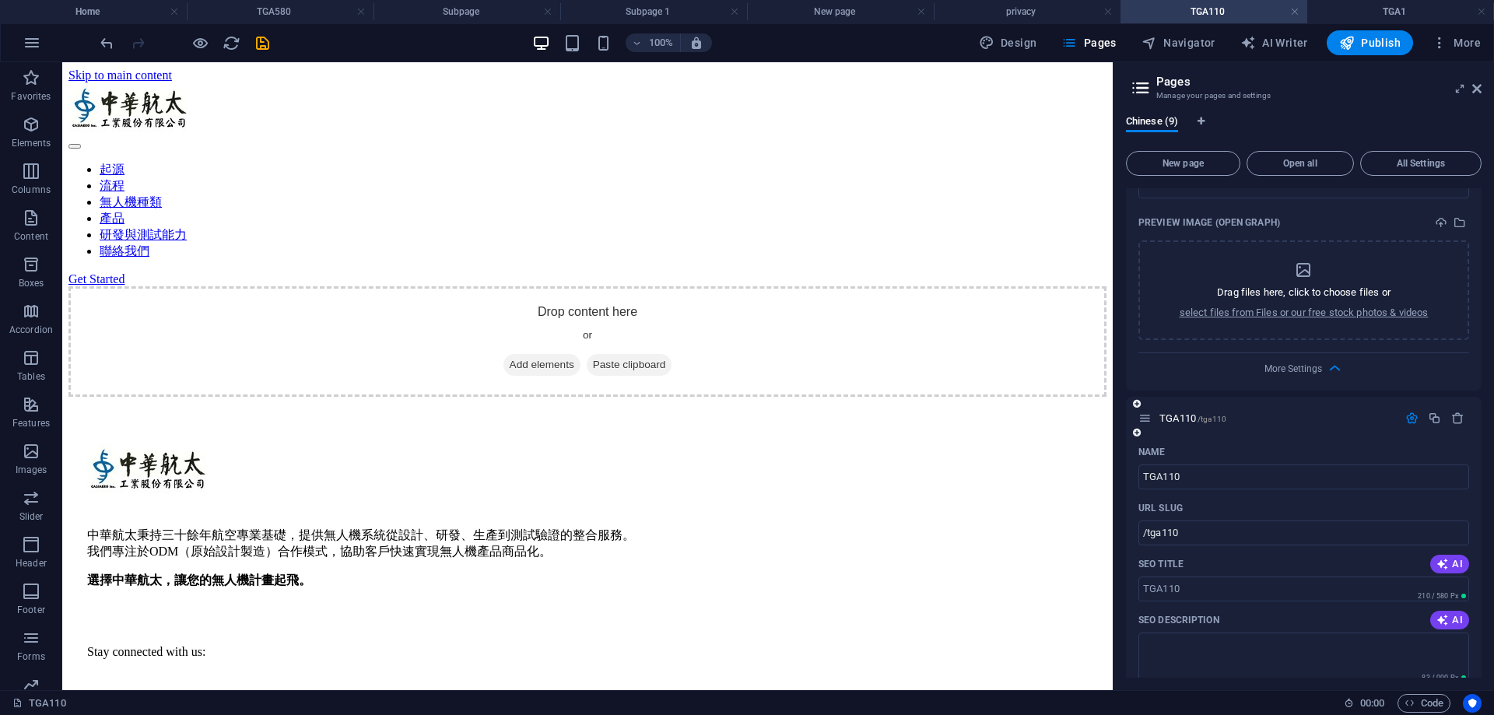
scroll to position [937, 0]
click at [121, 7] on h4 "Home" at bounding box center [93, 11] width 187 height 17
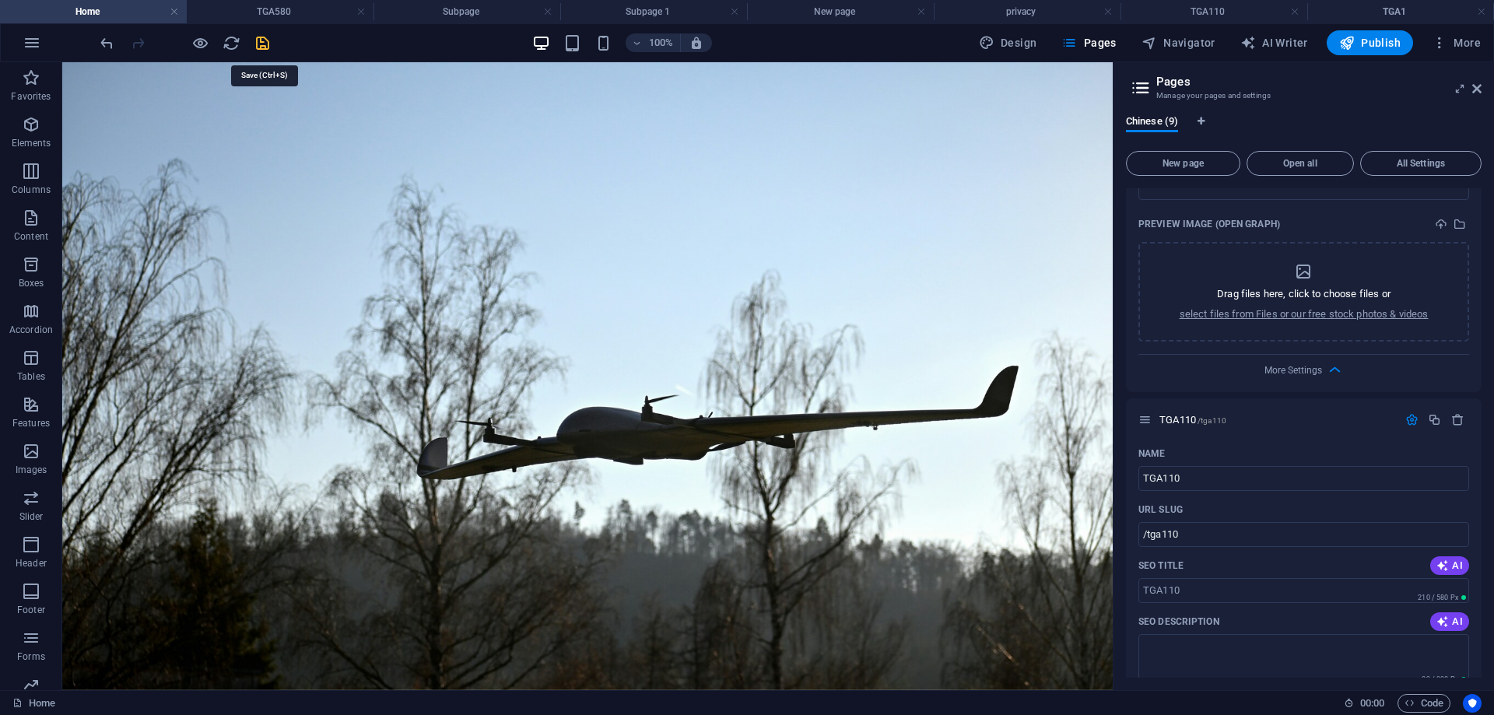
click at [272, 47] on icon "save" at bounding box center [263, 43] width 18 height 18
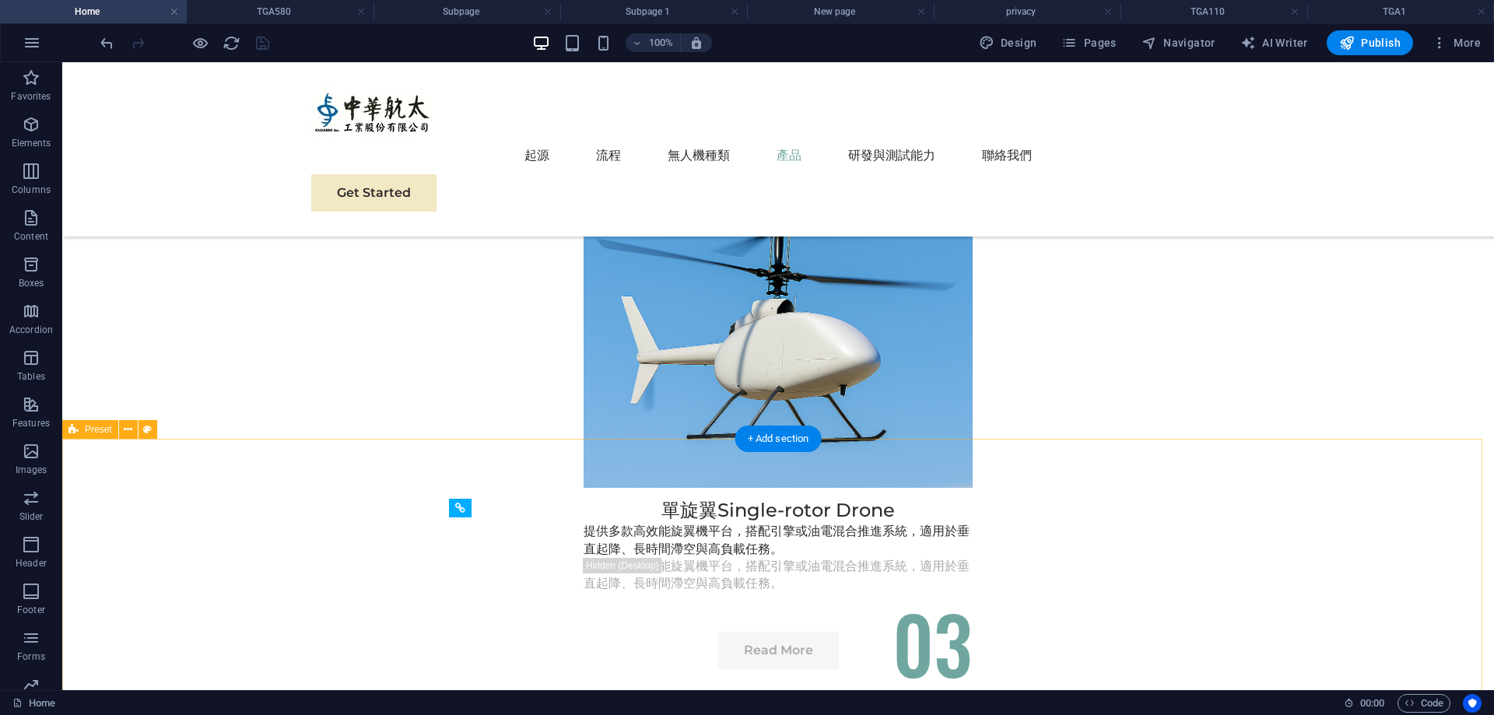
scroll to position [4203, 0]
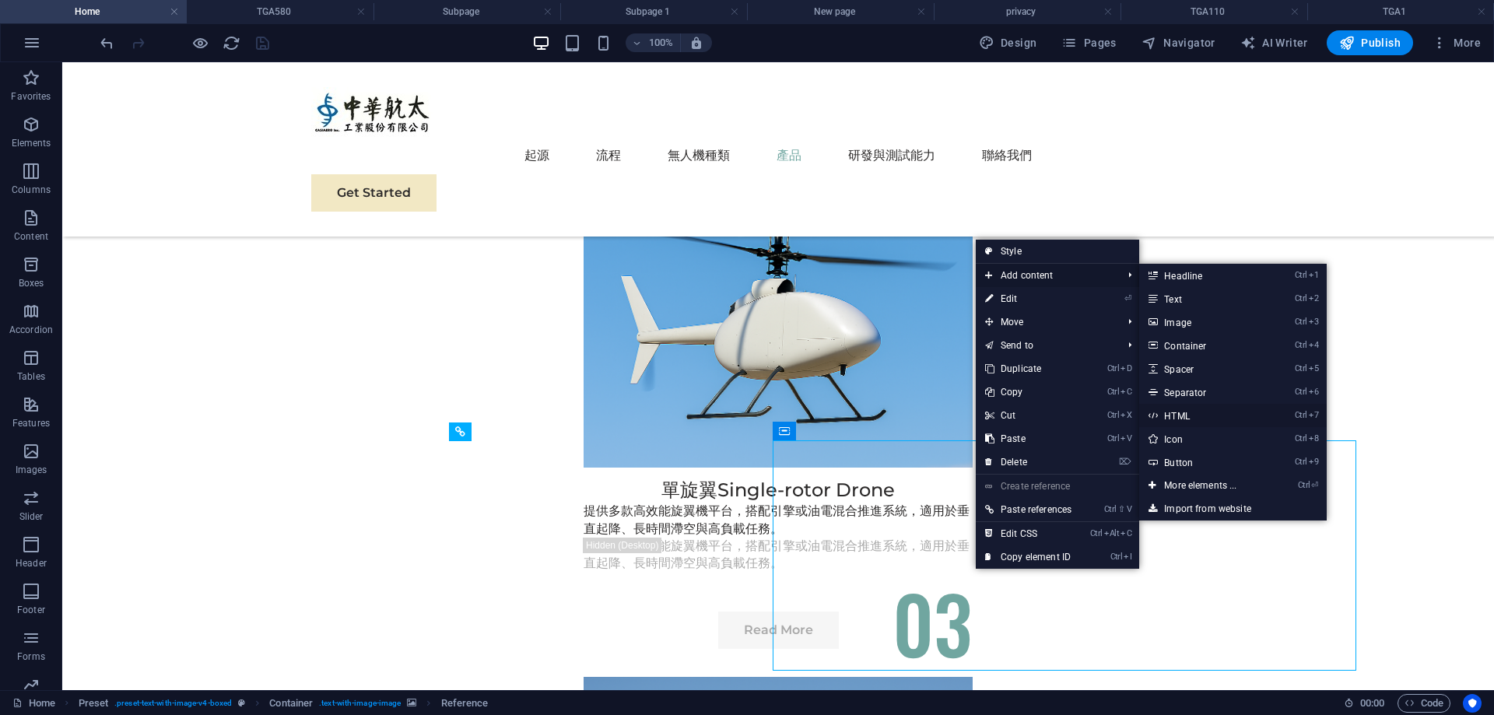
click at [1227, 423] on link "Ctrl 7 HTML" at bounding box center [1204, 415] width 128 height 23
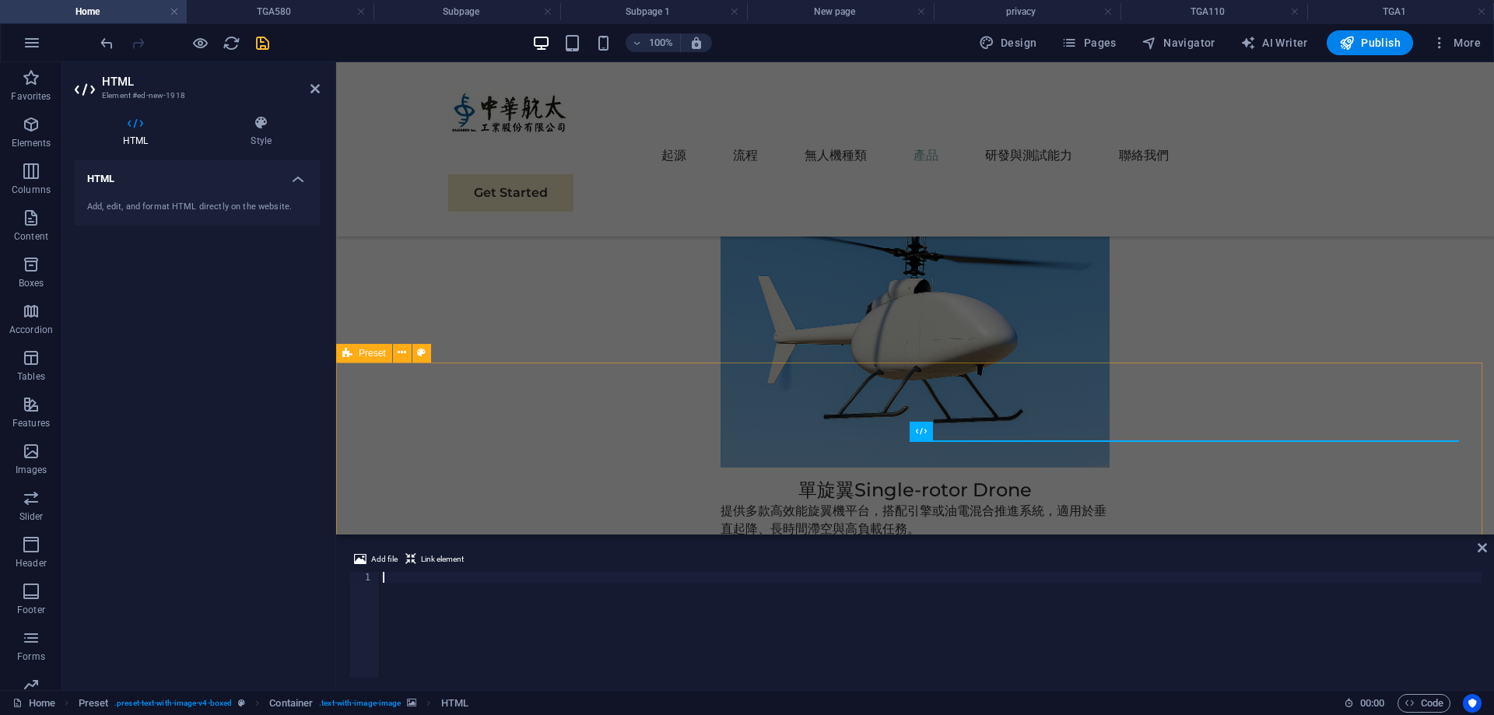
scroll to position [4123, 0]
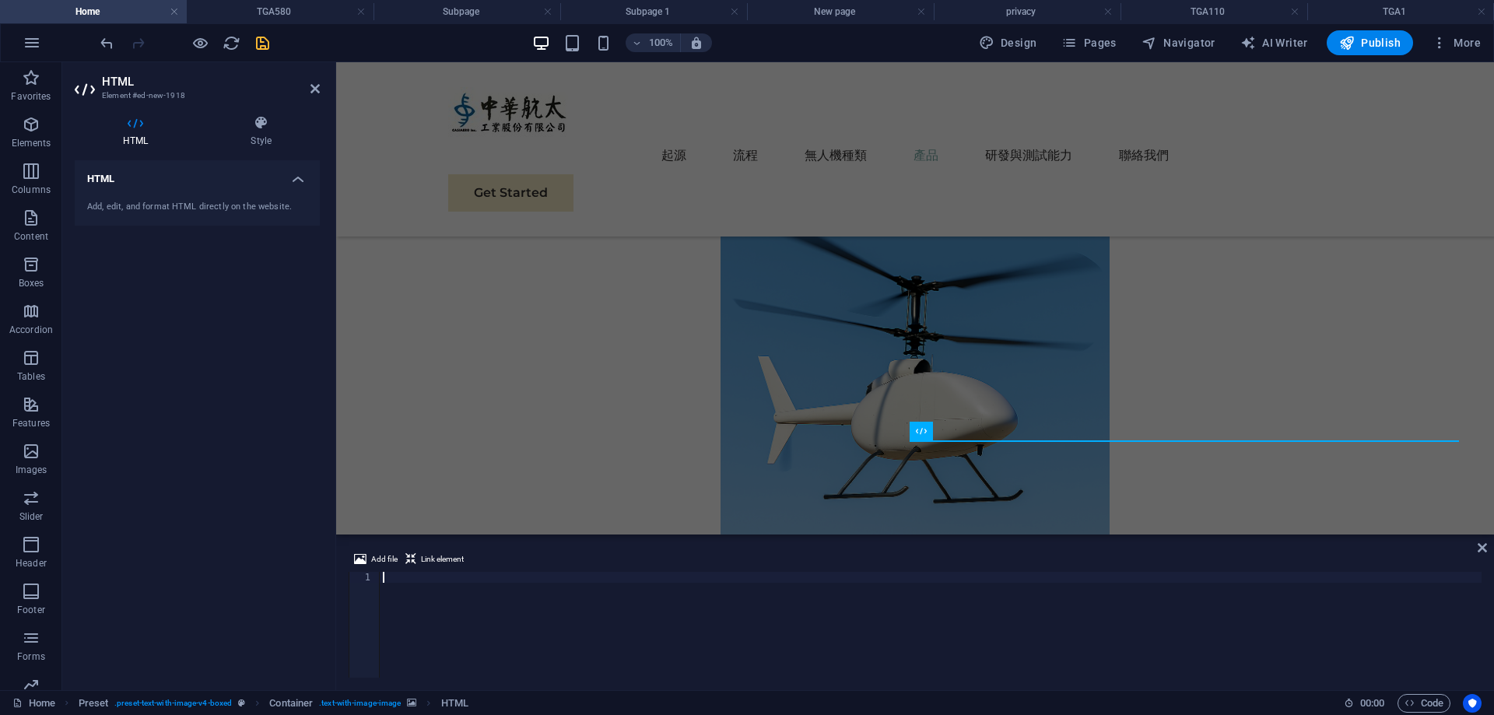
click at [188, 174] on h4 "HTML" at bounding box center [197, 174] width 245 height 28
click at [188, 174] on h4 "HTML" at bounding box center [197, 178] width 245 height 37
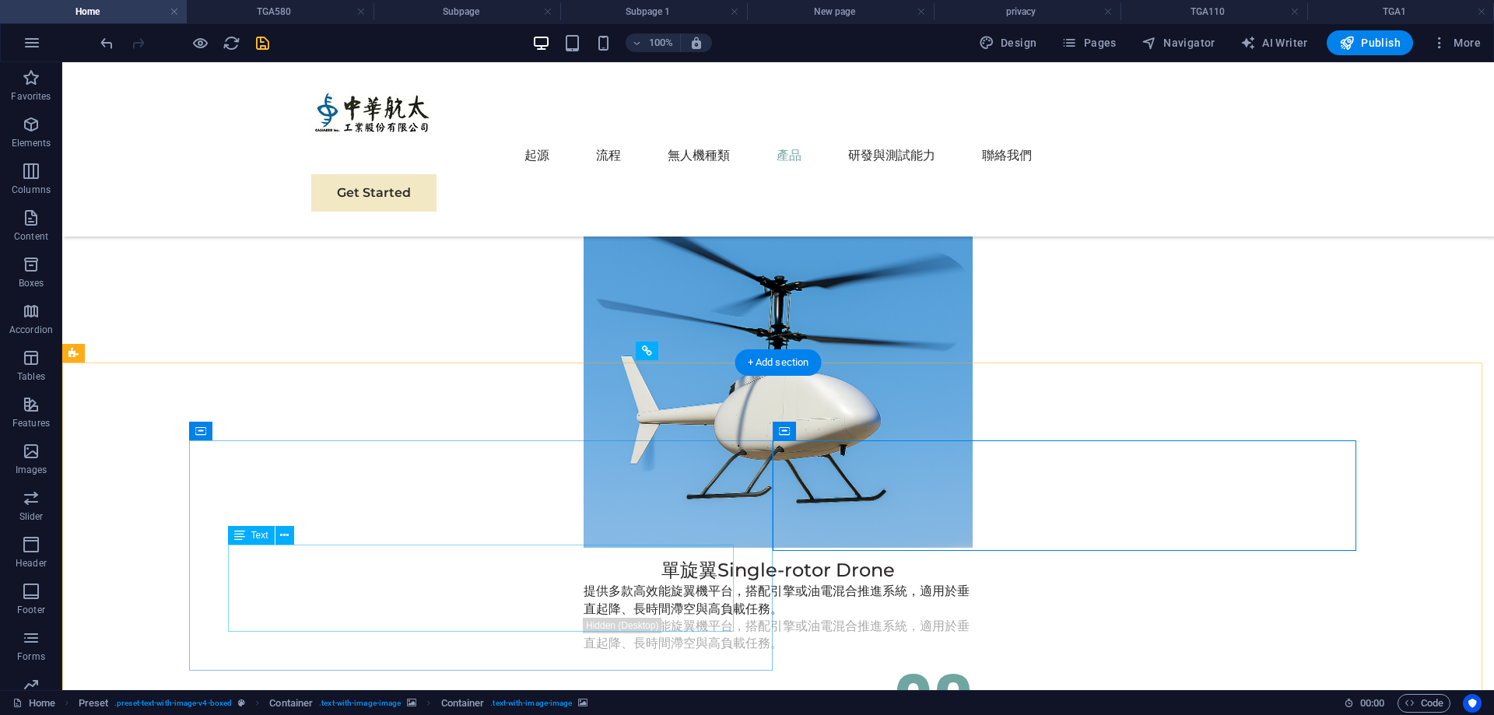
scroll to position [4203, 0]
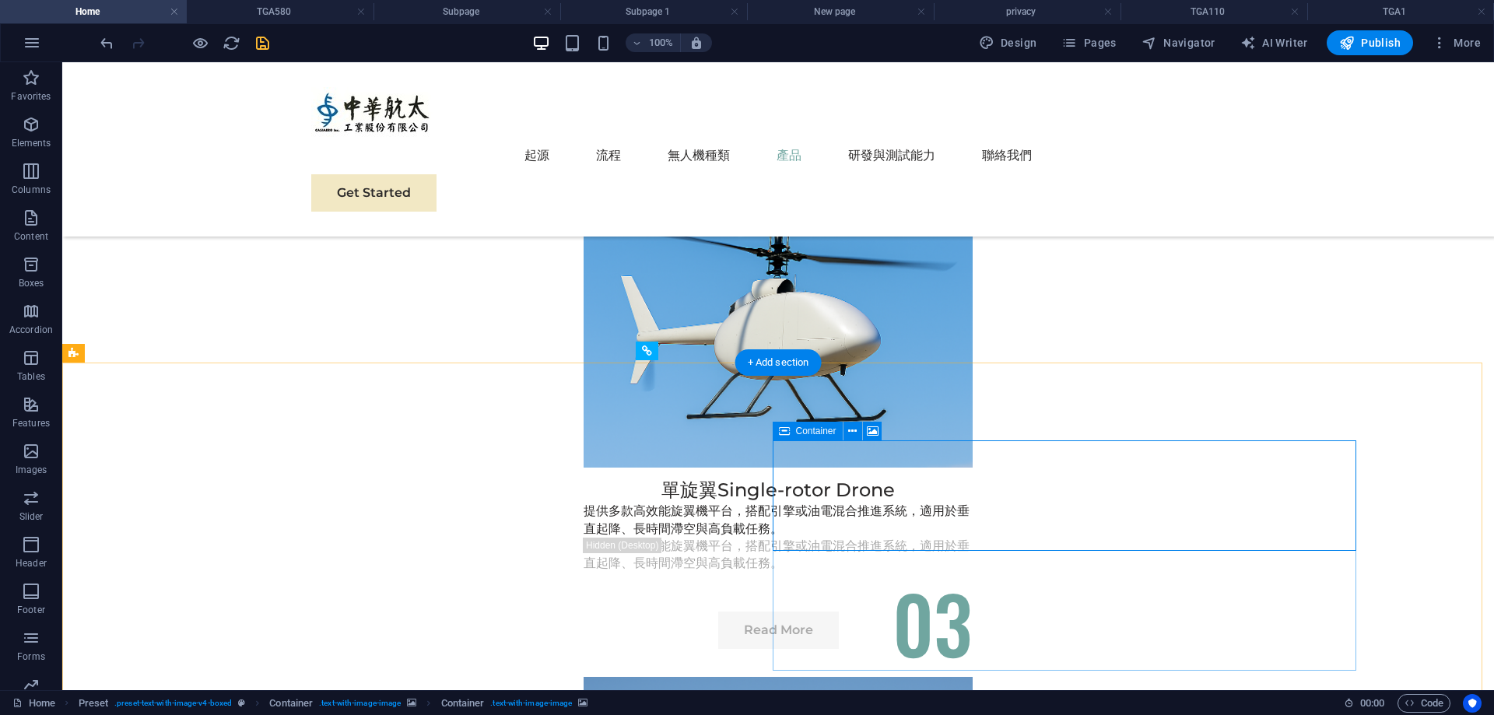
drag, startPoint x: 964, startPoint y: 583, endPoint x: 994, endPoint y: 623, distance: 49.5
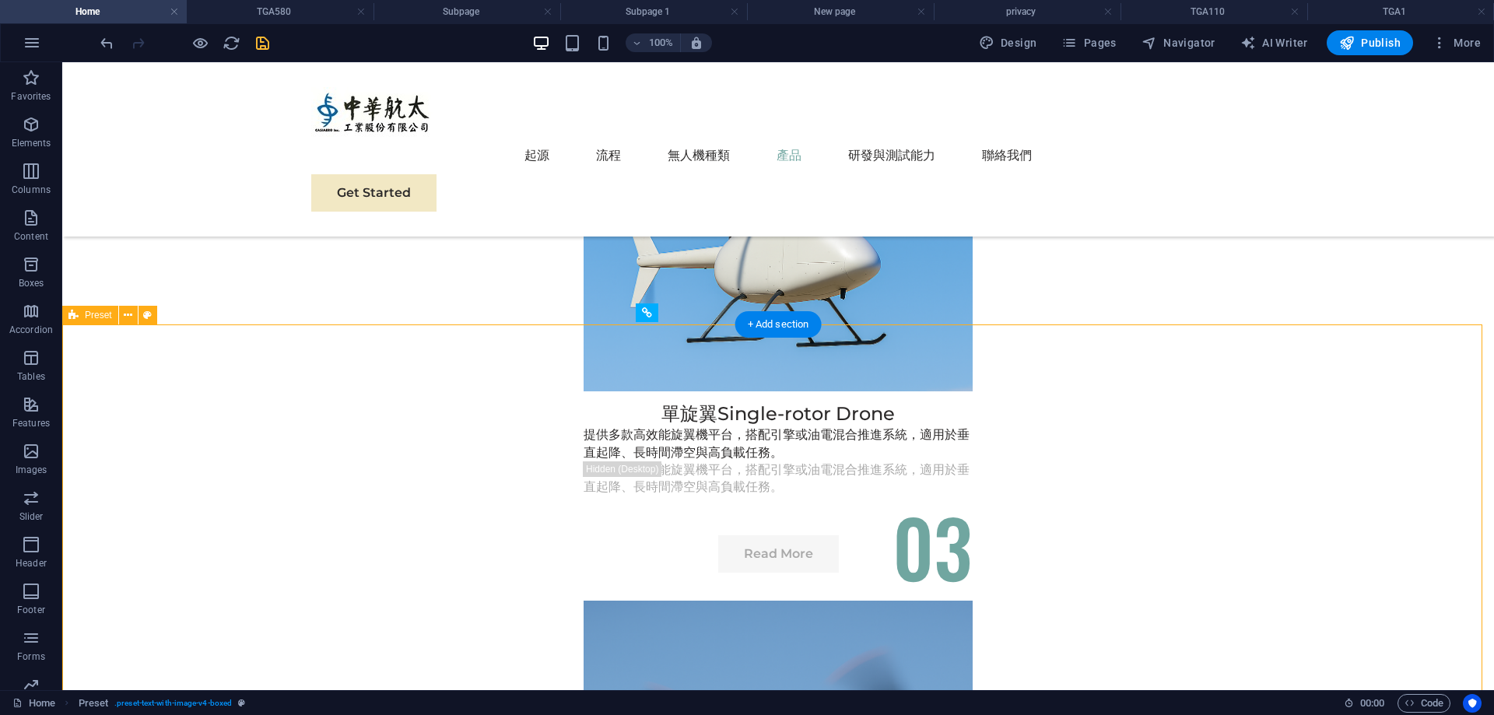
scroll to position [4359, 0]
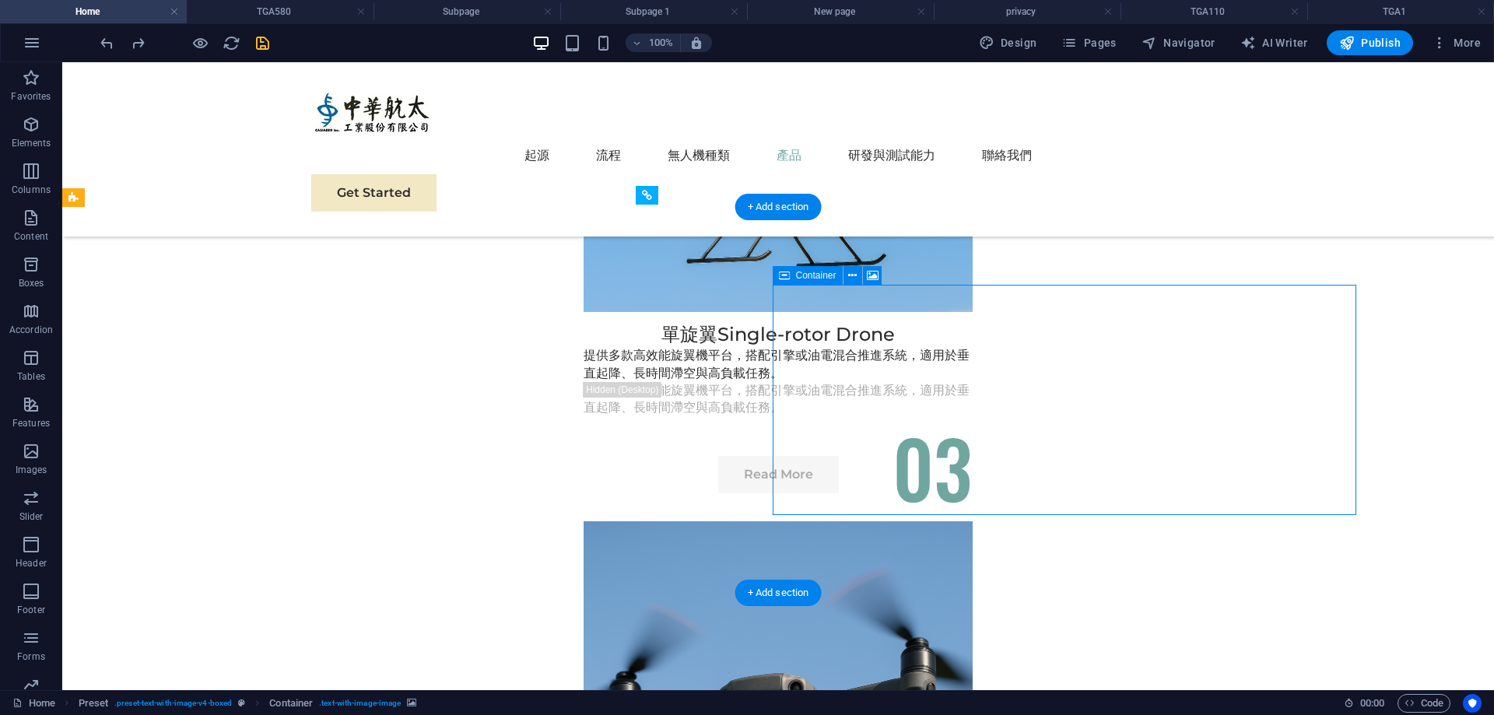
drag, startPoint x: 1055, startPoint y: 353, endPoint x: 1051, endPoint y: 399, distance: 45.4
drag, startPoint x: 831, startPoint y: 331, endPoint x: 841, endPoint y: 378, distance: 47.8
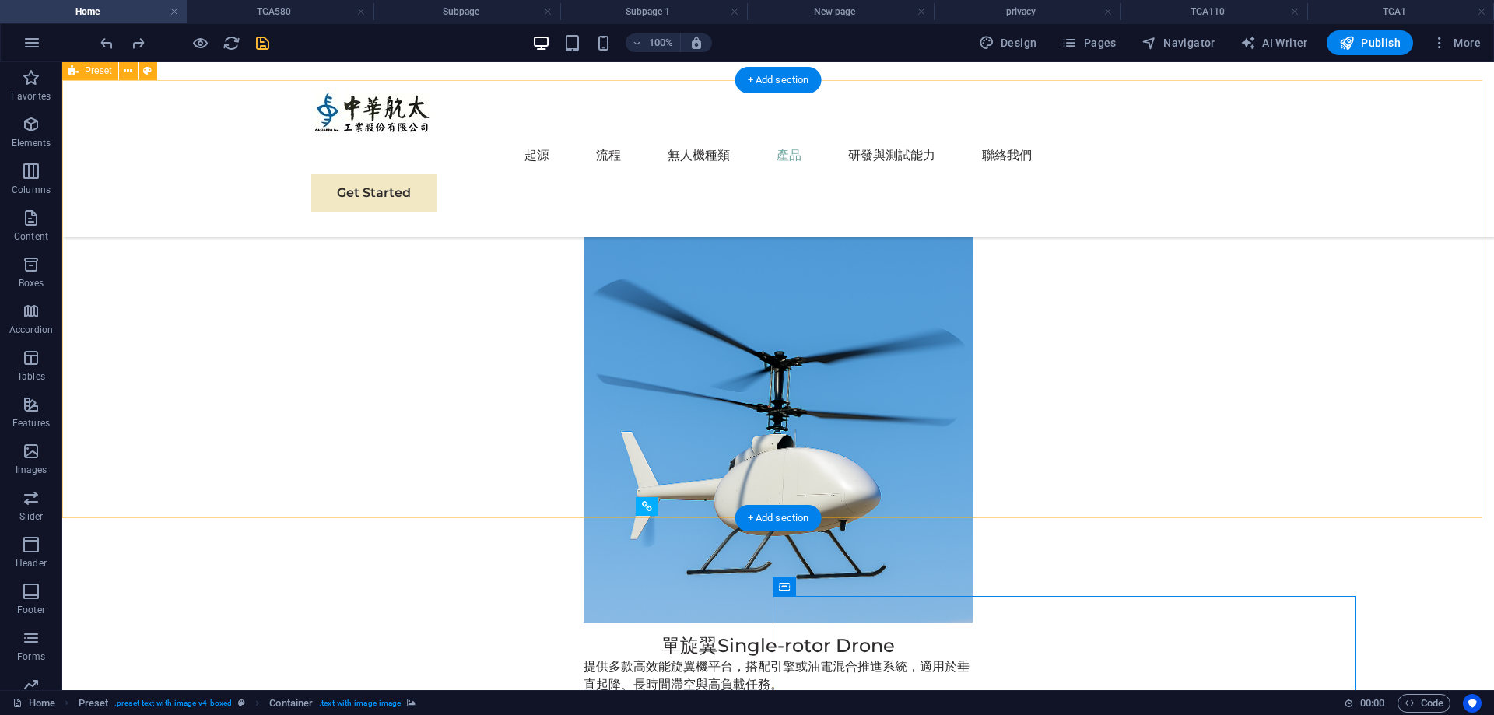
scroll to position [3892, 0]
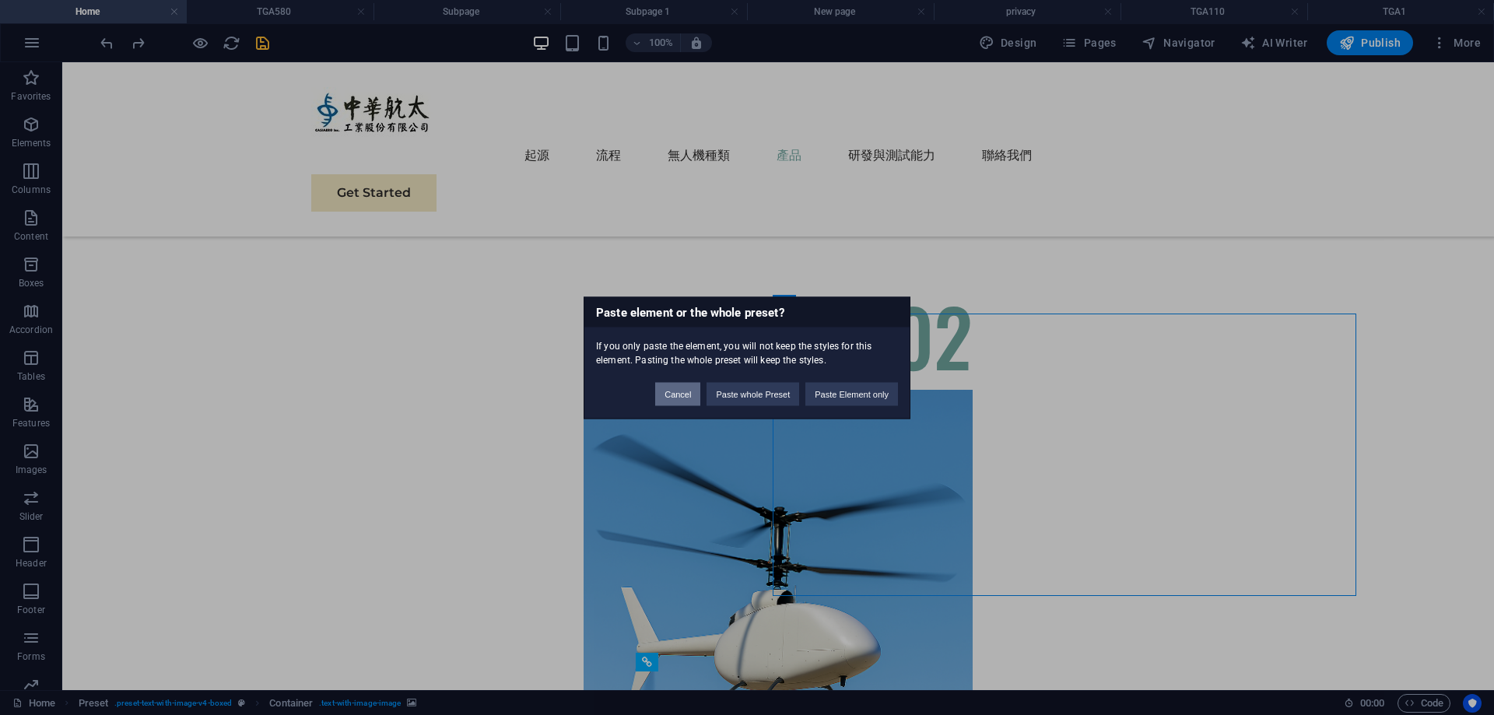
click at [659, 405] on button "Cancel" at bounding box center [677, 393] width 45 height 23
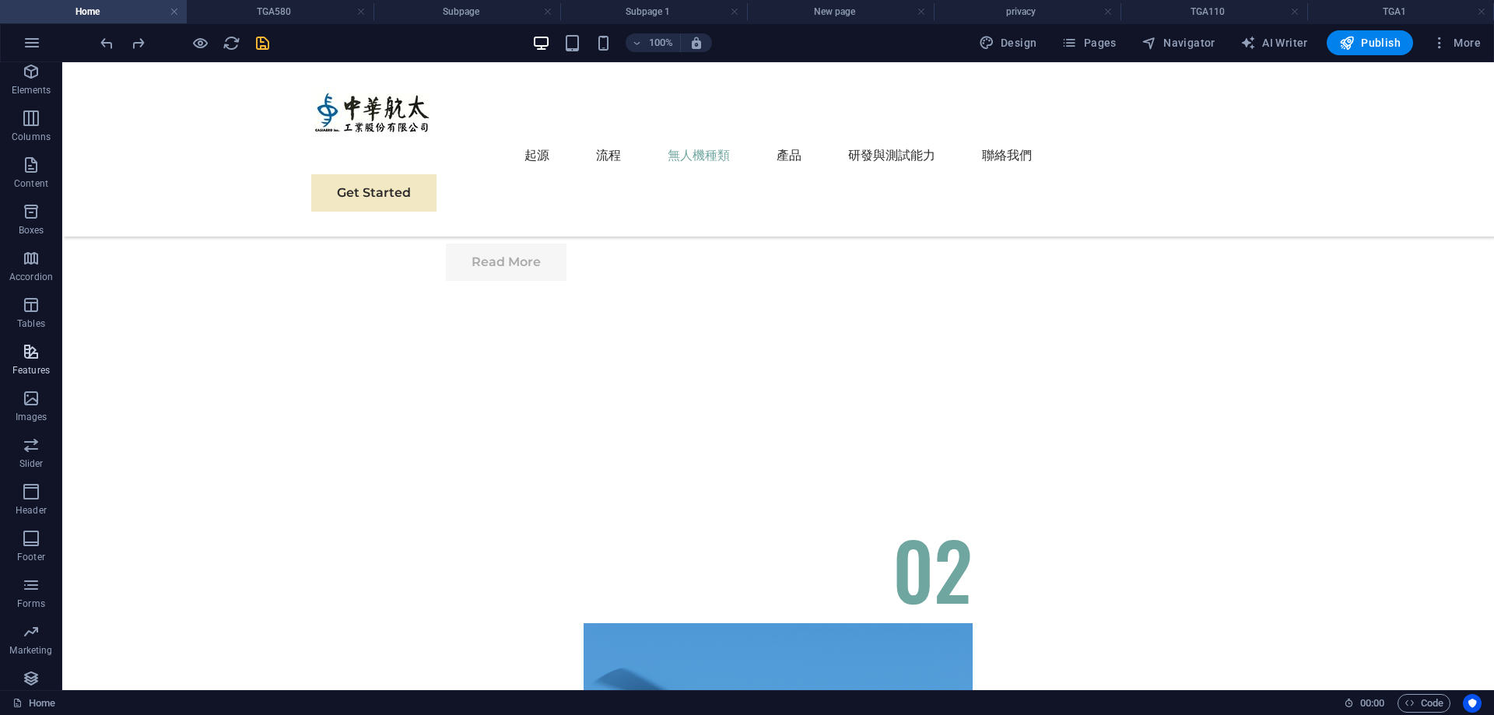
scroll to position [72, 0]
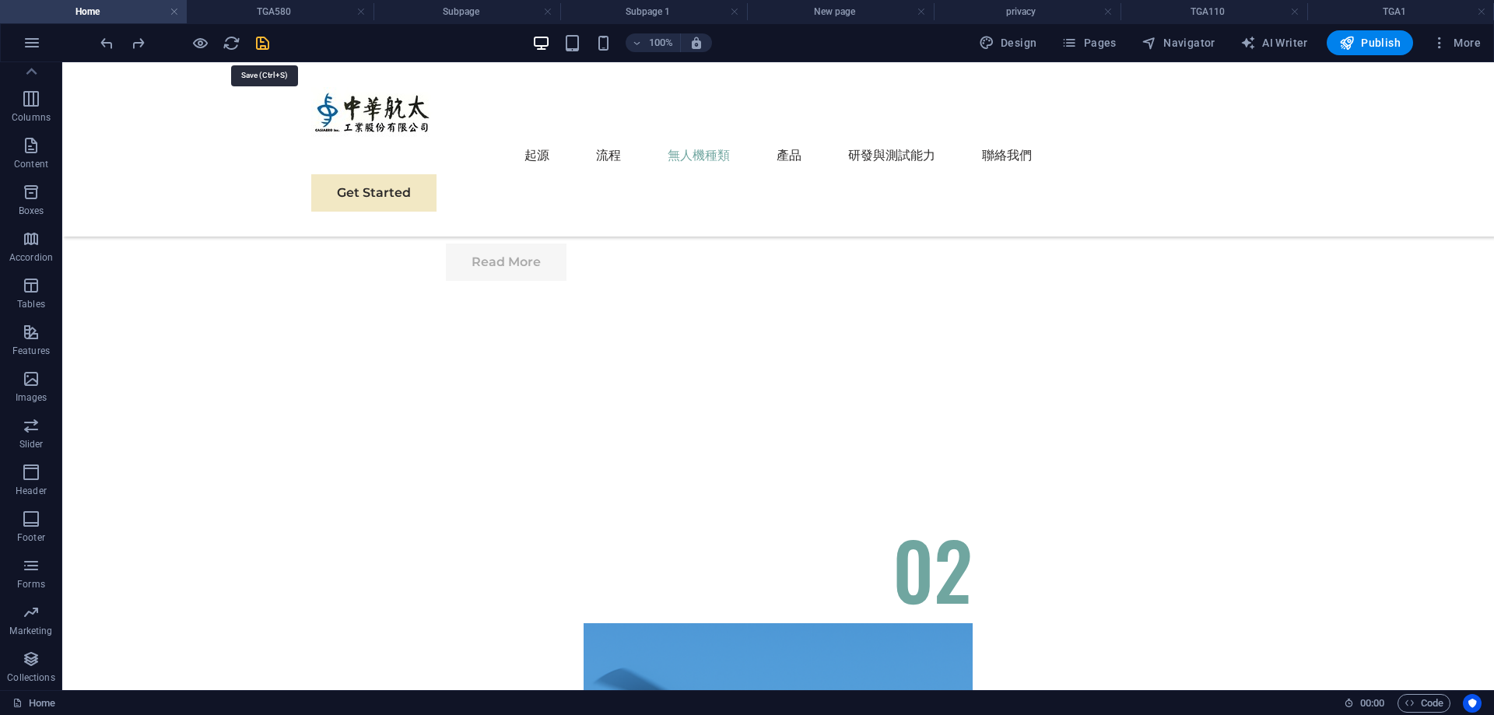
drag, startPoint x: 269, startPoint y: 45, endPoint x: 34, endPoint y: 56, distance: 234.5
click at [269, 45] on icon "save" at bounding box center [263, 43] width 18 height 18
click at [33, 43] on icon "button" at bounding box center [32, 42] width 19 height 19
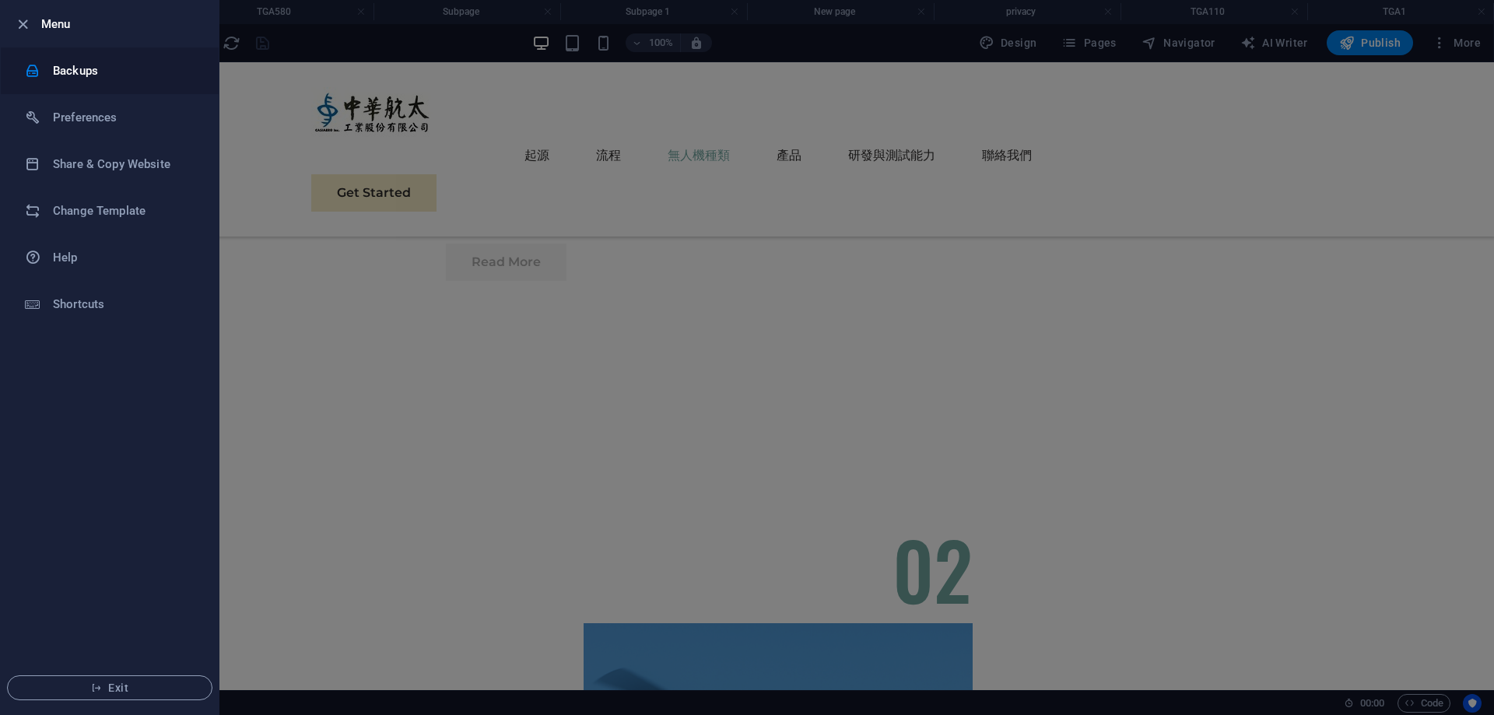
click at [114, 73] on h6 "Backups" at bounding box center [125, 70] width 144 height 19
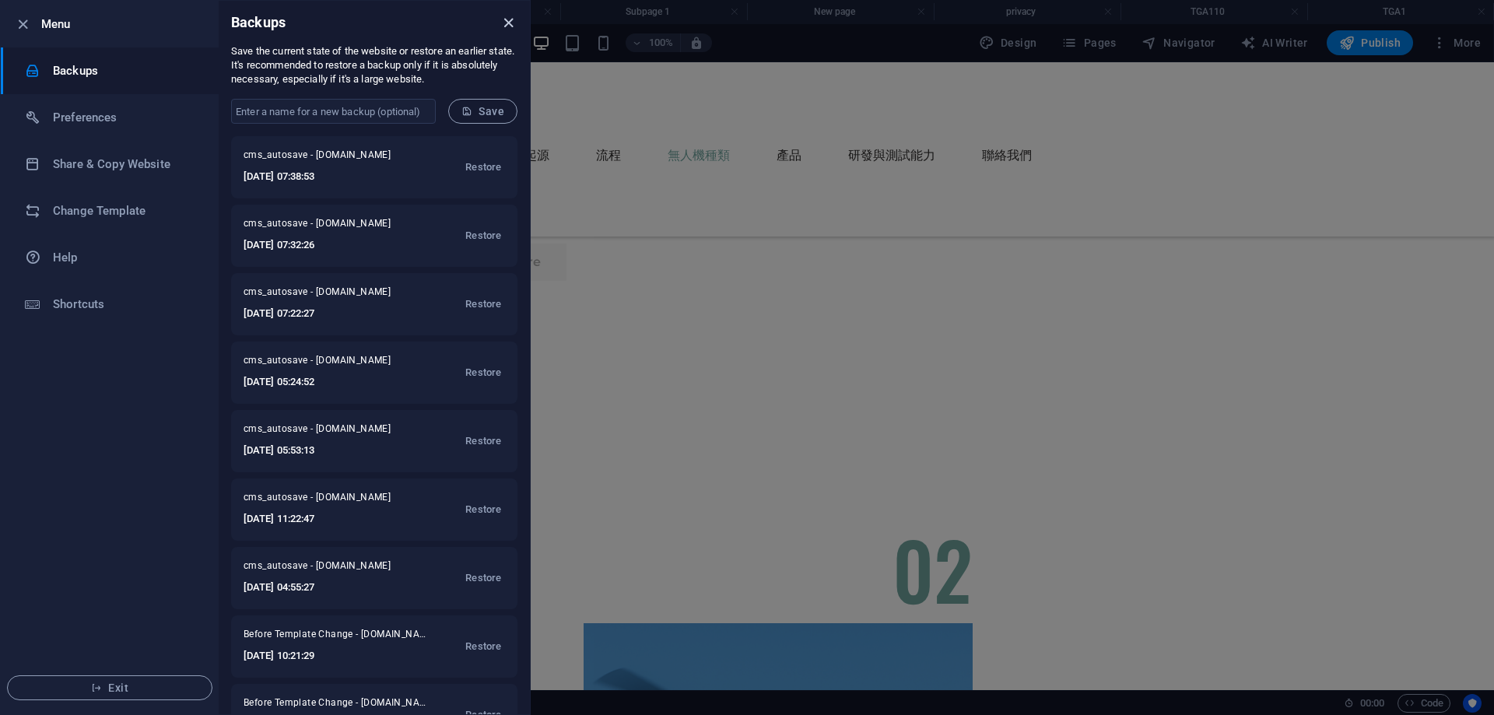
click at [507, 23] on icon "close" at bounding box center [509, 23] width 18 height 18
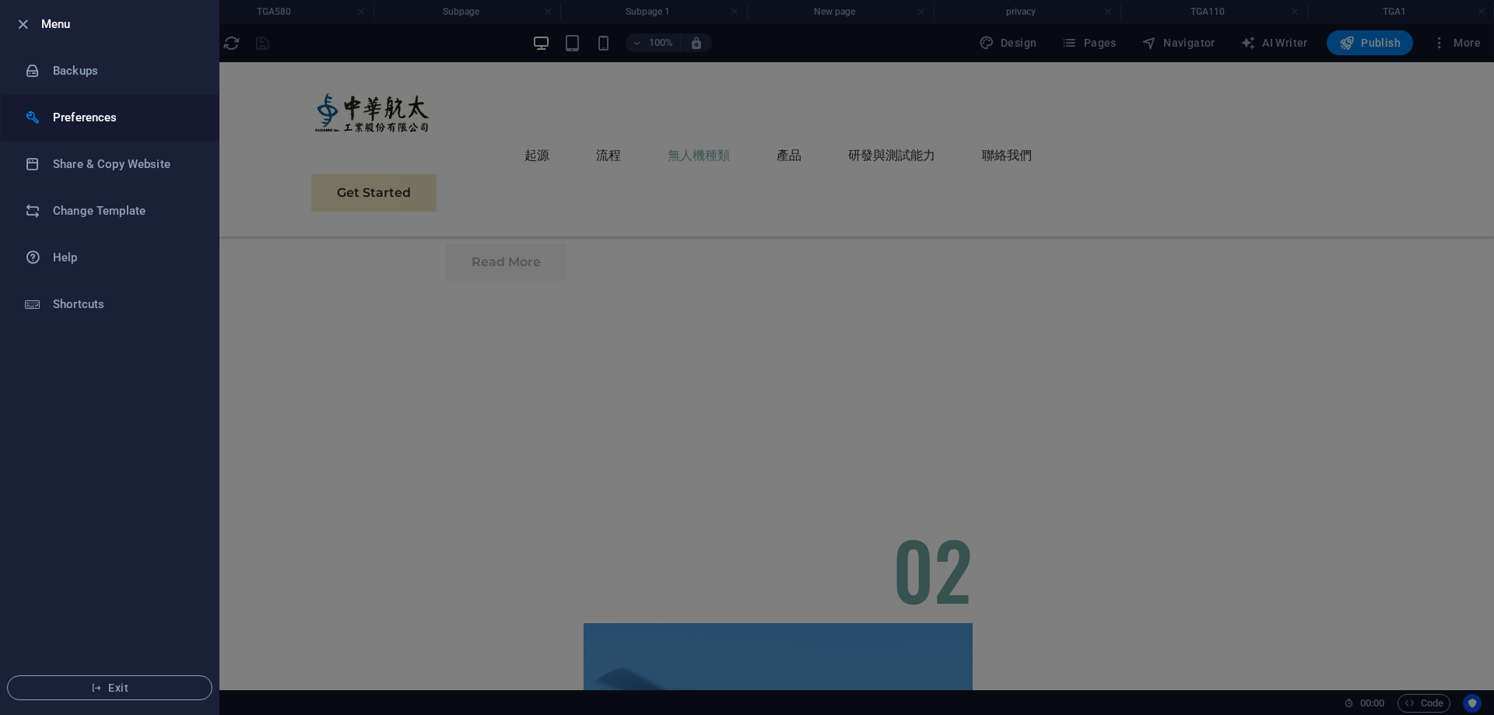
click at [54, 125] on h6 "Preferences" at bounding box center [125, 117] width 144 height 19
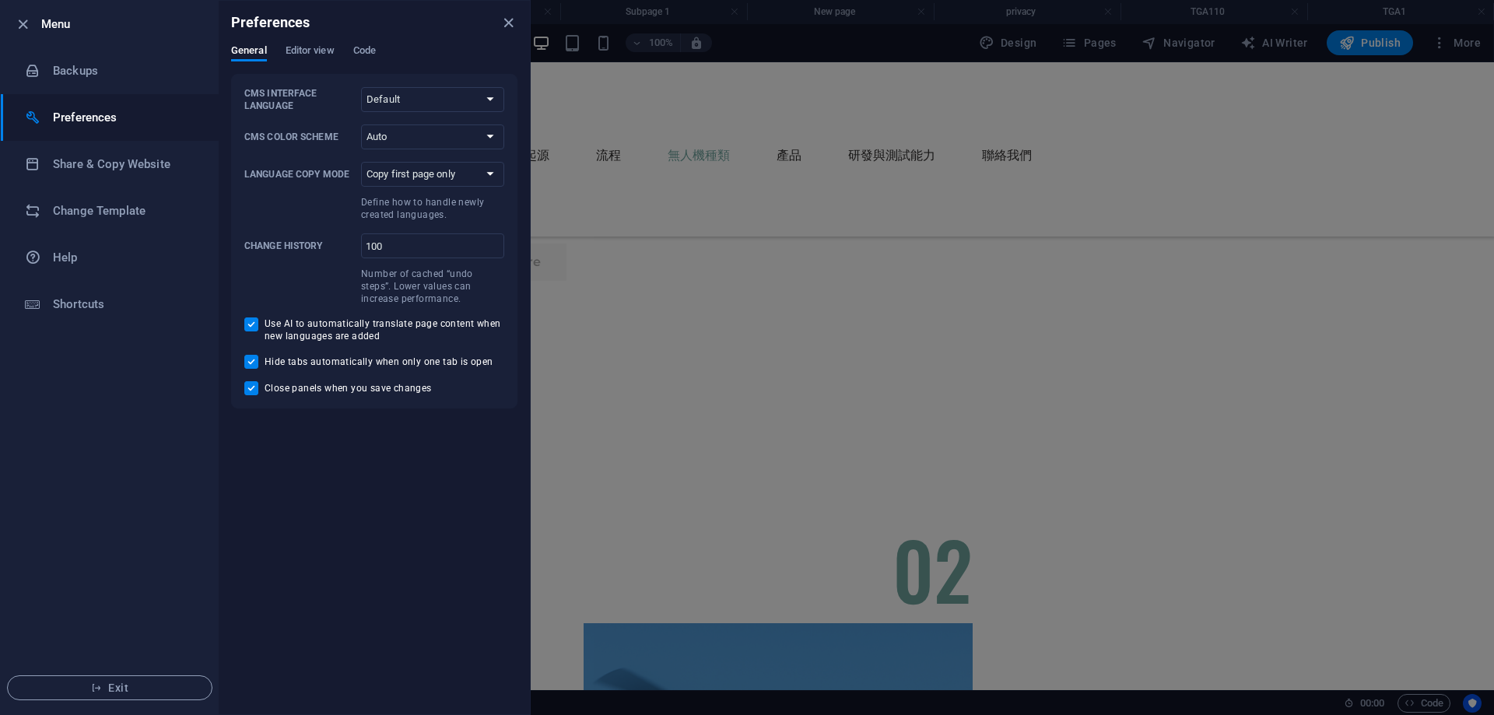
click at [340, 50] on div "General Editor view Code" at bounding box center [374, 59] width 286 height 30
click at [297, 53] on span "Editor view" at bounding box center [310, 52] width 49 height 22
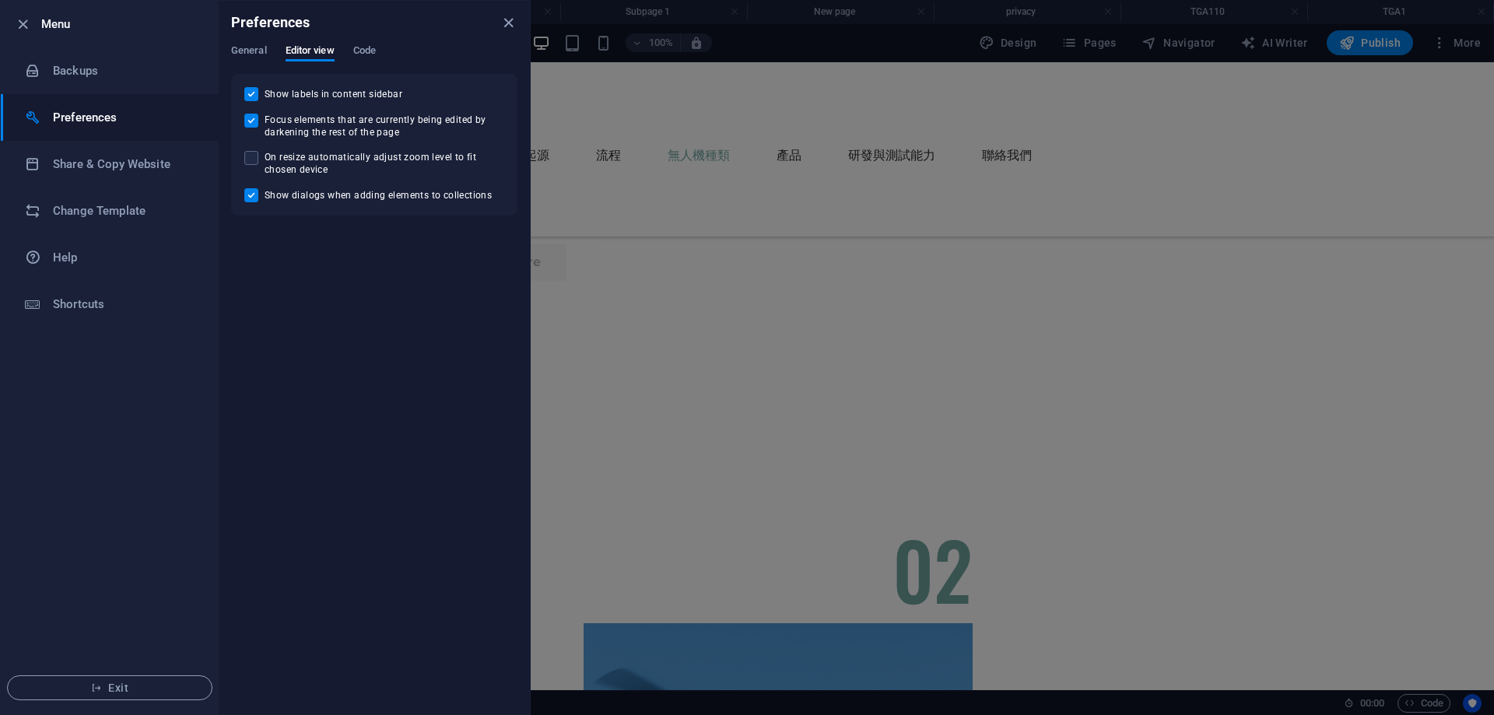
click at [392, 49] on div "General Editor view Code" at bounding box center [374, 59] width 286 height 30
click at [363, 51] on span "Code" at bounding box center [364, 52] width 23 height 22
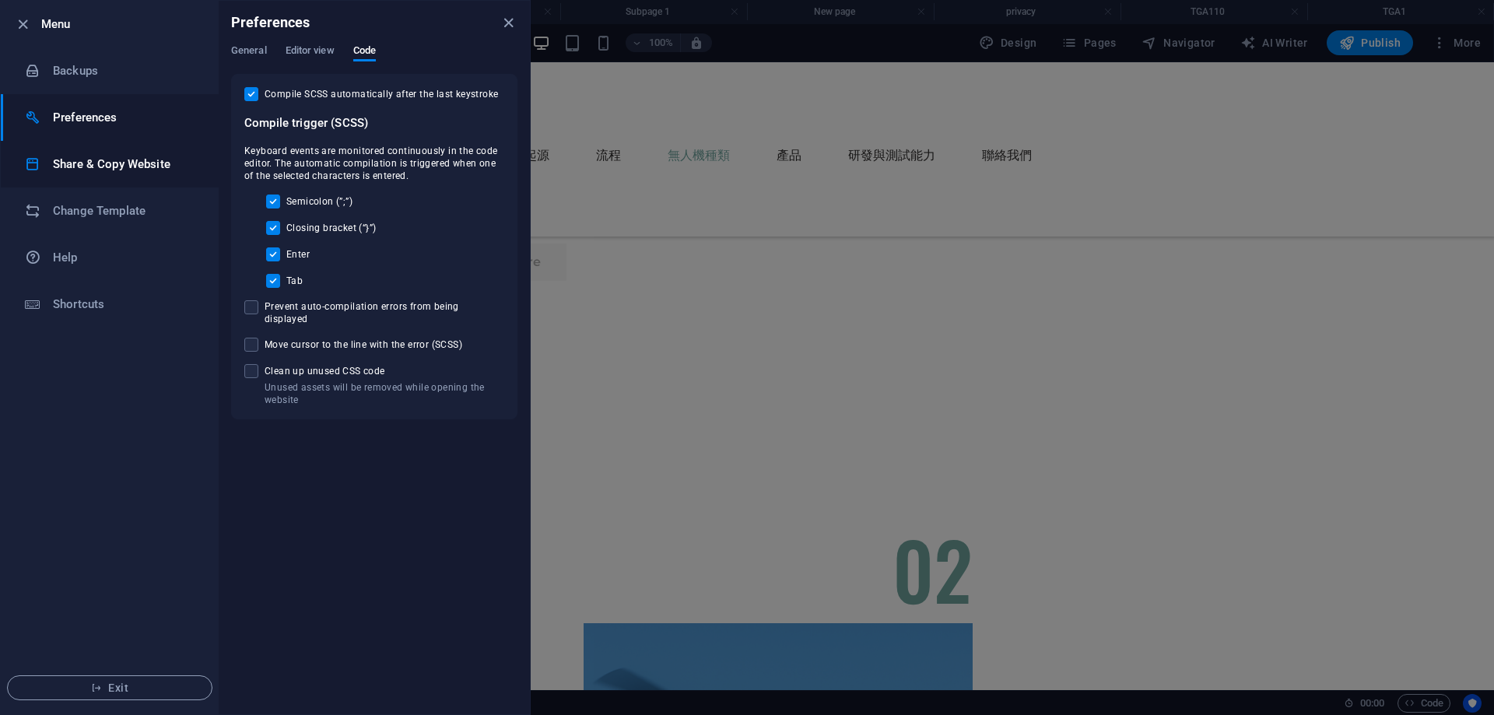
click at [45, 160] on div at bounding box center [39, 164] width 28 height 16
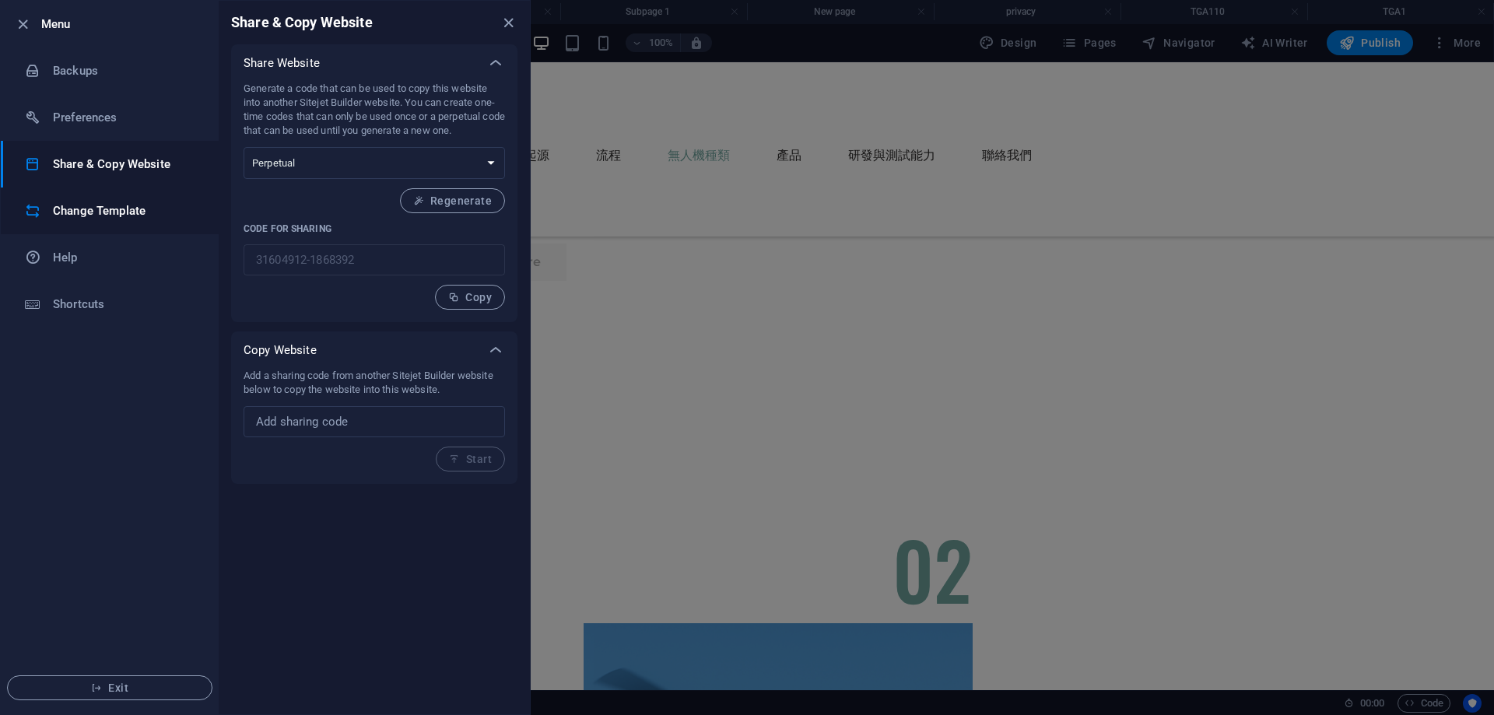
click at [71, 222] on li "Change Template" at bounding box center [110, 211] width 218 height 47
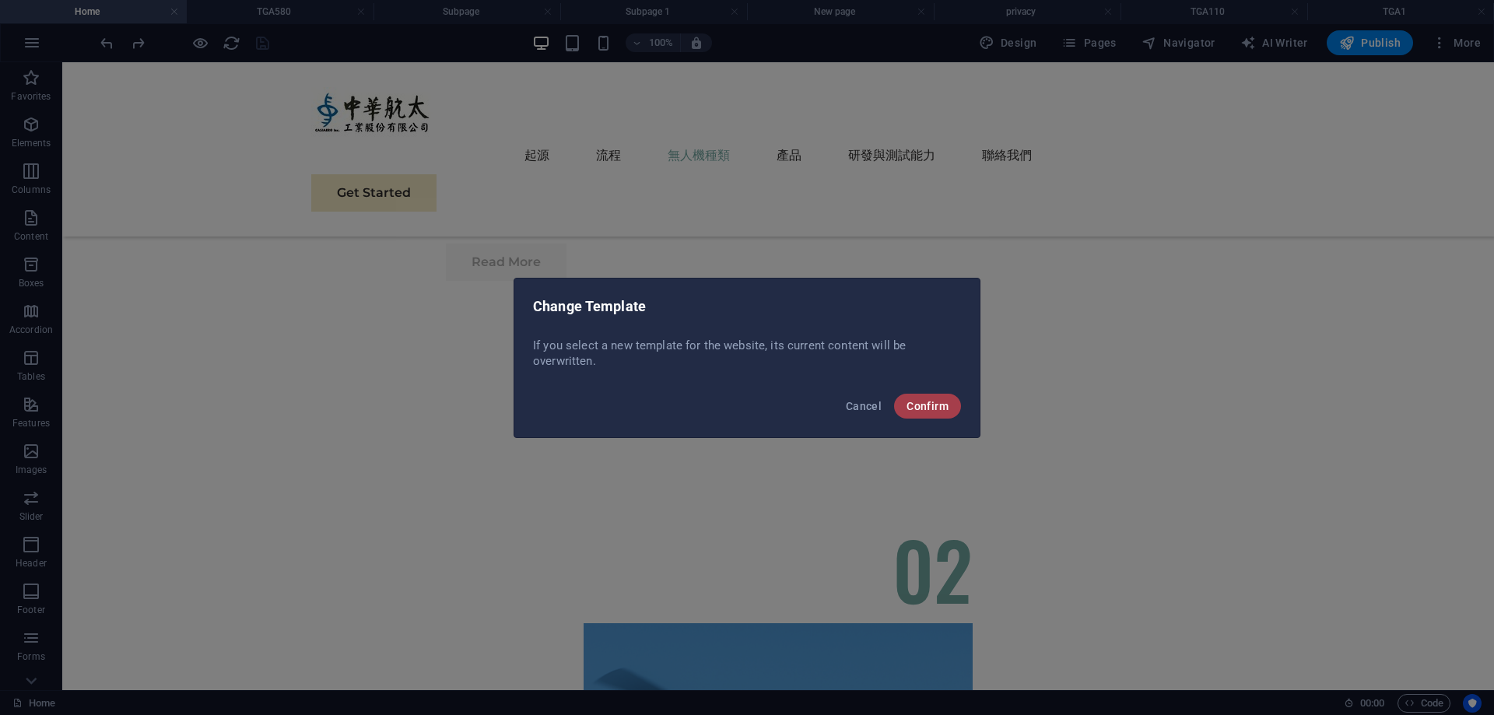
click at [930, 412] on span "Confirm" at bounding box center [928, 406] width 42 height 12
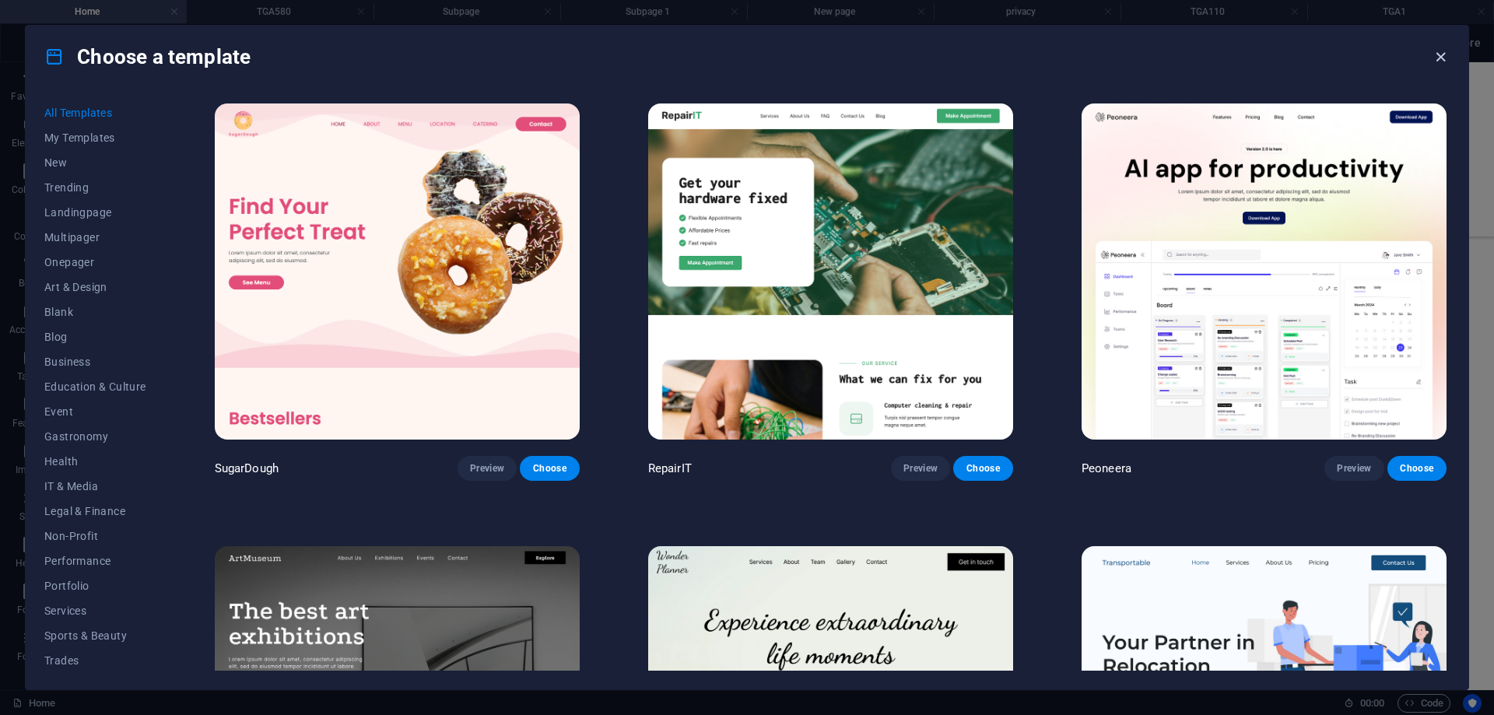
click at [1448, 58] on icon "button" at bounding box center [1441, 57] width 18 height 18
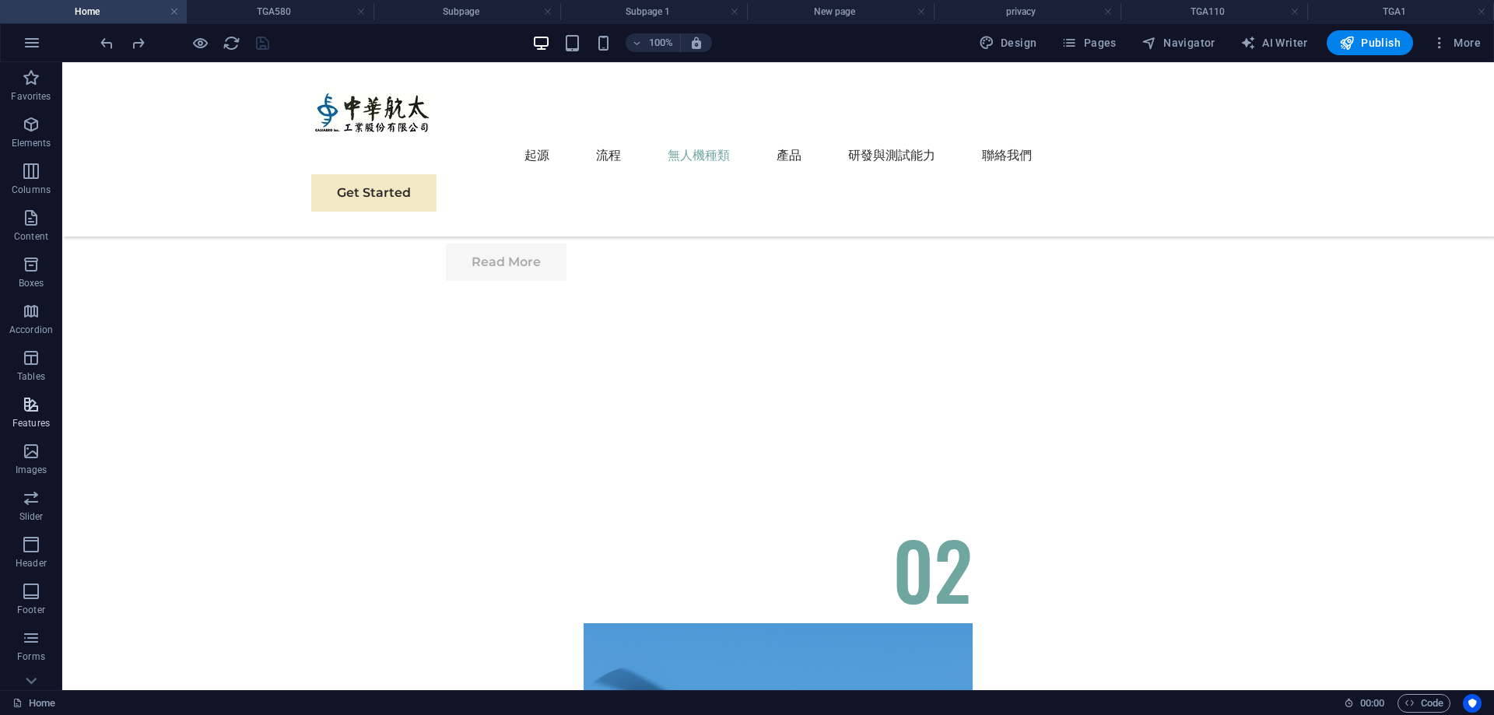
scroll to position [72, 0]
click at [28, 401] on p "Images" at bounding box center [32, 398] width 32 height 12
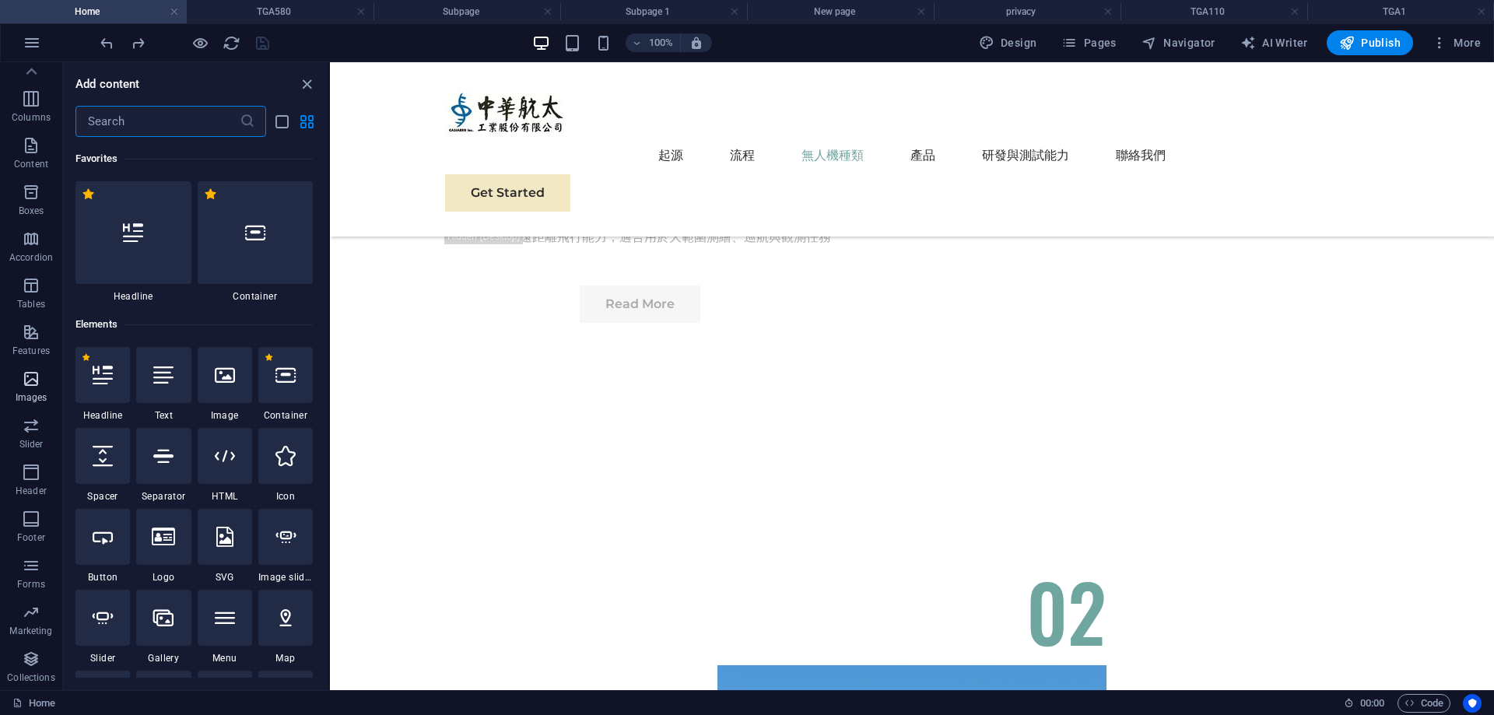
scroll to position [7893, 0]
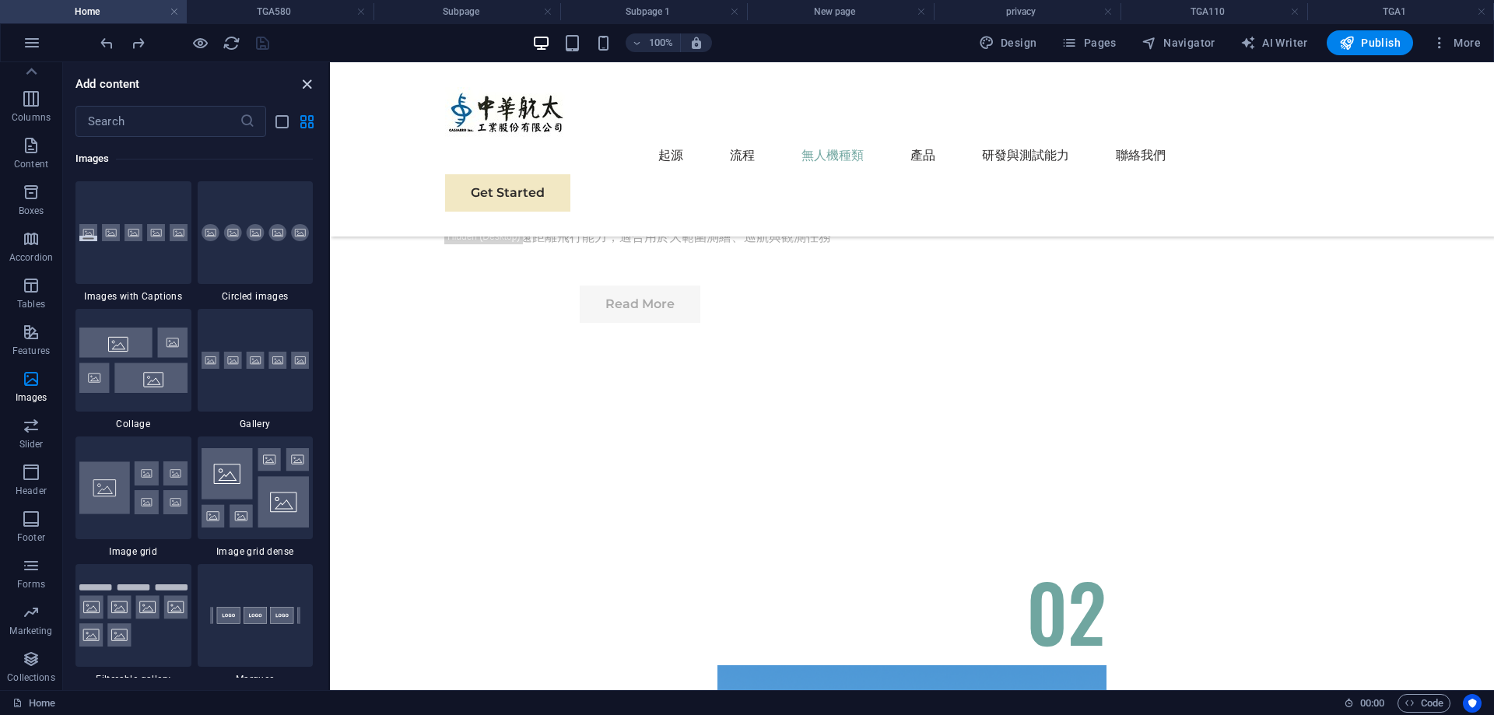
click at [305, 78] on icon "close panel" at bounding box center [307, 85] width 18 height 18
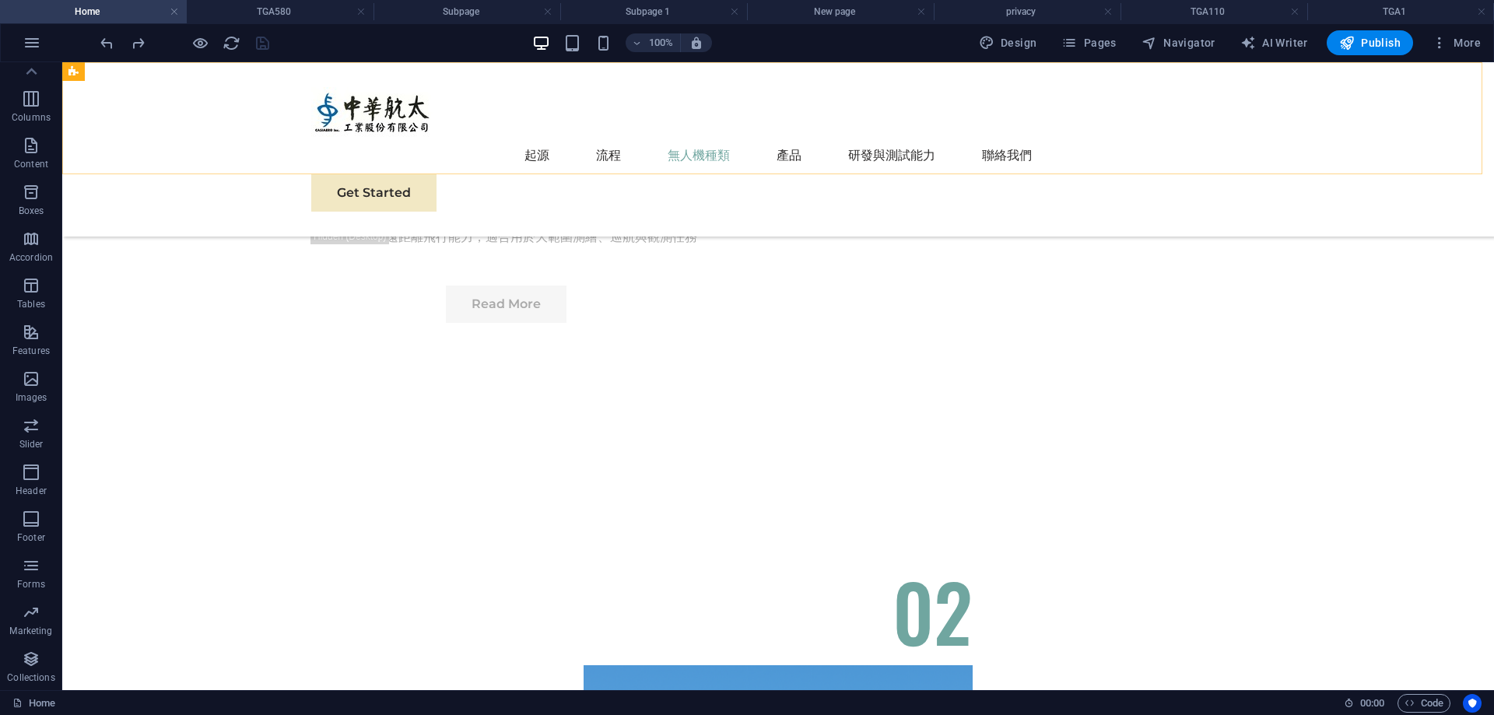
scroll to position [3658, 0]
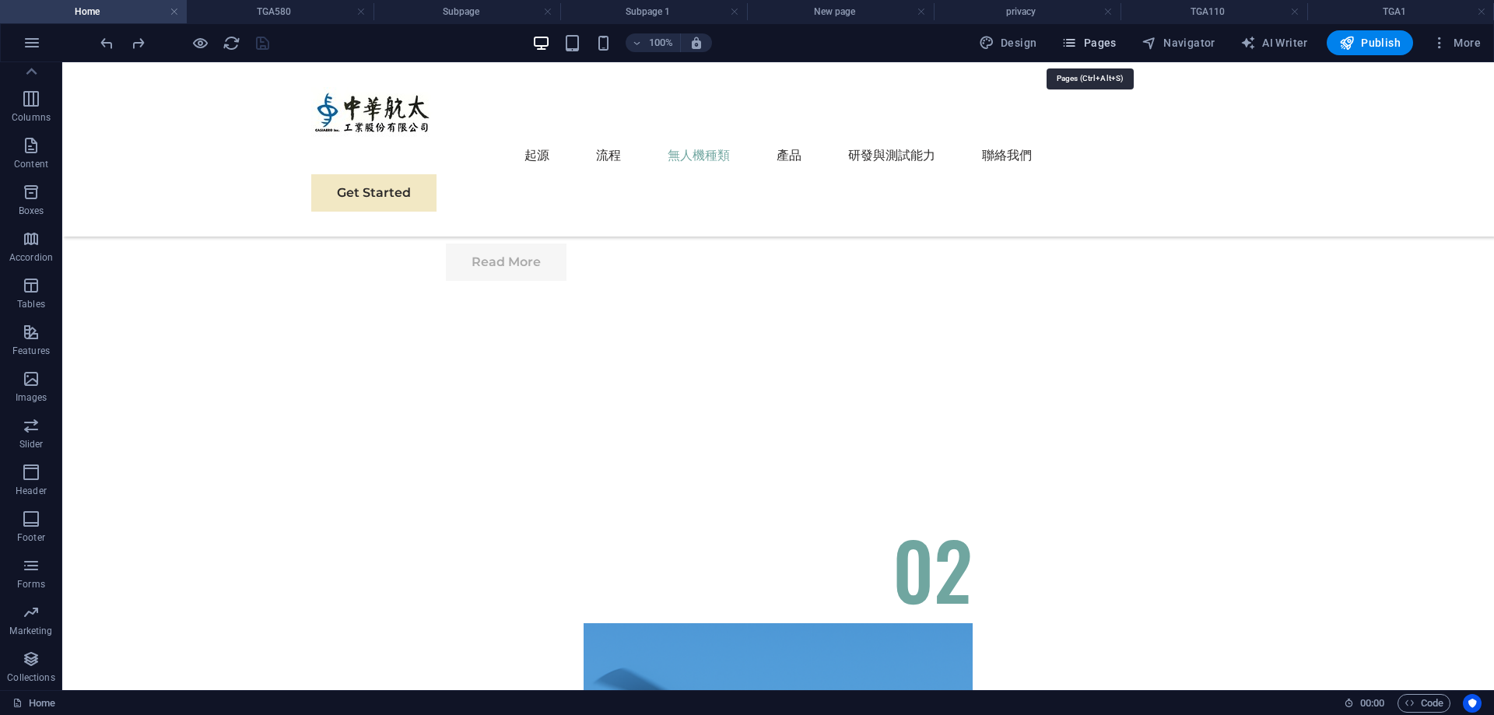
click at [1093, 44] on span "Pages" at bounding box center [1089, 43] width 54 height 16
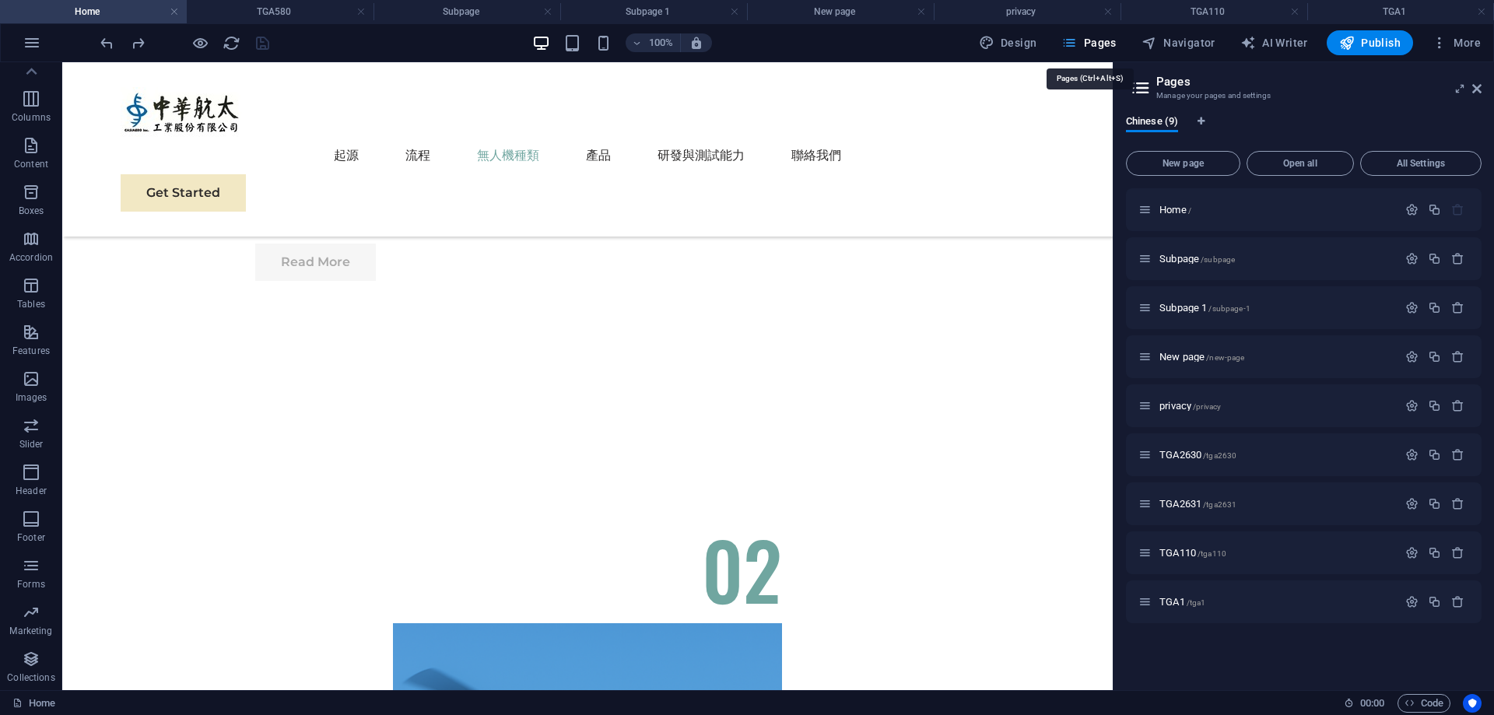
scroll to position [3538, 0]
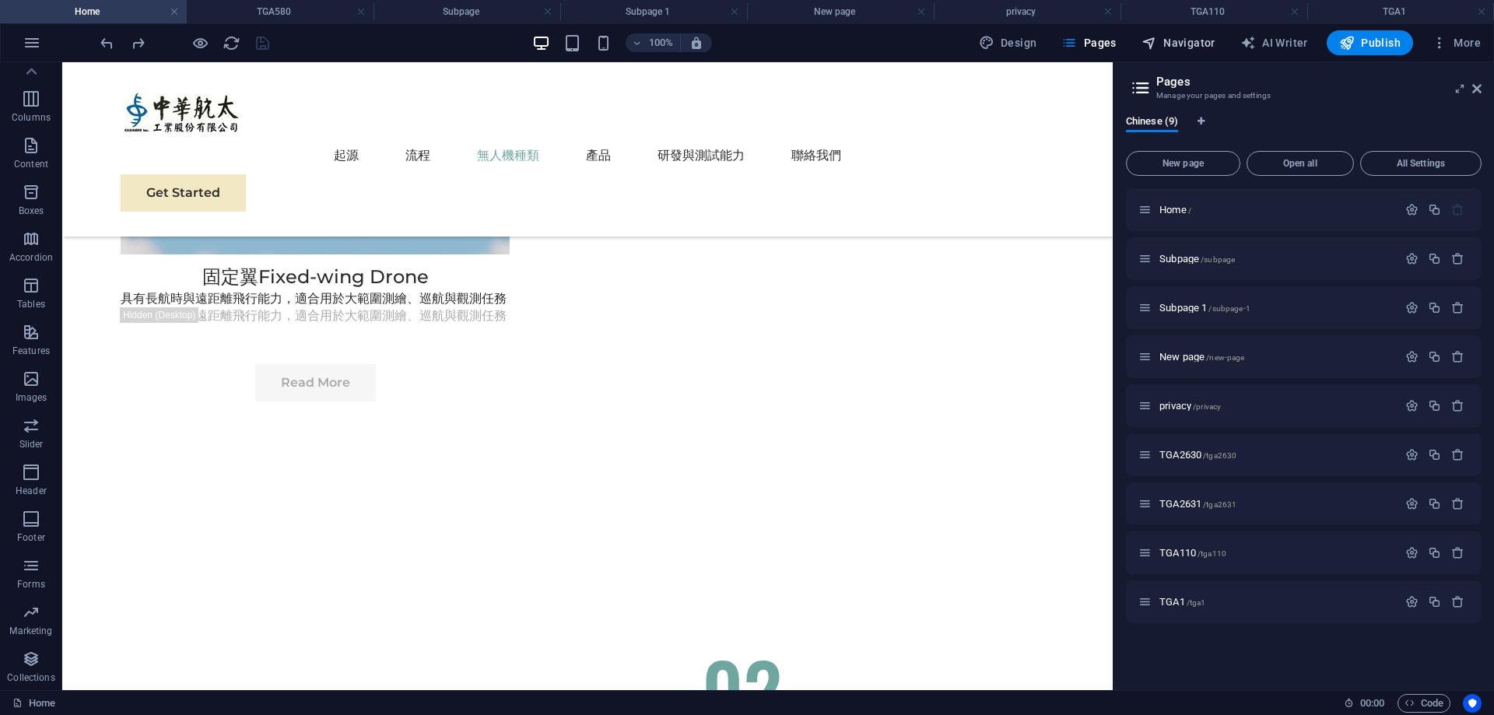
click at [1153, 44] on icon "button" at bounding box center [1150, 43] width 16 height 16
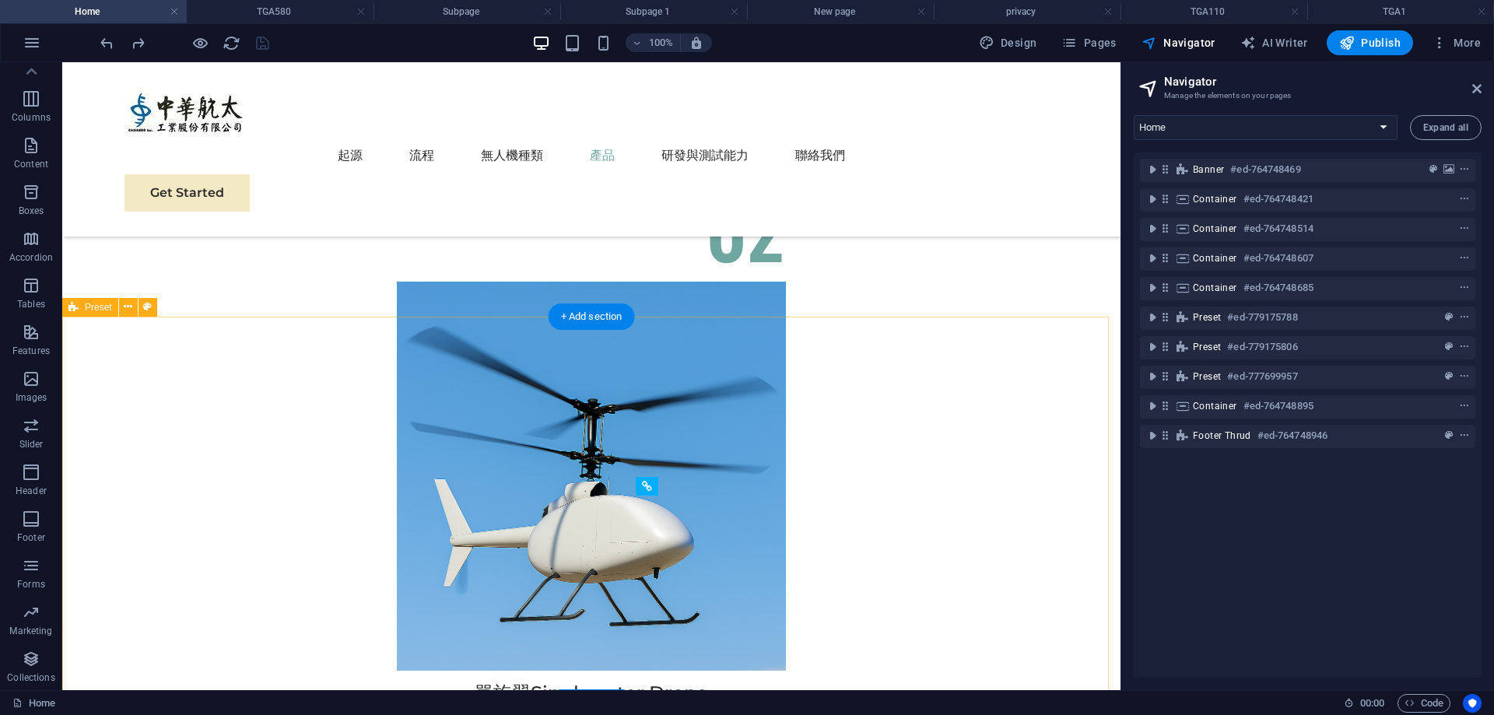
scroll to position [4088, 0]
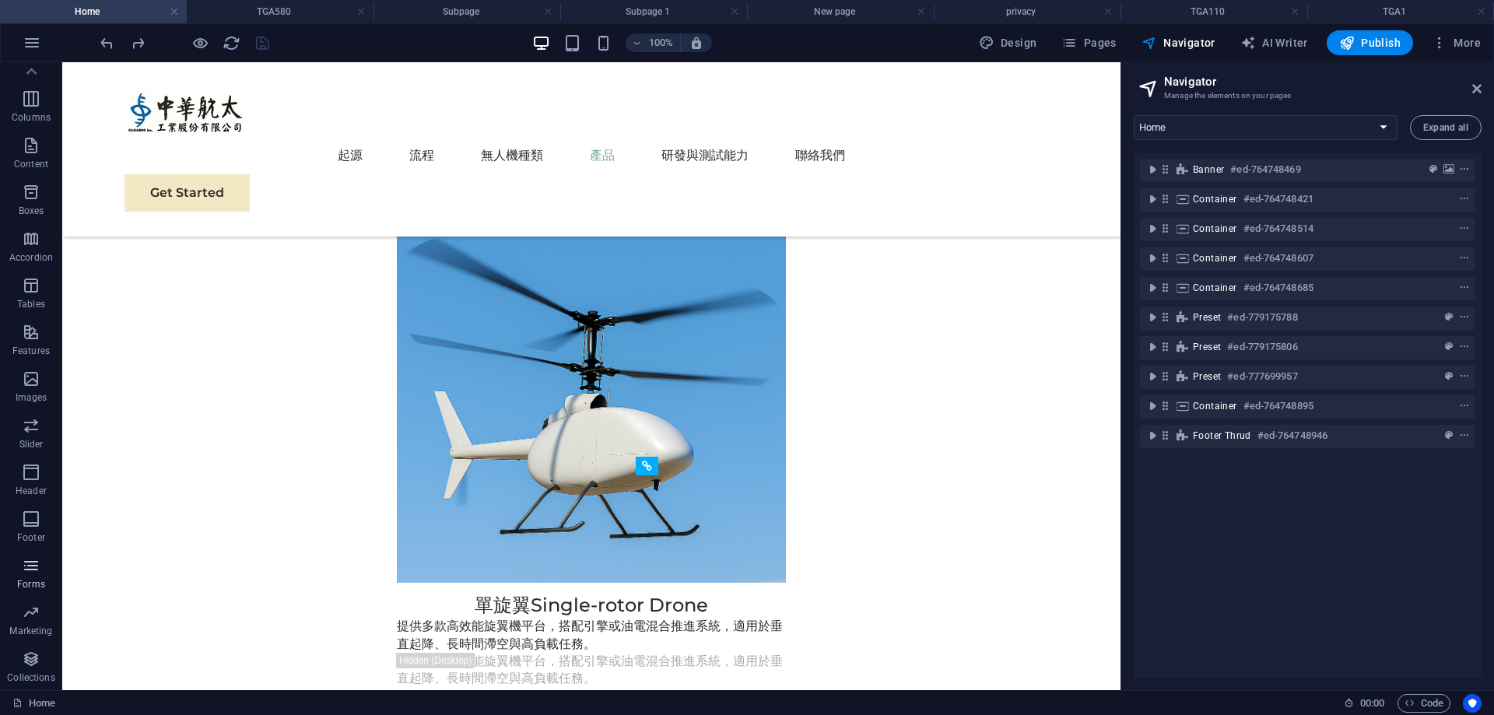
click at [24, 562] on icon "button" at bounding box center [31, 566] width 19 height 19
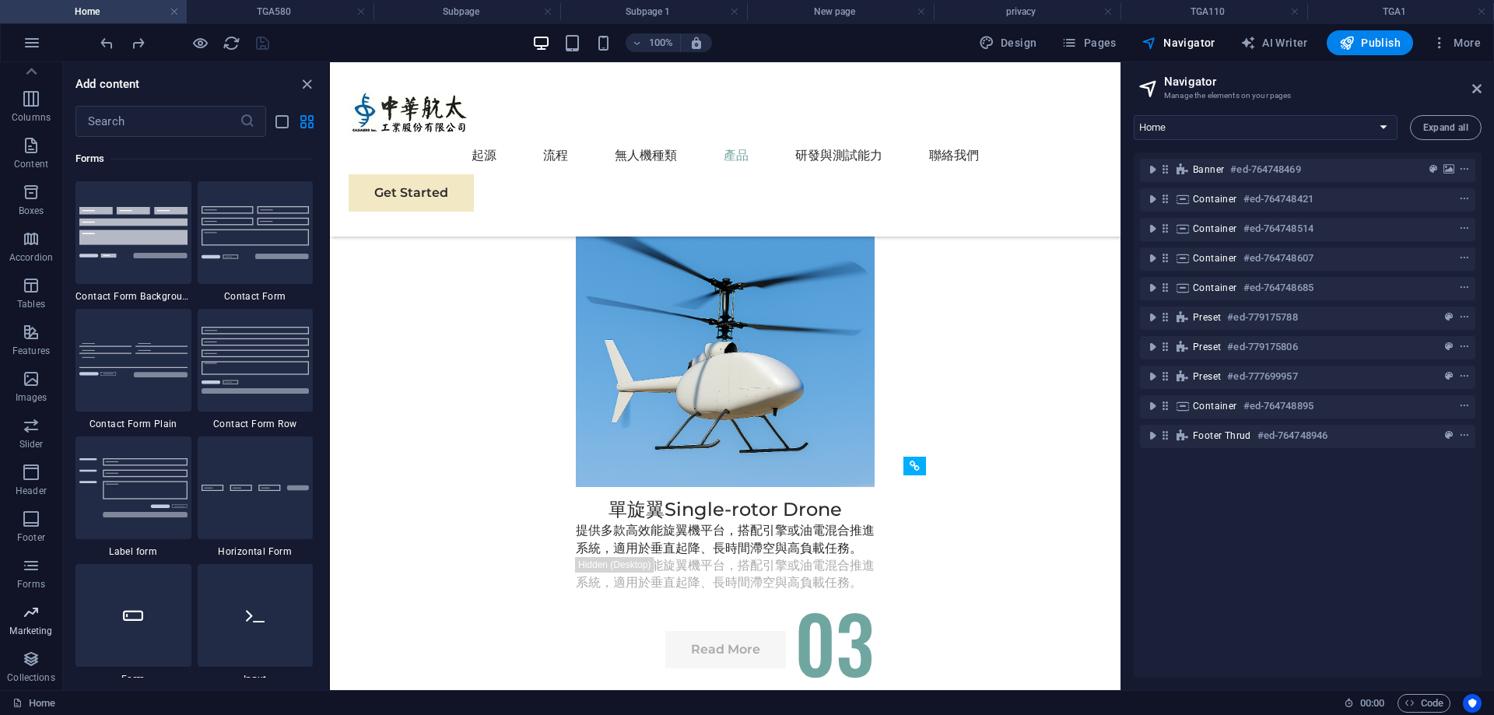
click at [33, 628] on p "Marketing" at bounding box center [30, 631] width 43 height 12
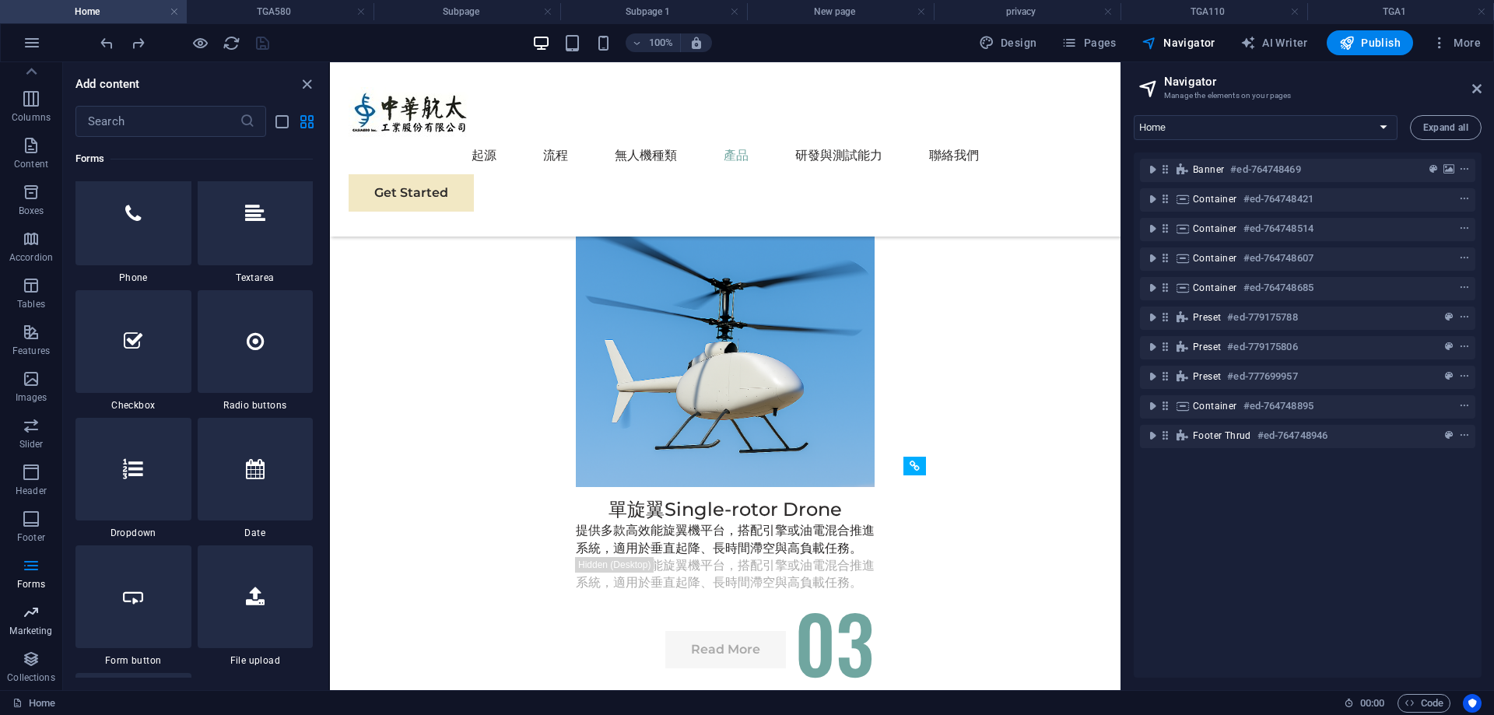
scroll to position [12679, 0]
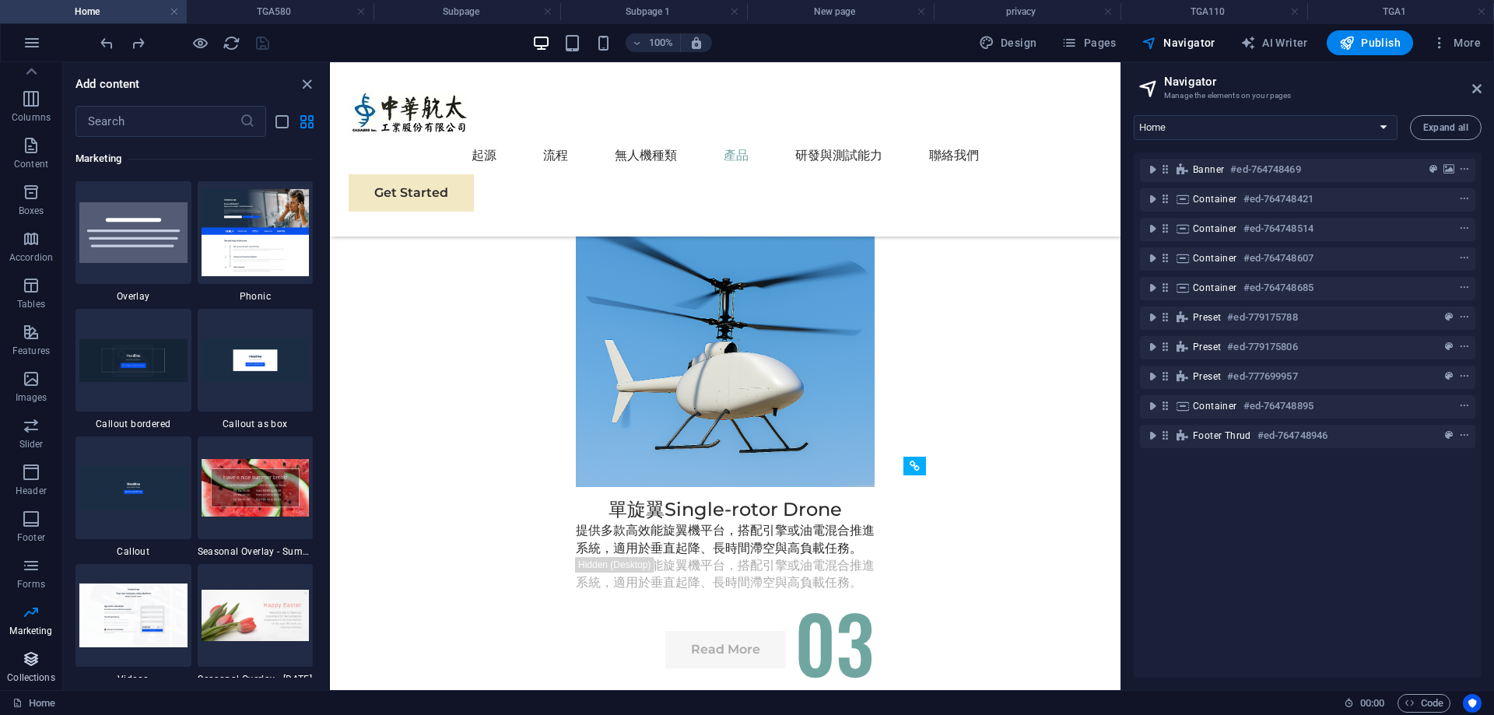
click at [30, 655] on icon "button" at bounding box center [31, 659] width 19 height 19
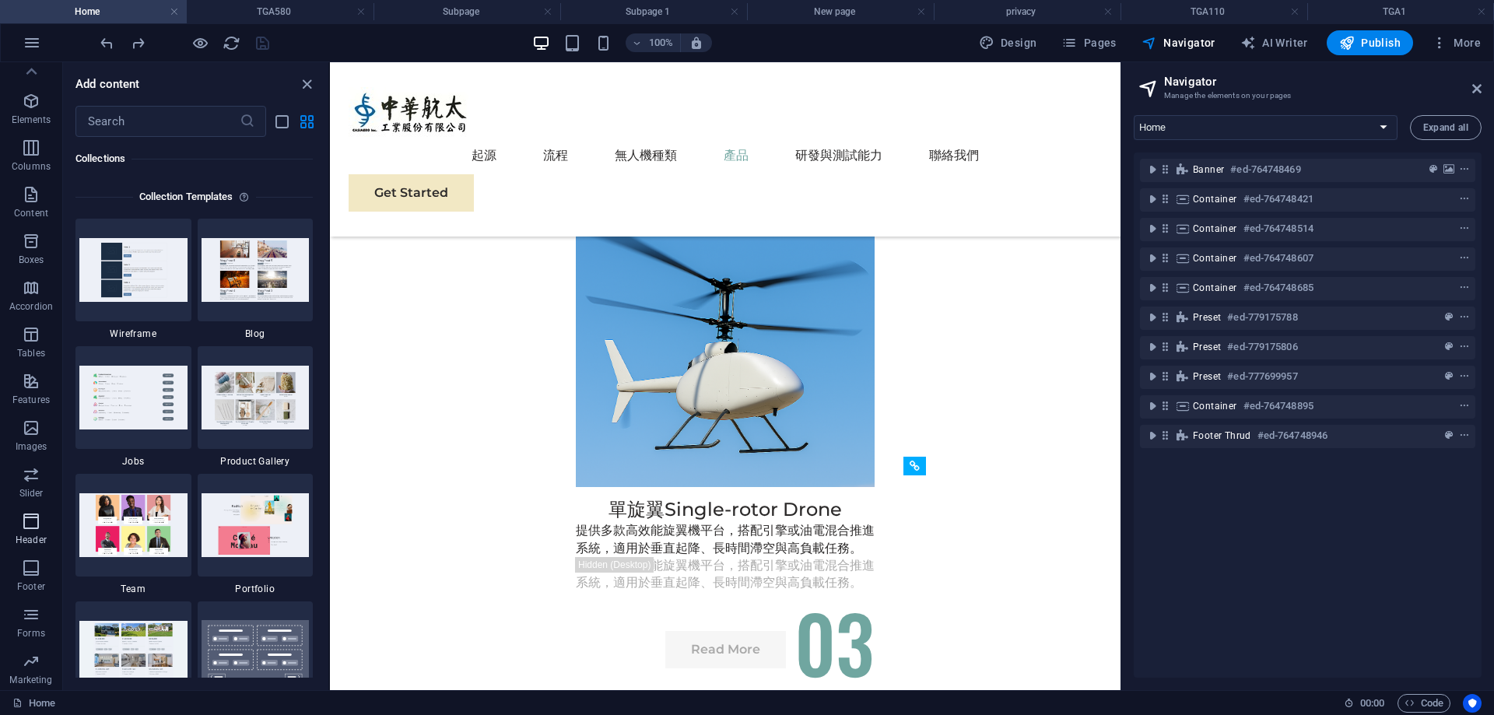
scroll to position [0, 0]
click at [18, 455] on span "Images" at bounding box center [31, 460] width 62 height 37
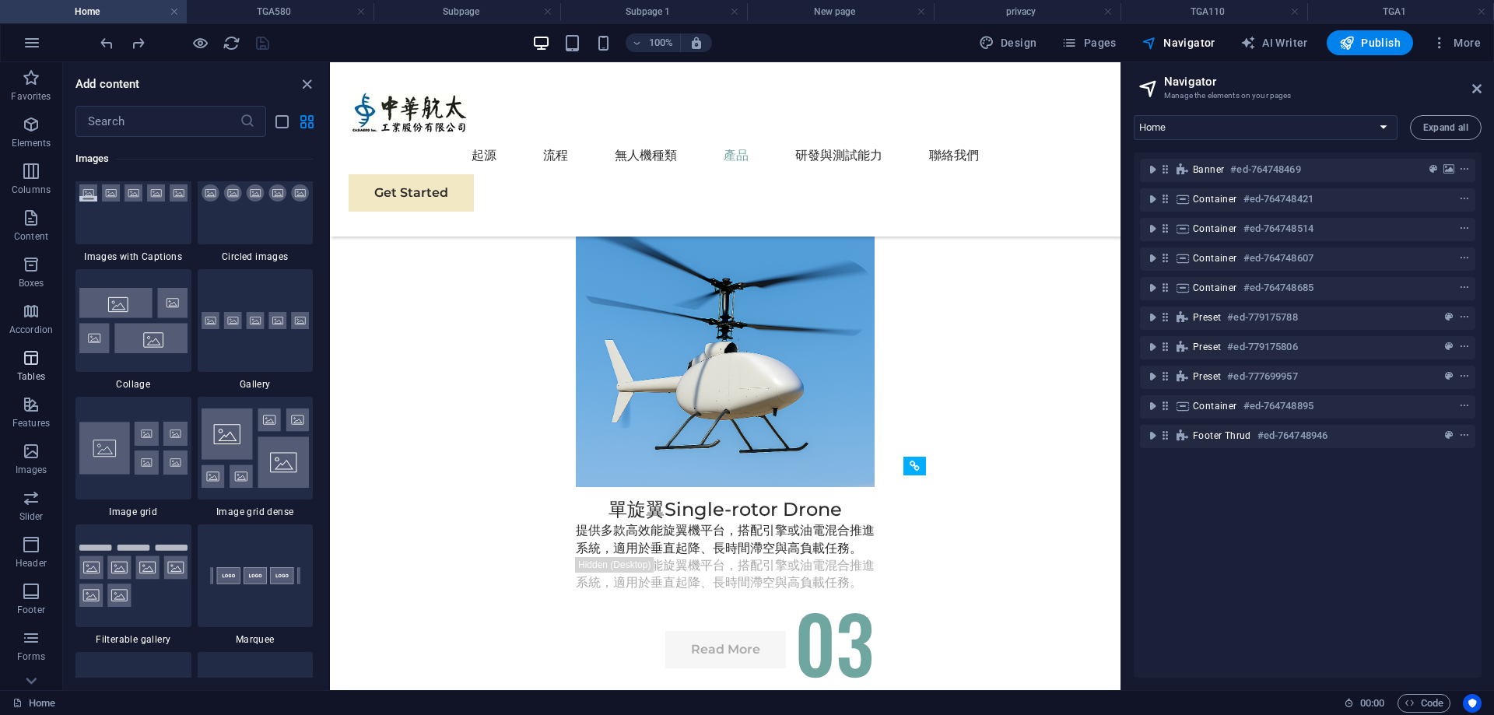
scroll to position [7893, 0]
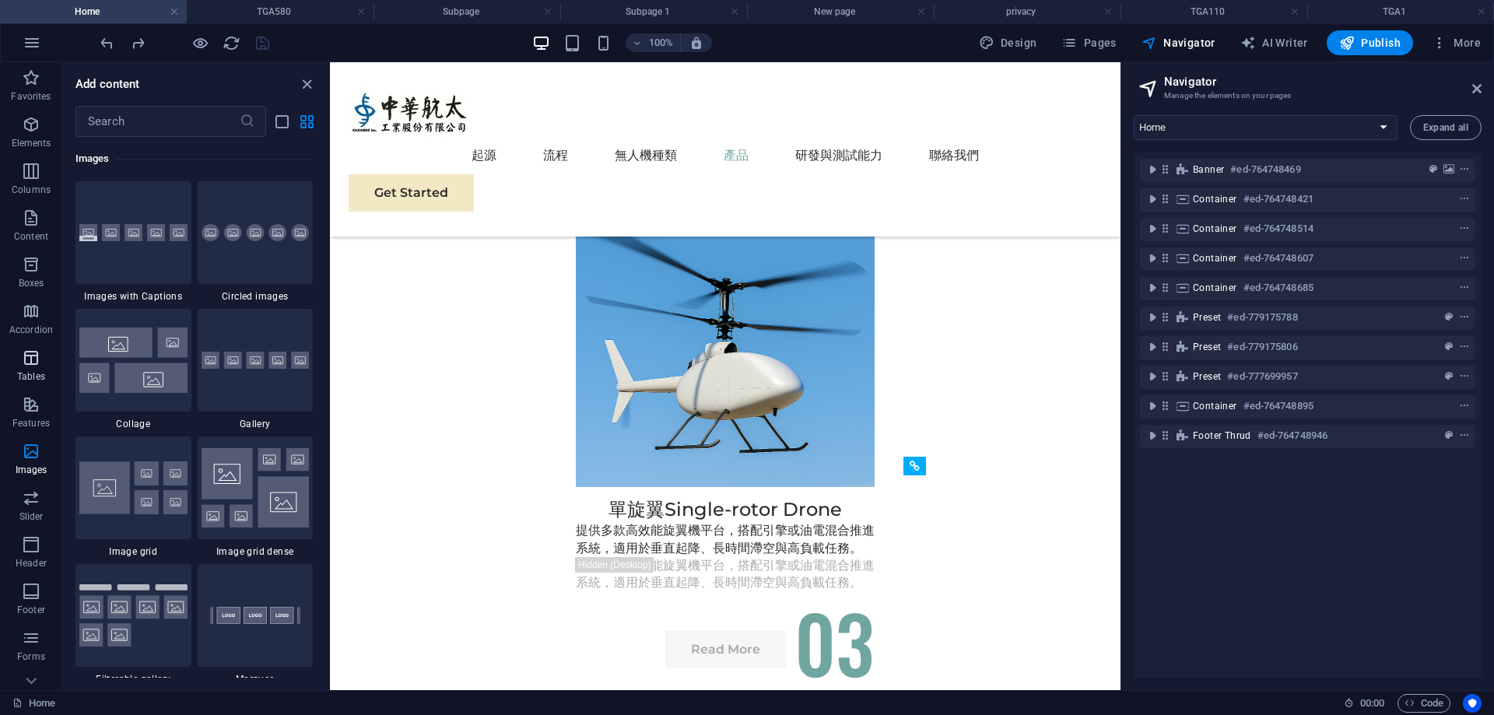
click at [27, 378] on p "Tables" at bounding box center [31, 377] width 28 height 12
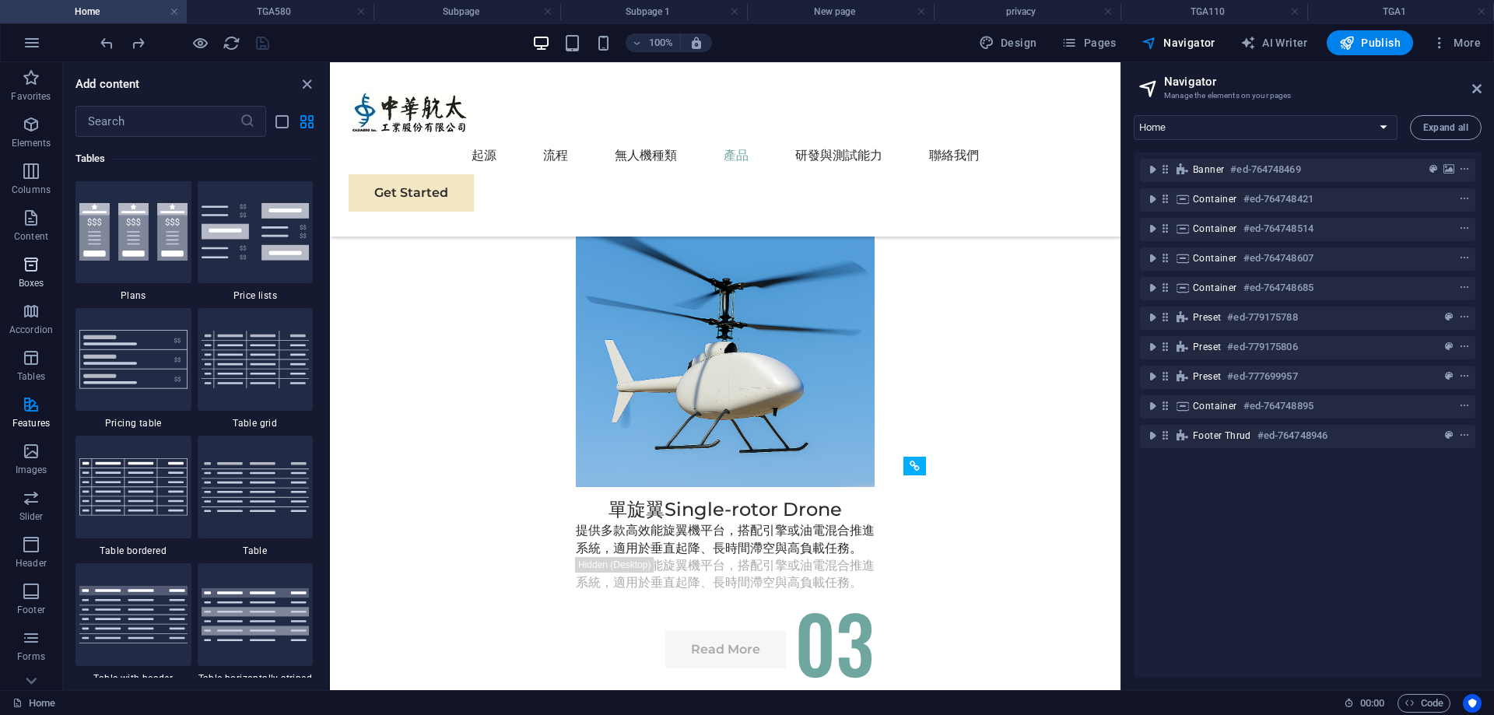
scroll to position [5391, 0]
click at [40, 260] on icon "button" at bounding box center [31, 264] width 19 height 19
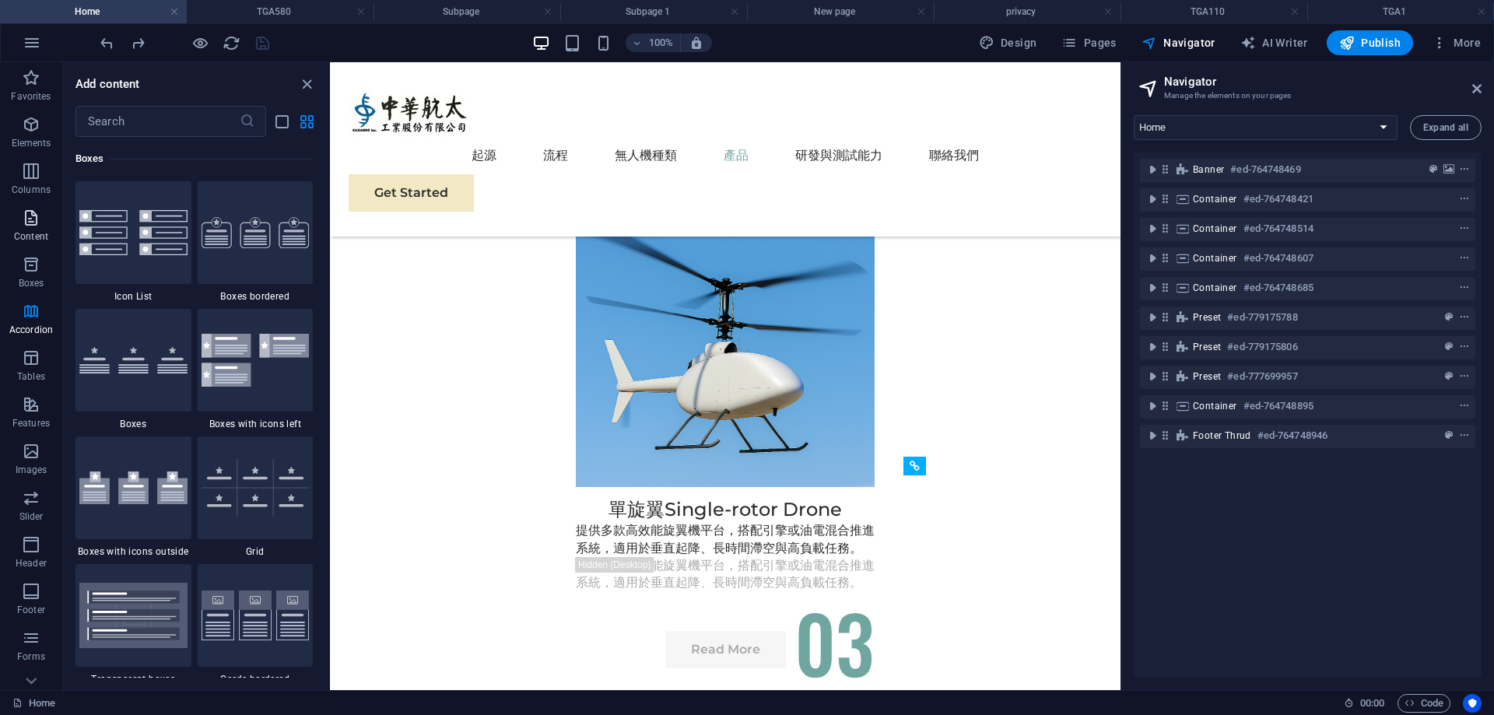
click at [35, 233] on p "Content" at bounding box center [31, 236] width 34 height 12
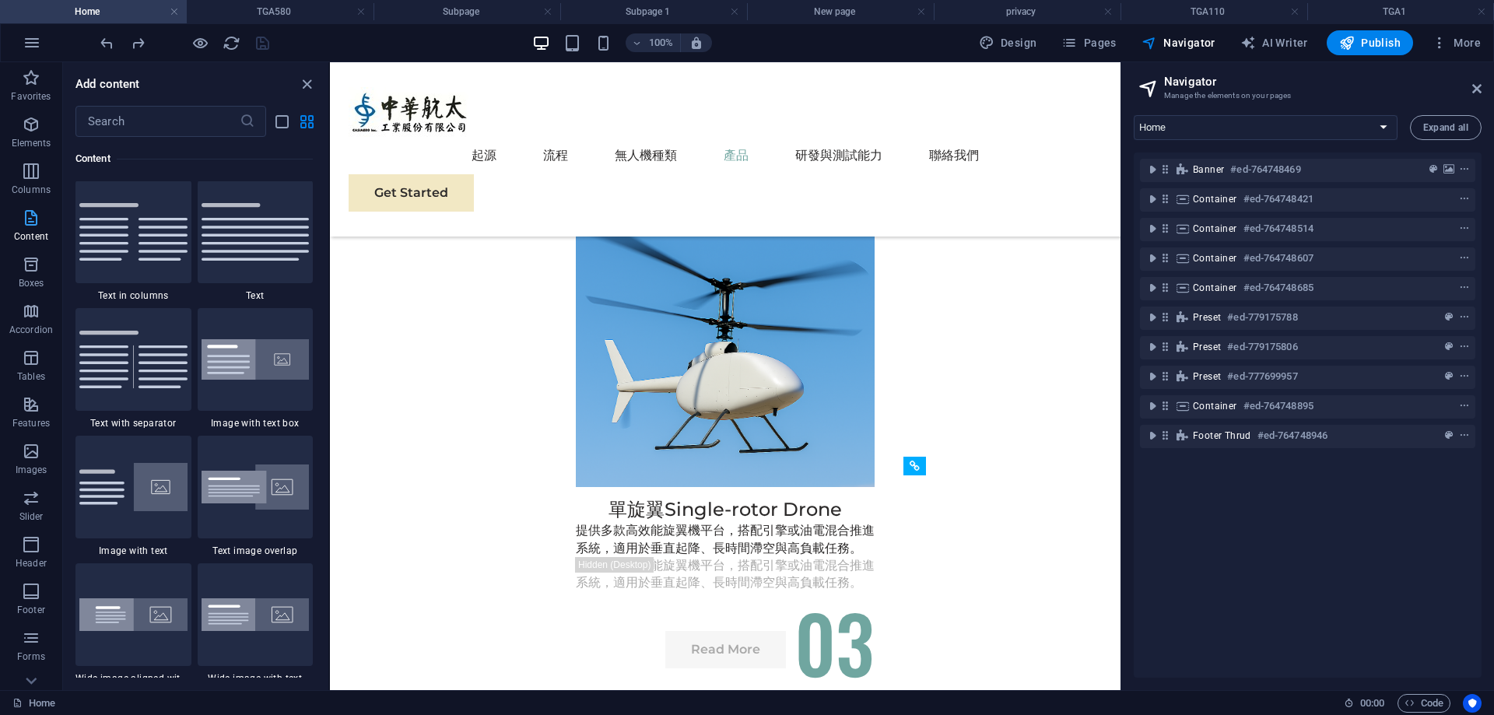
scroll to position [2723, 0]
click at [19, 33] on button "button" at bounding box center [31, 42] width 37 height 37
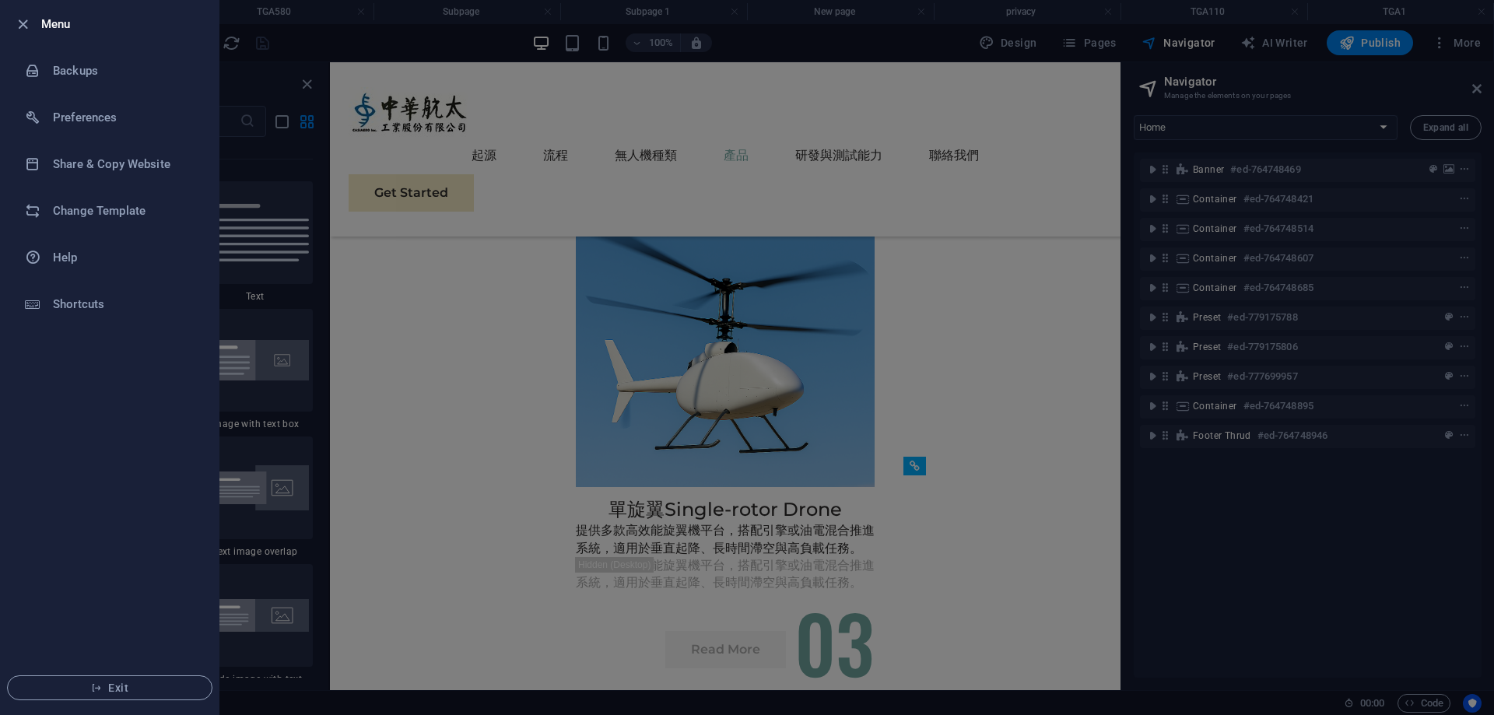
click at [365, 41] on div at bounding box center [747, 357] width 1494 height 715
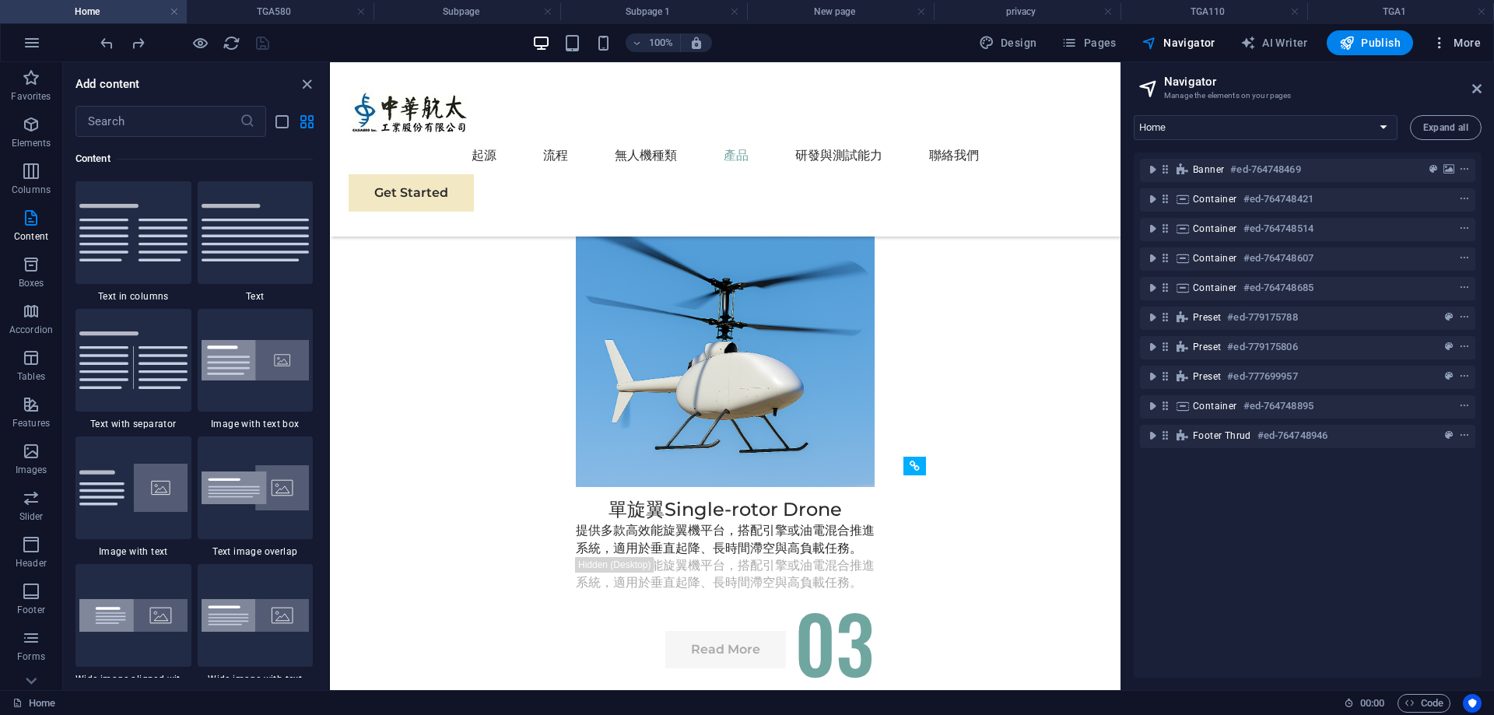
click at [1472, 44] on span "More" at bounding box center [1456, 43] width 49 height 16
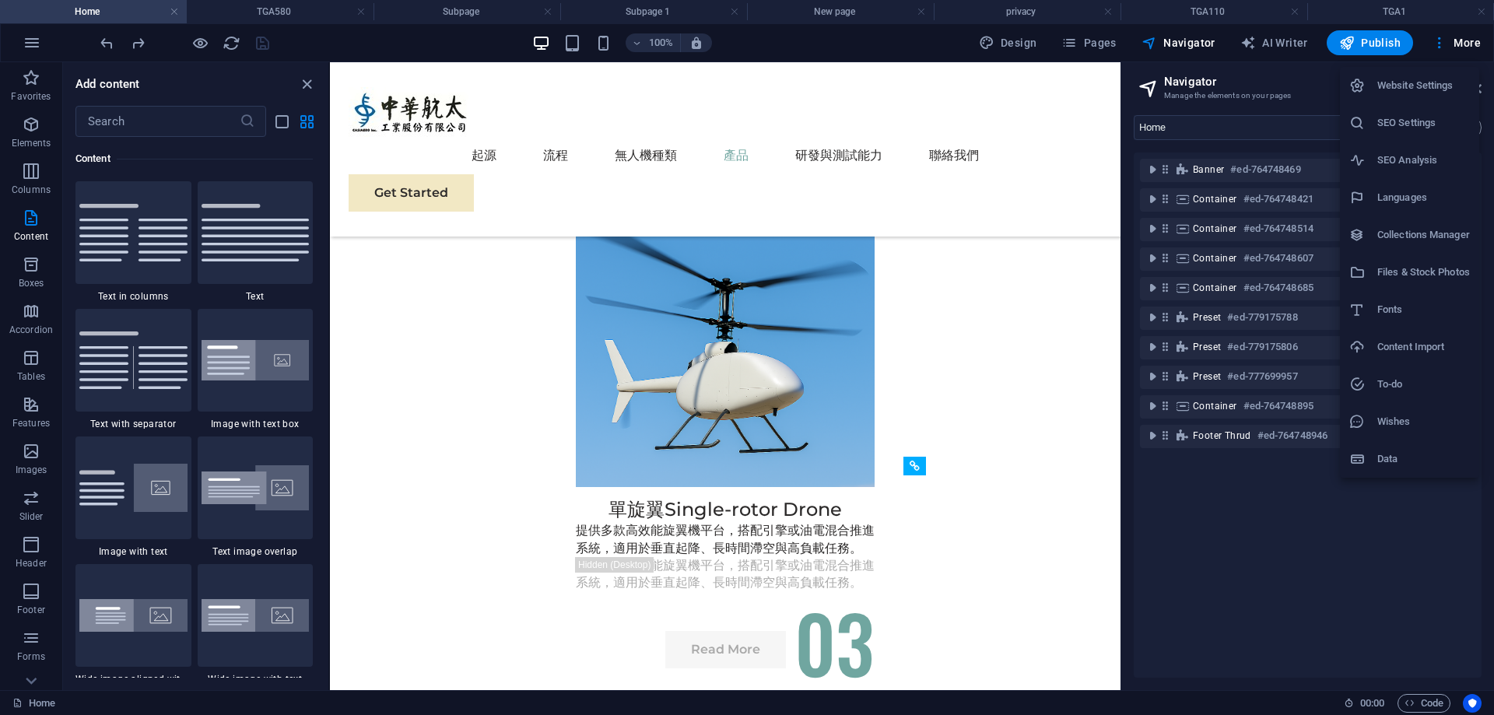
click at [1440, 82] on h6 "Website Settings" at bounding box center [1424, 85] width 93 height 19
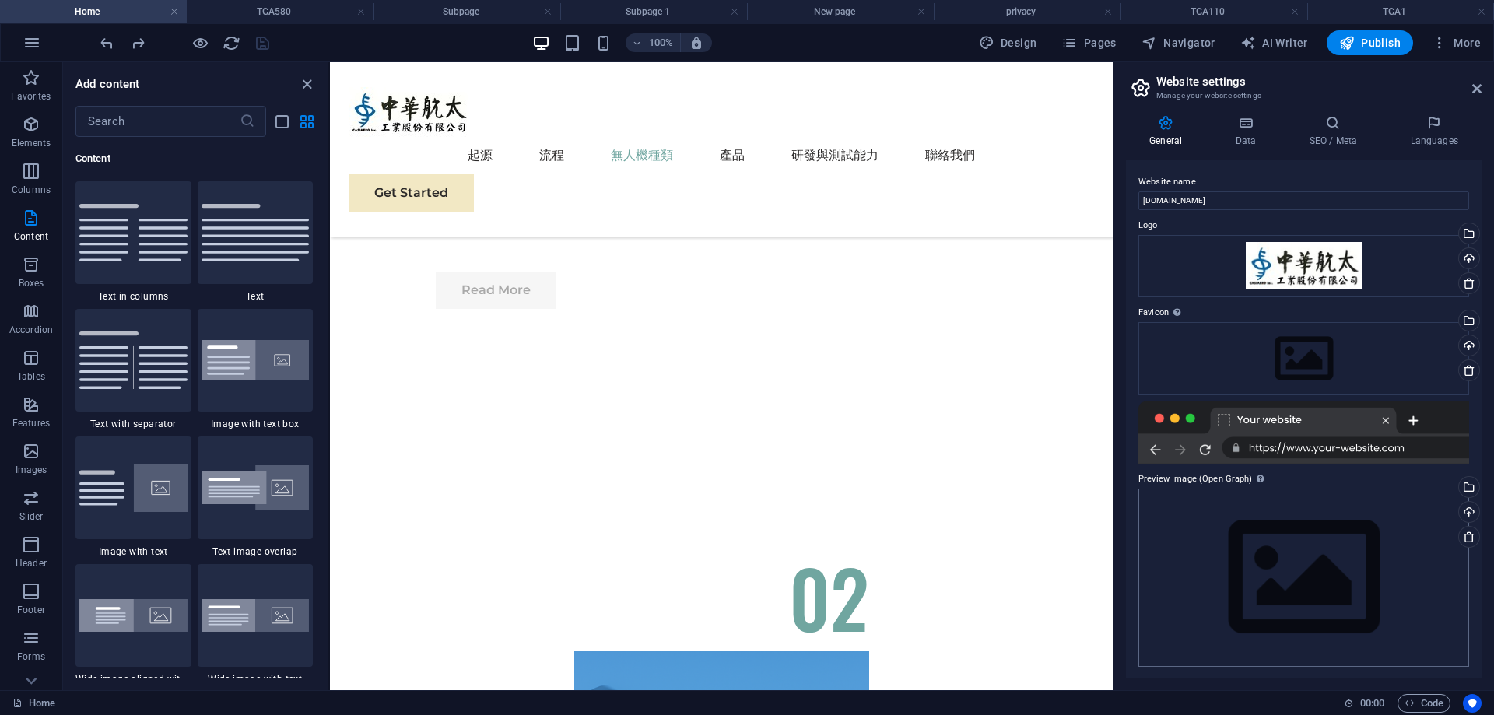
scroll to position [2, 0]
click at [1482, 39] on button "More" at bounding box center [1456, 42] width 61 height 25
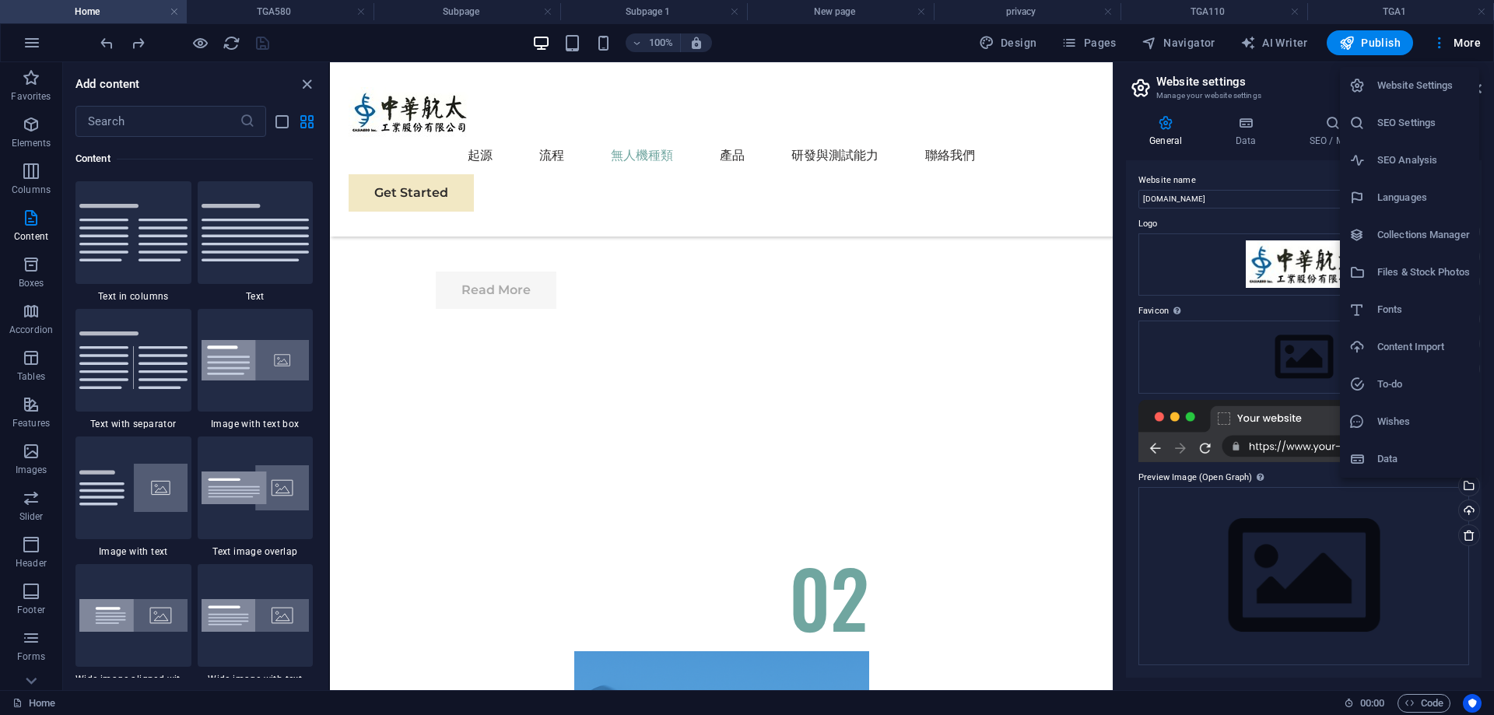
click at [1368, 195] on div at bounding box center [1364, 198] width 28 height 16
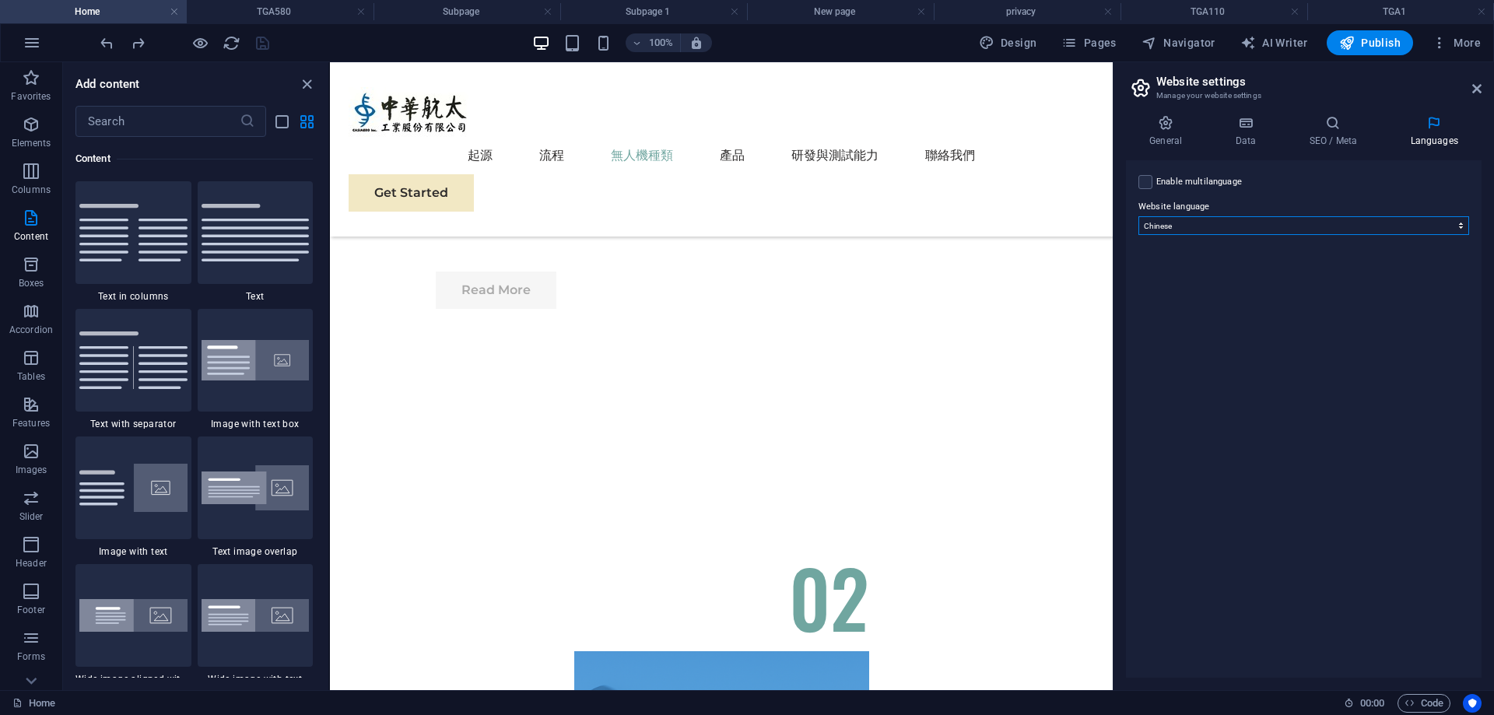
click at [1194, 230] on select "Abkhazian Afar Afrikaans Akan Albanian Amharic Arabic Aragonese Armenian Assame…" at bounding box center [1304, 225] width 331 height 19
click at [1143, 182] on label at bounding box center [1146, 182] width 14 height 14
click at [0, 0] on input "Enable multilanguage To disable multilanguage delete all languages until only o…" at bounding box center [0, 0] width 0 height 0
click at [1223, 302] on select "Abkhazian Afar Afrikaans Akan Albanian Amharic Arabic Aragonese Armenian Assame…" at bounding box center [1304, 301] width 259 height 19
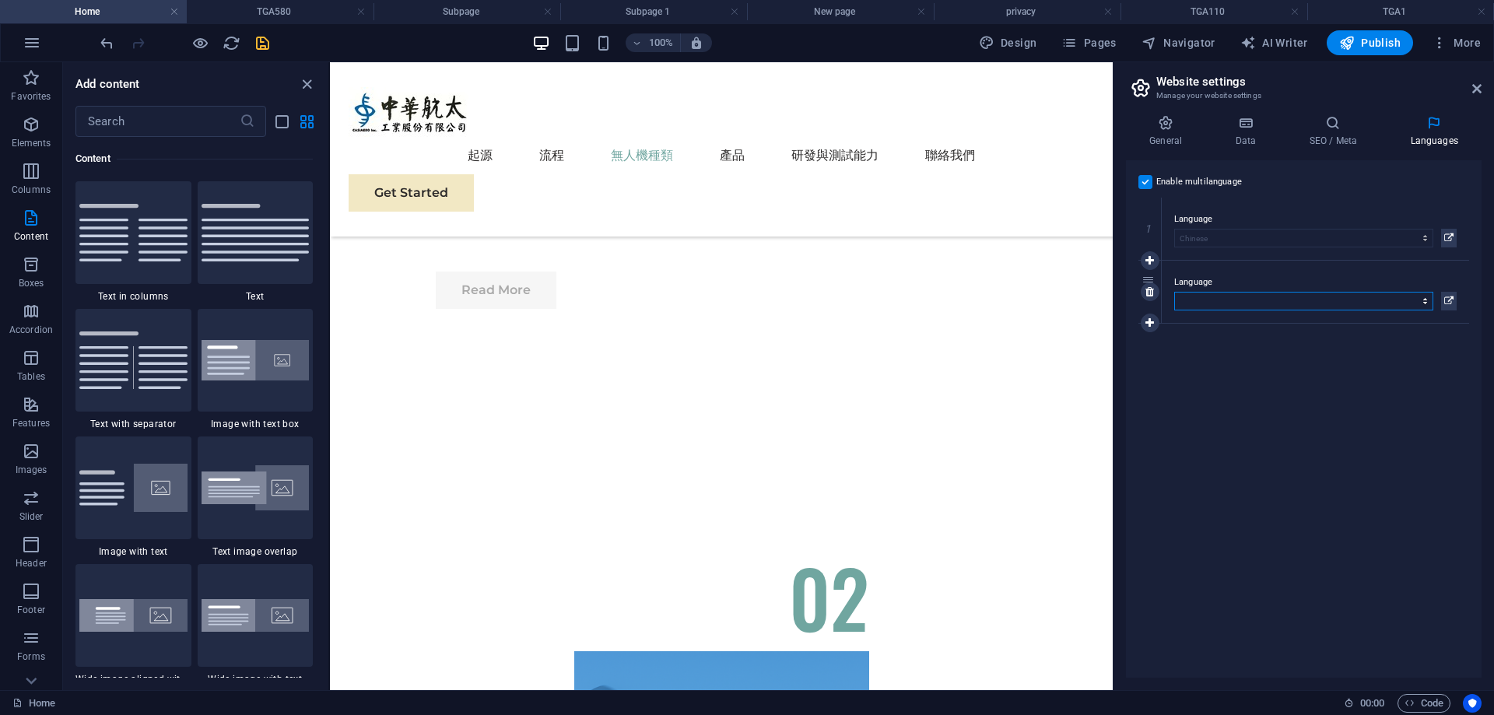
select select "41"
click at [1175, 292] on select "Abkhazian Afar Afrikaans Akan Albanian Amharic Arabic Aragonese Armenian Assame…" at bounding box center [1304, 301] width 259 height 19
click at [1174, 135] on h4 "General" at bounding box center [1169, 131] width 86 height 33
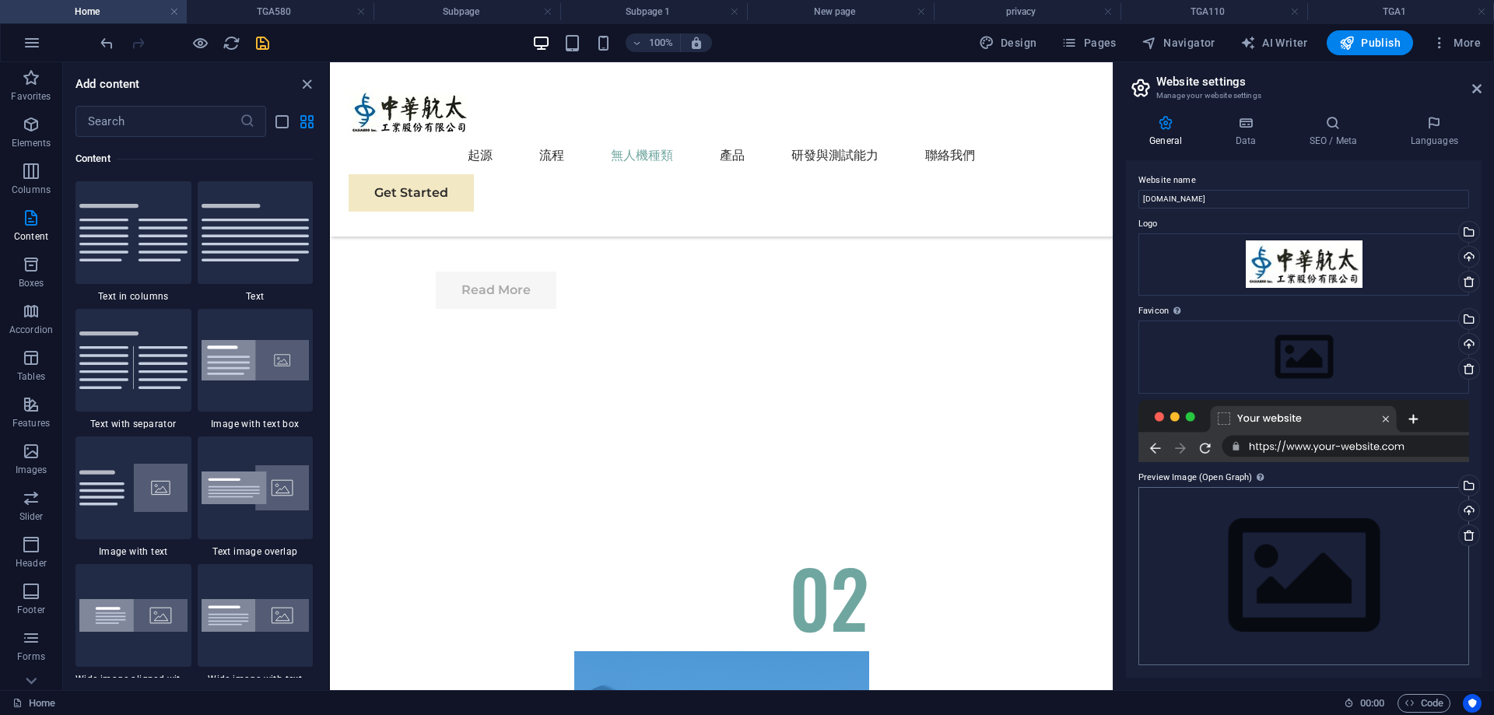
drag, startPoint x: 1150, startPoint y: 468, endPoint x: 1187, endPoint y: 503, distance: 50.6
click at [1151, 470] on label "Preview Image (Open Graph) This image will be shown when the website is shared …" at bounding box center [1304, 478] width 331 height 19
drag, startPoint x: 1199, startPoint y: 507, endPoint x: 1383, endPoint y: 394, distance: 216.7
click at [1199, 507] on div "Drag files here, click to choose files or select files from Files or our free s…" at bounding box center [1304, 576] width 331 height 178
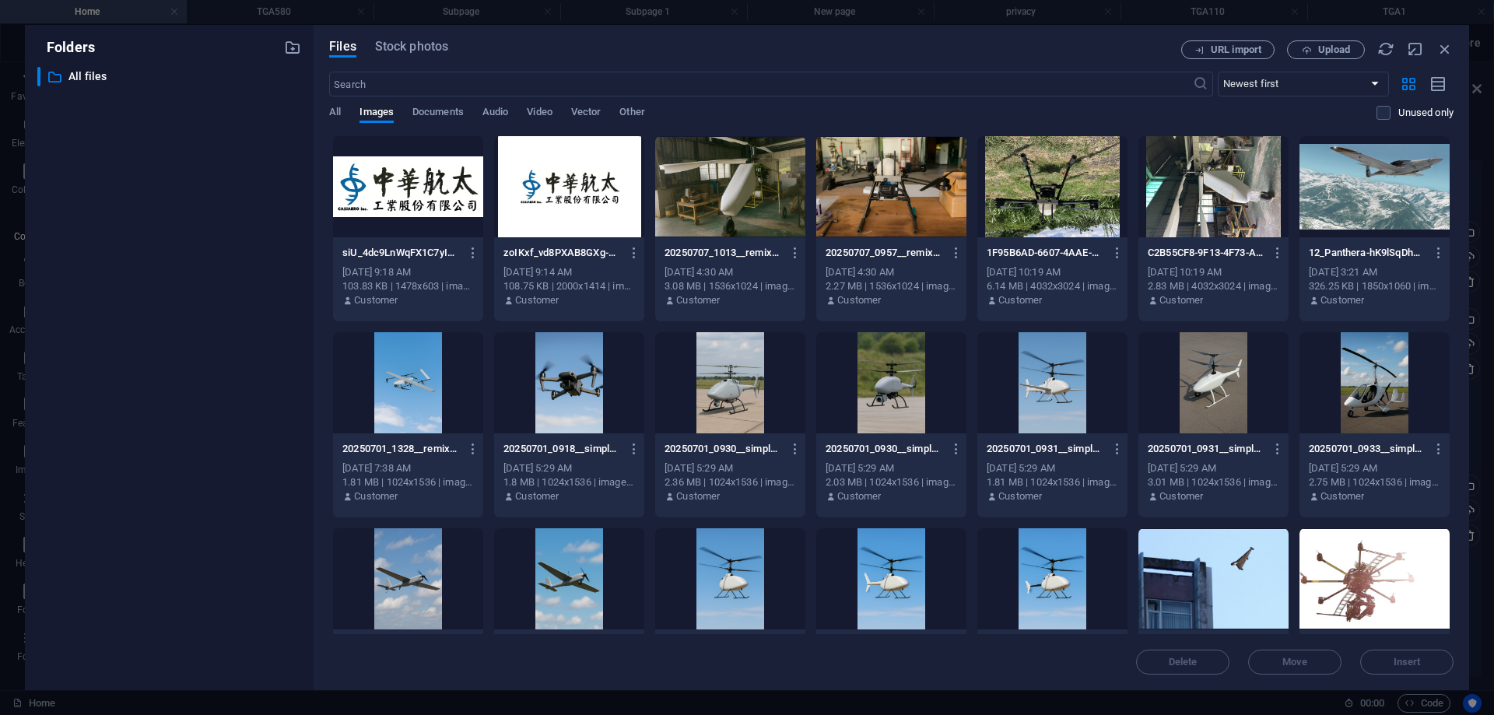
drag, startPoint x: 1383, startPoint y: 394, endPoint x: 1386, endPoint y: 417, distance: 23.6
click at [1386, 417] on div at bounding box center [1375, 382] width 150 height 101
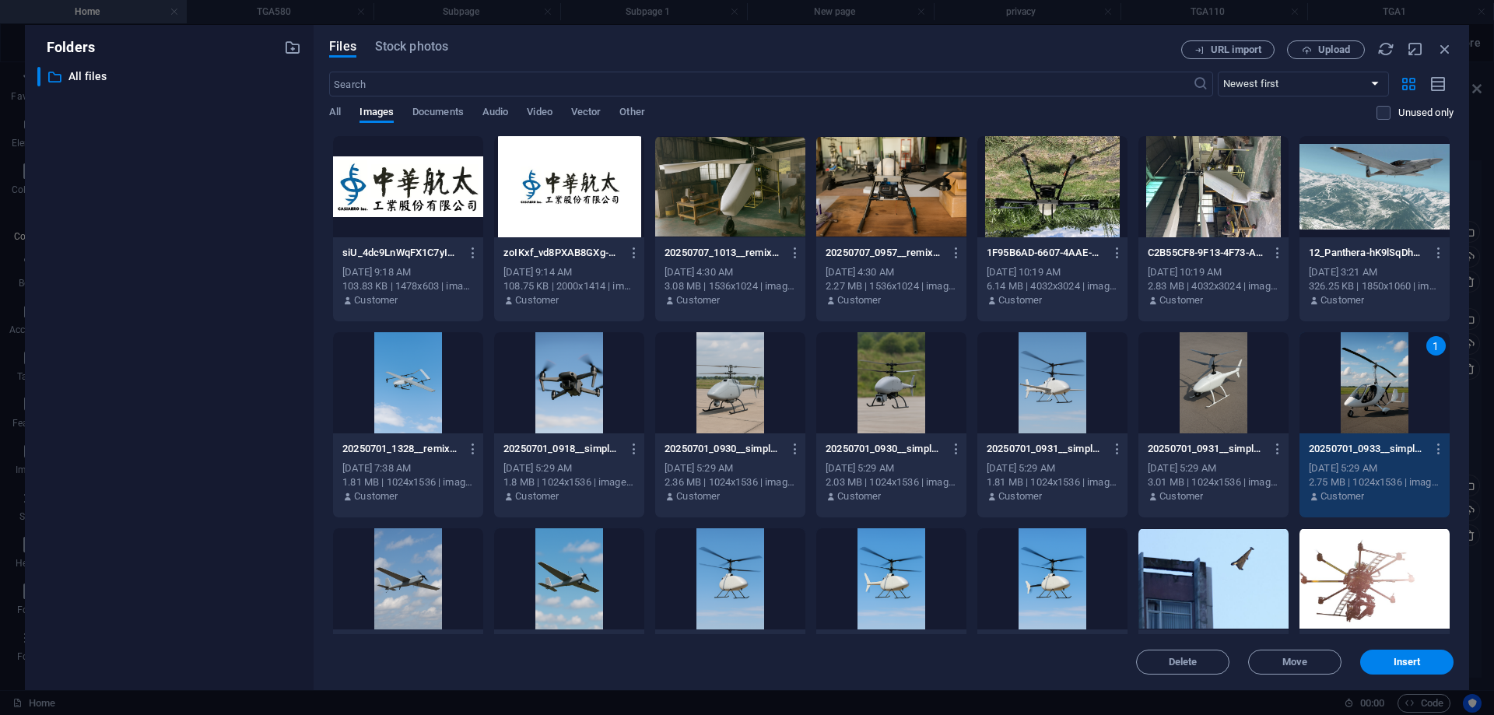
click at [784, 60] on div "Files Stock photos URL import Upload ​ Newest first Oldest first Name (A-Z) Nam…" at bounding box center [891, 357] width 1125 height 634
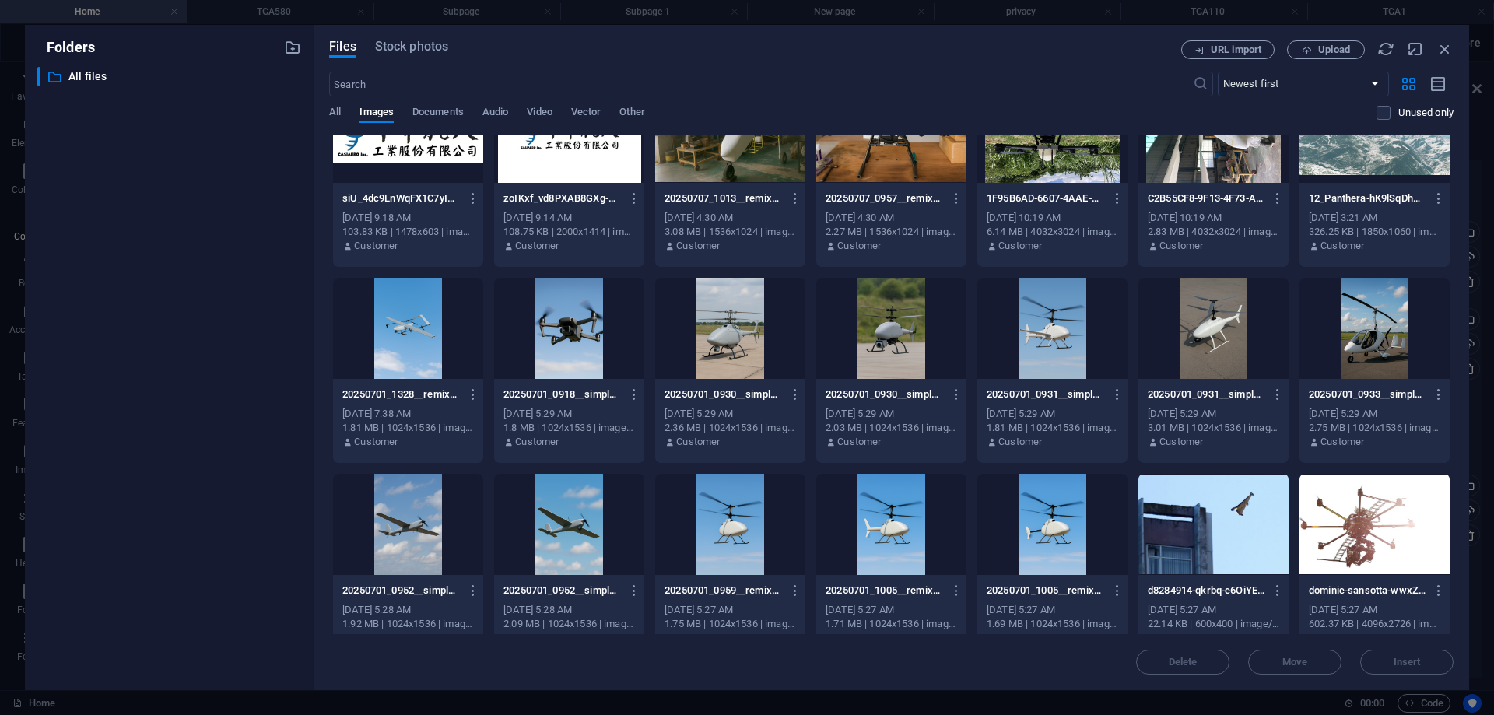
scroll to position [78, 0]
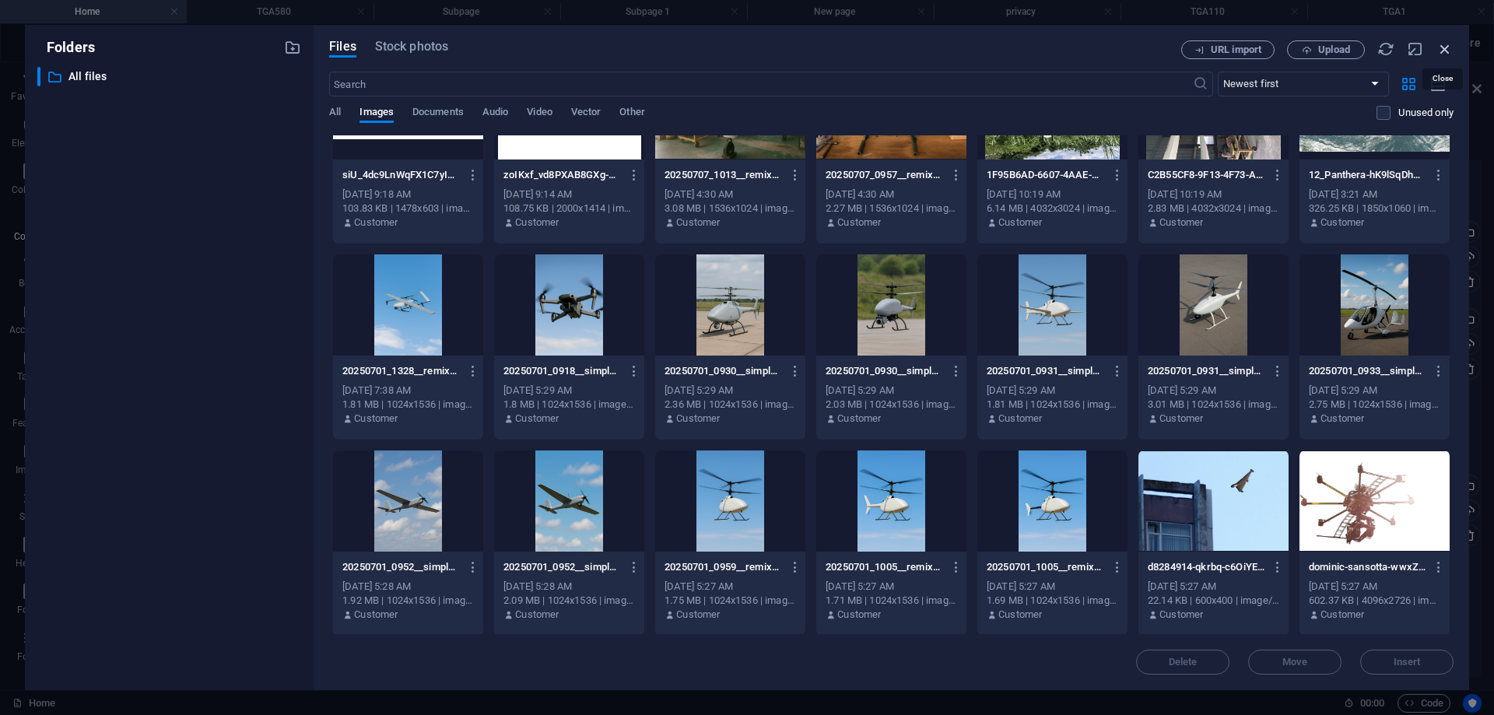
click at [1446, 45] on icon "button" at bounding box center [1445, 48] width 17 height 17
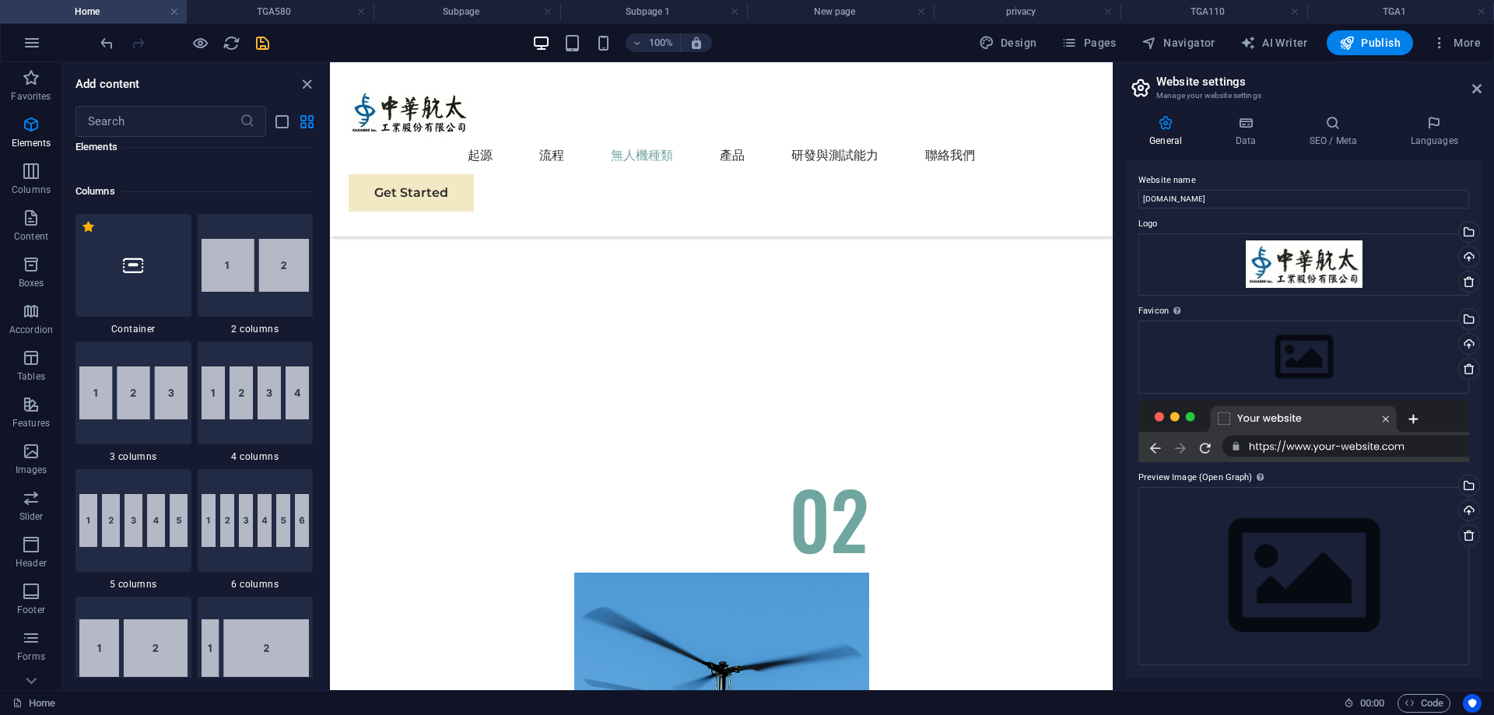
scroll to position [622, 0]
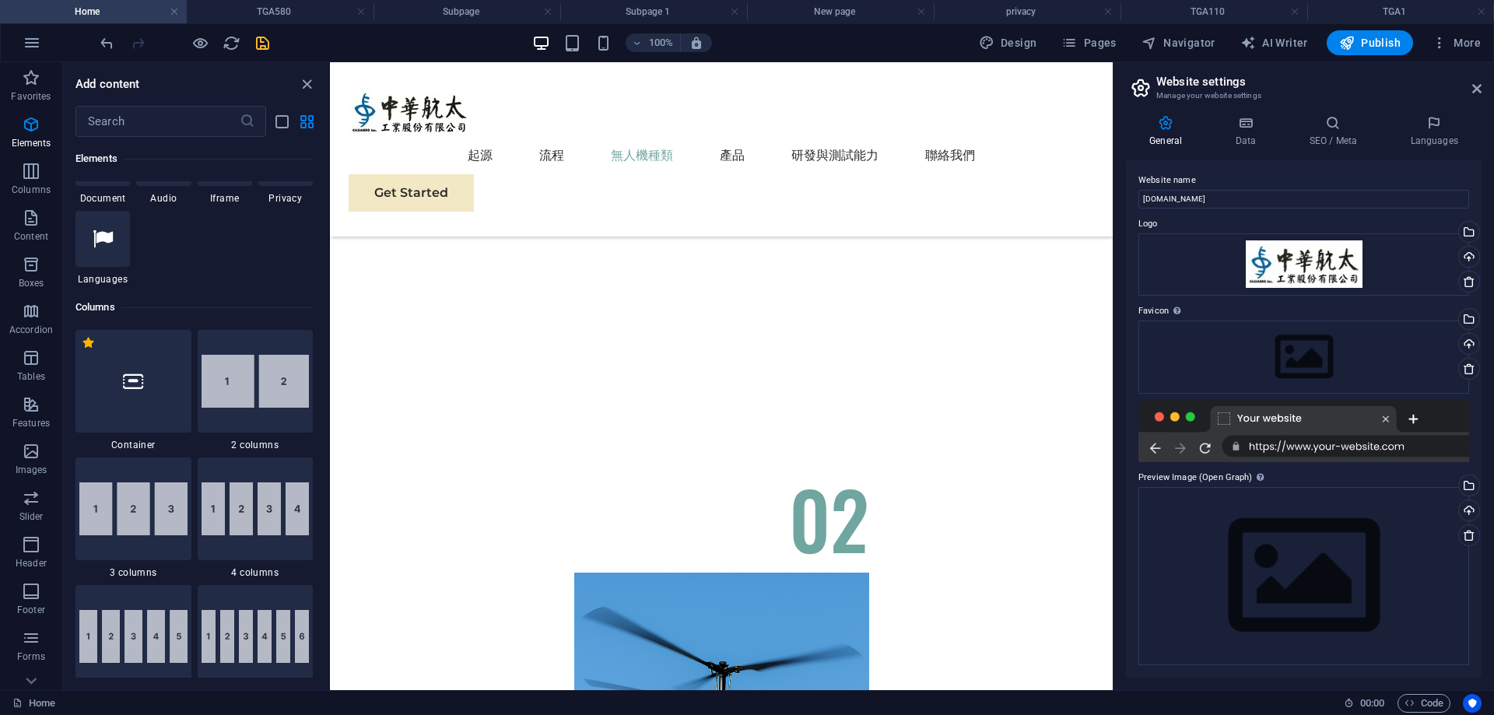
click at [271, 44] on icon "save" at bounding box center [263, 43] width 18 height 18
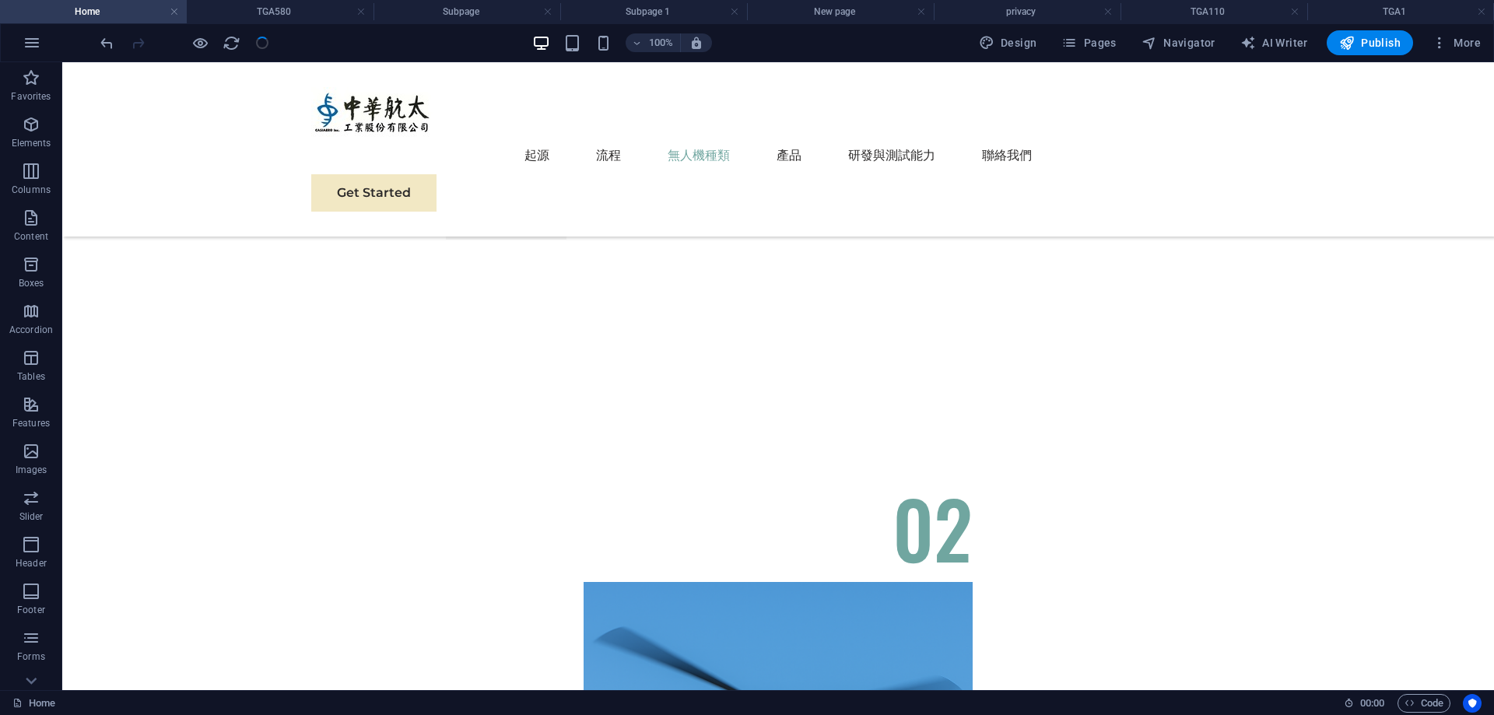
scroll to position [3773, 0]
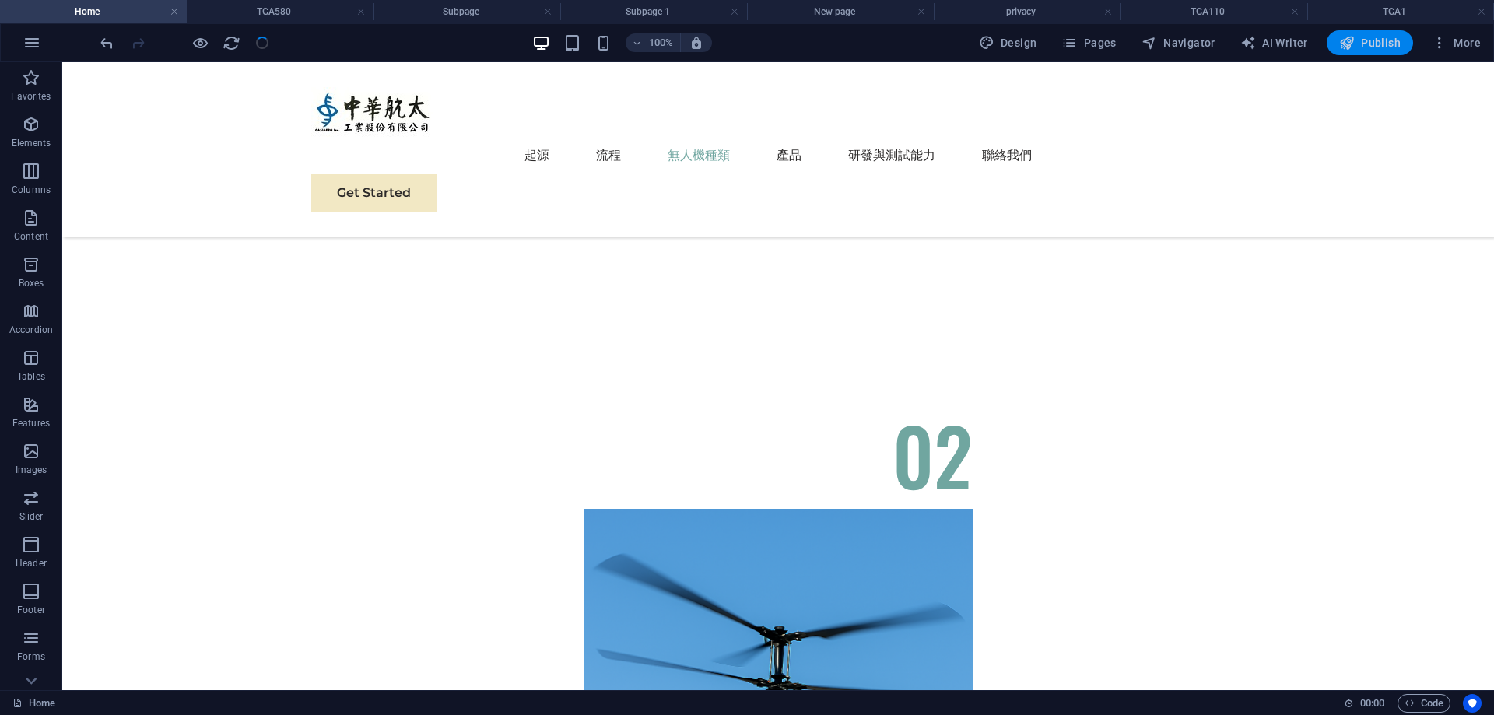
click at [1350, 54] on button "Publish" at bounding box center [1370, 42] width 86 height 25
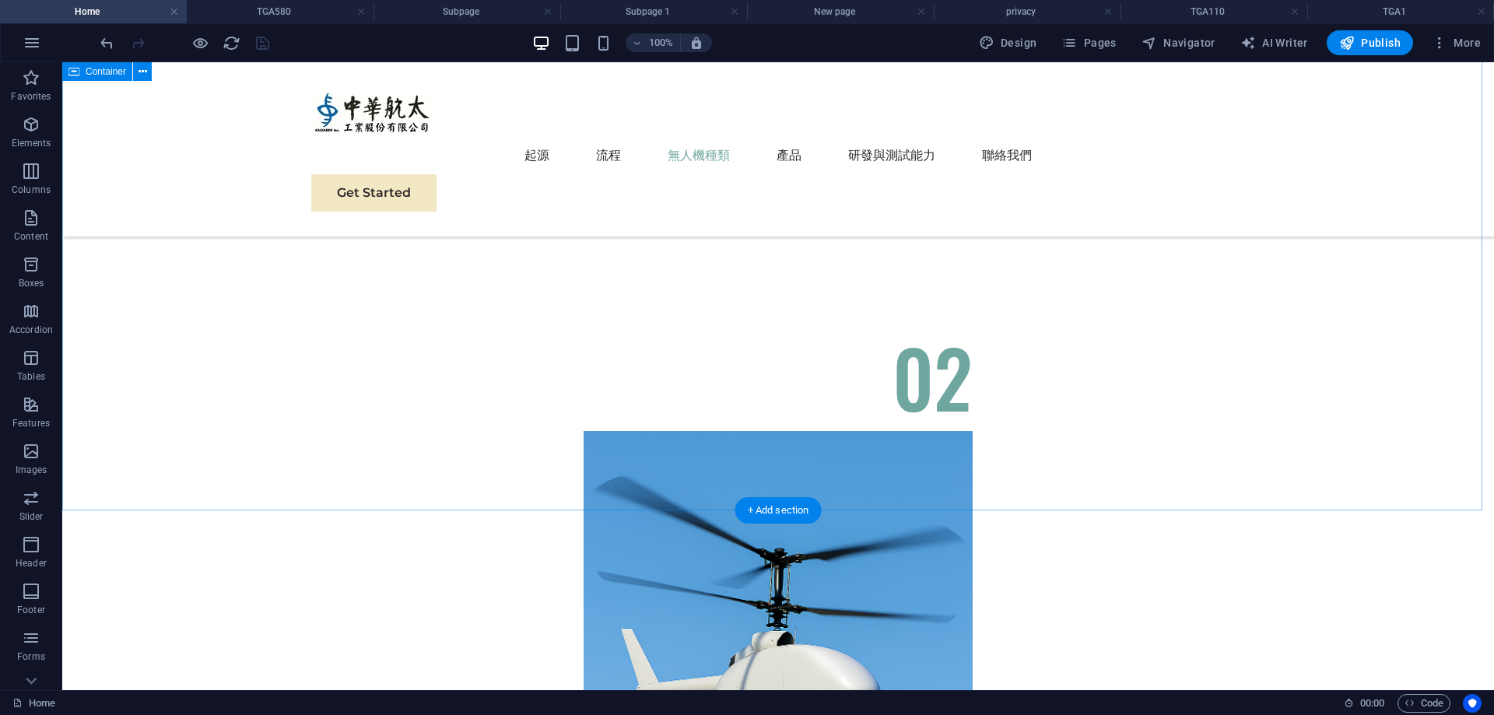
scroll to position [3617, 0]
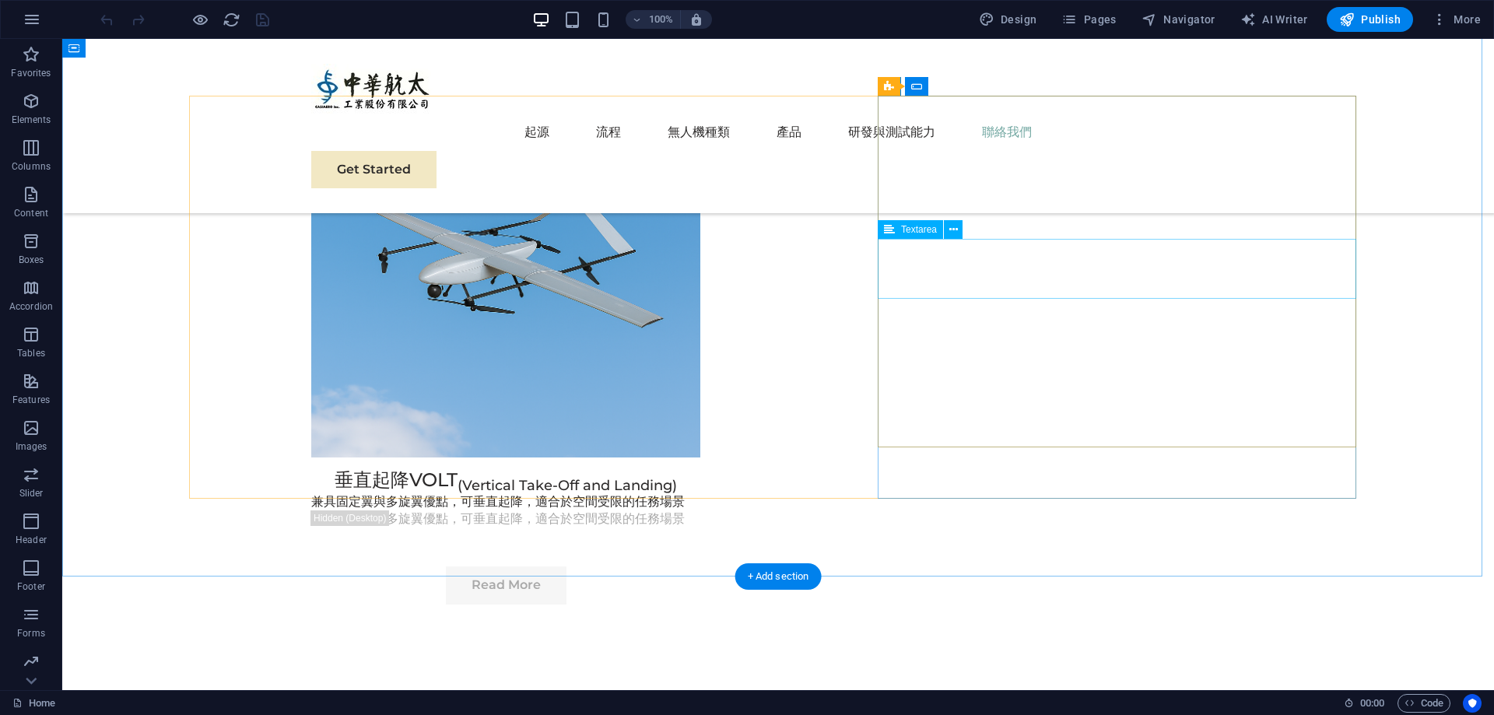
scroll to position [5371, 0]
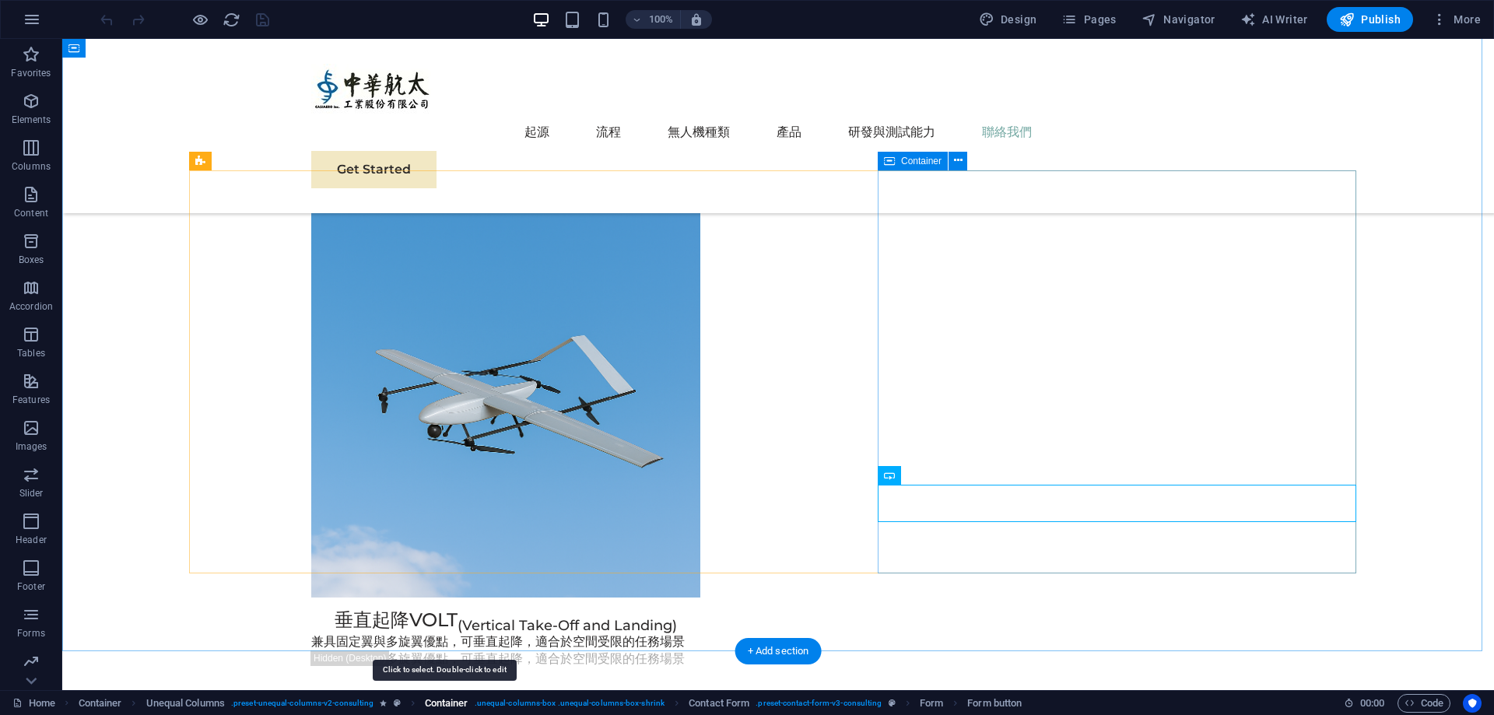
click at [447, 699] on span "Container" at bounding box center [447, 703] width 44 height 19
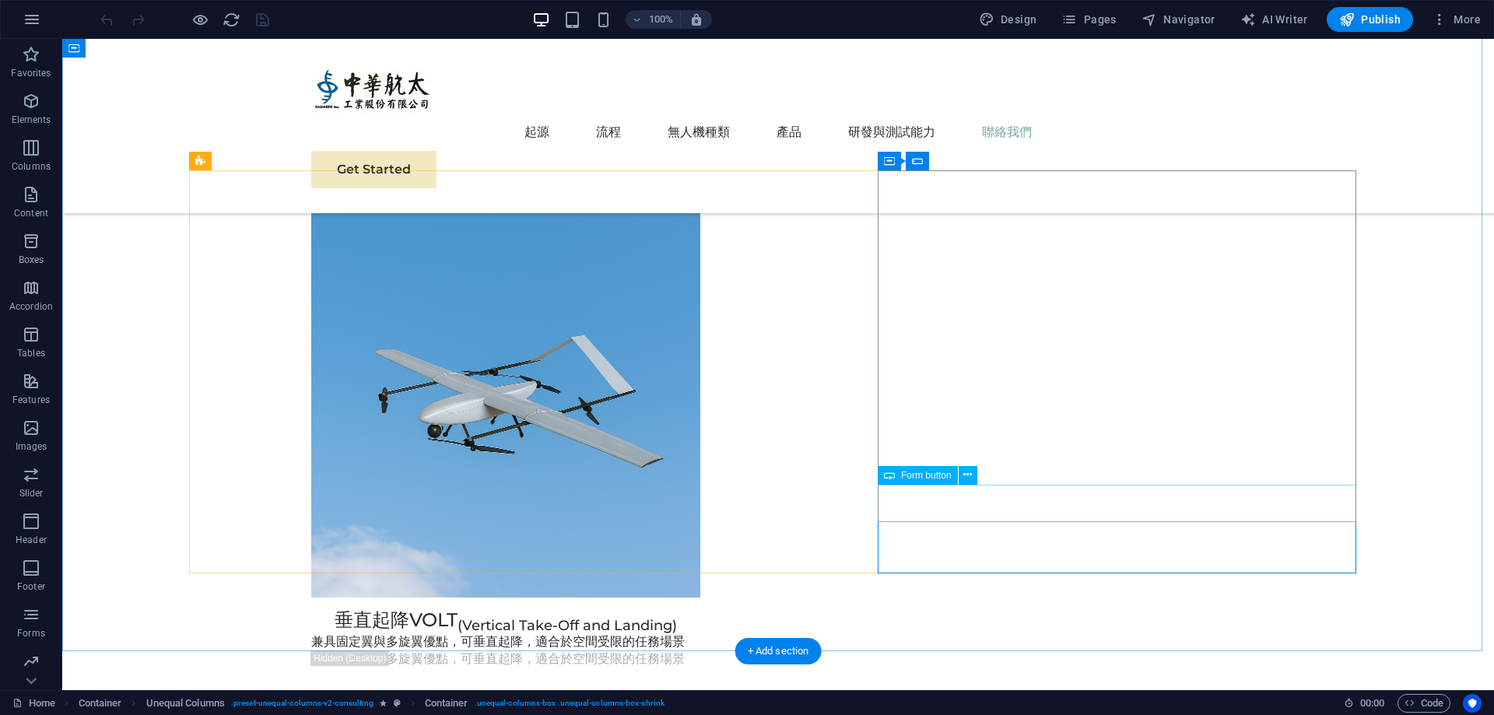
select select "px"
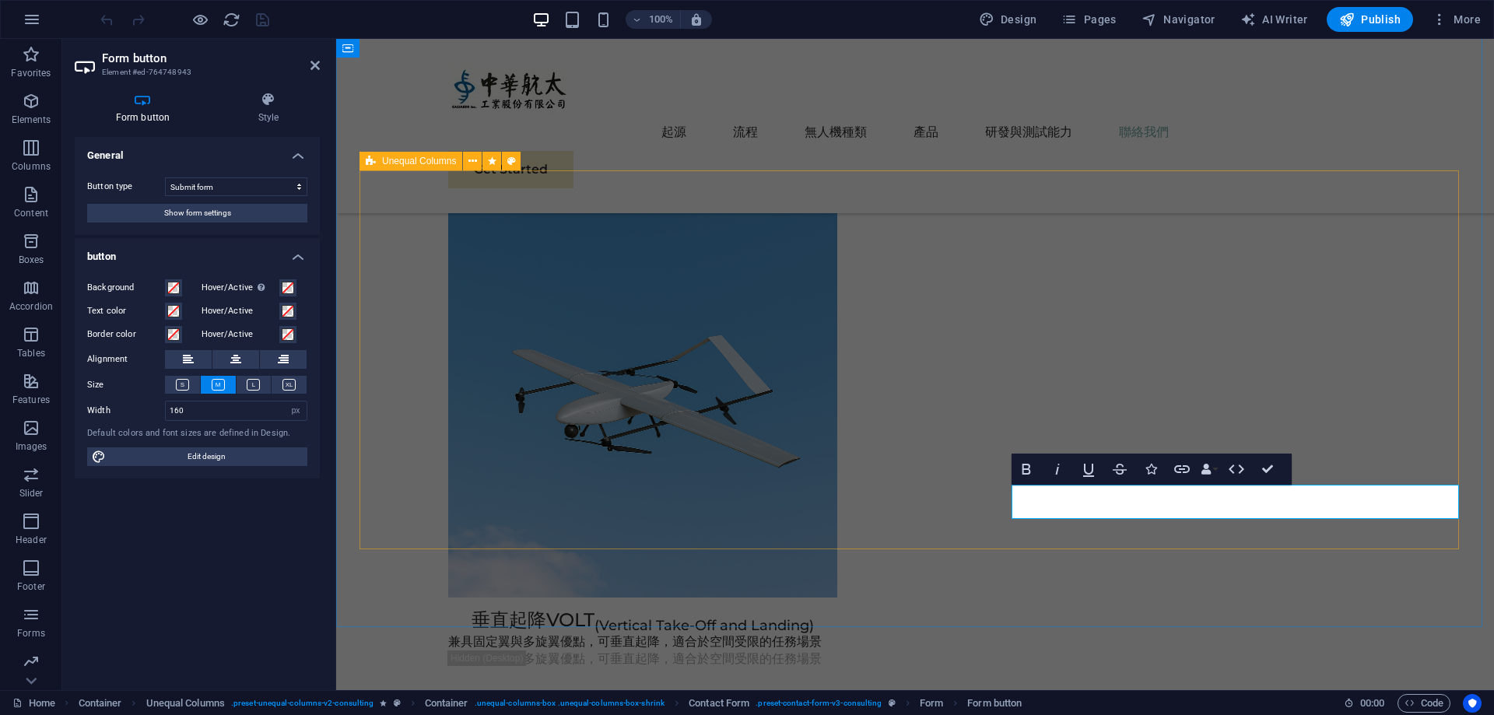
scroll to position [5290, 0]
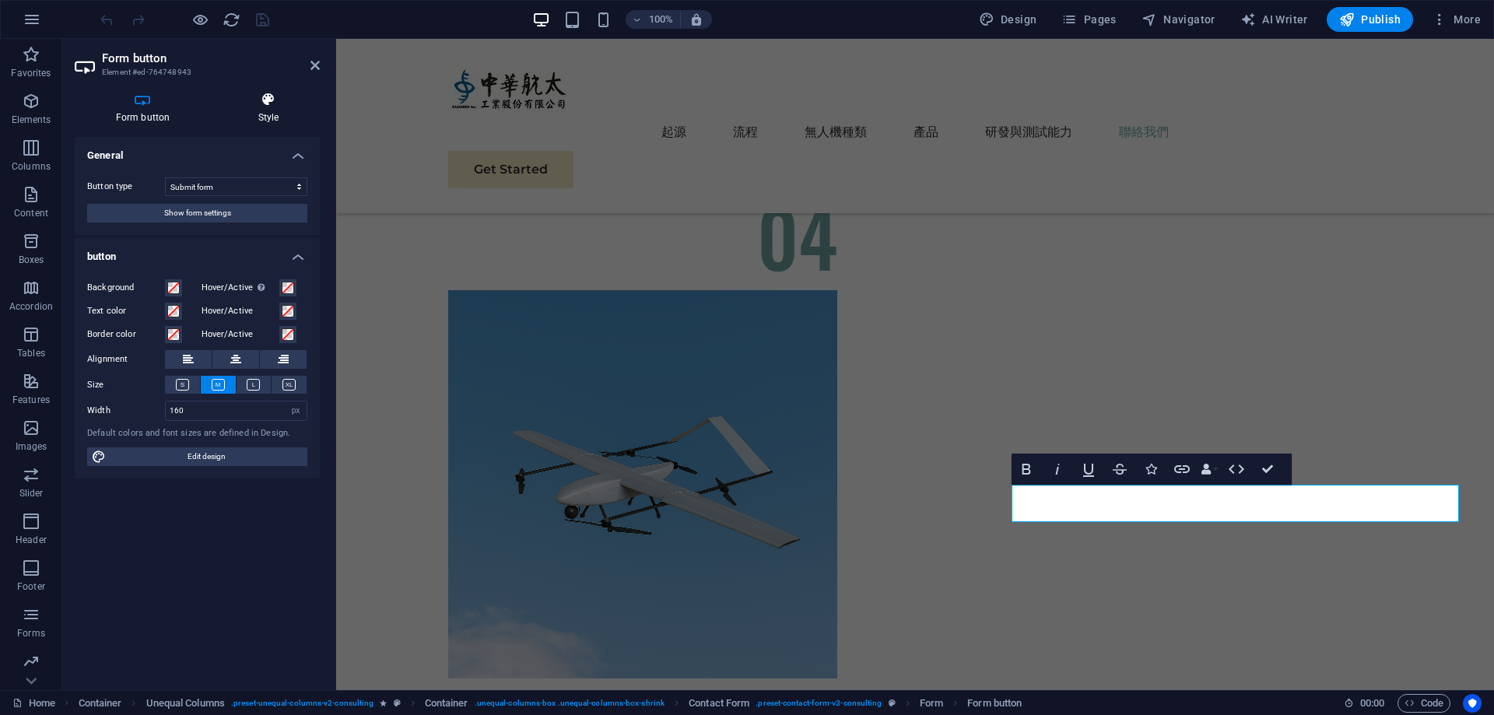
click at [279, 119] on h4 "Style" at bounding box center [268, 108] width 103 height 33
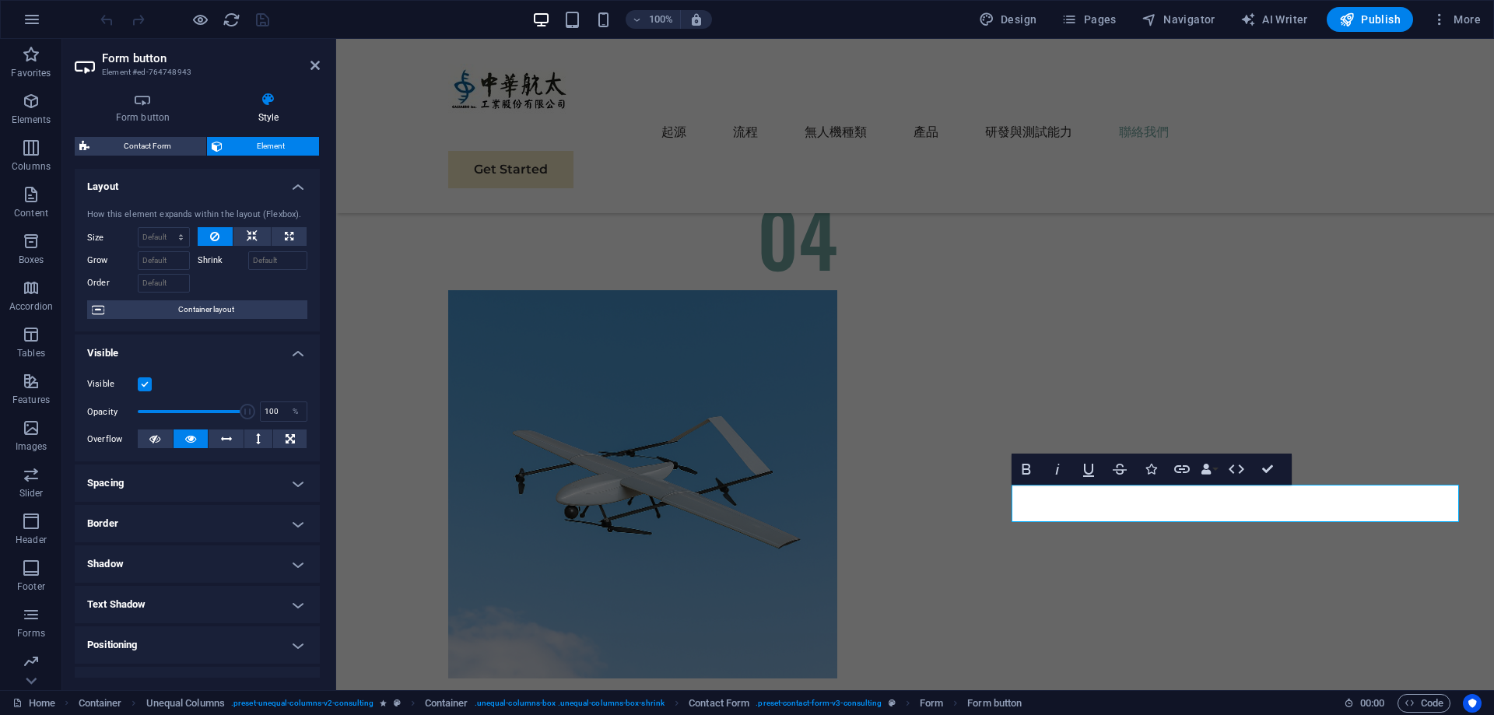
scroll to position [0, 0]
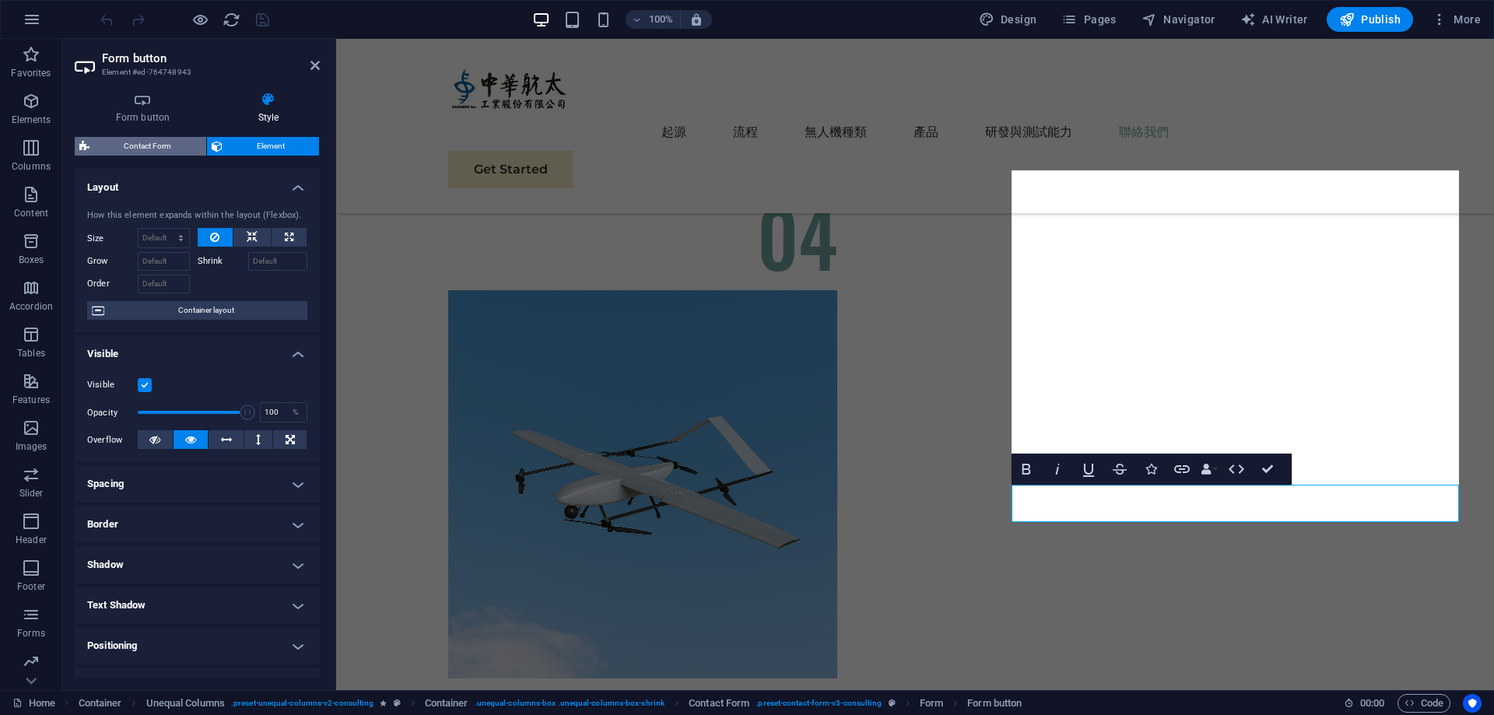
click at [162, 153] on span "Contact Form" at bounding box center [147, 146] width 107 height 19
select select "rem"
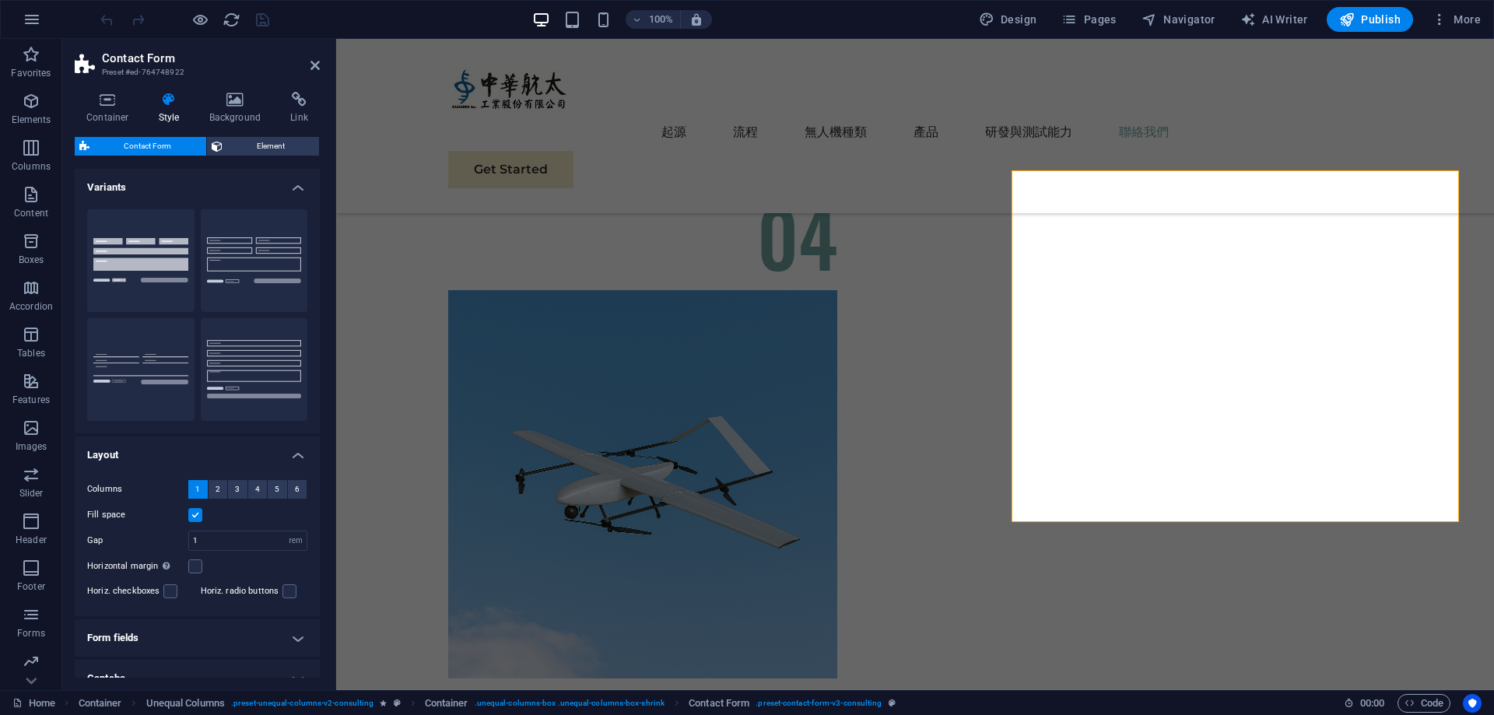
drag, startPoint x: 254, startPoint y: 151, endPoint x: 140, endPoint y: 160, distance: 114.0
click at [145, 161] on div "Contact Form Element Layout How this element expands within the layout (Flexbox…" at bounding box center [197, 407] width 245 height 541
click at [246, 148] on span "Element" at bounding box center [271, 146] width 88 height 19
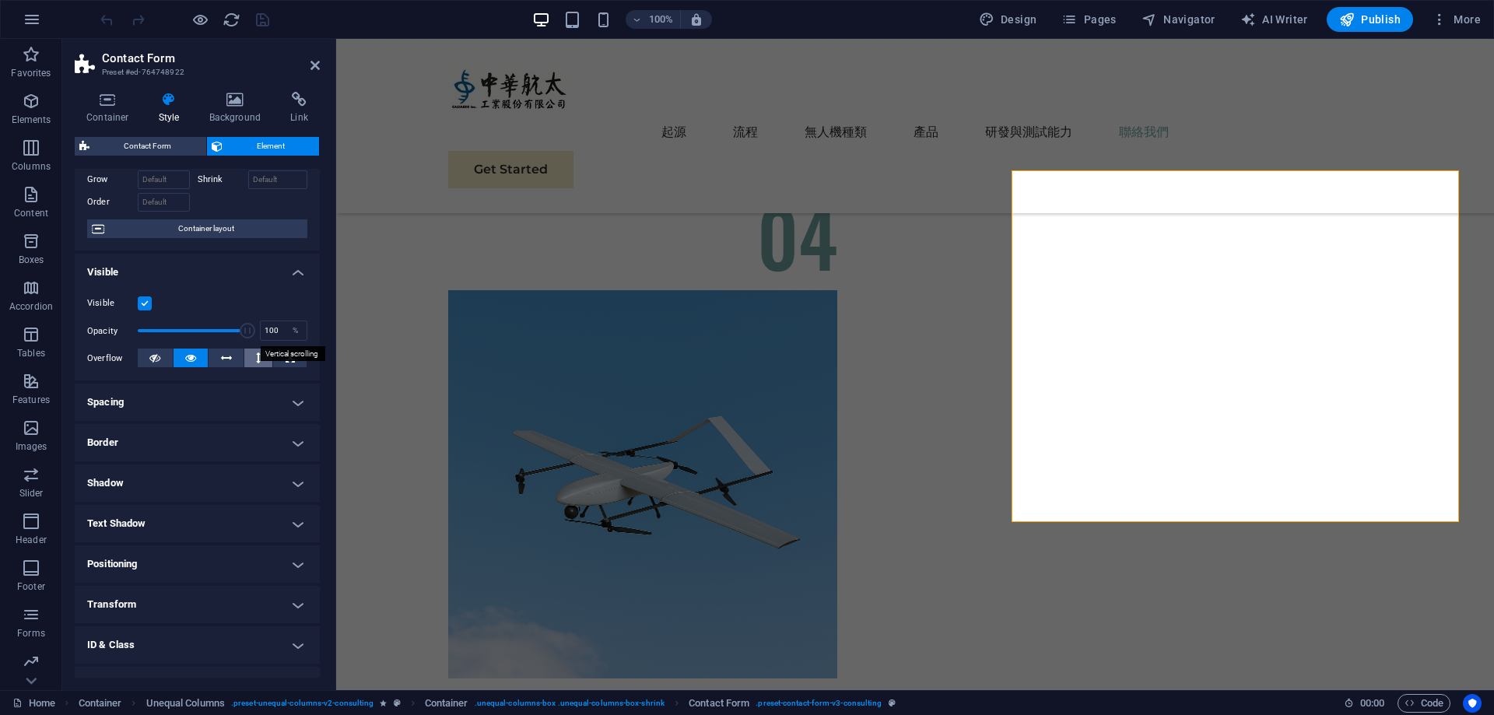
scroll to position [149, 0]
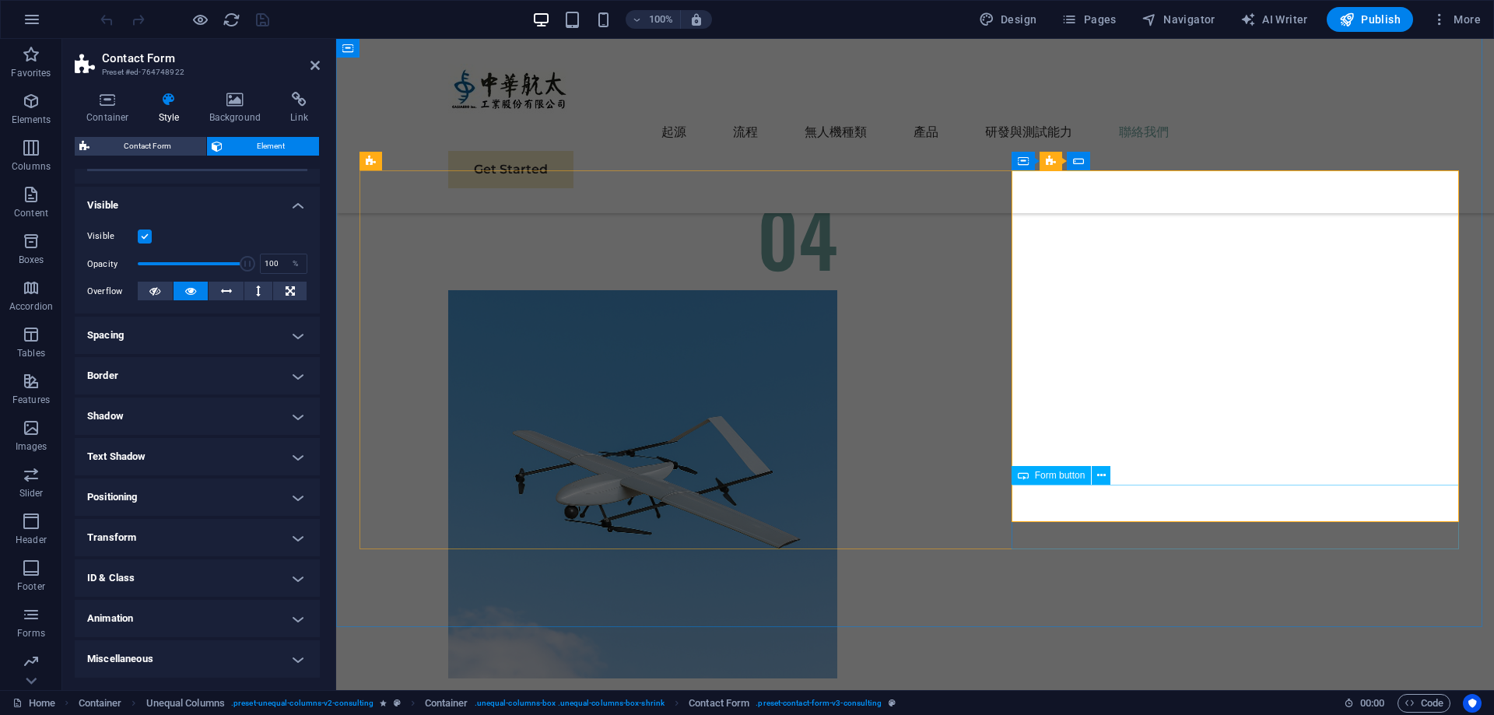
click at [1108, 469] on button at bounding box center [1101, 475] width 19 height 19
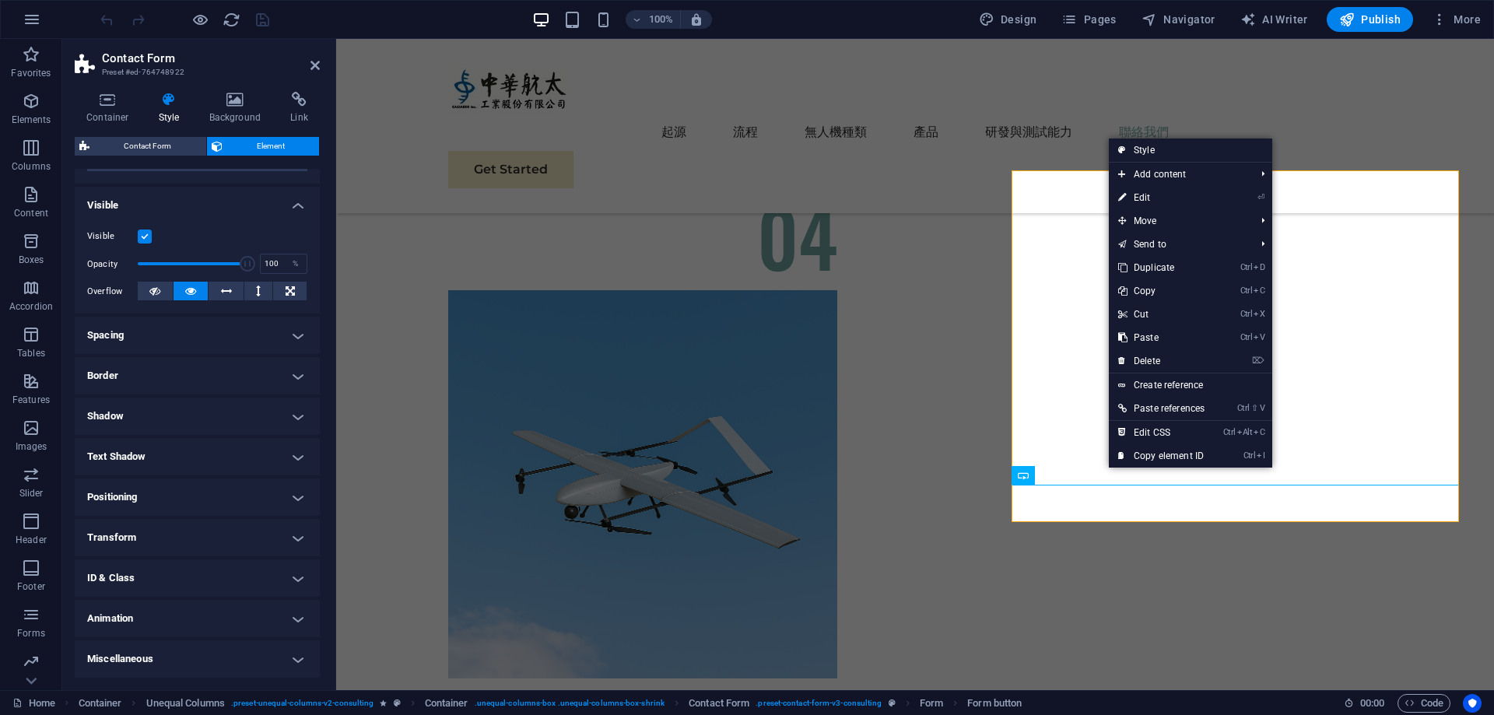
click at [170, 465] on h4 "Text Shadow" at bounding box center [197, 456] width 245 height 37
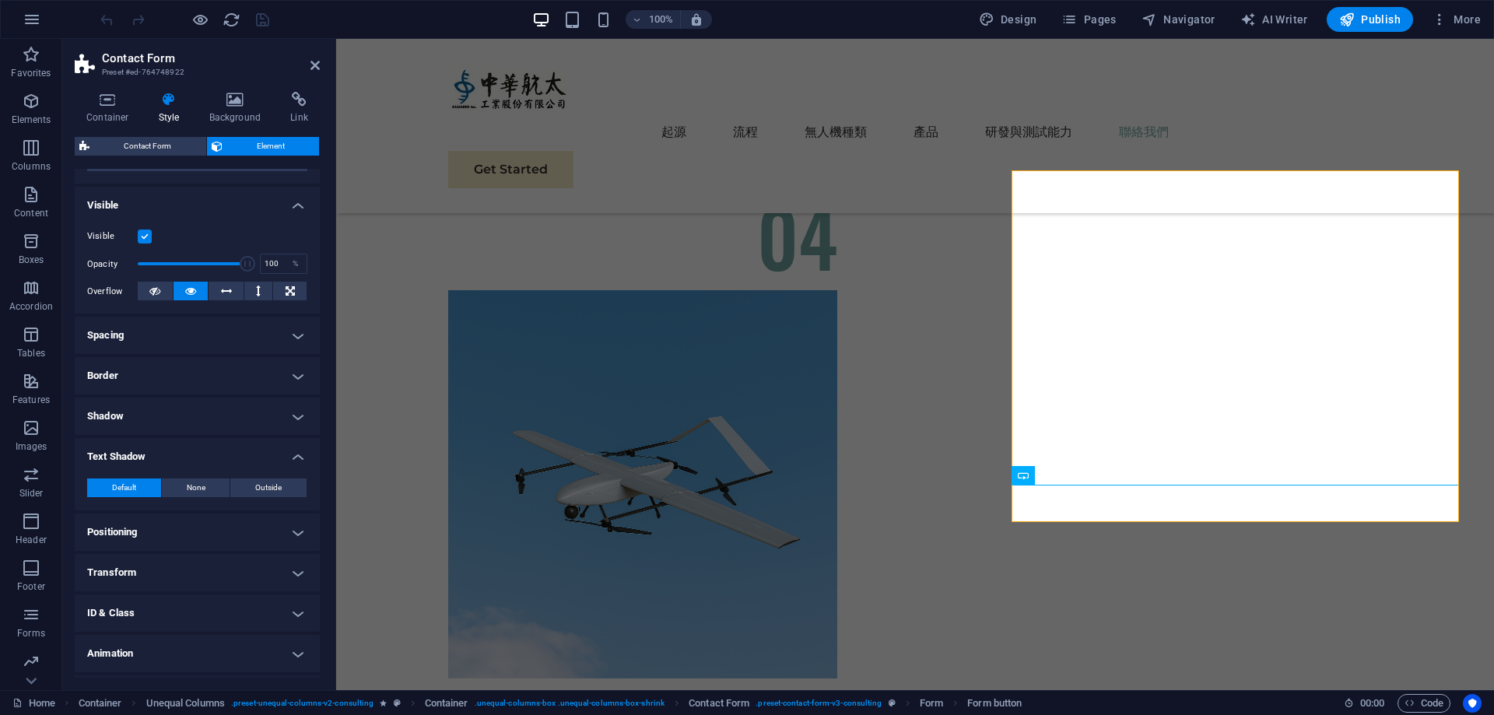
click at [196, 421] on h4 "Shadow" at bounding box center [197, 416] width 245 height 37
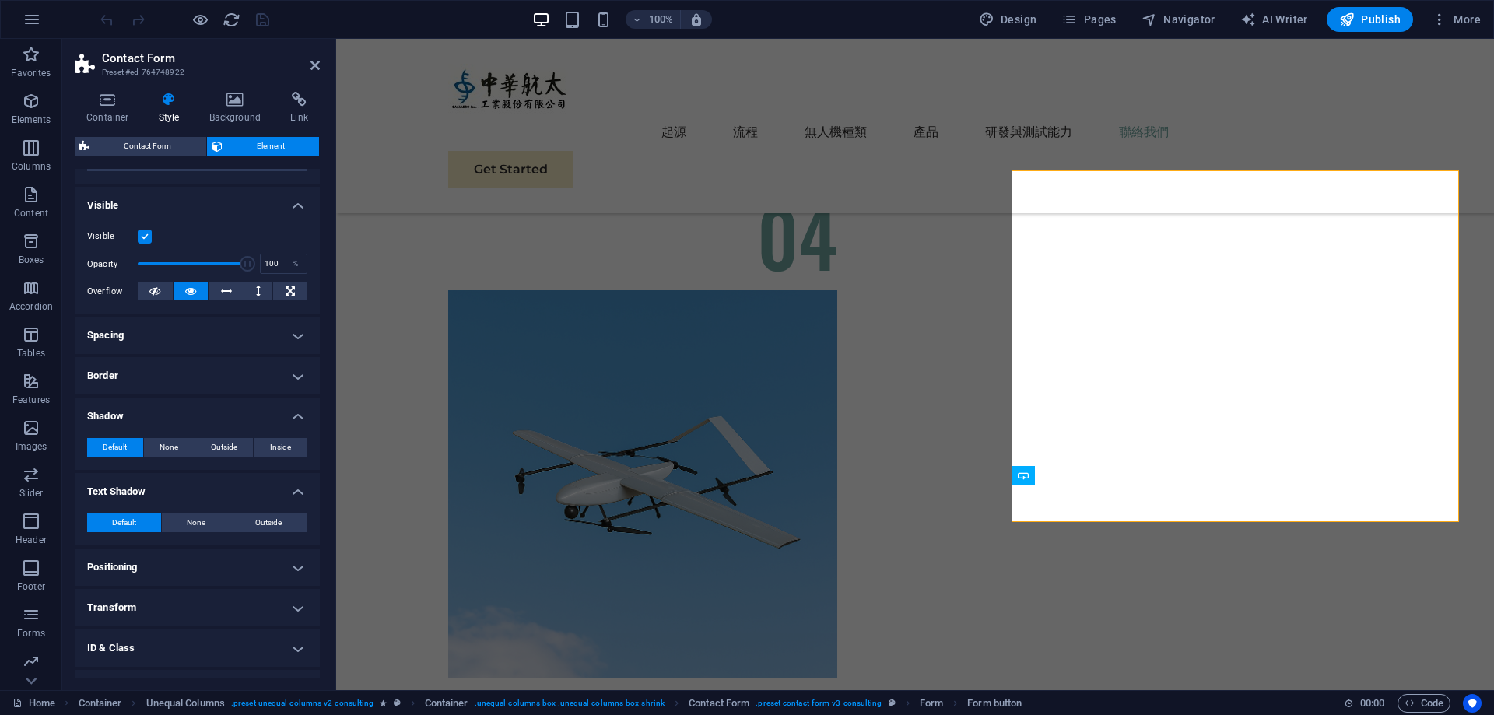
click at [213, 369] on h4 "Border" at bounding box center [197, 375] width 245 height 37
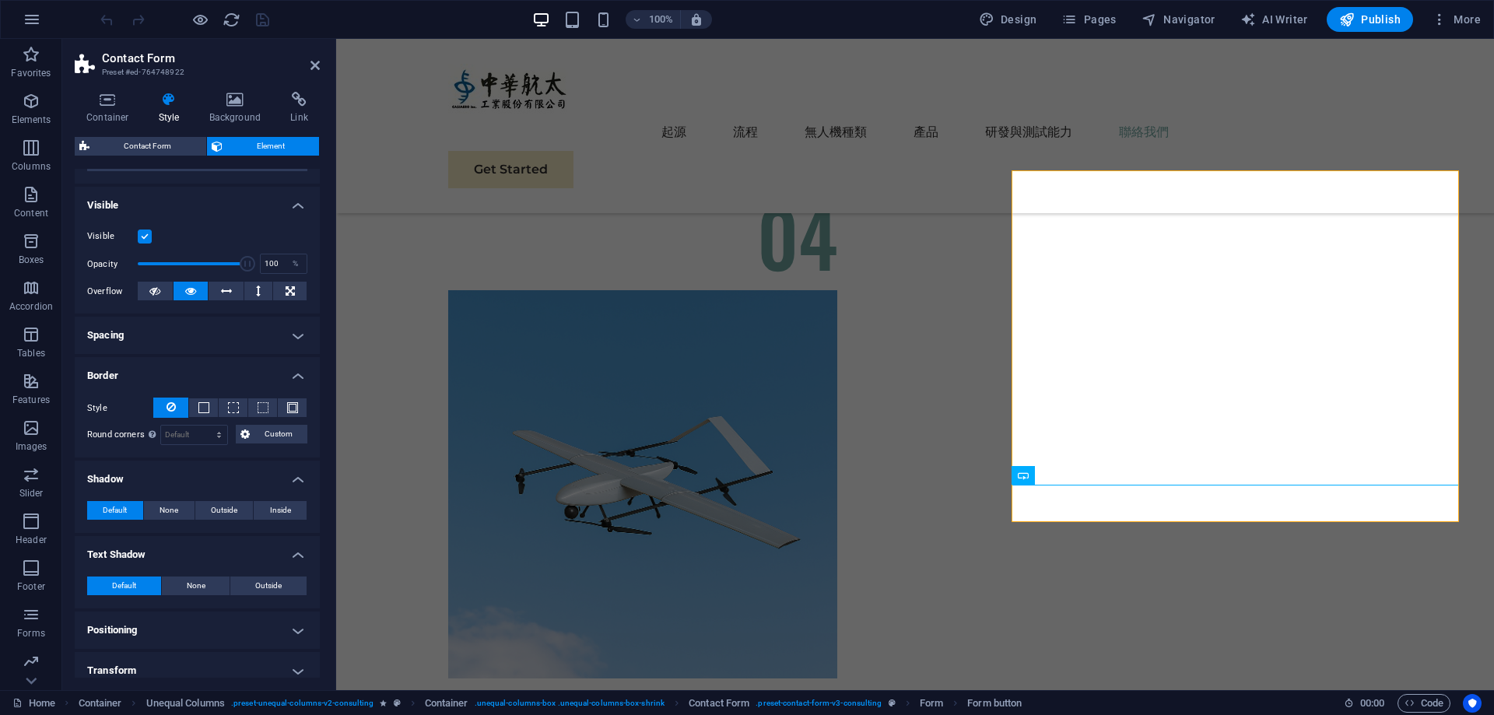
click at [219, 325] on h4 "Spacing" at bounding box center [197, 335] width 245 height 37
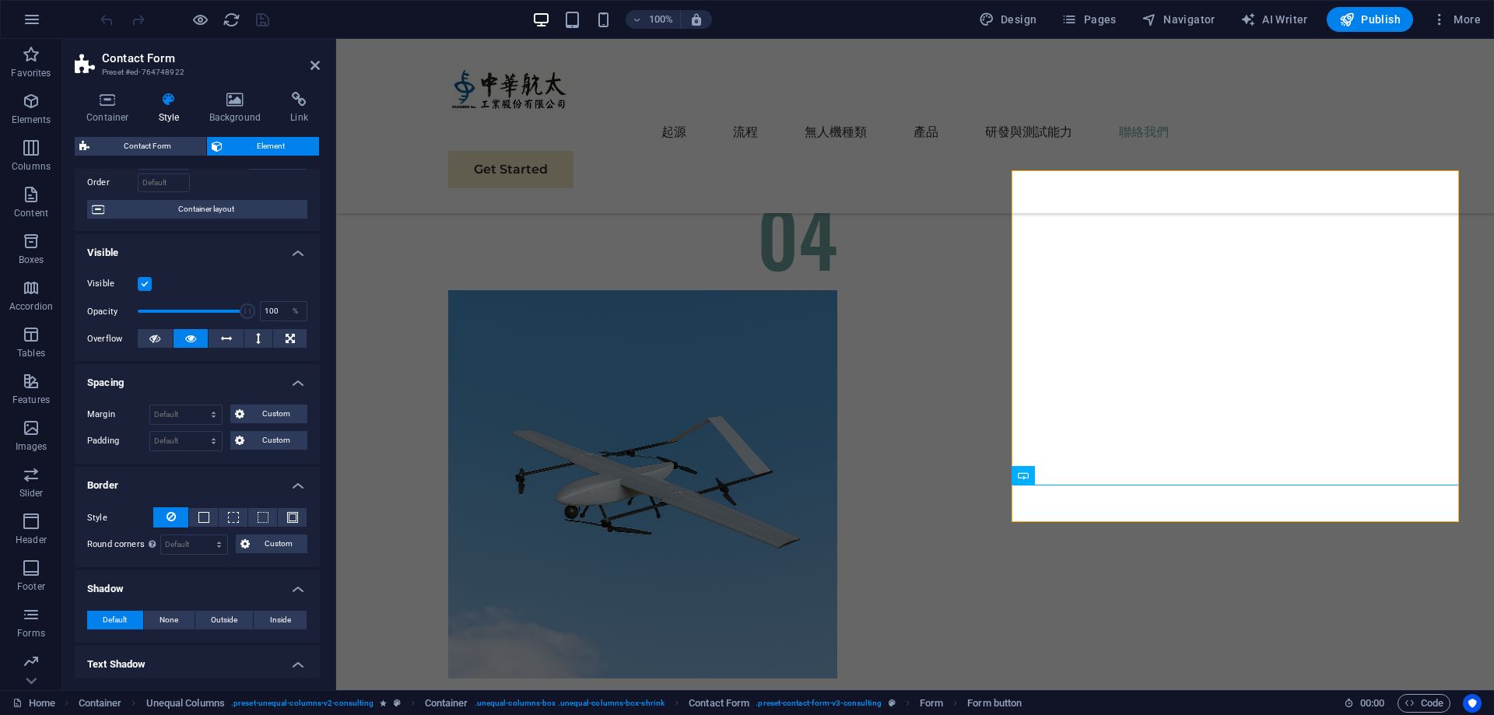
scroll to position [0, 0]
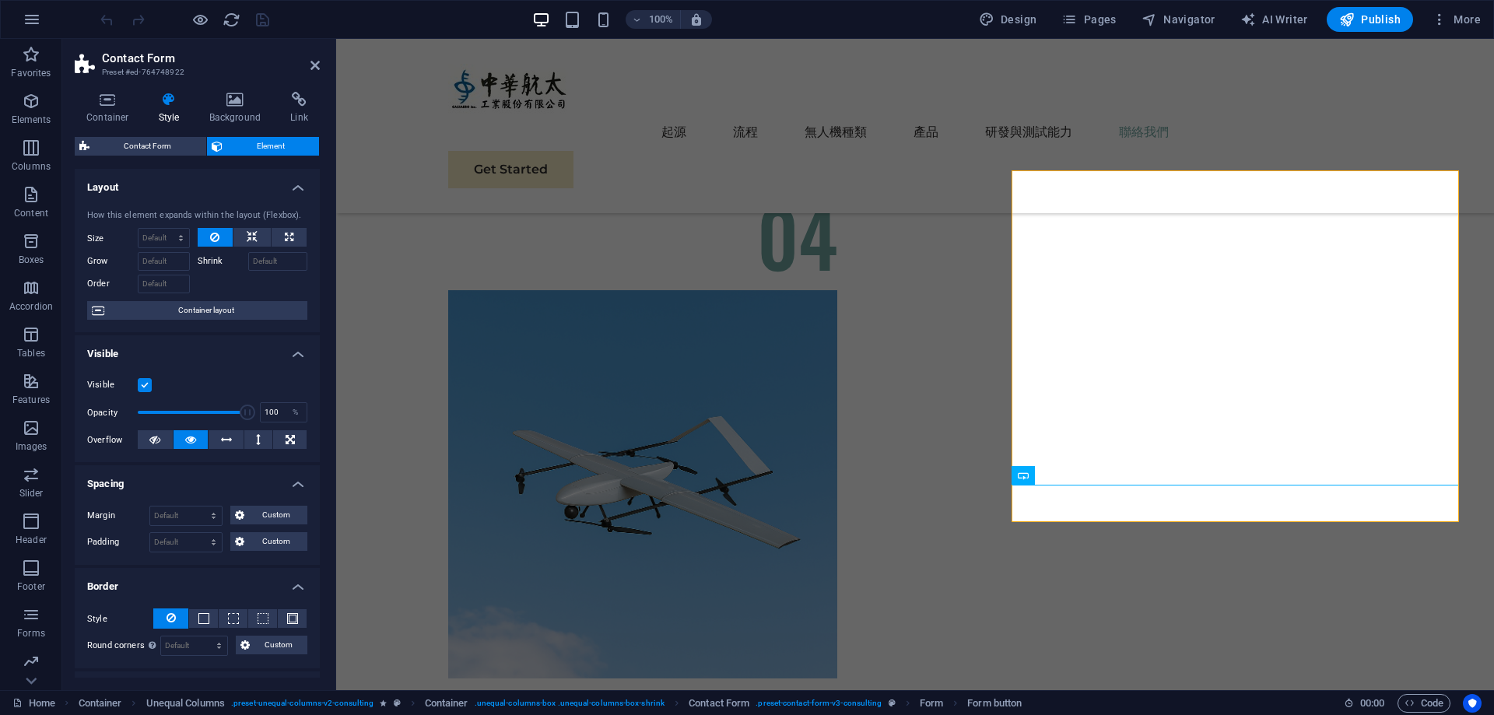
click at [320, 65] on aside "Contact Form Preset #ed-764748922 Container Style Background Link Size Height D…" at bounding box center [199, 364] width 274 height 651
click at [312, 65] on icon at bounding box center [315, 65] width 9 height 12
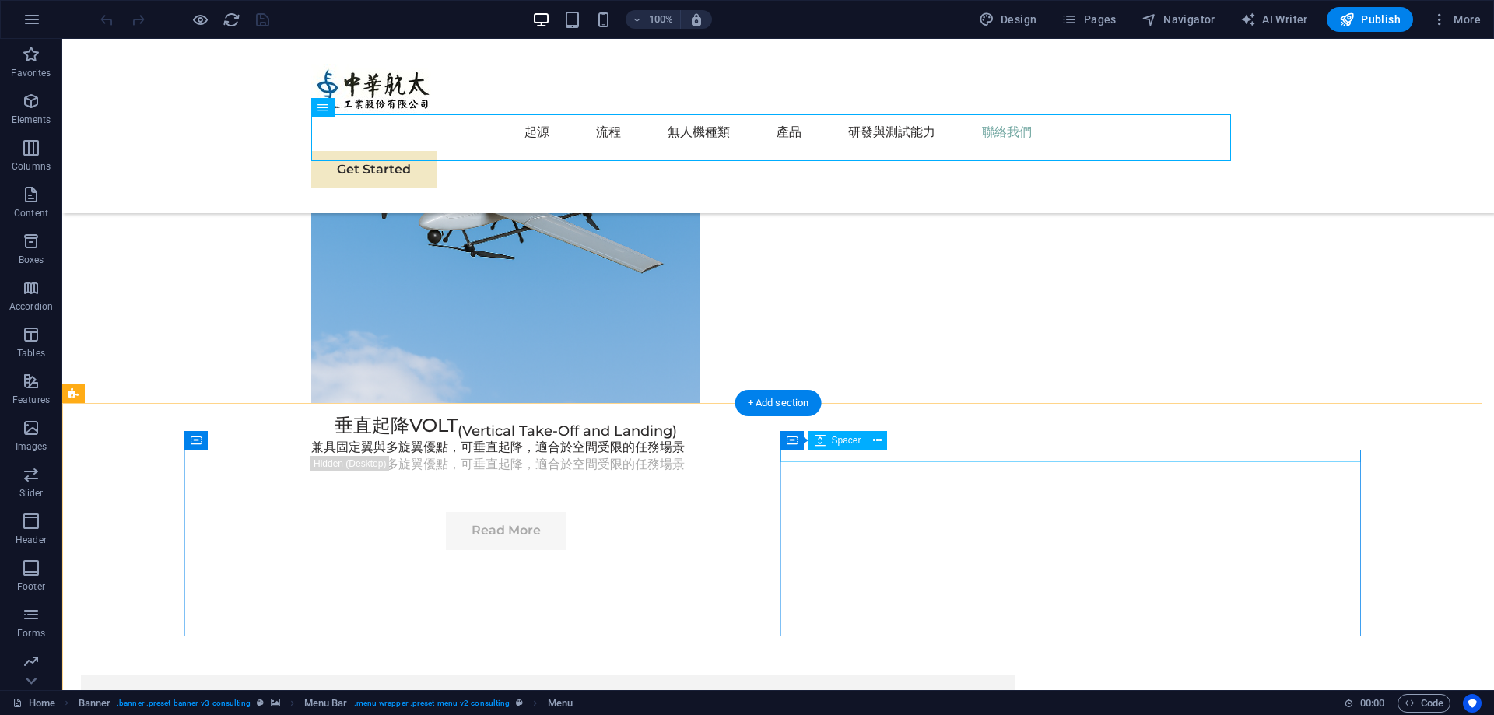
scroll to position [5431, 0]
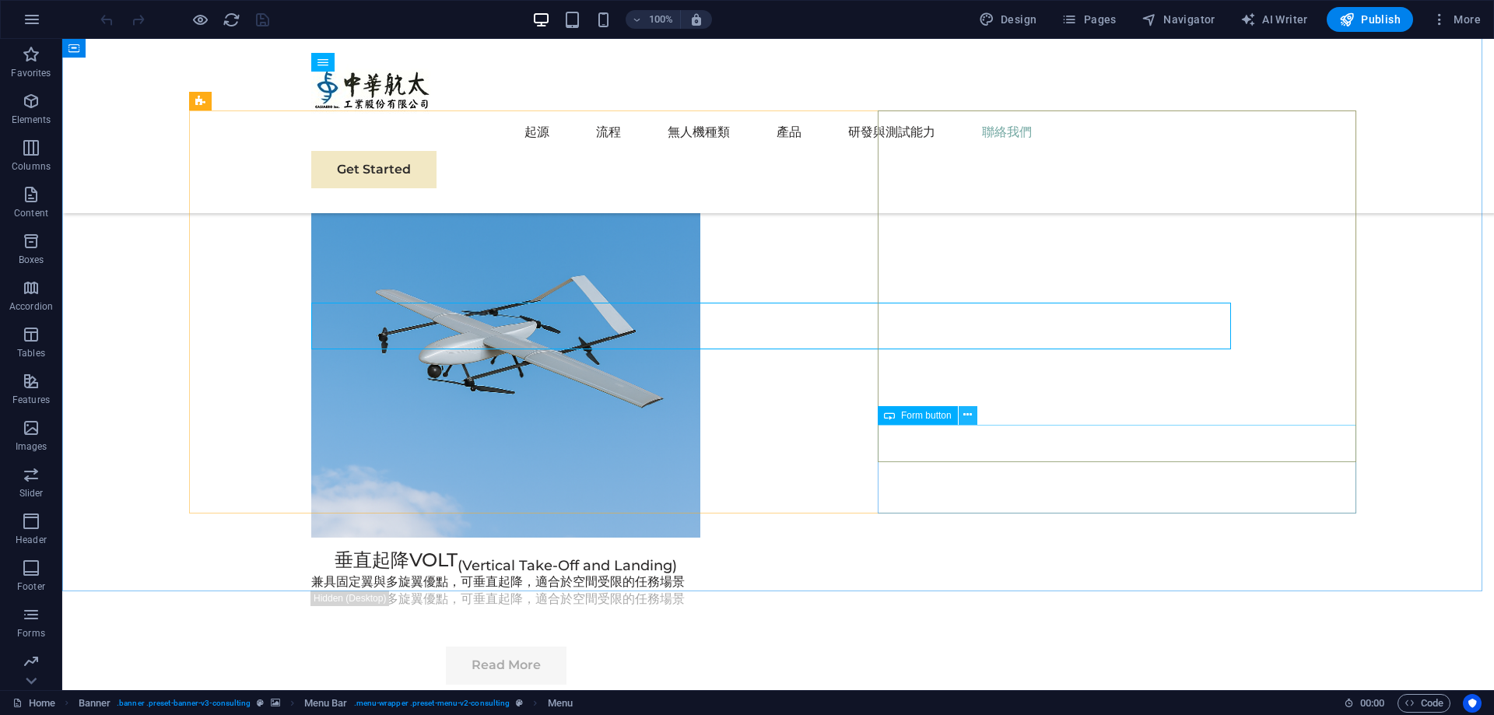
click at [975, 418] on button at bounding box center [968, 415] width 19 height 19
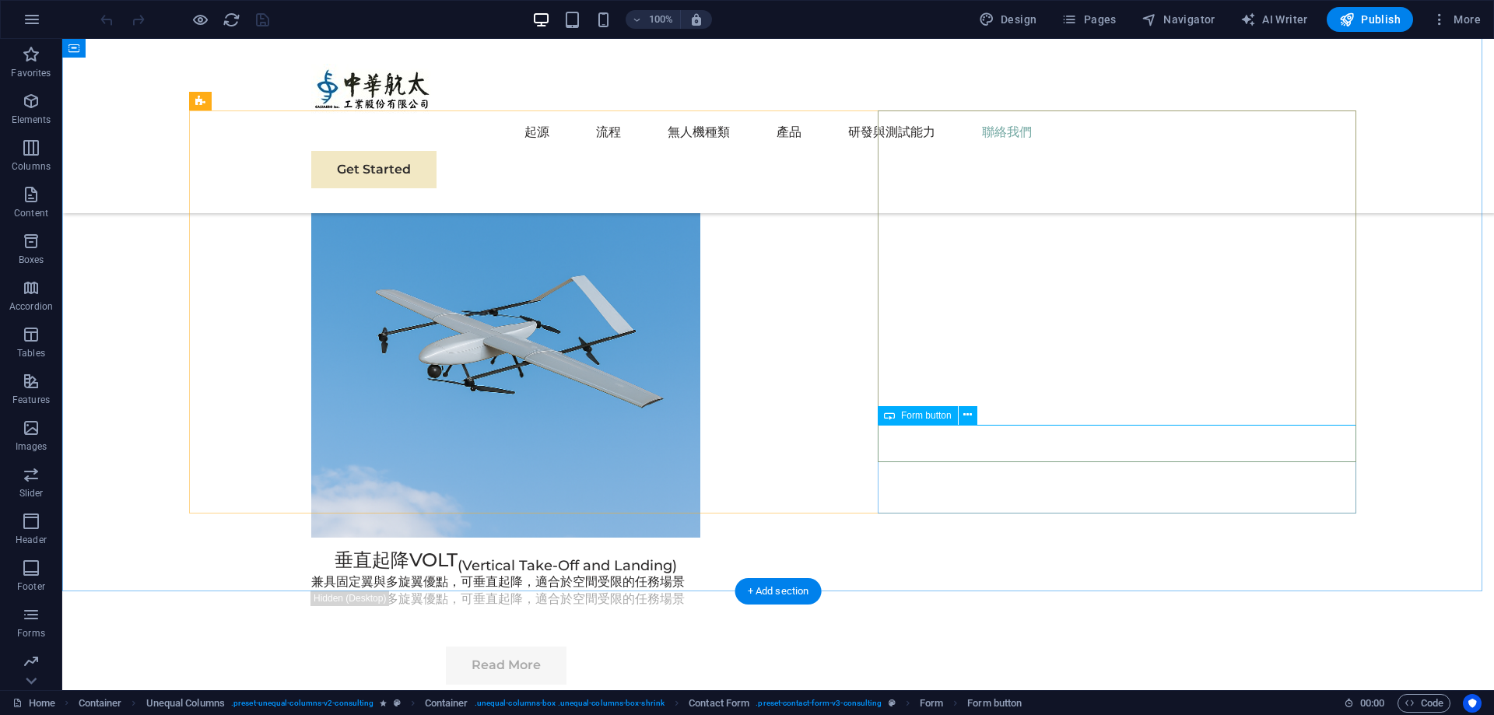
select select "px"
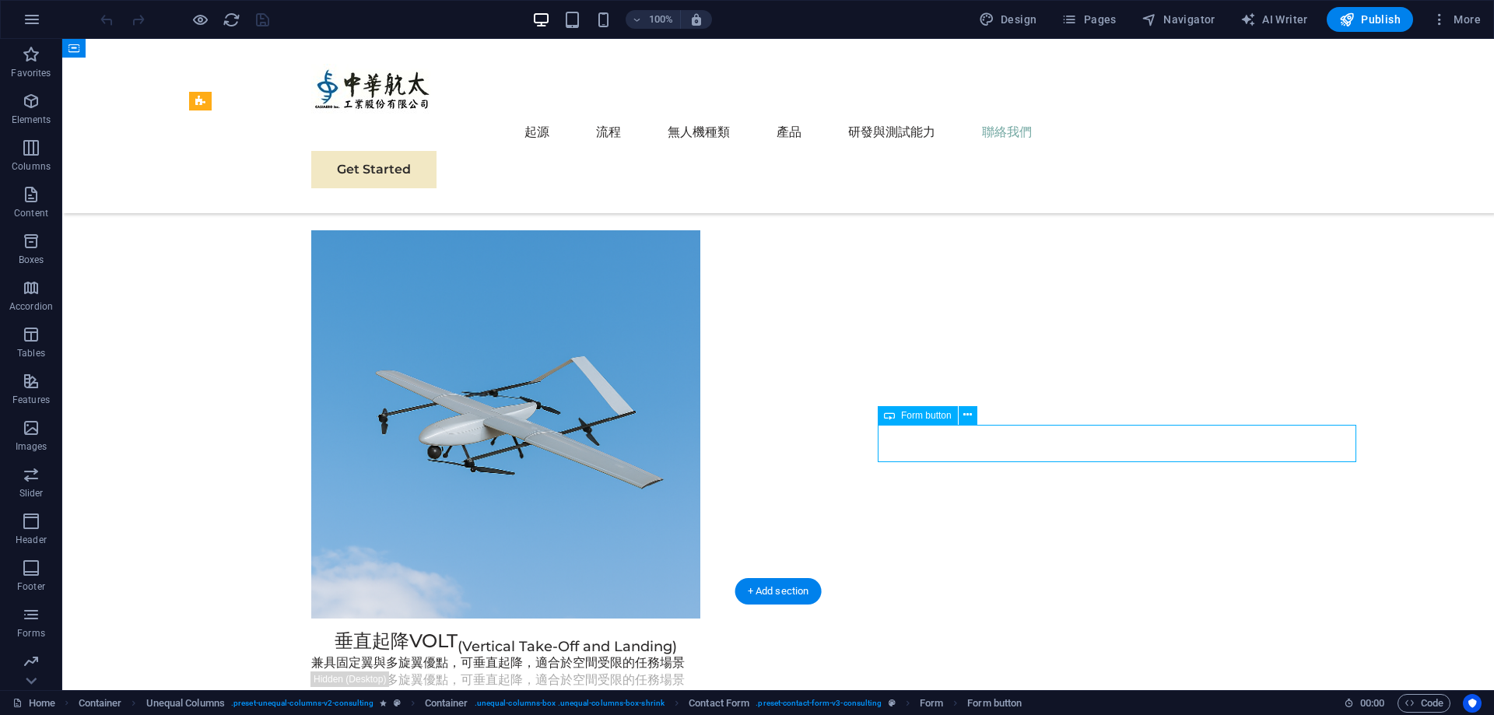
select select "px"
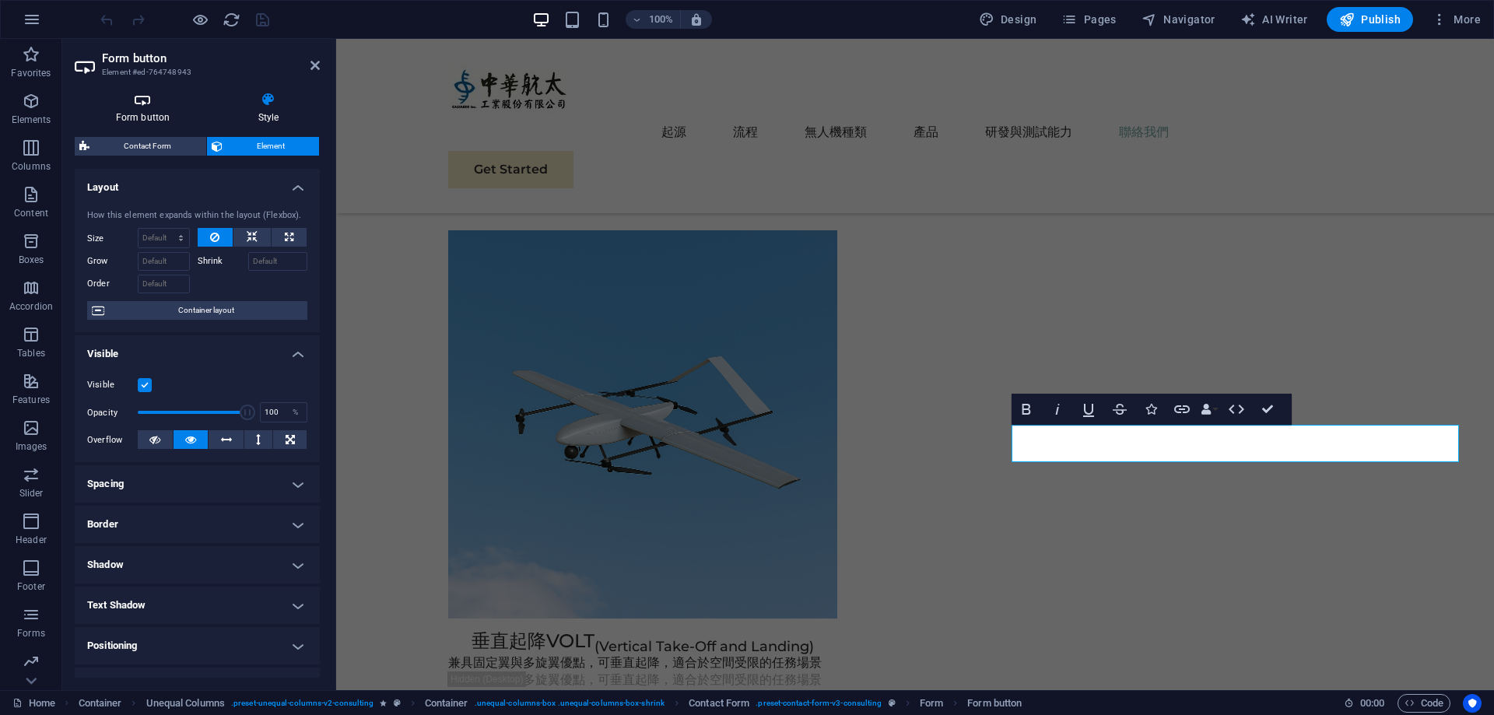
click at [156, 94] on icon at bounding box center [143, 100] width 136 height 16
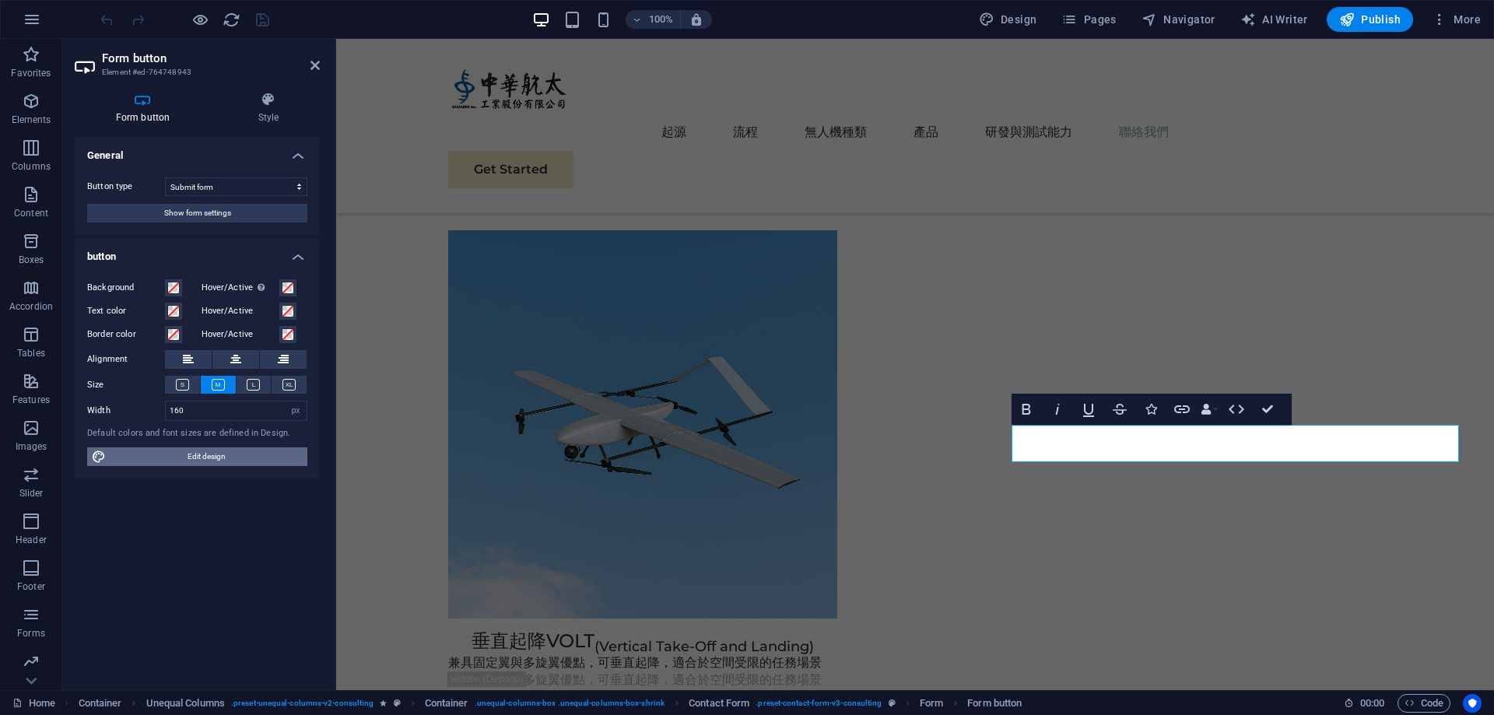
click at [182, 463] on span "Edit design" at bounding box center [207, 457] width 192 height 19
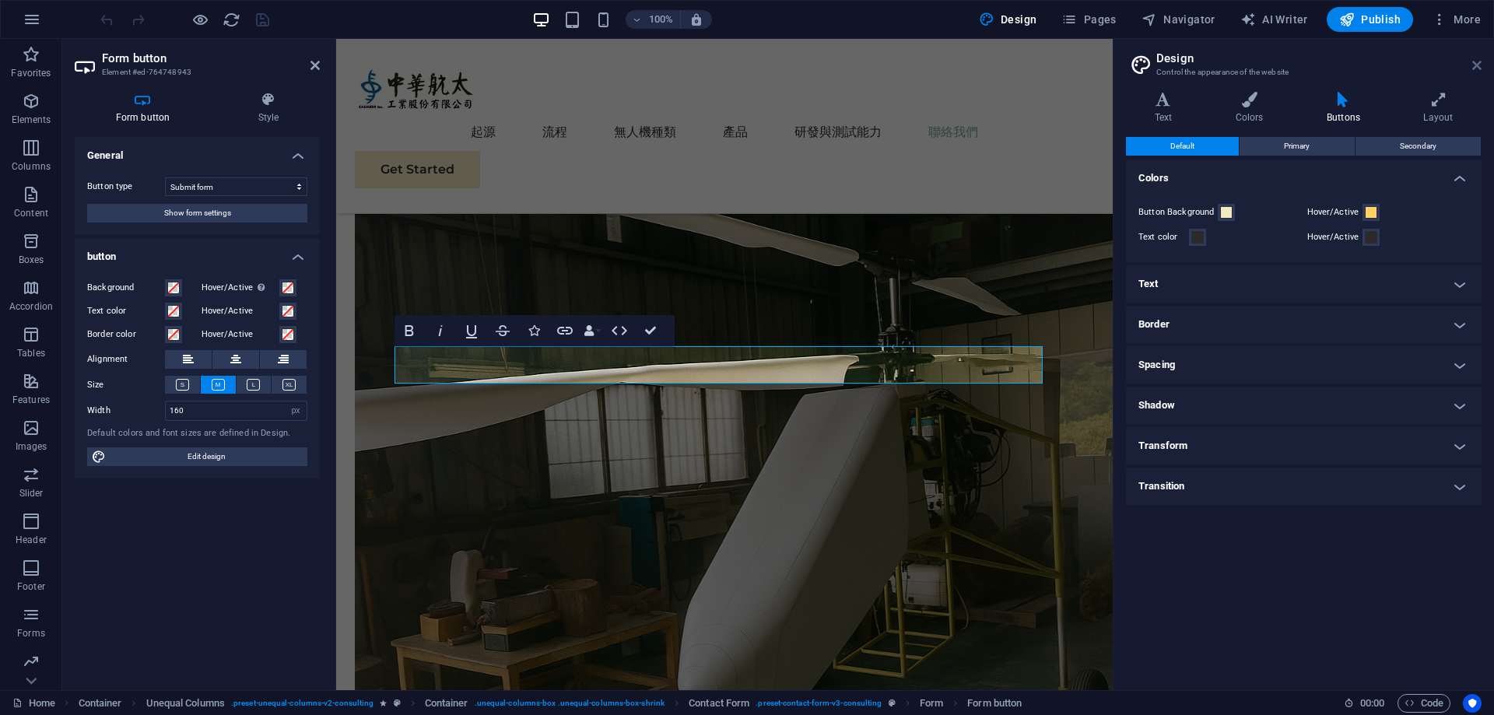
click at [1473, 64] on icon at bounding box center [1477, 65] width 9 height 12
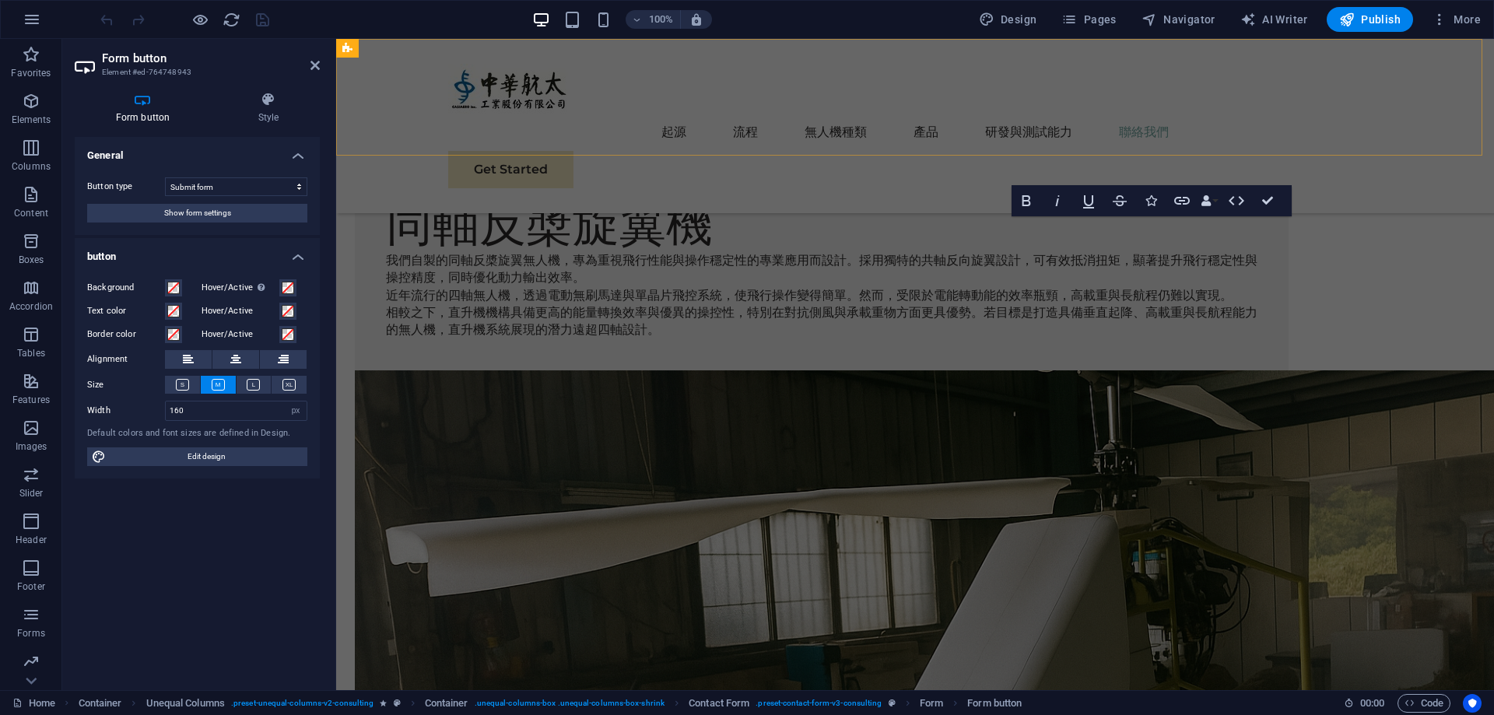
scroll to position [5558, 0]
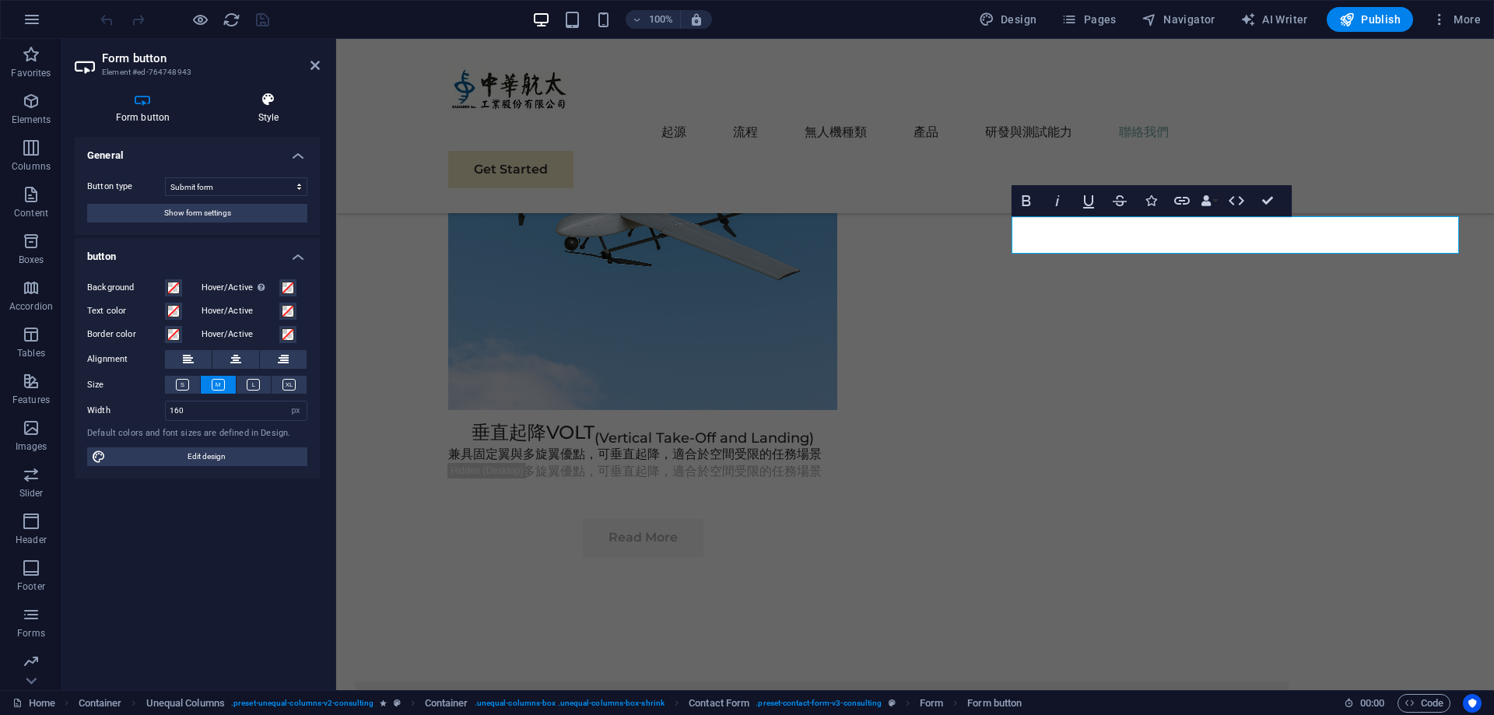
click at [278, 111] on h4 "Style" at bounding box center [268, 108] width 103 height 33
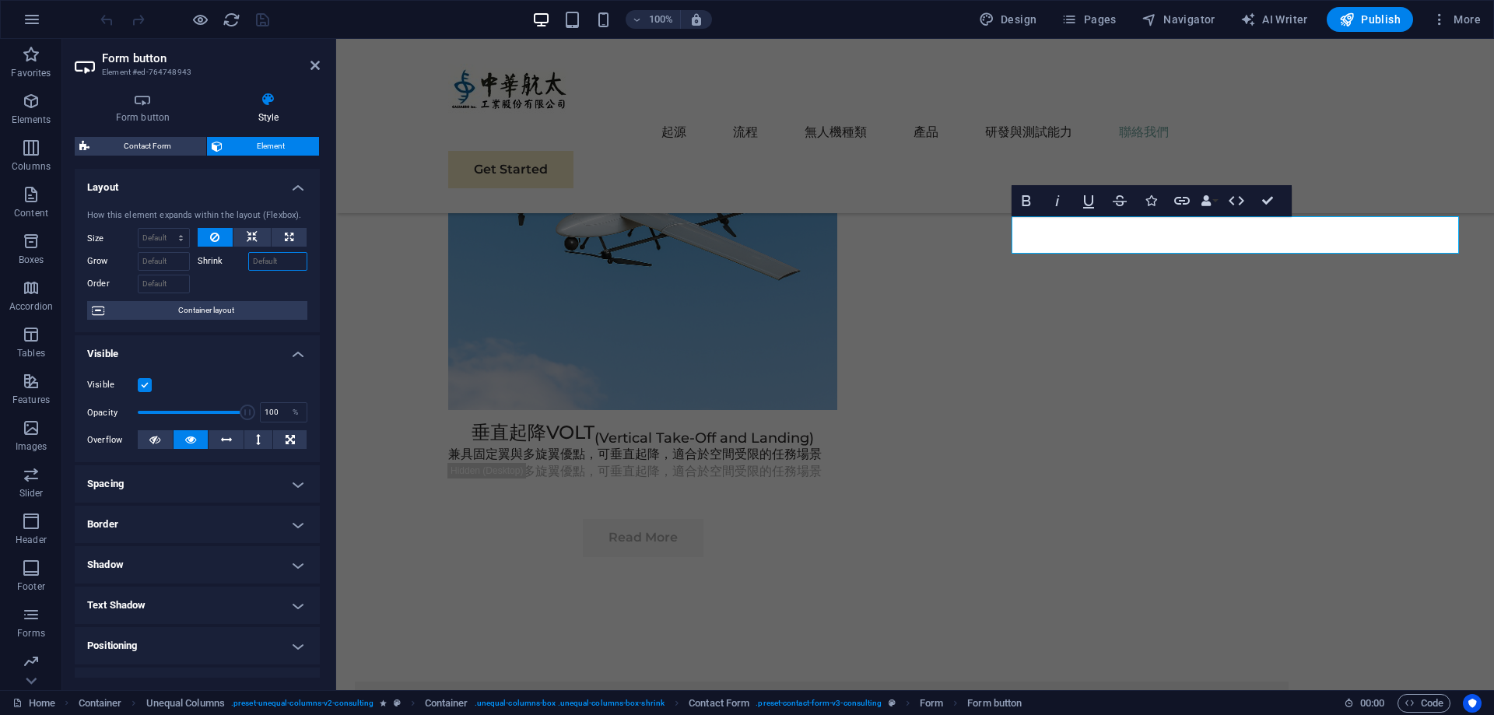
click at [274, 268] on input "Shrink" at bounding box center [278, 261] width 60 height 19
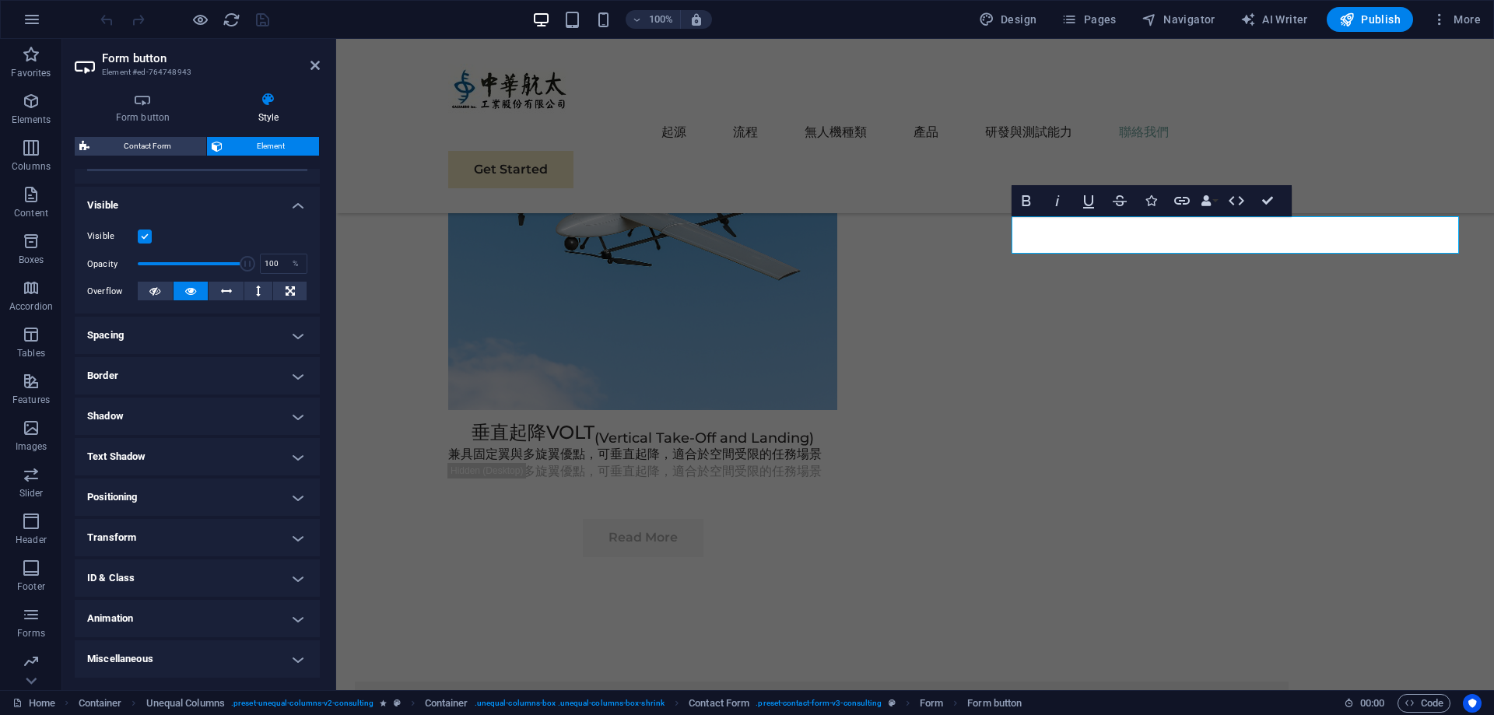
click at [190, 581] on h4 "ID & Class" at bounding box center [197, 578] width 245 height 37
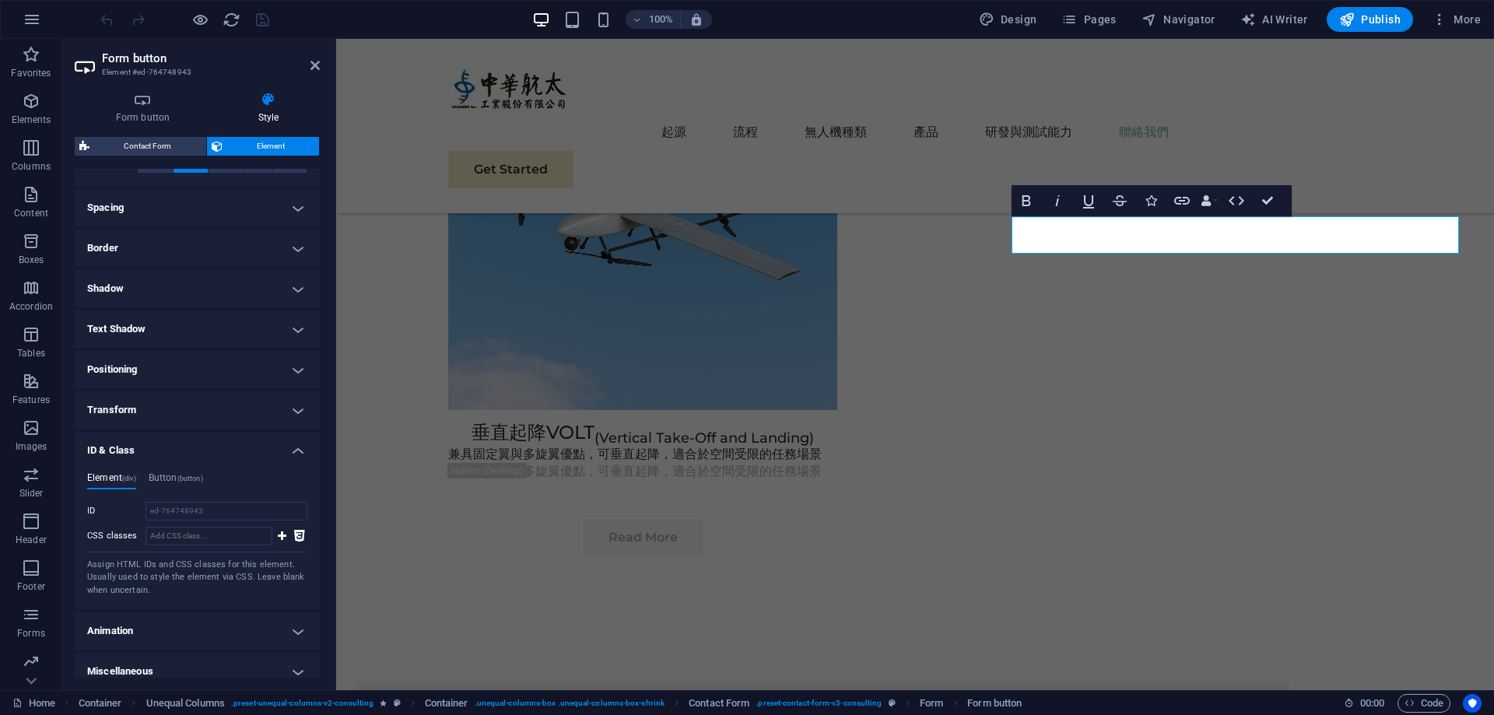
scroll to position [289, 0]
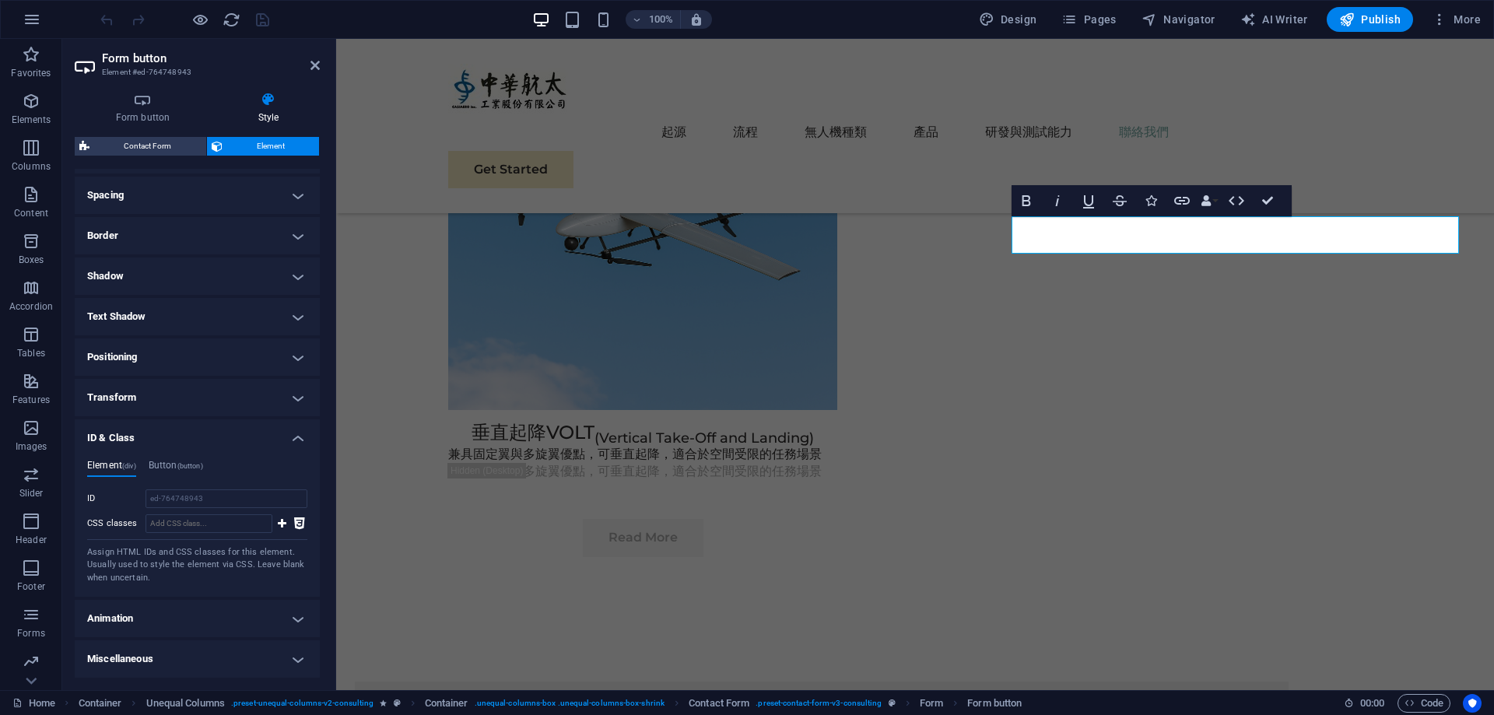
click at [223, 620] on h4 "Animation" at bounding box center [197, 618] width 245 height 37
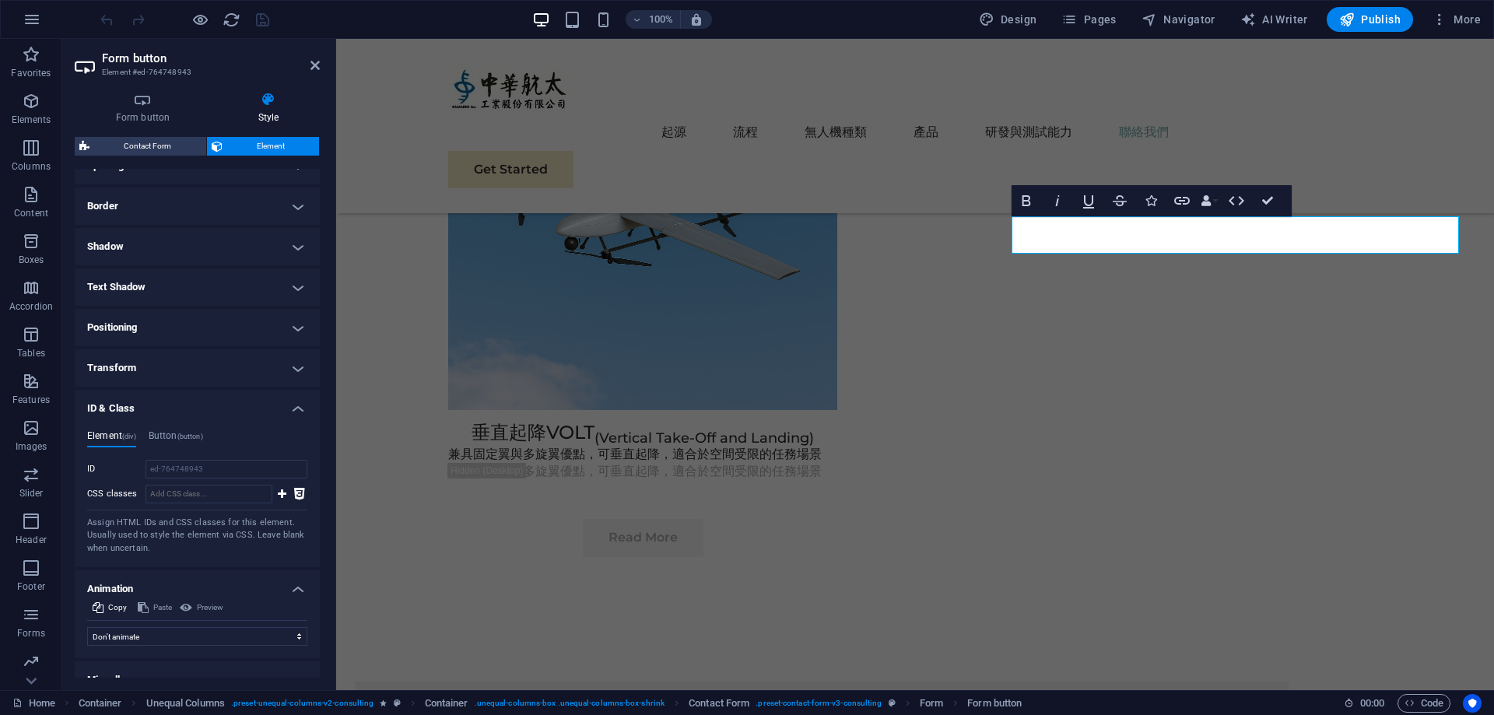
scroll to position [339, 0]
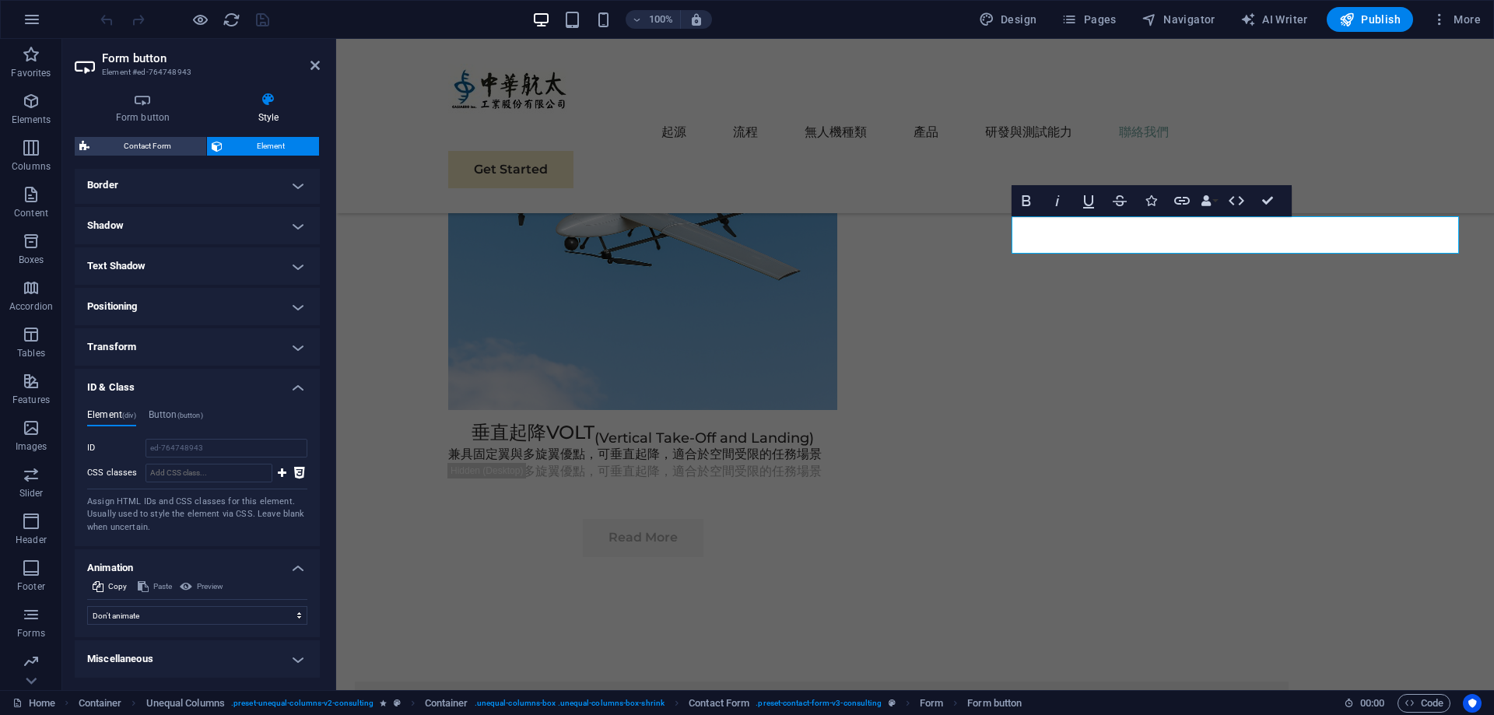
click at [210, 664] on h4 "Miscellaneous" at bounding box center [197, 659] width 245 height 37
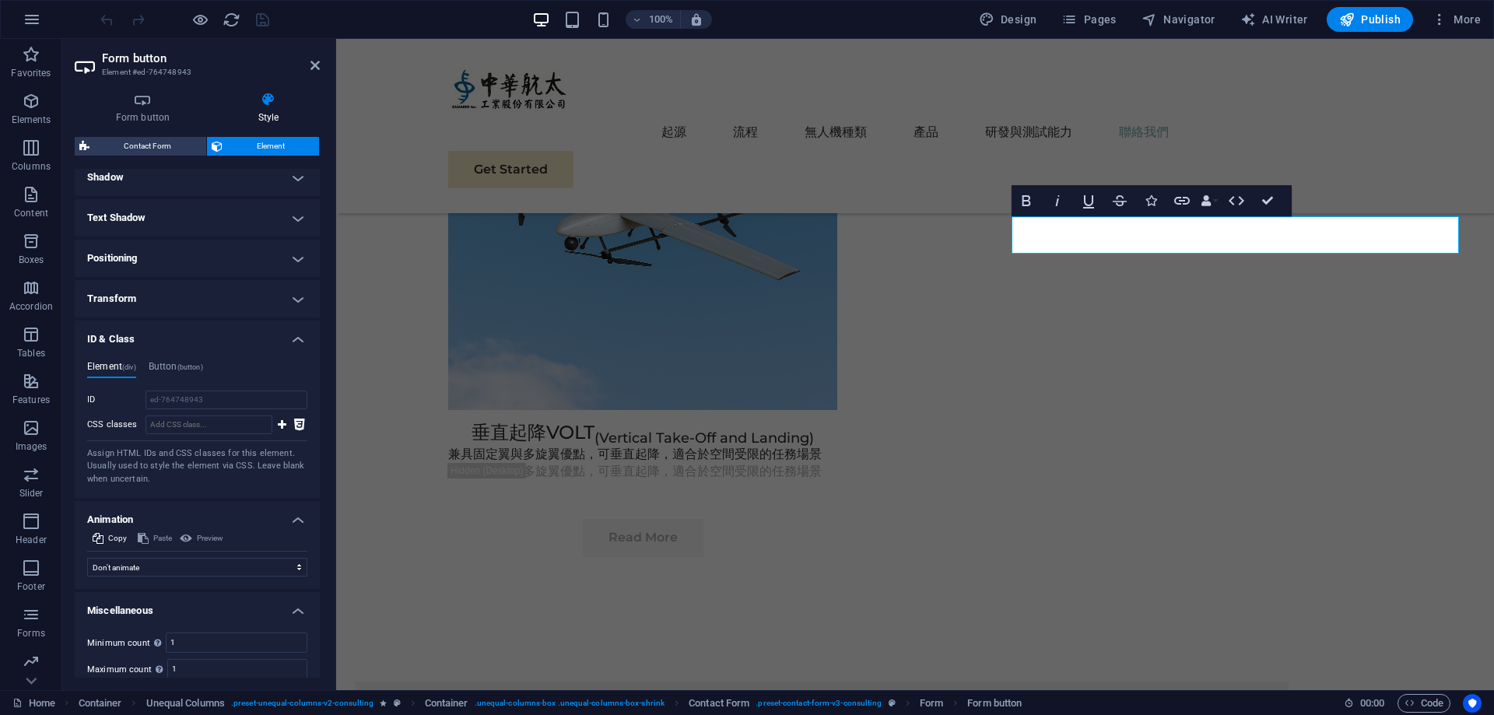
scroll to position [436, 0]
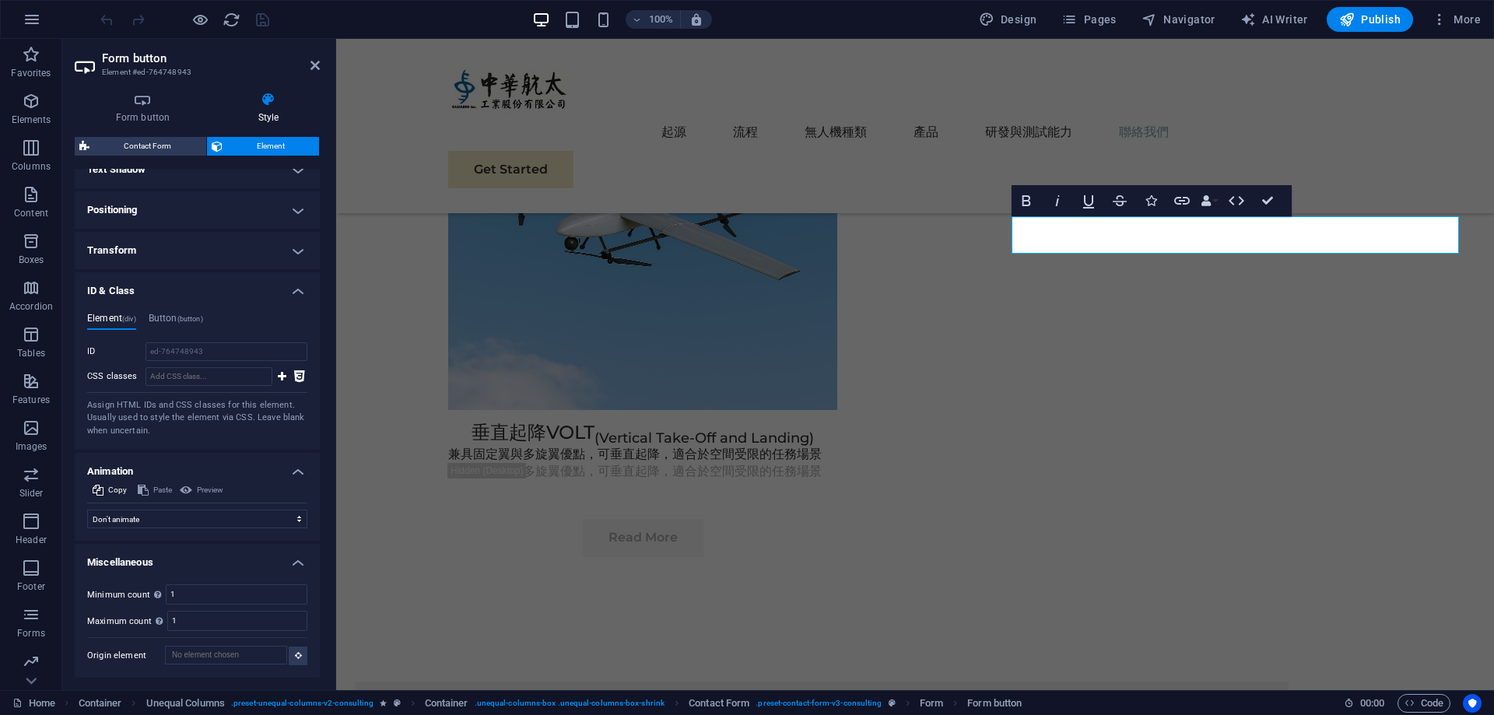
click at [251, 250] on h4 "Transform" at bounding box center [197, 250] width 245 height 37
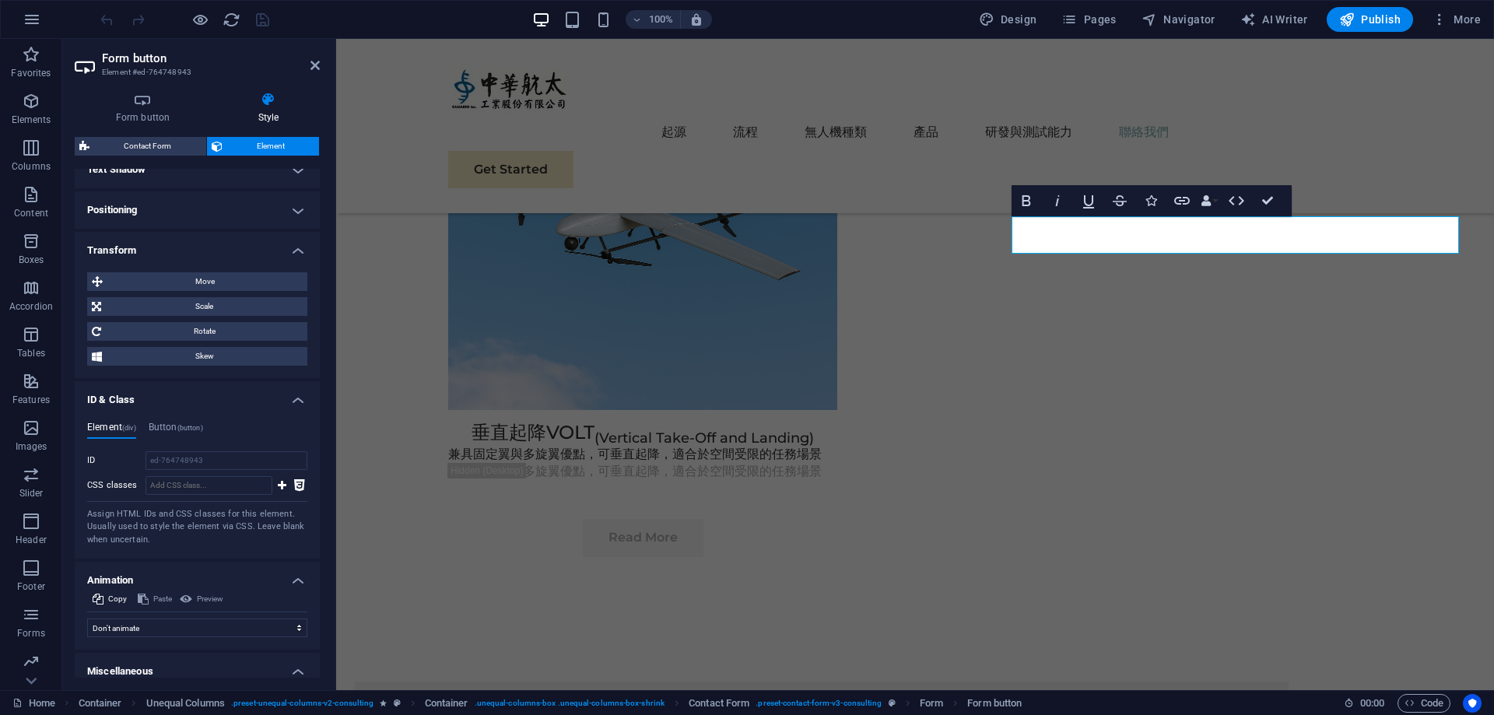
click at [283, 190] on ul "Layout How this element expands within the layout (Flexbox). Size Default auto …" at bounding box center [197, 260] width 245 height 1055
click at [283, 202] on h4 "Positioning" at bounding box center [197, 209] width 245 height 37
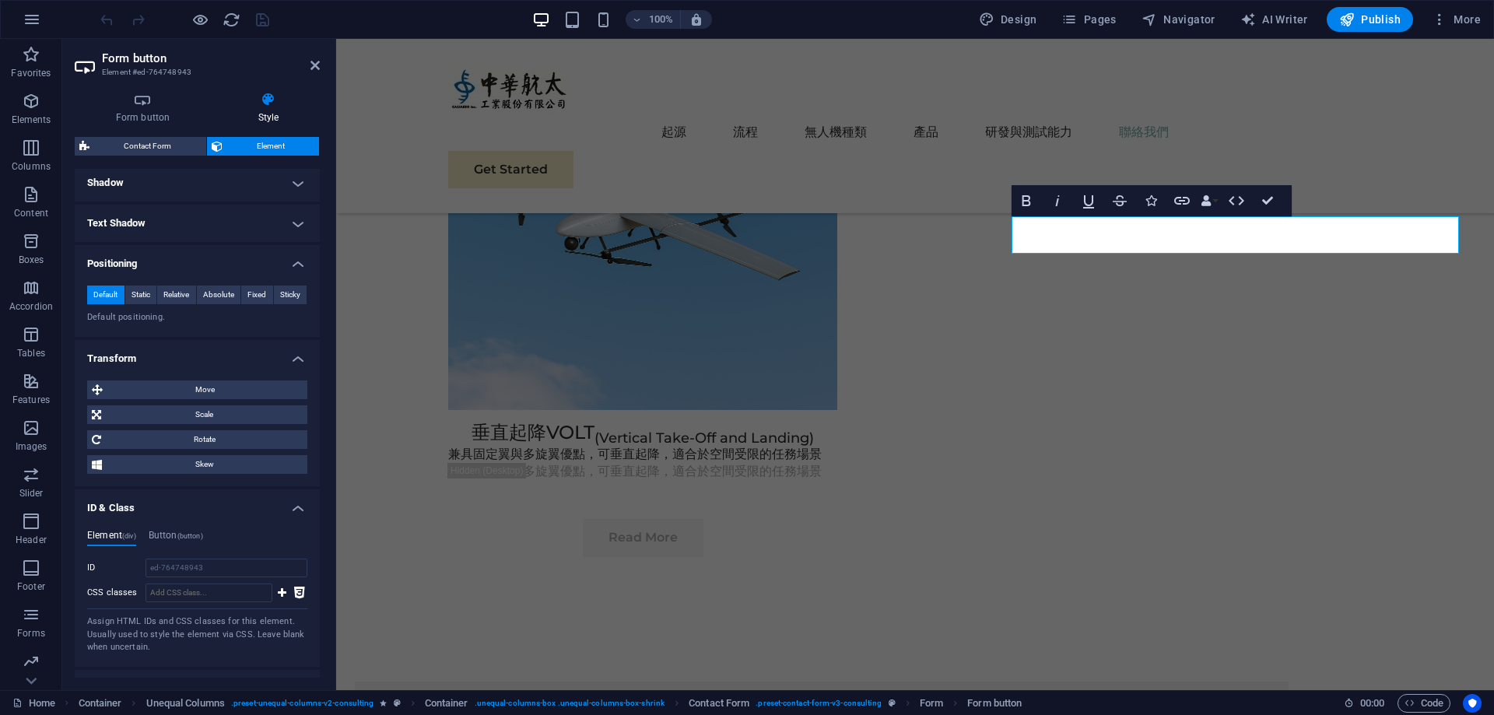
scroll to position [358, 0]
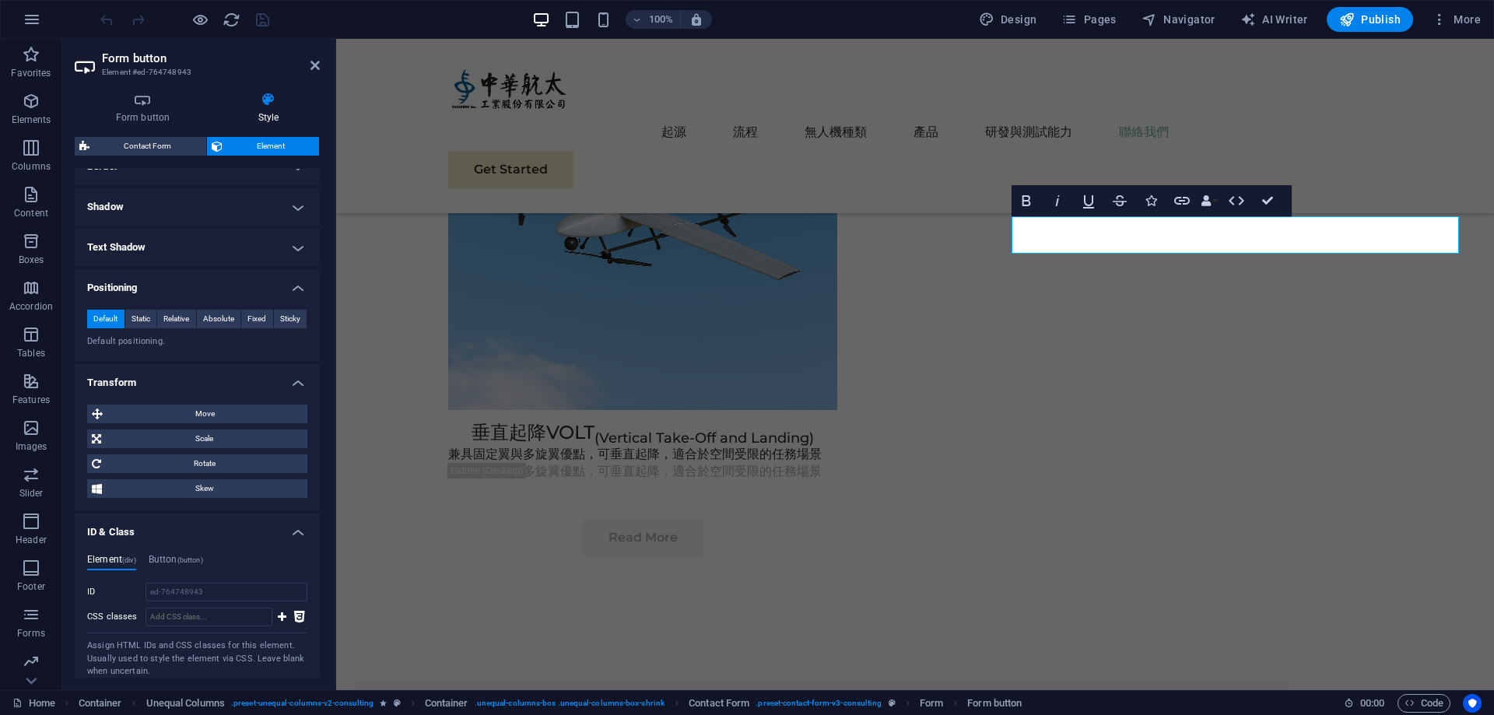
click at [266, 248] on h4 "Text Shadow" at bounding box center [197, 247] width 245 height 37
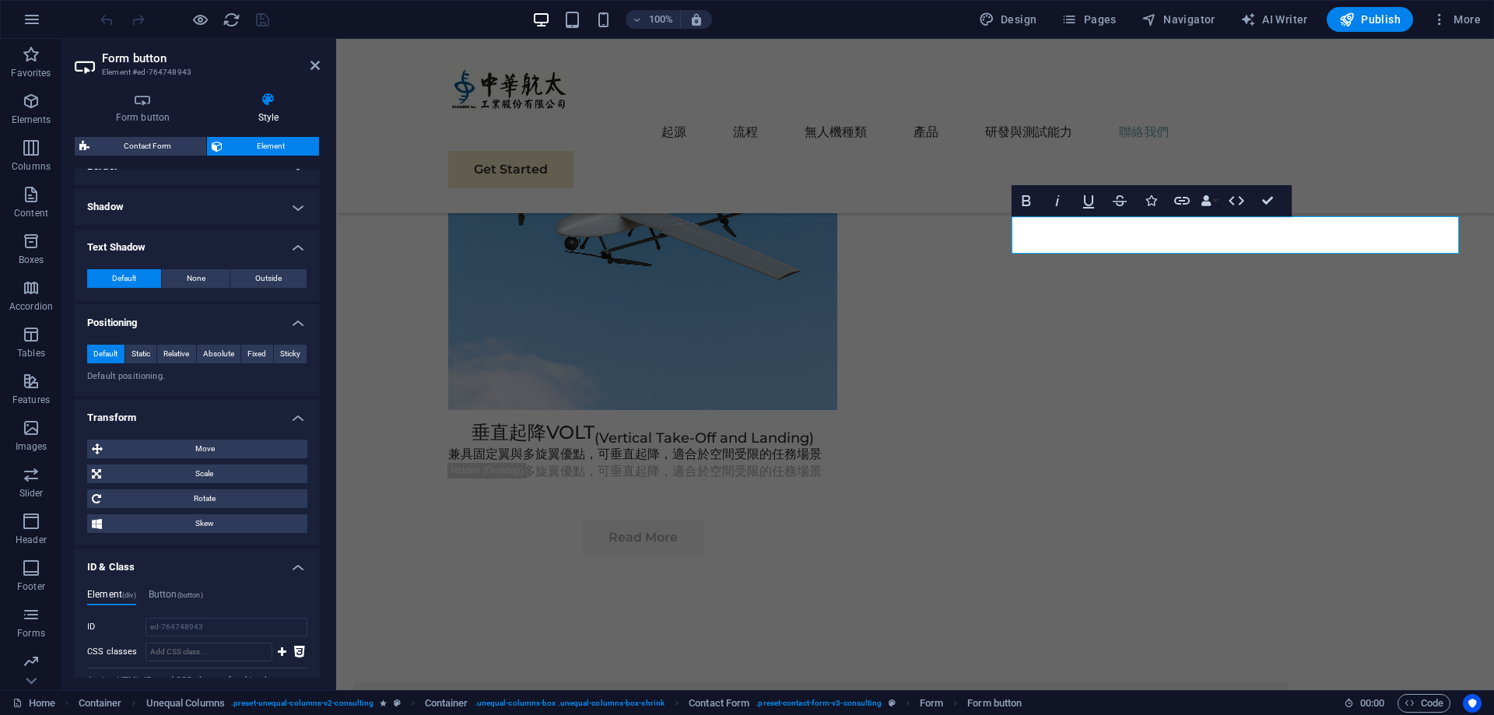
click at [262, 212] on h4 "Shadow" at bounding box center [197, 206] width 245 height 37
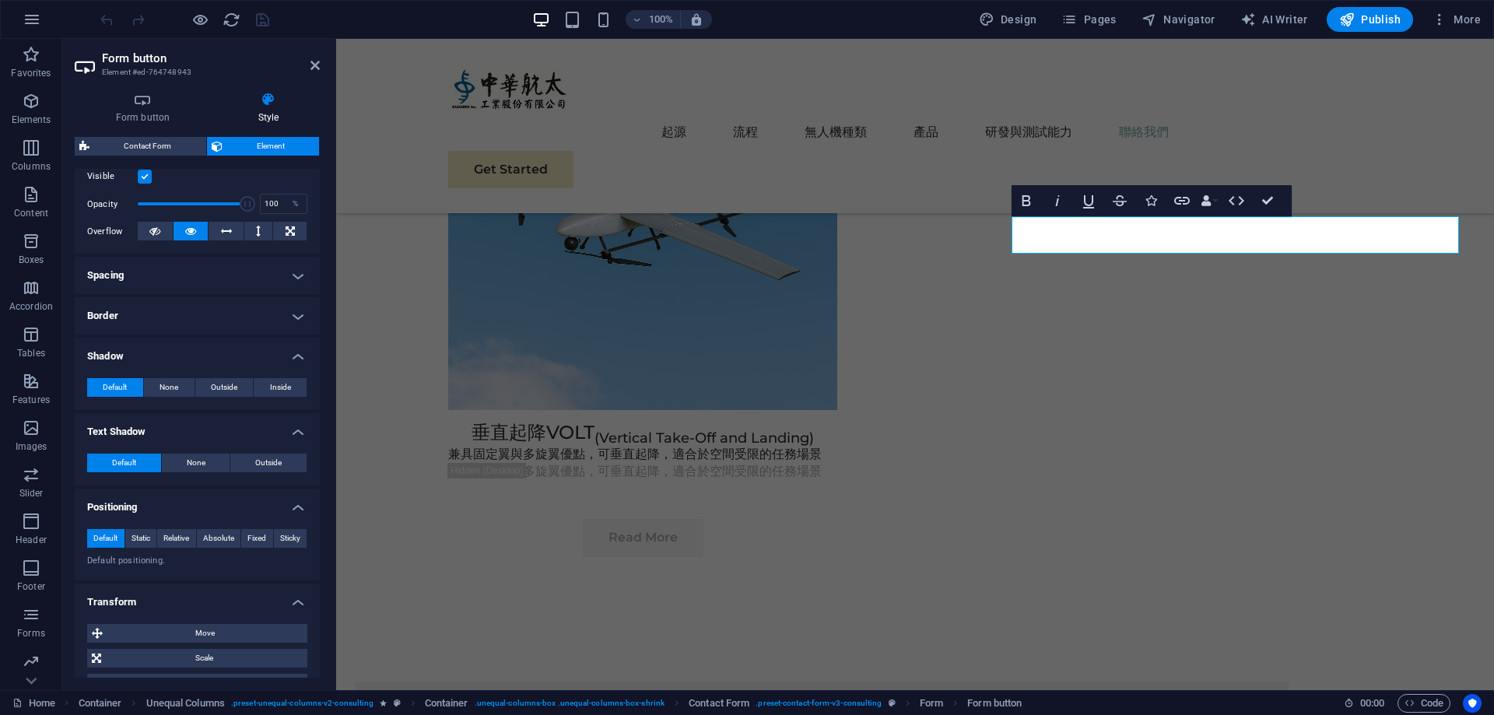
scroll to position [202, 0]
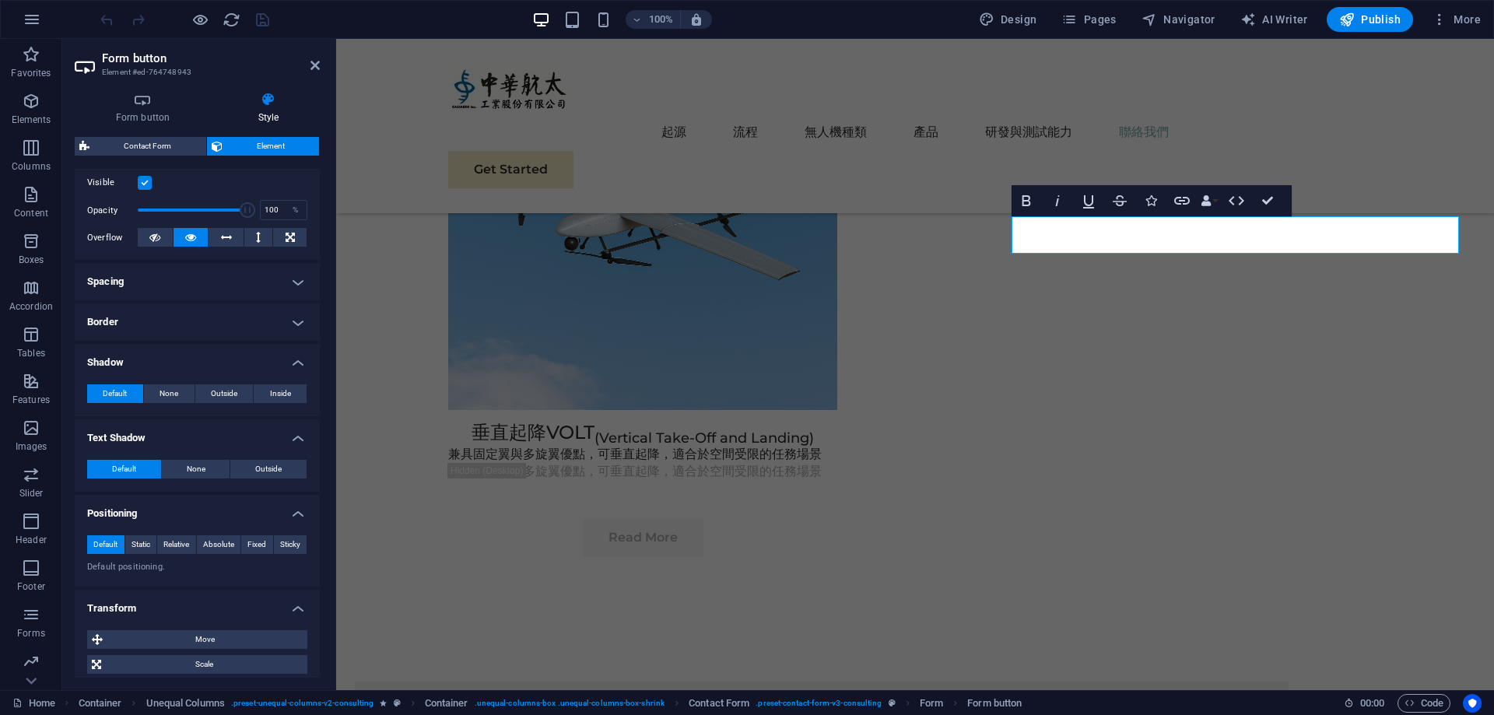
click at [233, 325] on h4 "Border" at bounding box center [197, 322] width 245 height 37
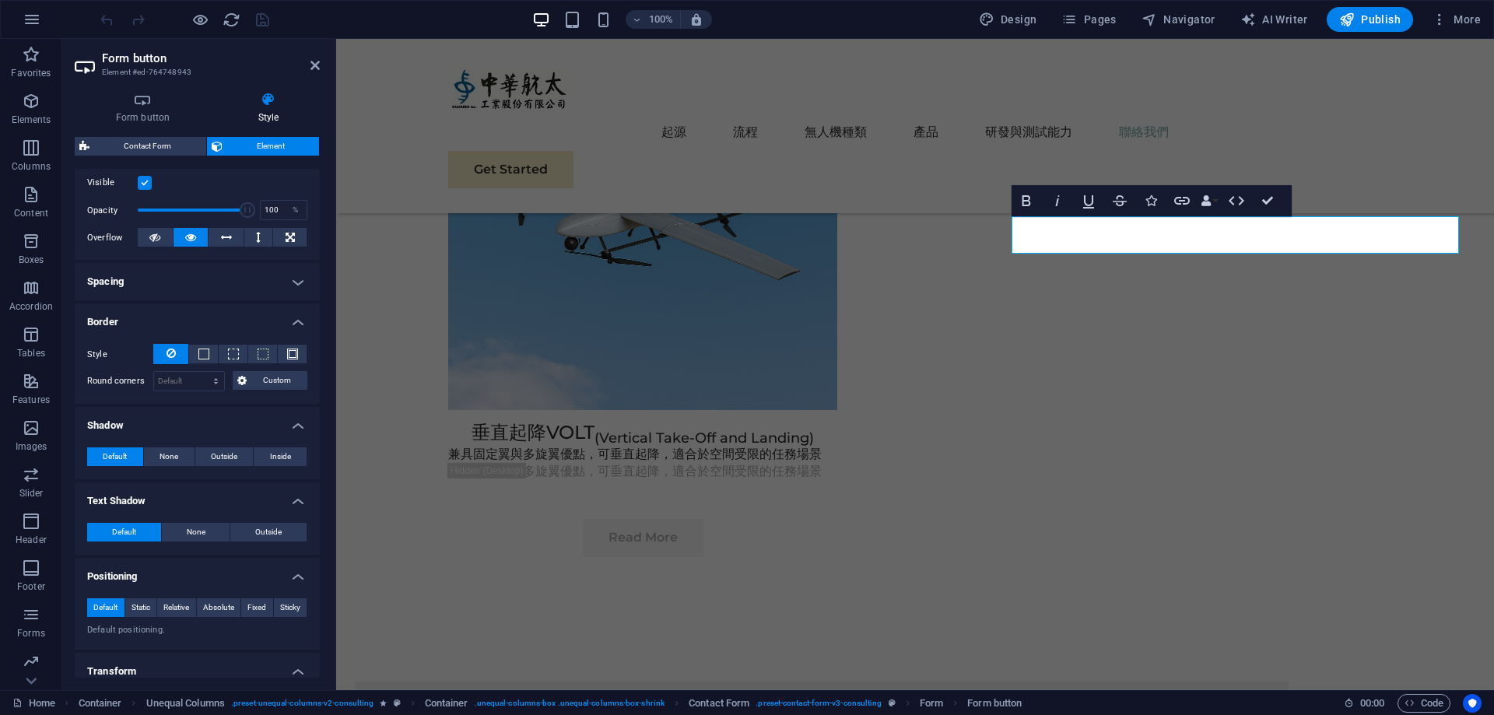
click at [252, 277] on h4 "Spacing" at bounding box center [197, 281] width 245 height 37
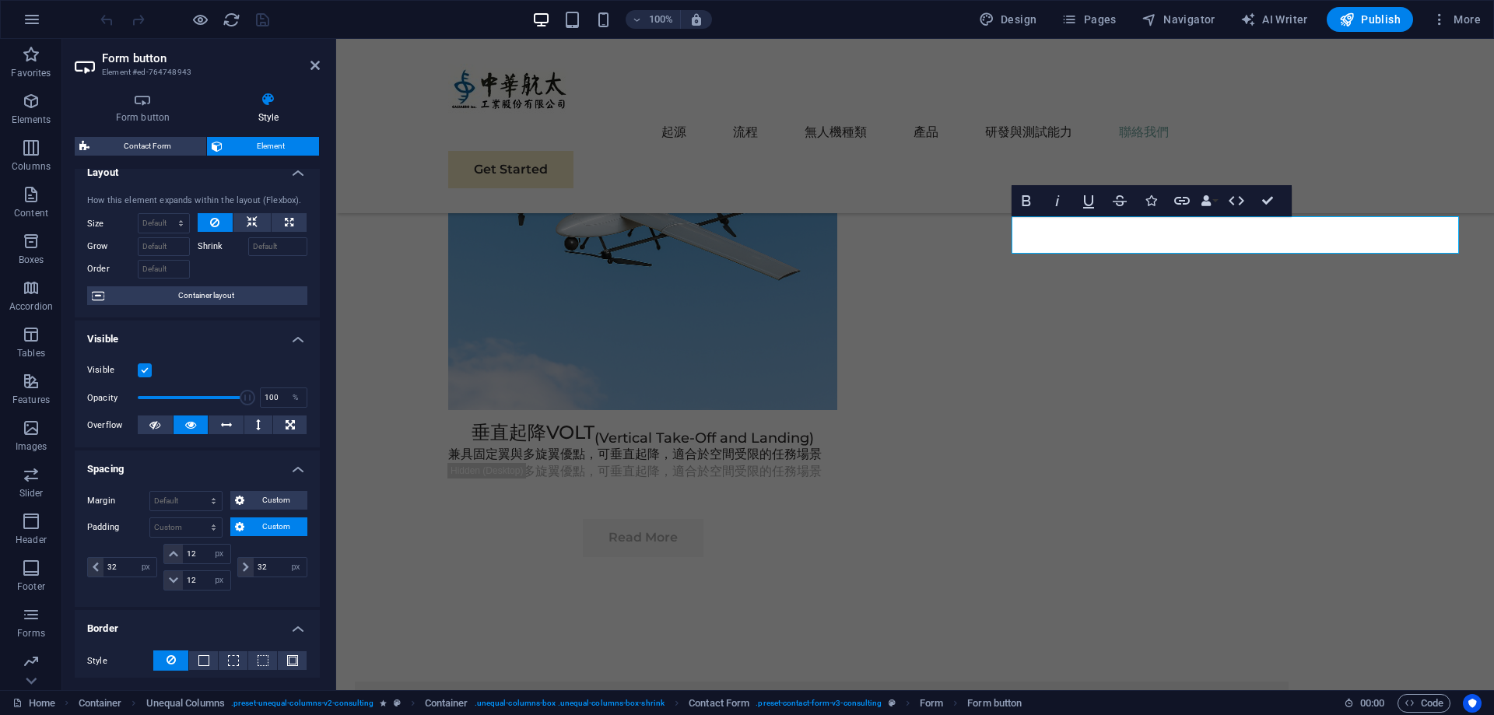
scroll to position [0, 0]
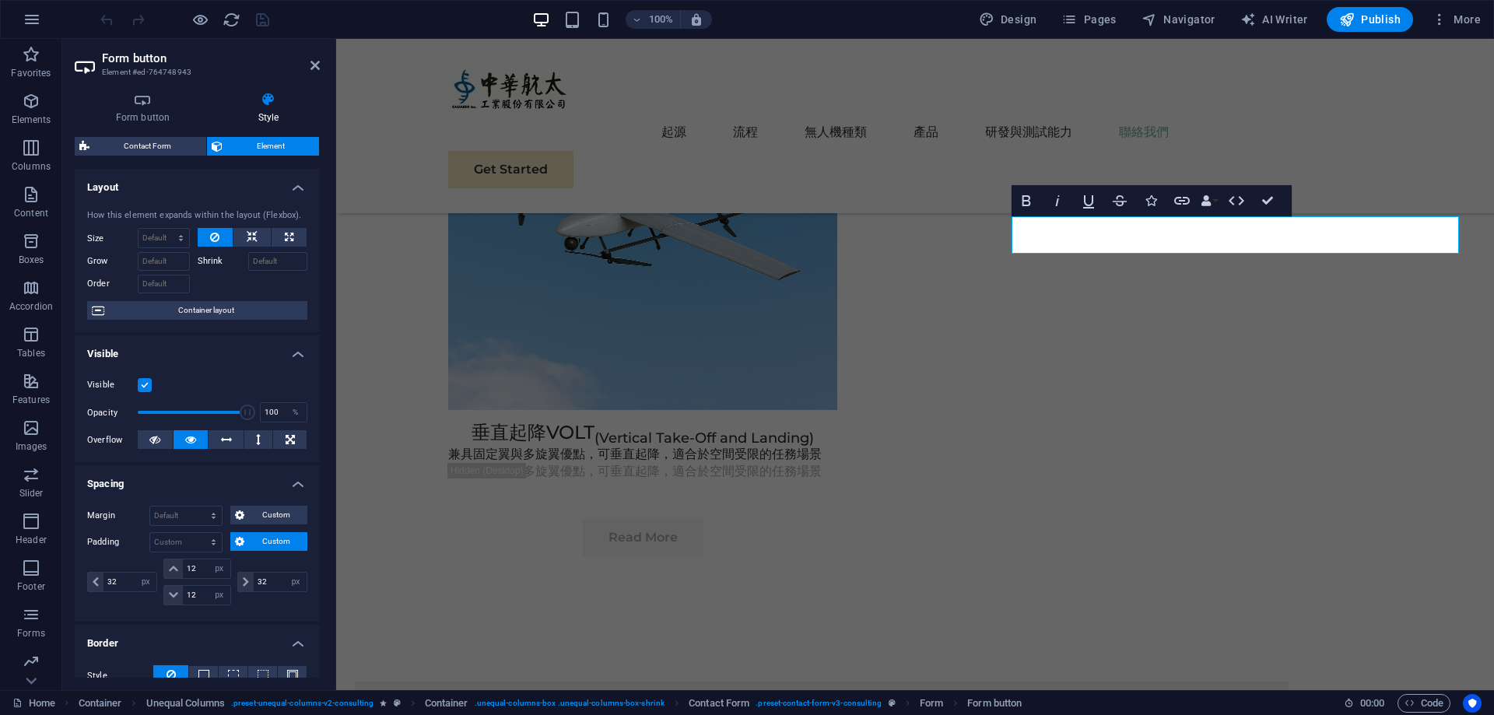
click at [170, 177] on h4 "Layout" at bounding box center [197, 183] width 245 height 28
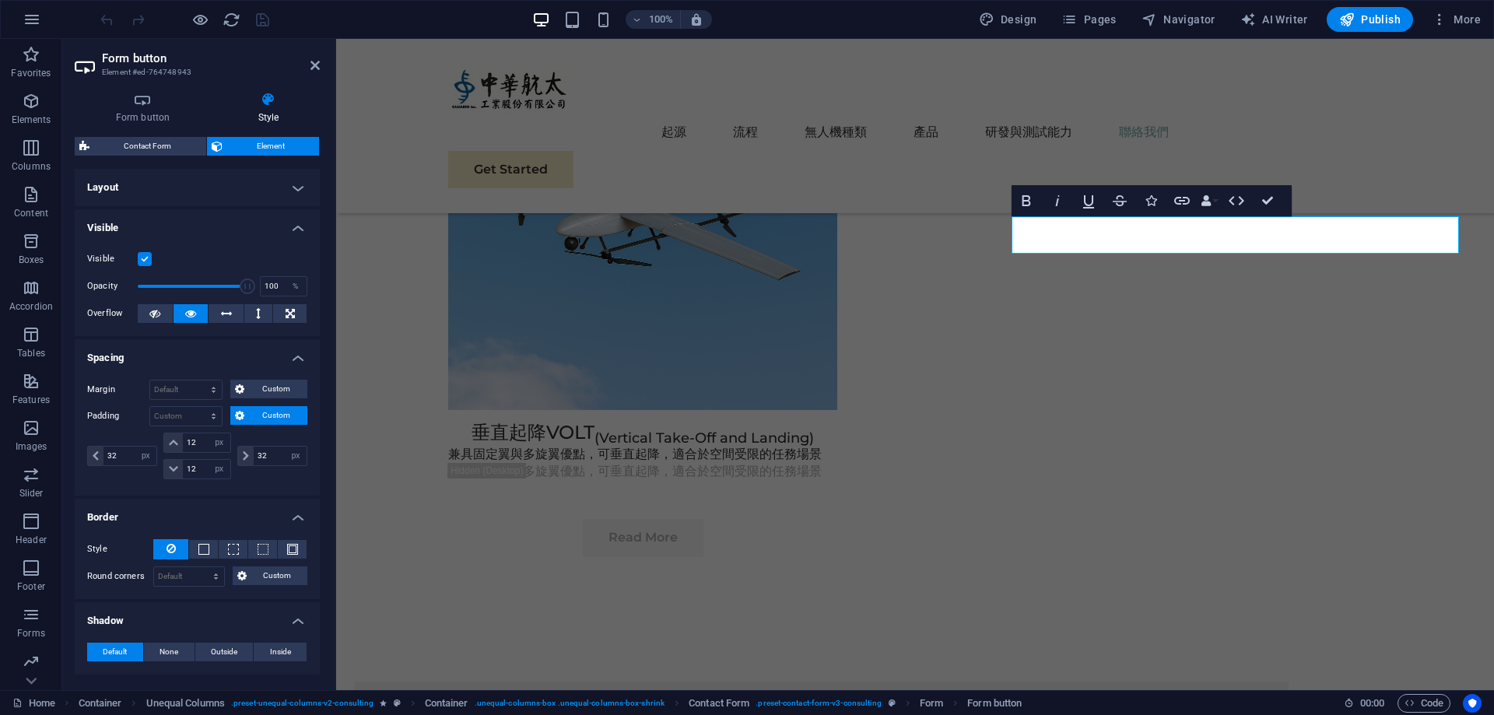
click at [188, 224] on h4 "Visible" at bounding box center [197, 223] width 245 height 28
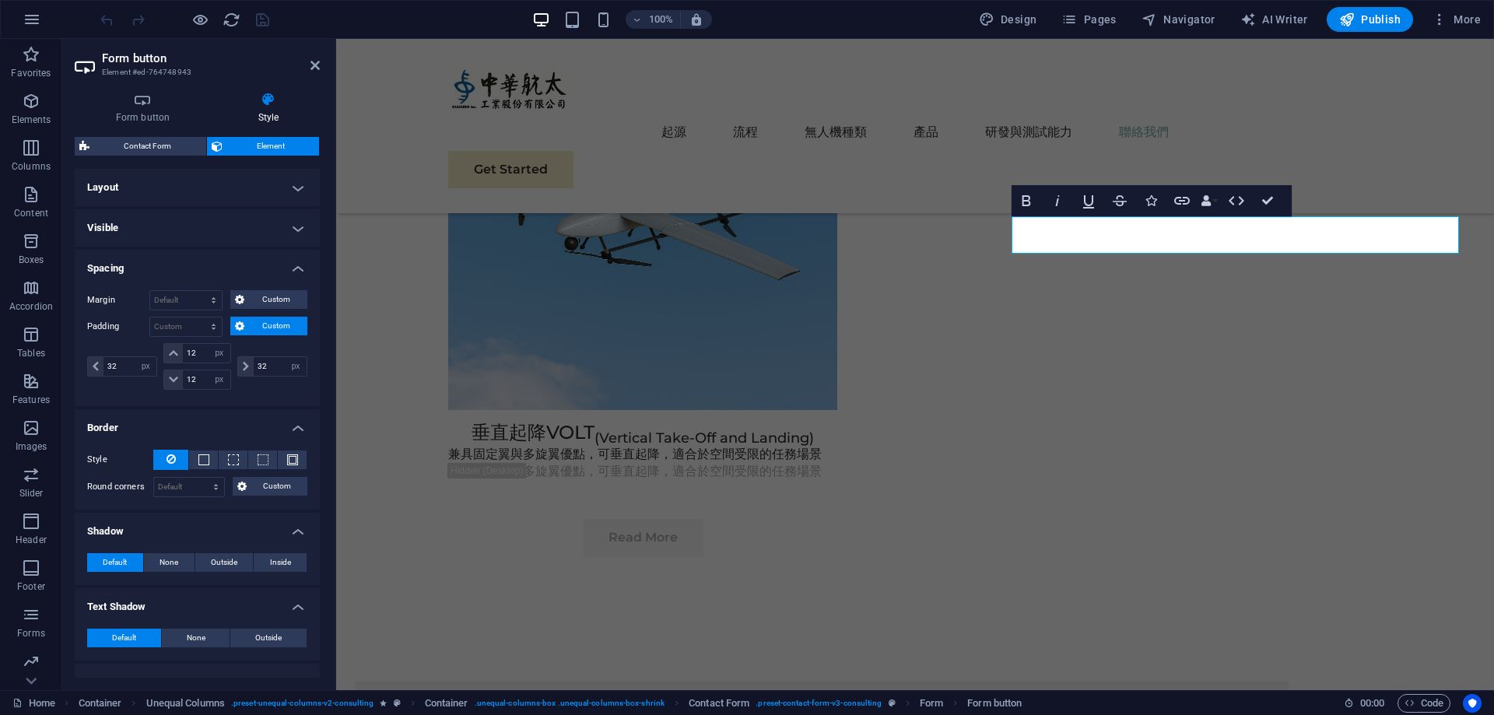
click at [193, 261] on h4 "Spacing" at bounding box center [197, 264] width 245 height 28
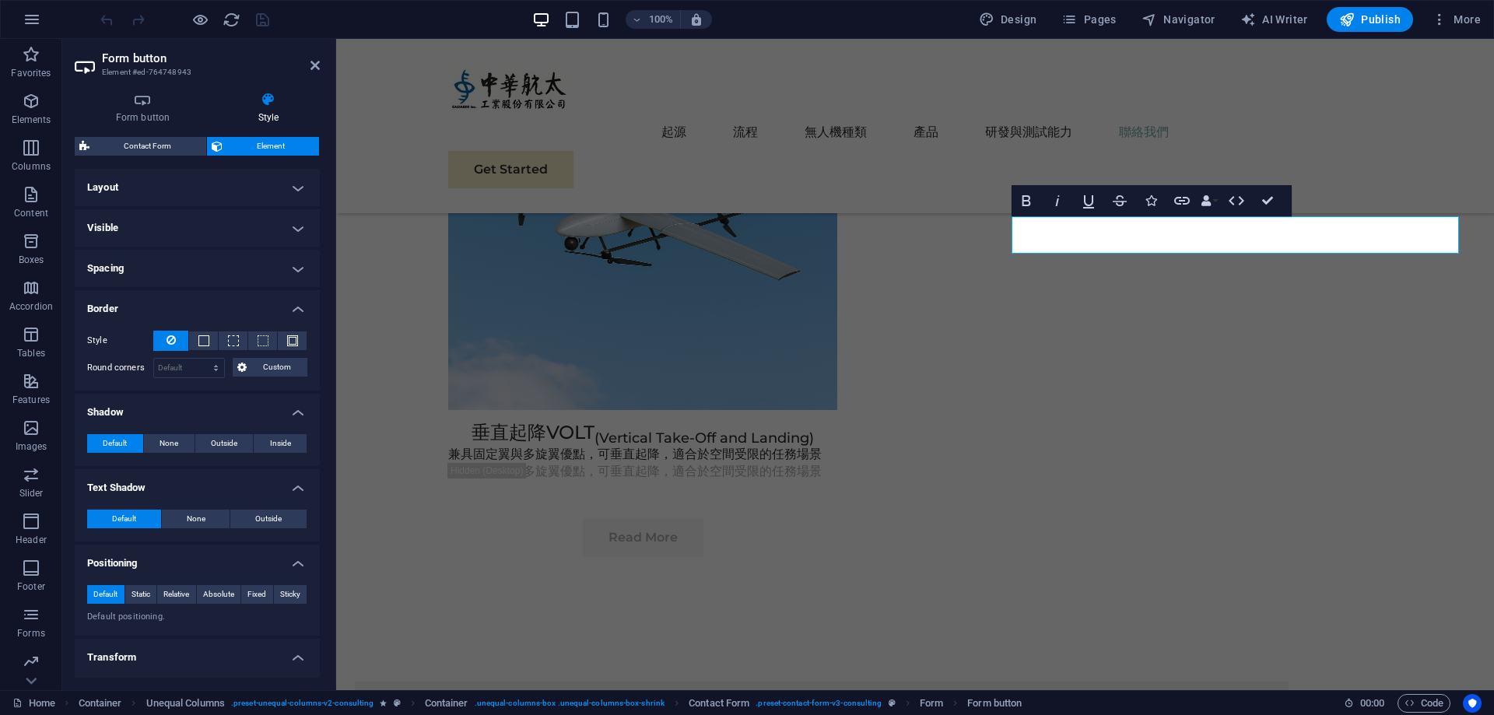
click at [198, 413] on h4 "Shadow" at bounding box center [197, 408] width 245 height 28
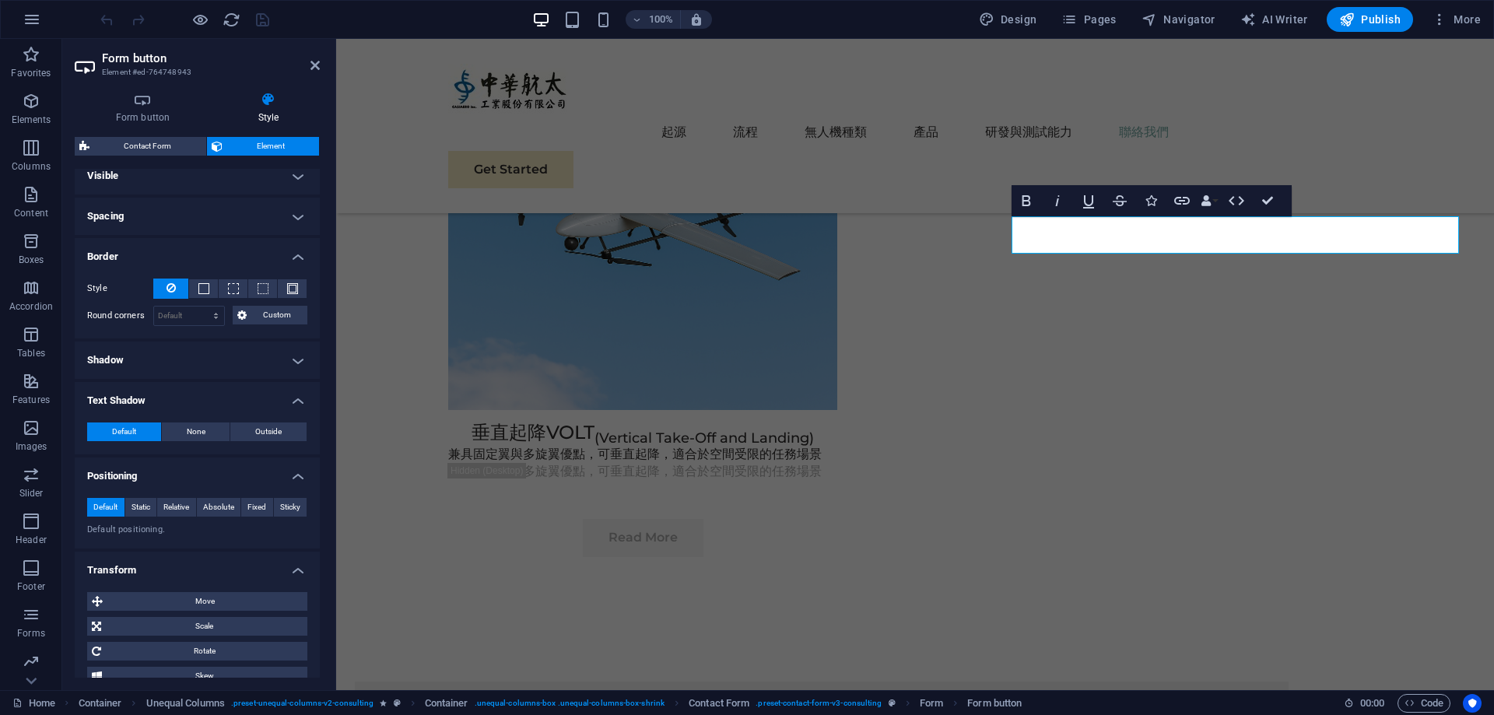
scroll to position [78, 0]
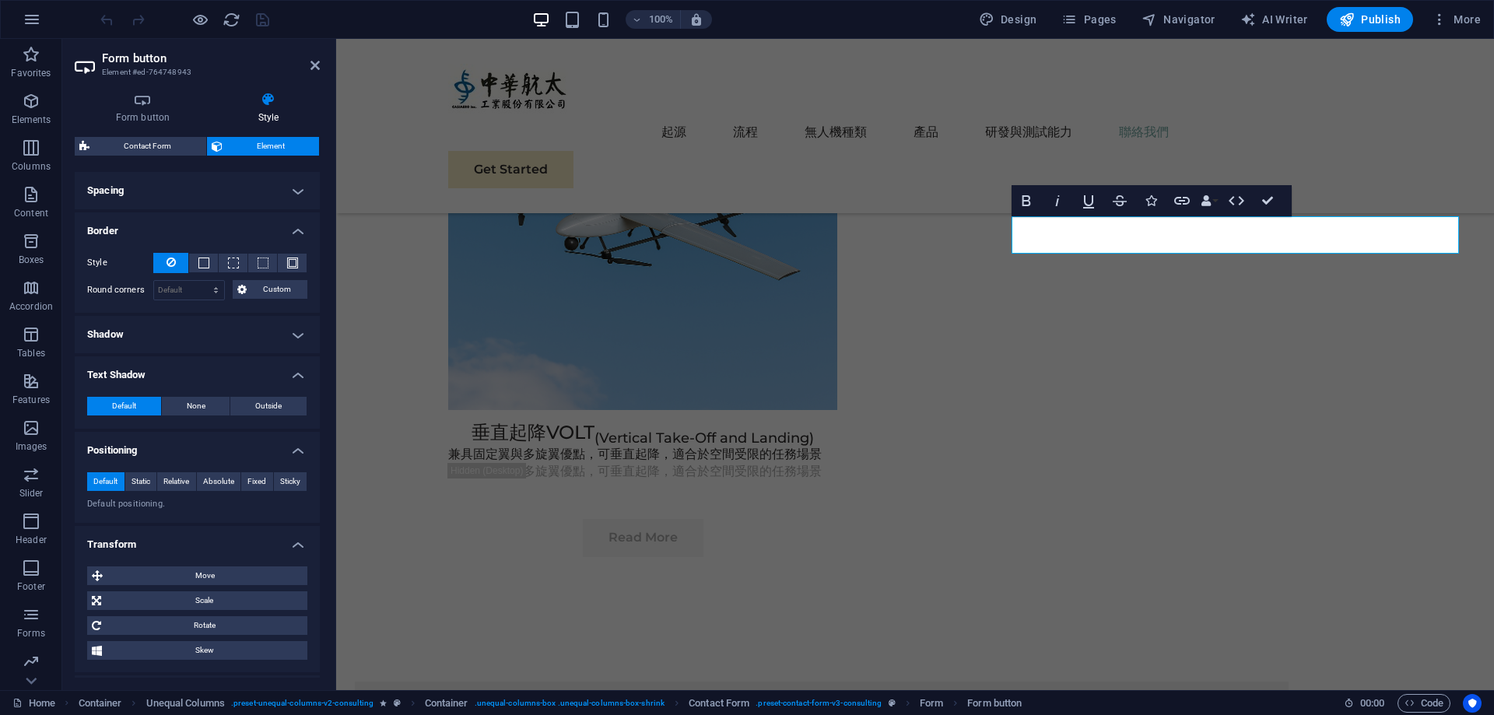
click at [212, 367] on h4 "Text Shadow" at bounding box center [197, 370] width 245 height 28
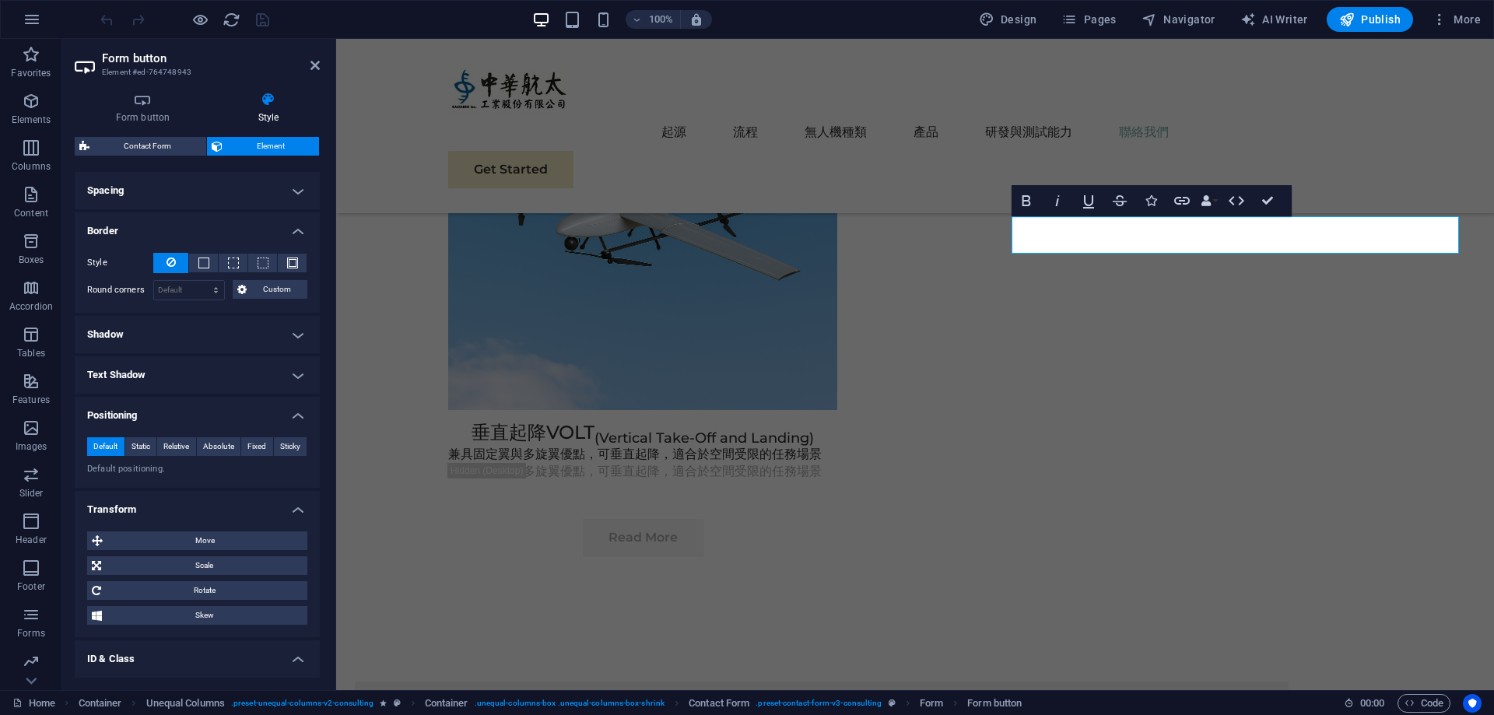
click at [205, 430] on div "Default Static Relative Absolute Fixed Sticky Z-Index Sets the order of the ele…" at bounding box center [197, 457] width 245 height 64
click at [149, 442] on span "Static" at bounding box center [141, 446] width 19 height 19
click at [181, 441] on span "Relative" at bounding box center [176, 446] width 26 height 19
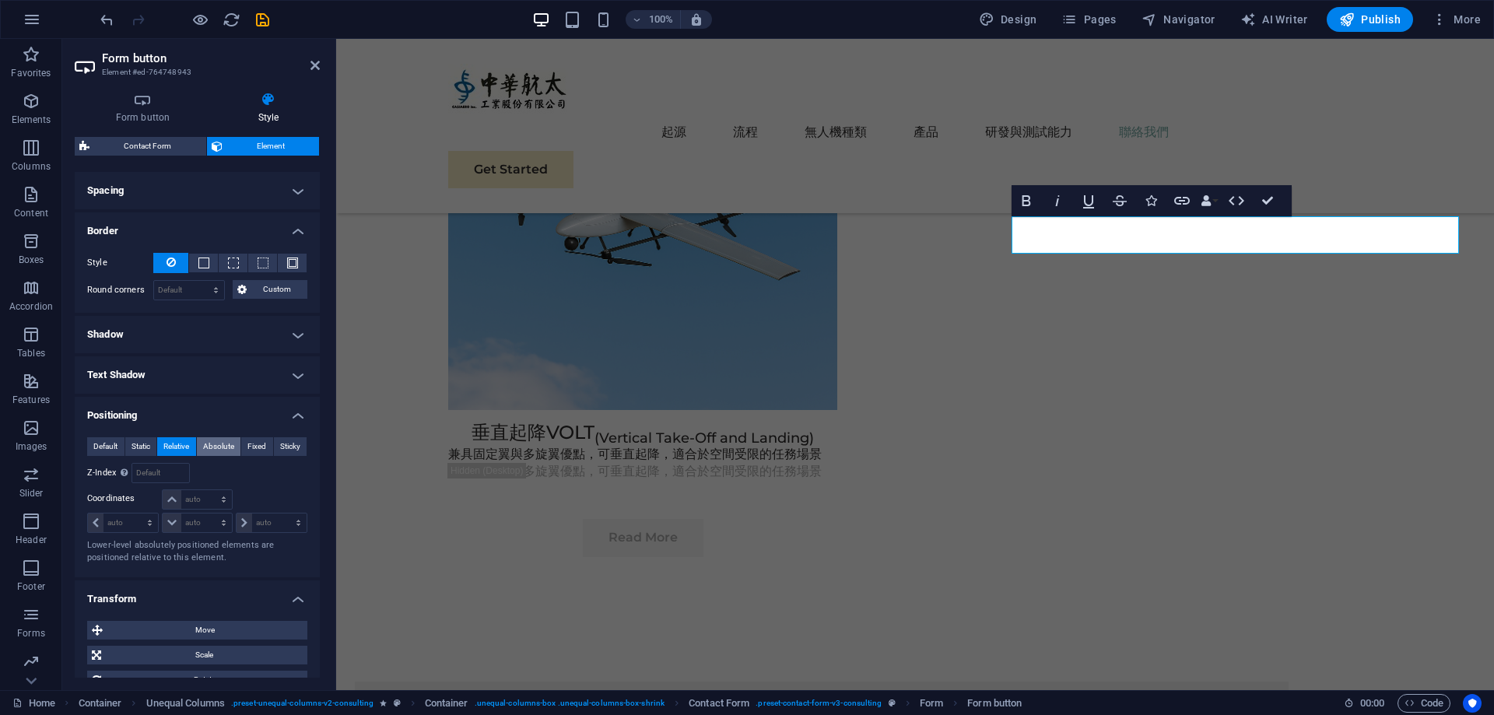
click at [217, 444] on span "Absolute" at bounding box center [218, 446] width 31 height 19
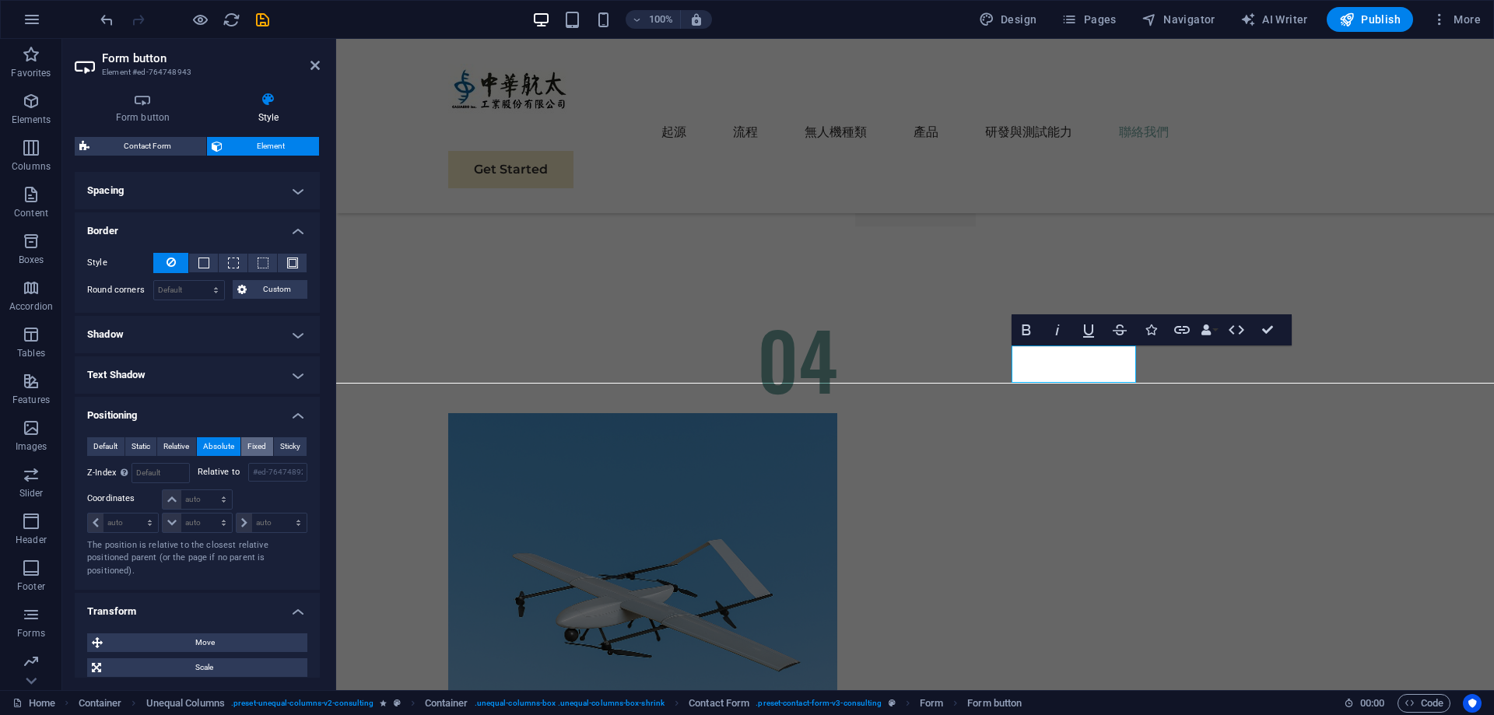
scroll to position [5115, 0]
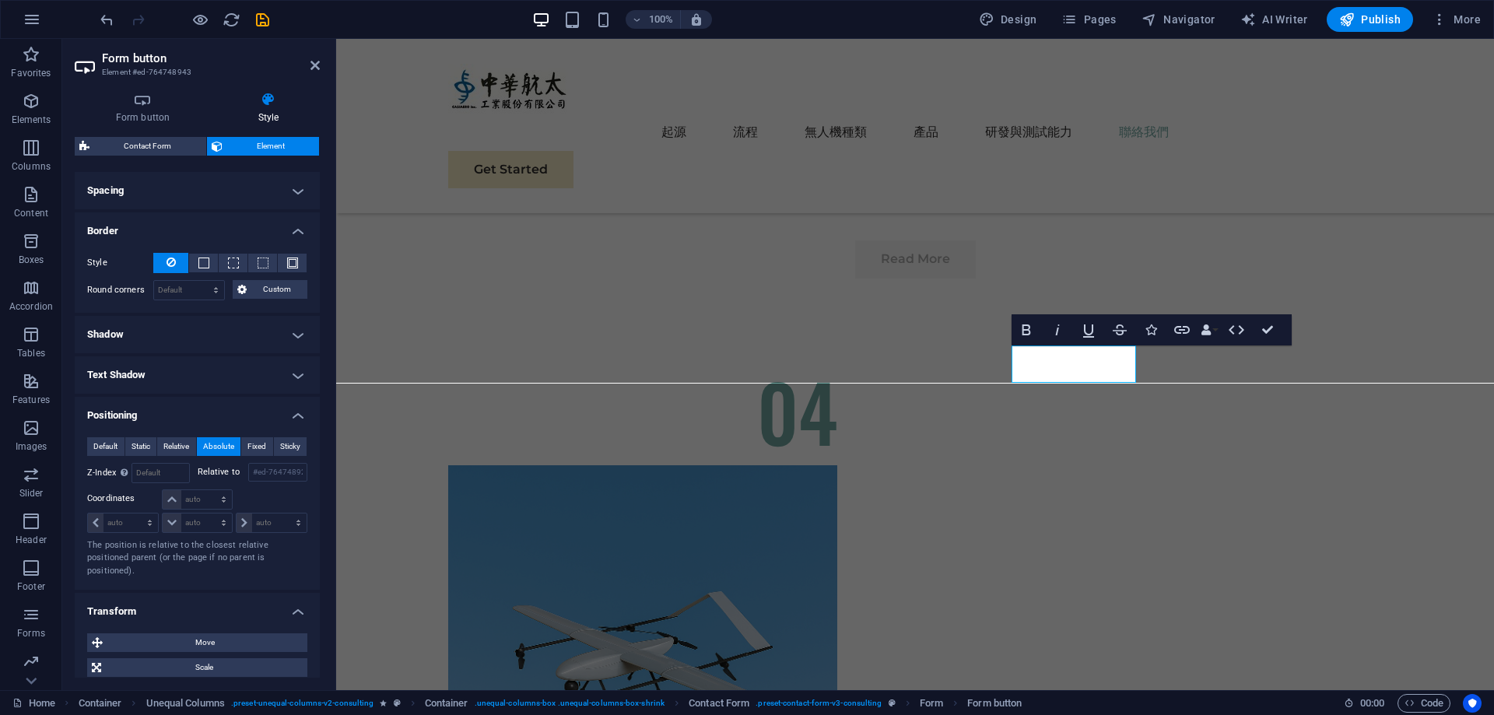
click at [205, 448] on span "Absolute" at bounding box center [218, 446] width 31 height 19
click at [237, 448] on button "Absolute" at bounding box center [219, 446] width 44 height 19
click at [1192, 320] on button "Link" at bounding box center [1183, 329] width 30 height 31
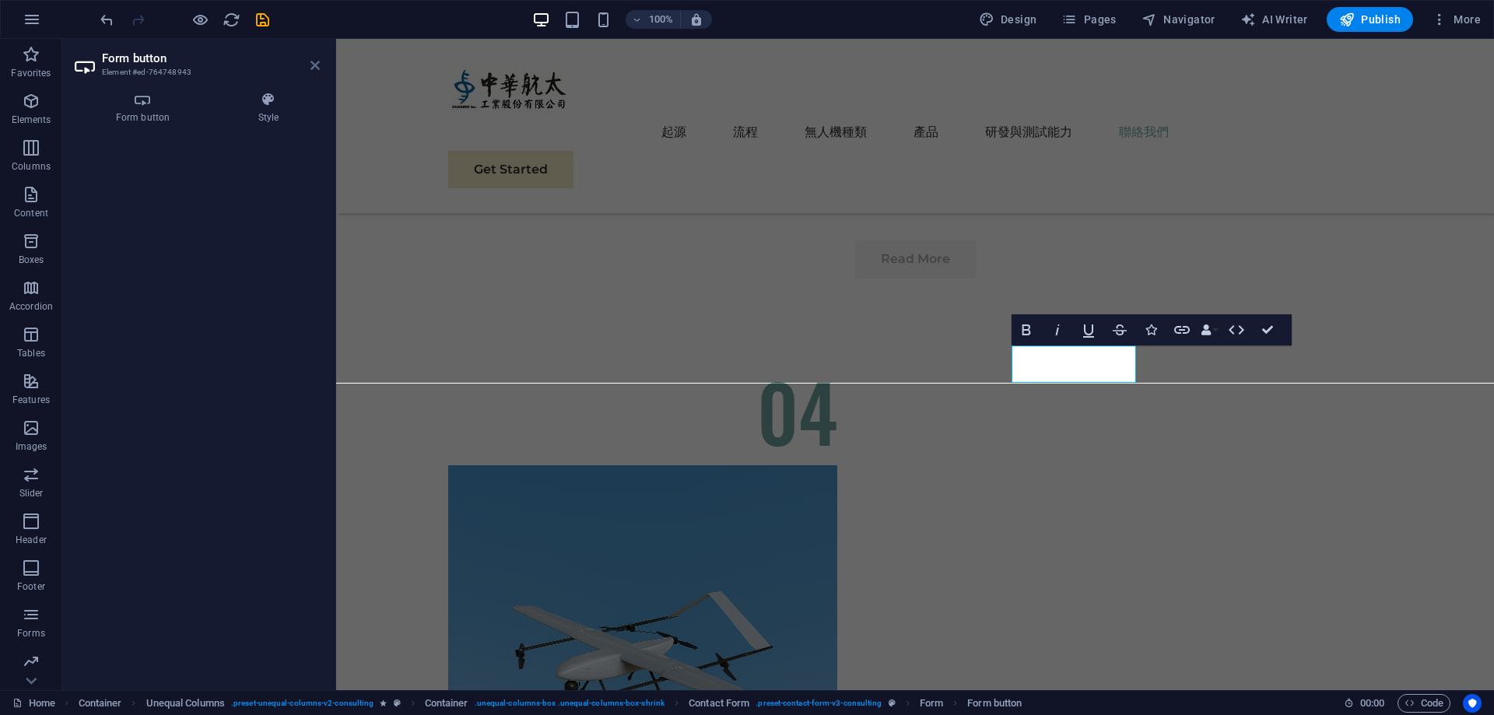
click at [316, 65] on icon at bounding box center [315, 65] width 9 height 12
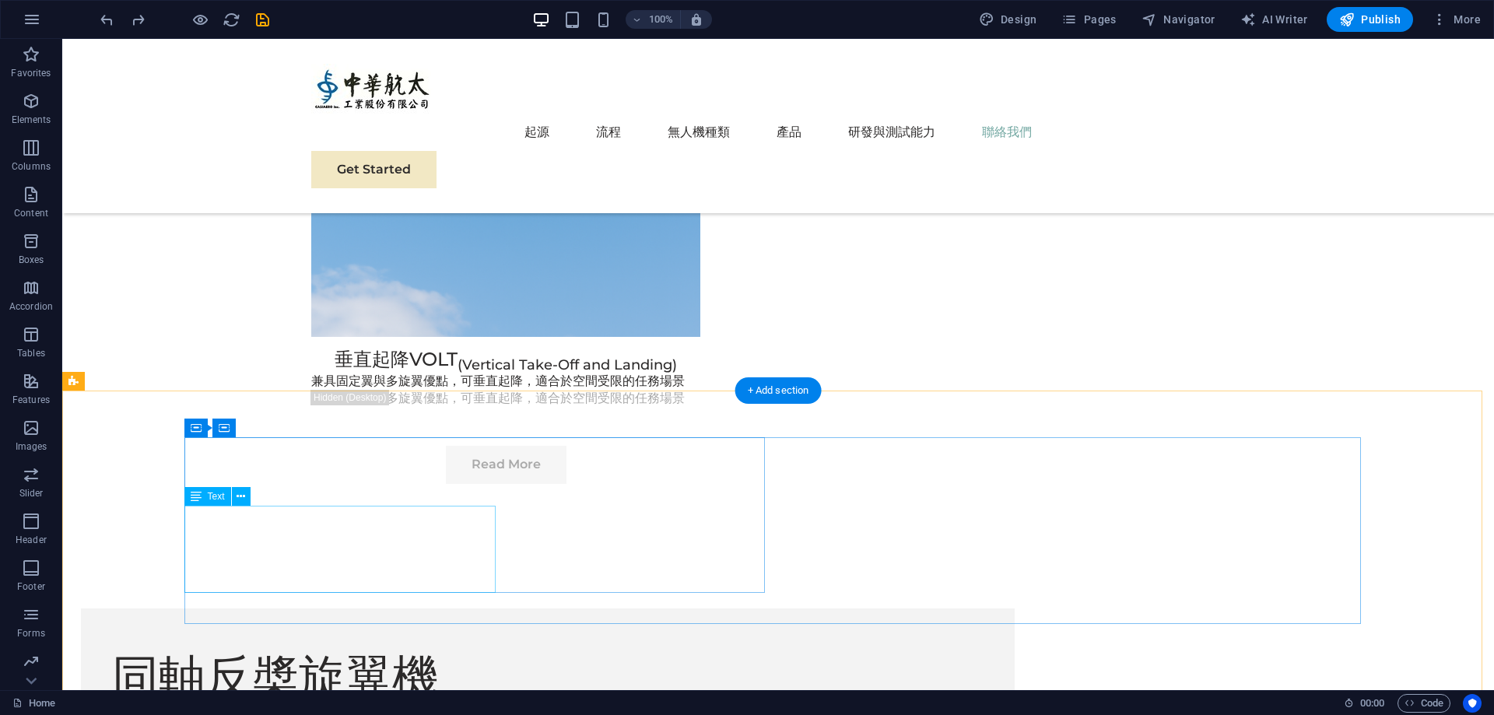
scroll to position [5664, 0]
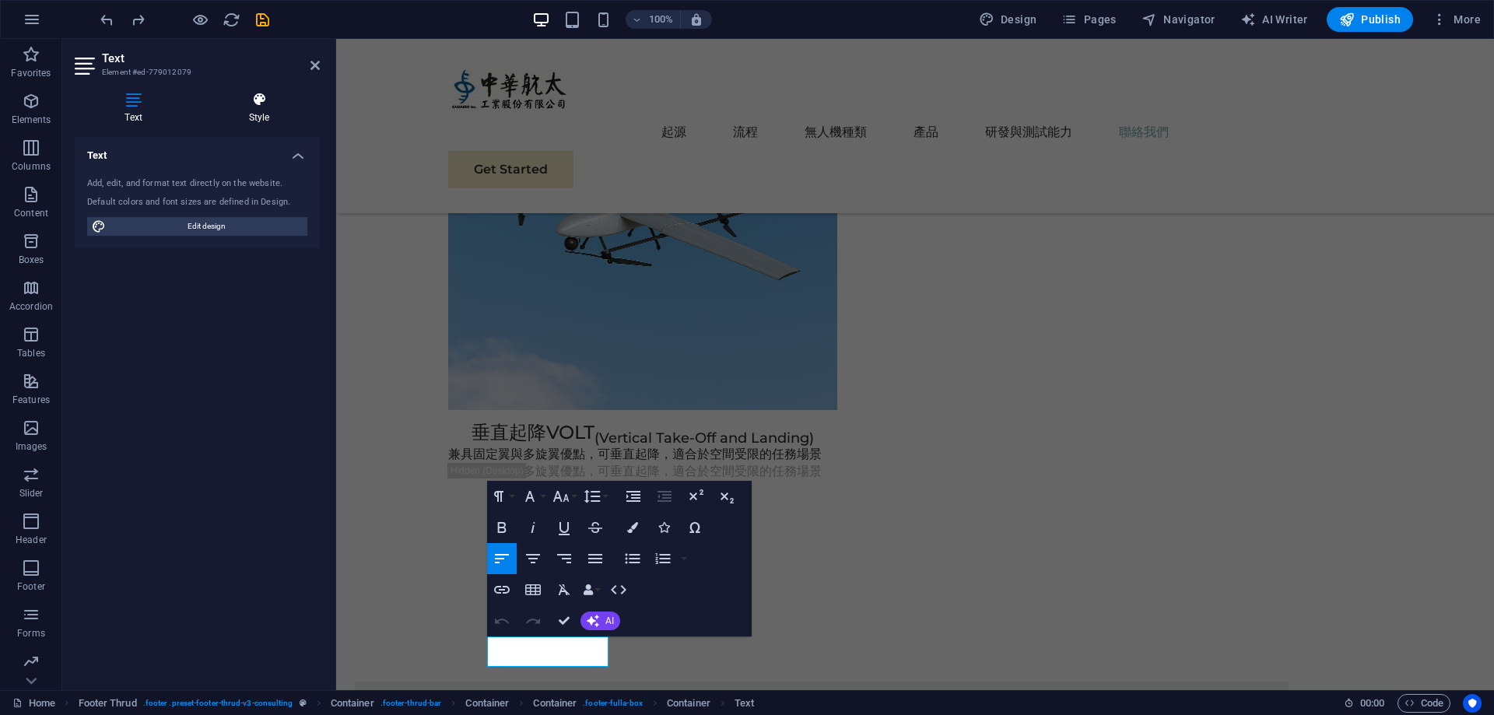
click at [266, 96] on icon at bounding box center [258, 100] width 121 height 16
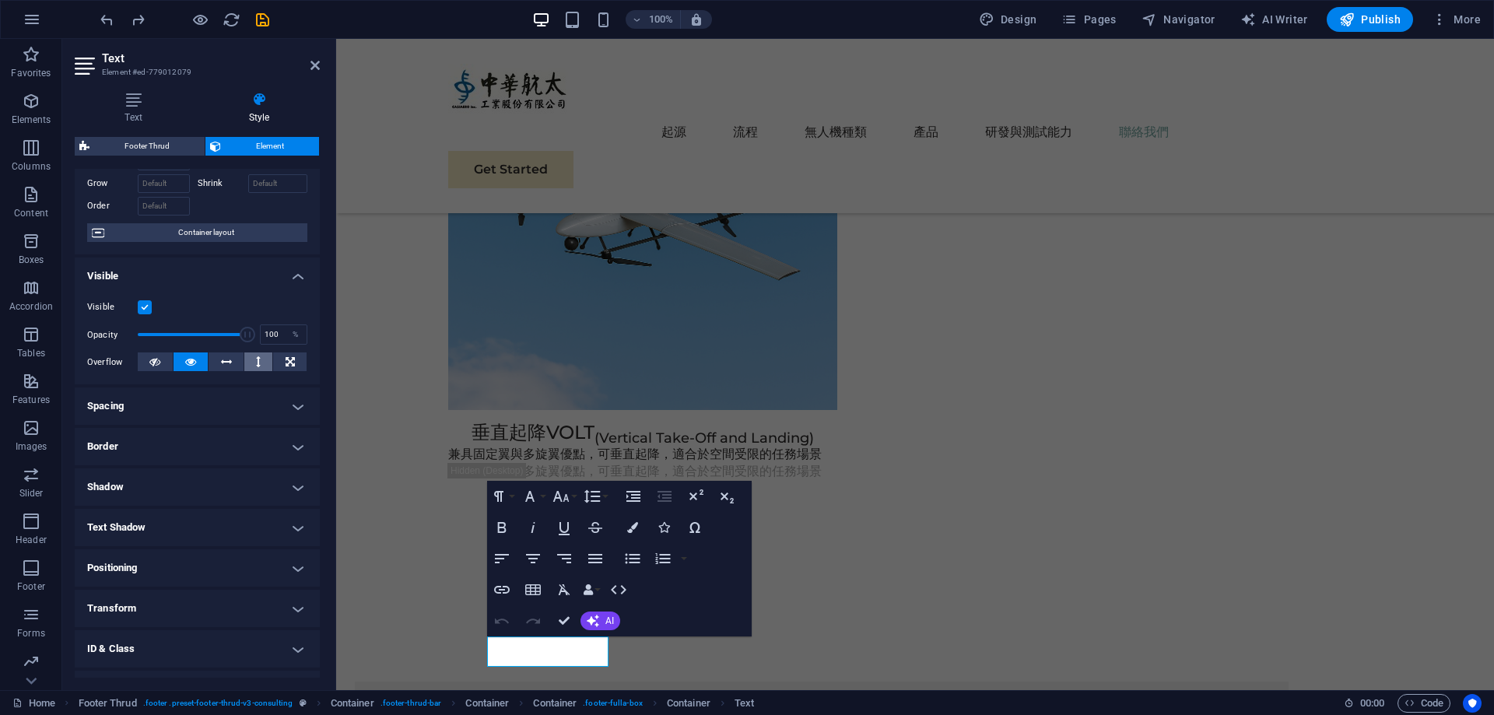
scroll to position [149, 0]
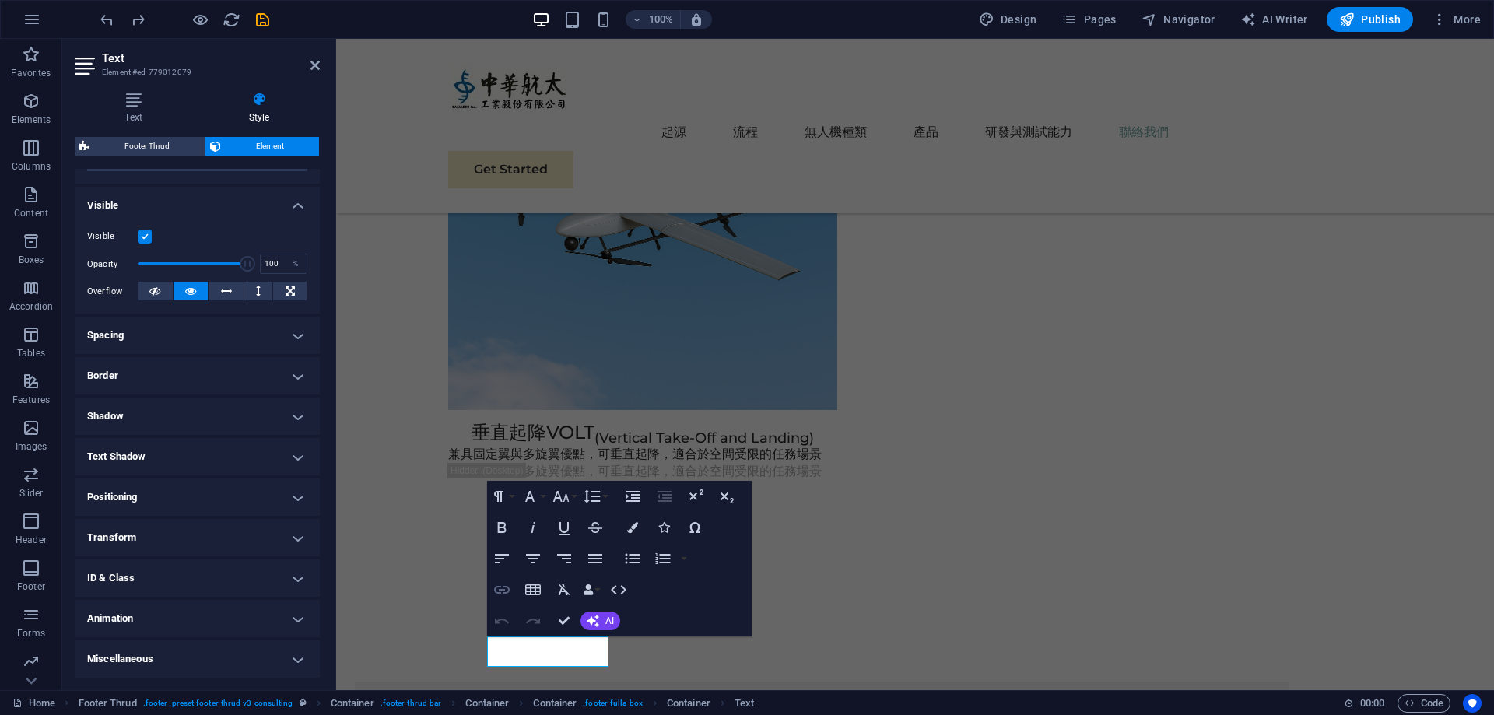
click at [507, 595] on icon "button" at bounding box center [502, 590] width 19 height 19
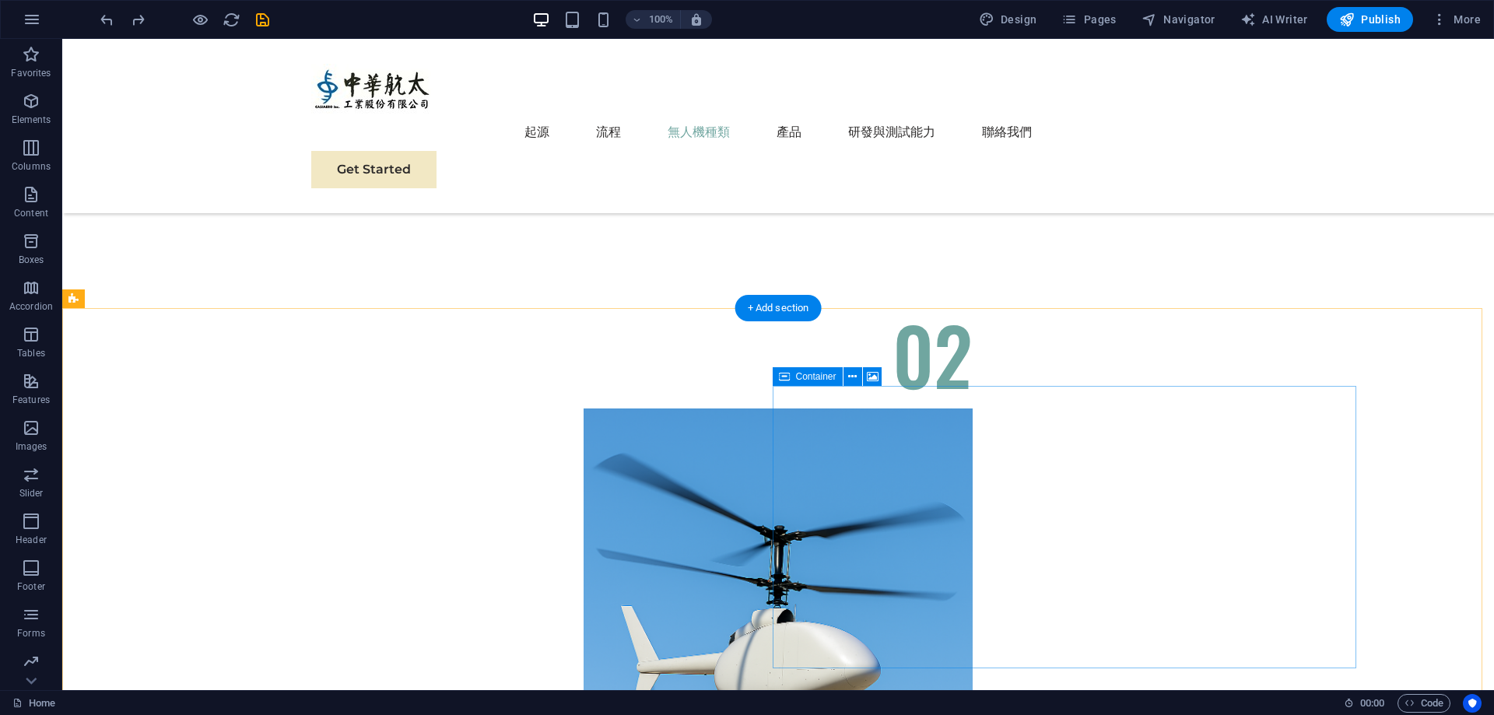
scroll to position [3874, 0]
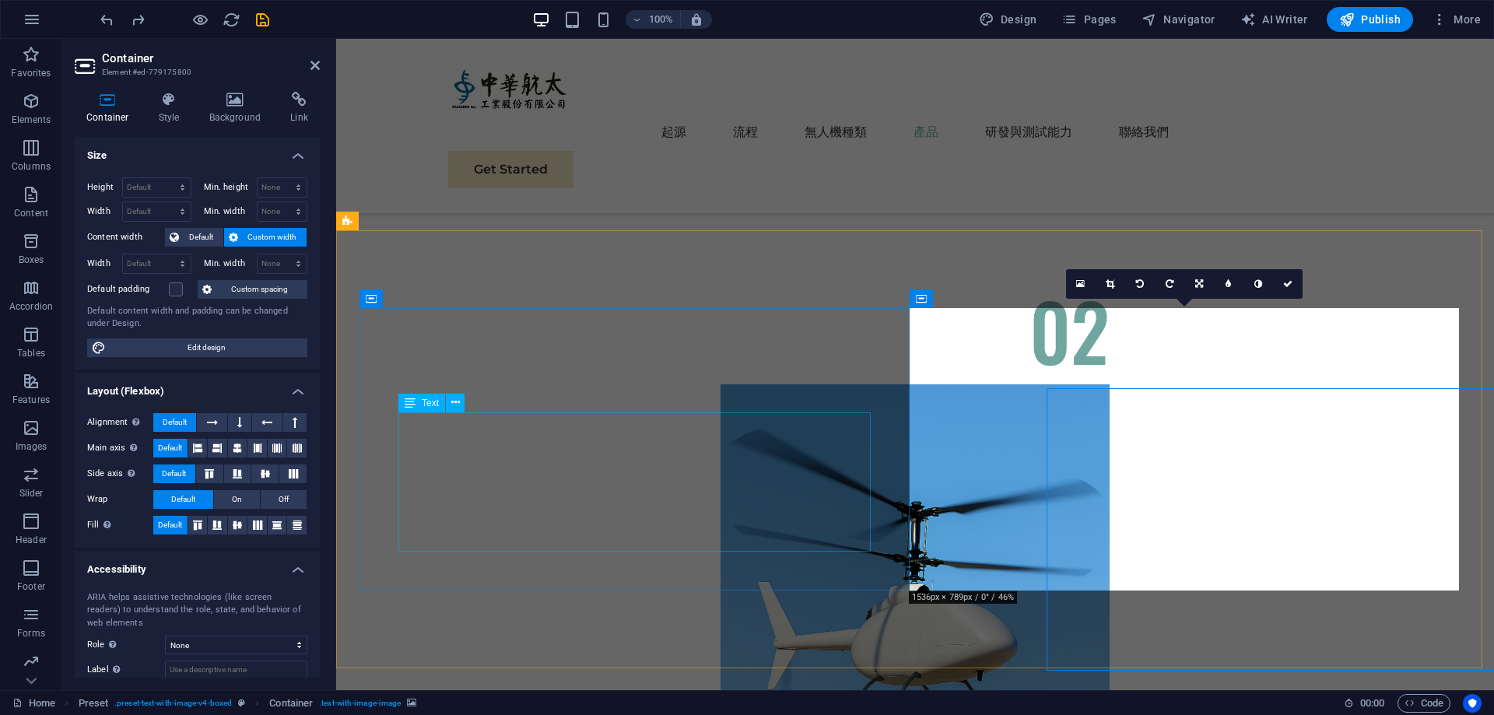
scroll to position [3794, 0]
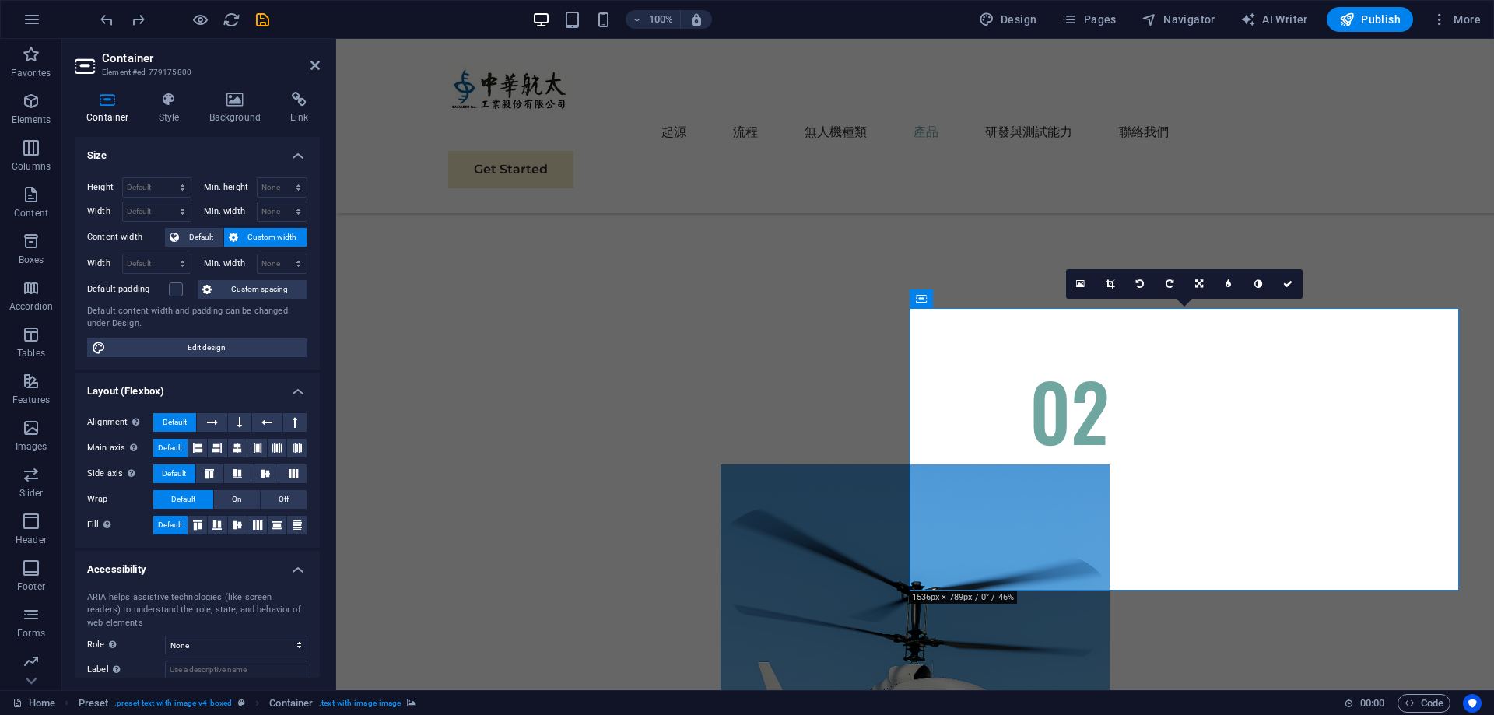
click at [1092, 286] on link at bounding box center [1081, 284] width 30 height 30
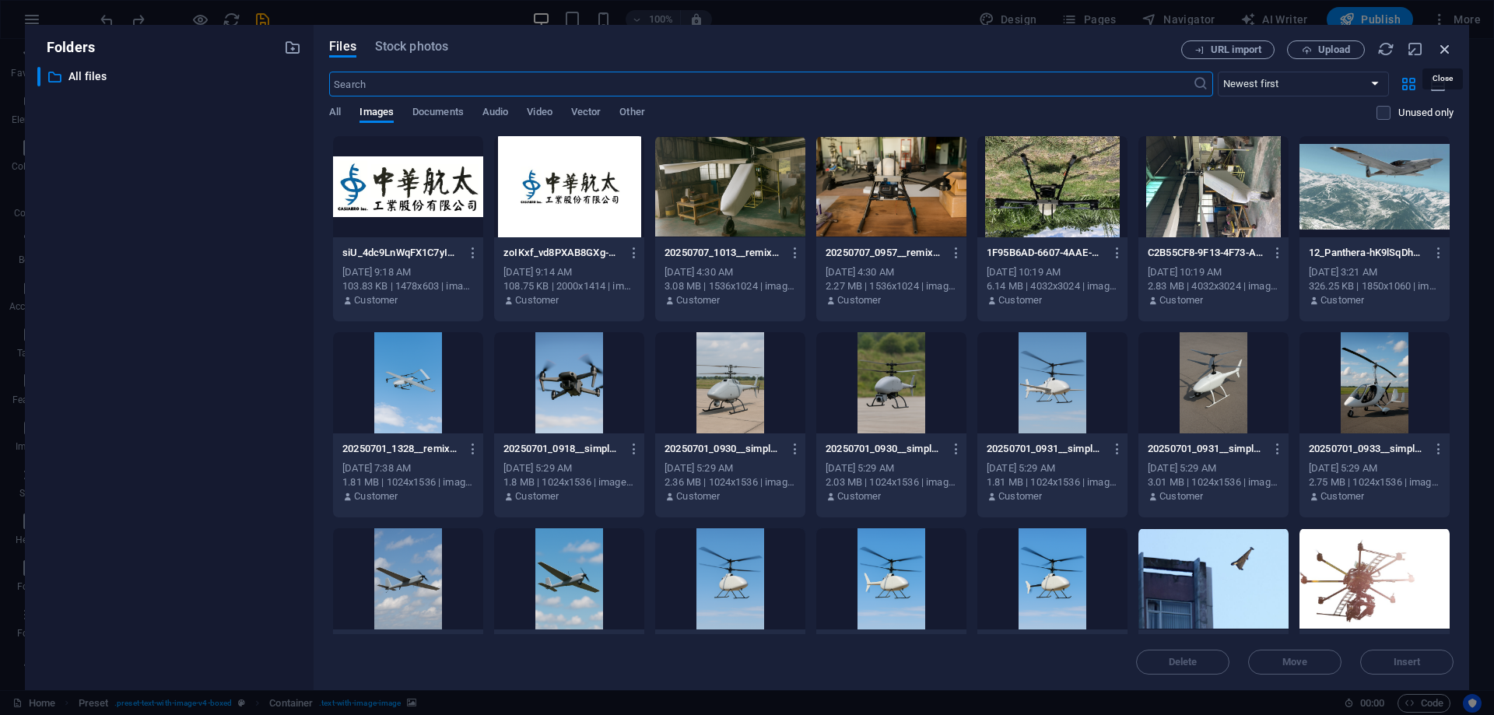
click at [1449, 51] on icon "button" at bounding box center [1445, 48] width 17 height 17
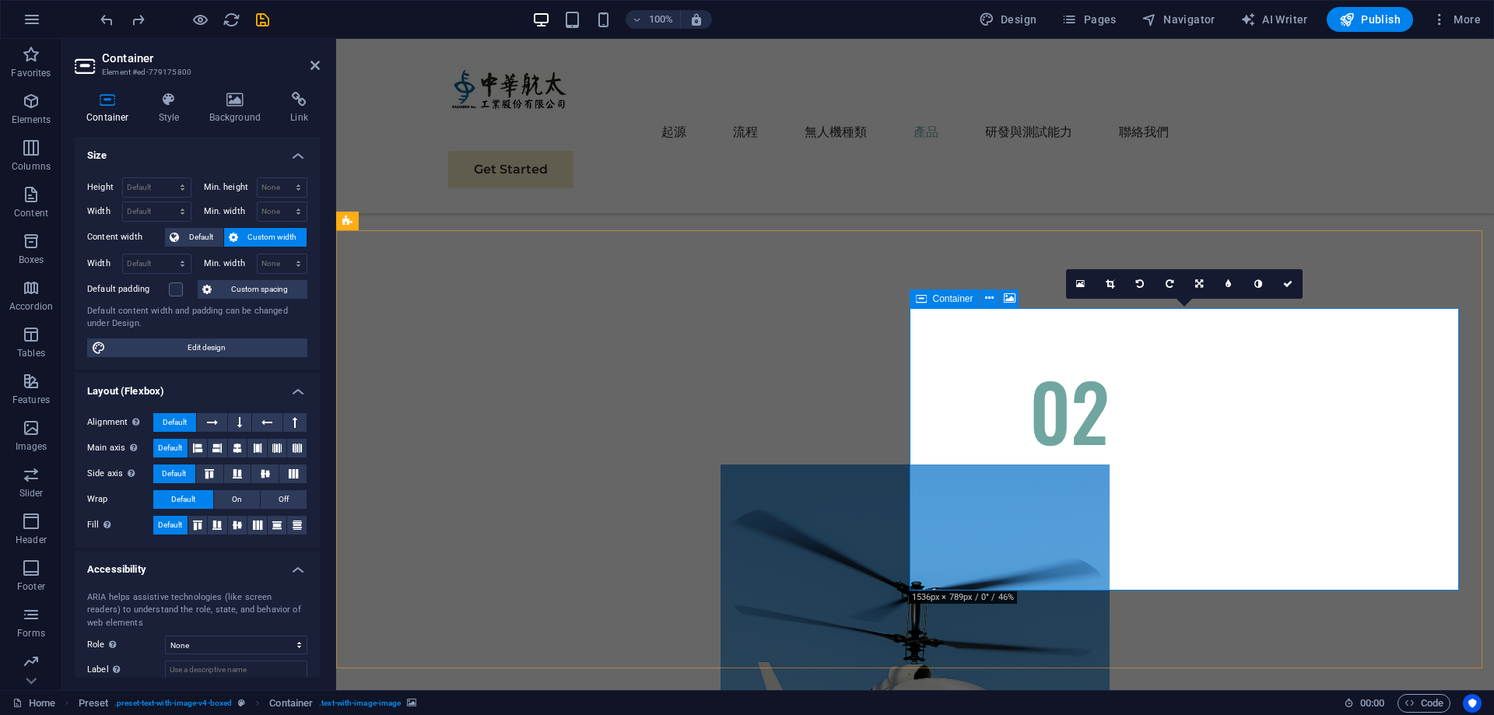
click at [1135, 290] on link at bounding box center [1141, 284] width 30 height 30
click at [1168, 281] on icon at bounding box center [1170, 283] width 8 height 9
click at [1143, 284] on icon at bounding box center [1140, 283] width 8 height 9
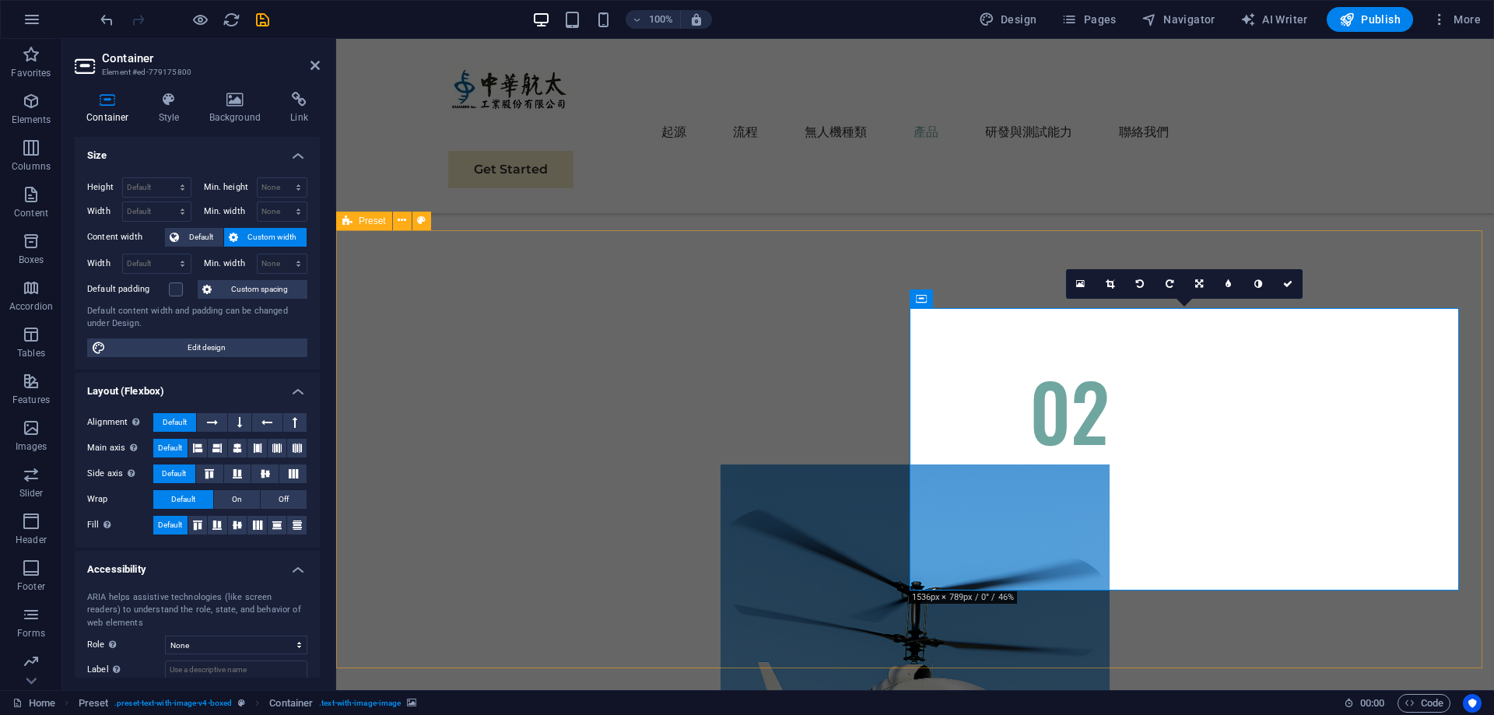
drag, startPoint x: 365, startPoint y: 293, endPoint x: 645, endPoint y: 301, distance: 280.3
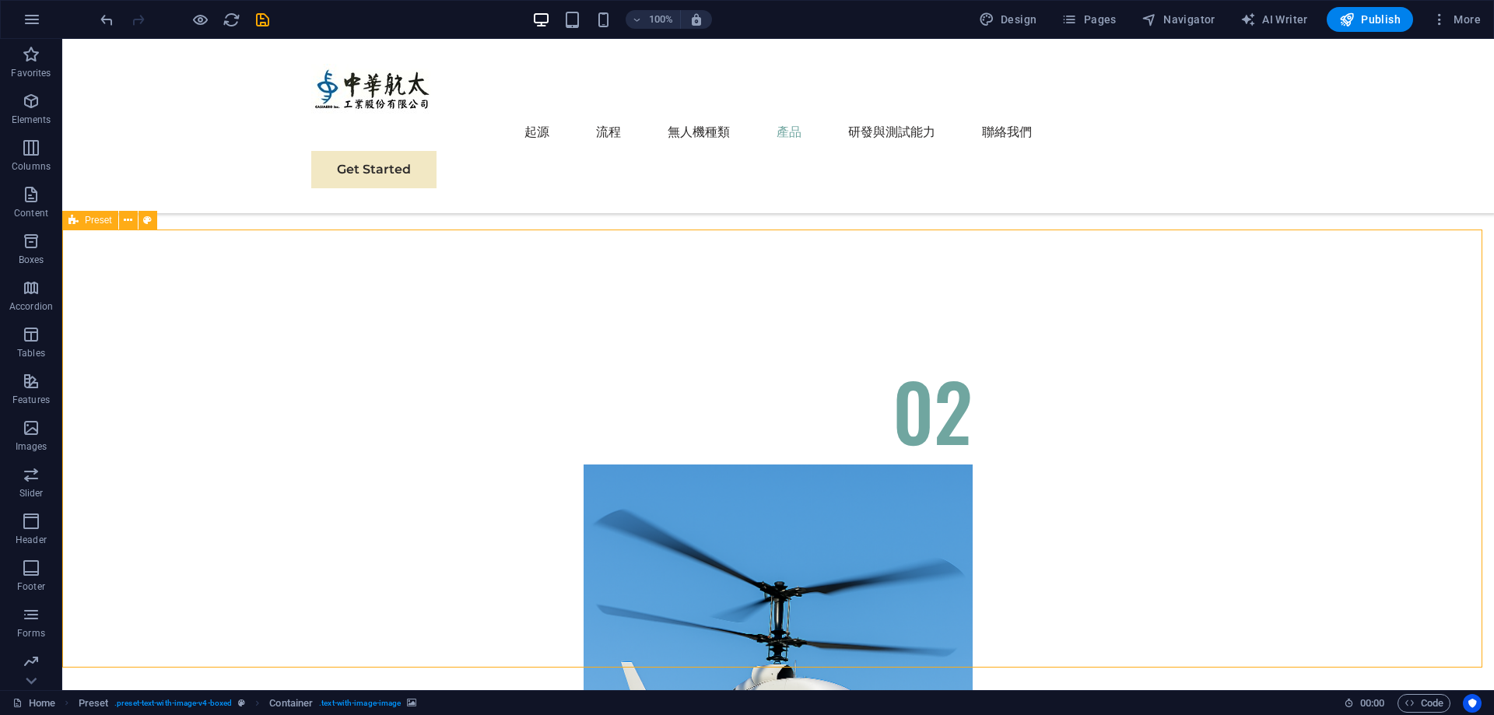
scroll to position [3875, 0]
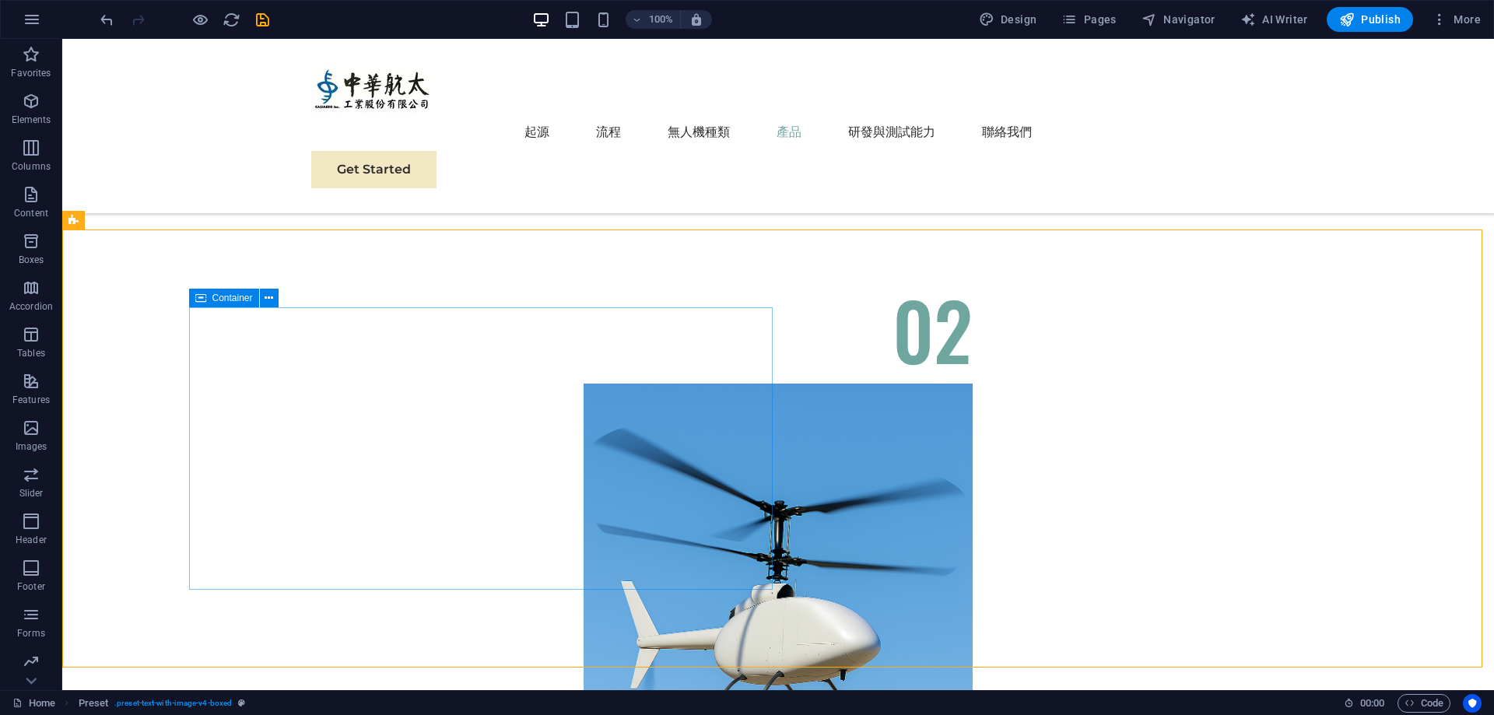
click at [211, 304] on div "Container" at bounding box center [224, 298] width 70 height 19
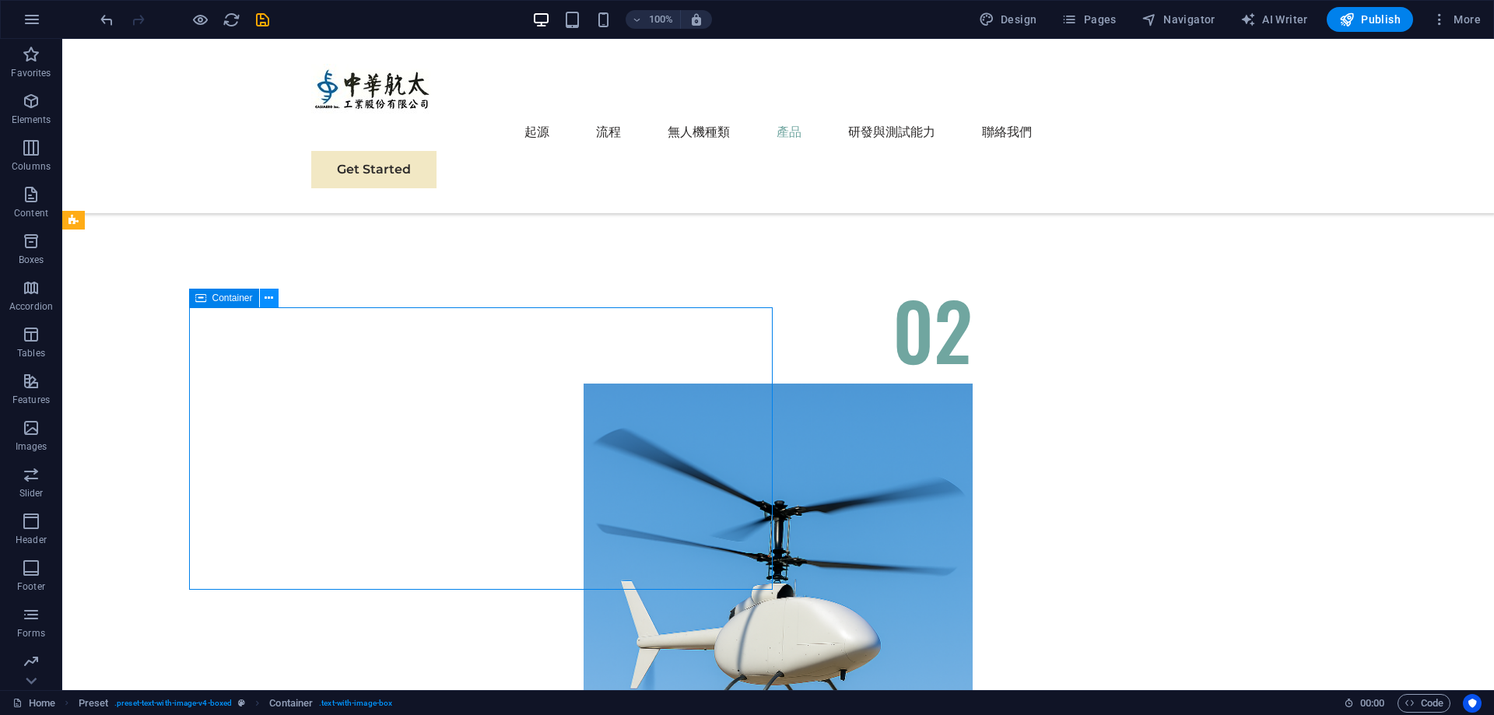
click at [268, 295] on icon at bounding box center [269, 298] width 9 height 16
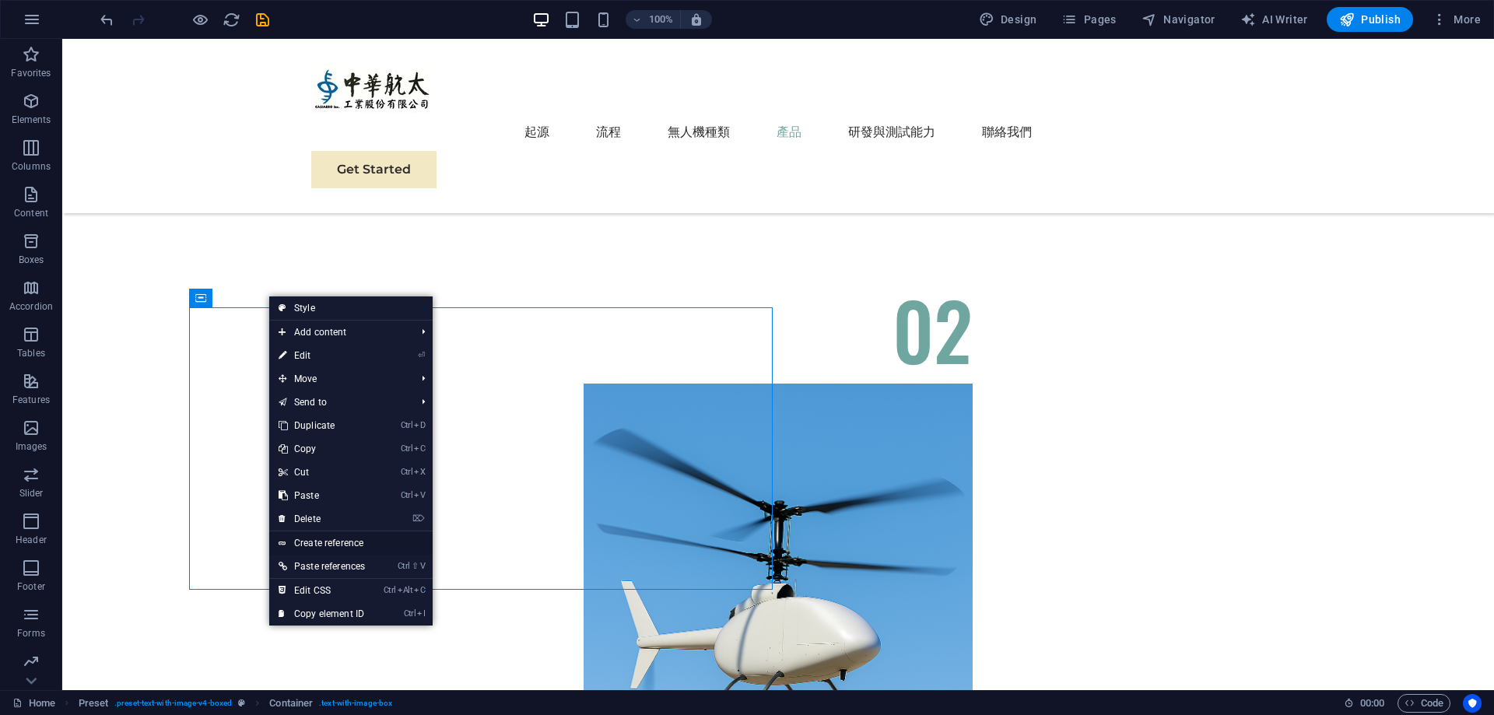
click at [381, 545] on link "Create reference" at bounding box center [350, 543] width 163 height 23
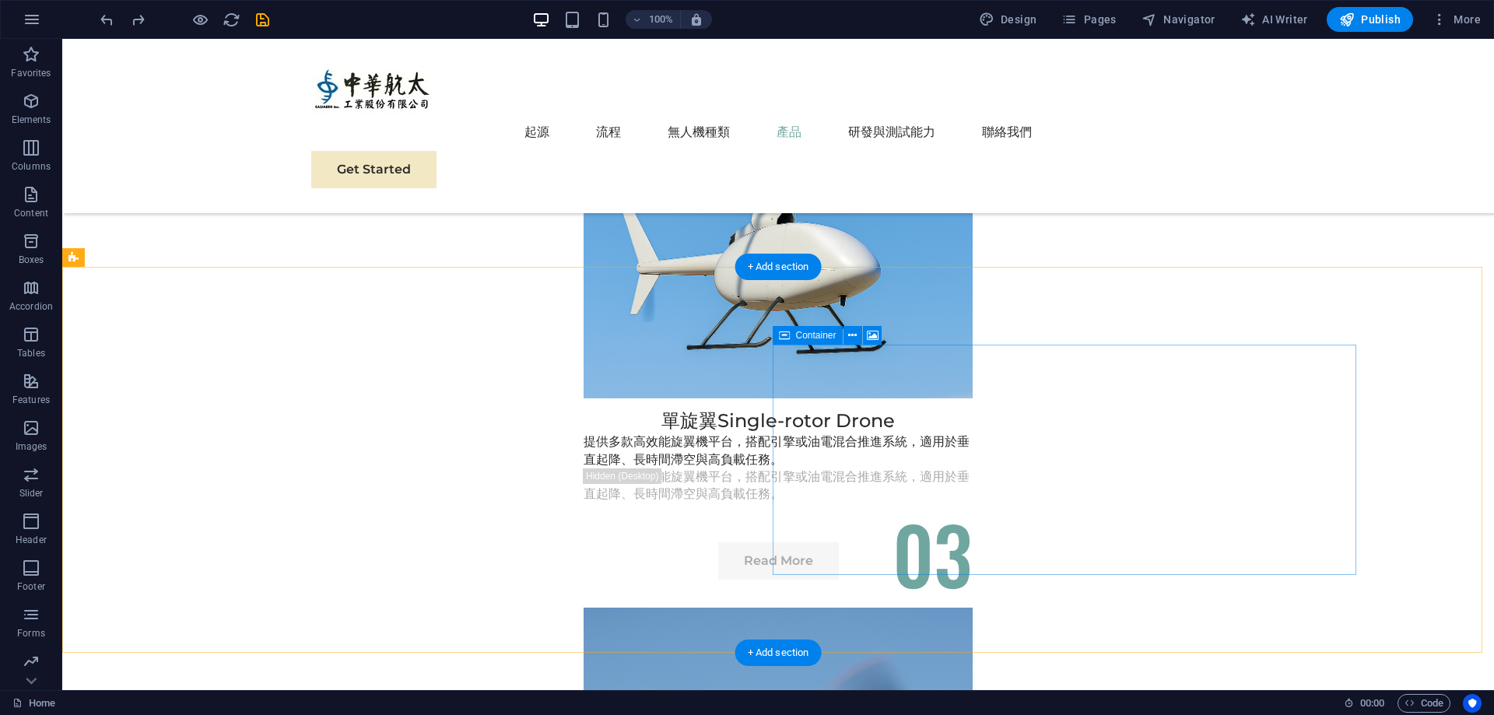
scroll to position [4198, 0]
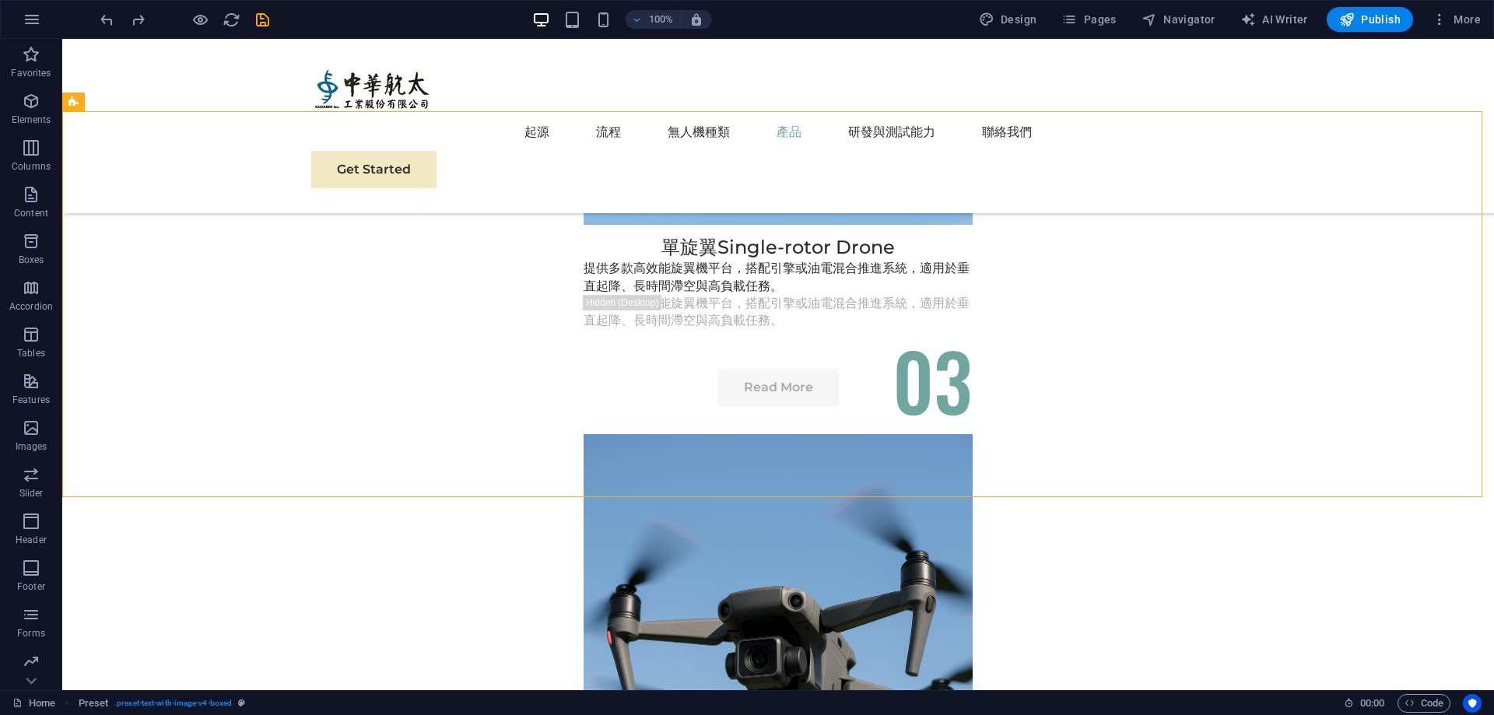
scroll to position [4431, 0]
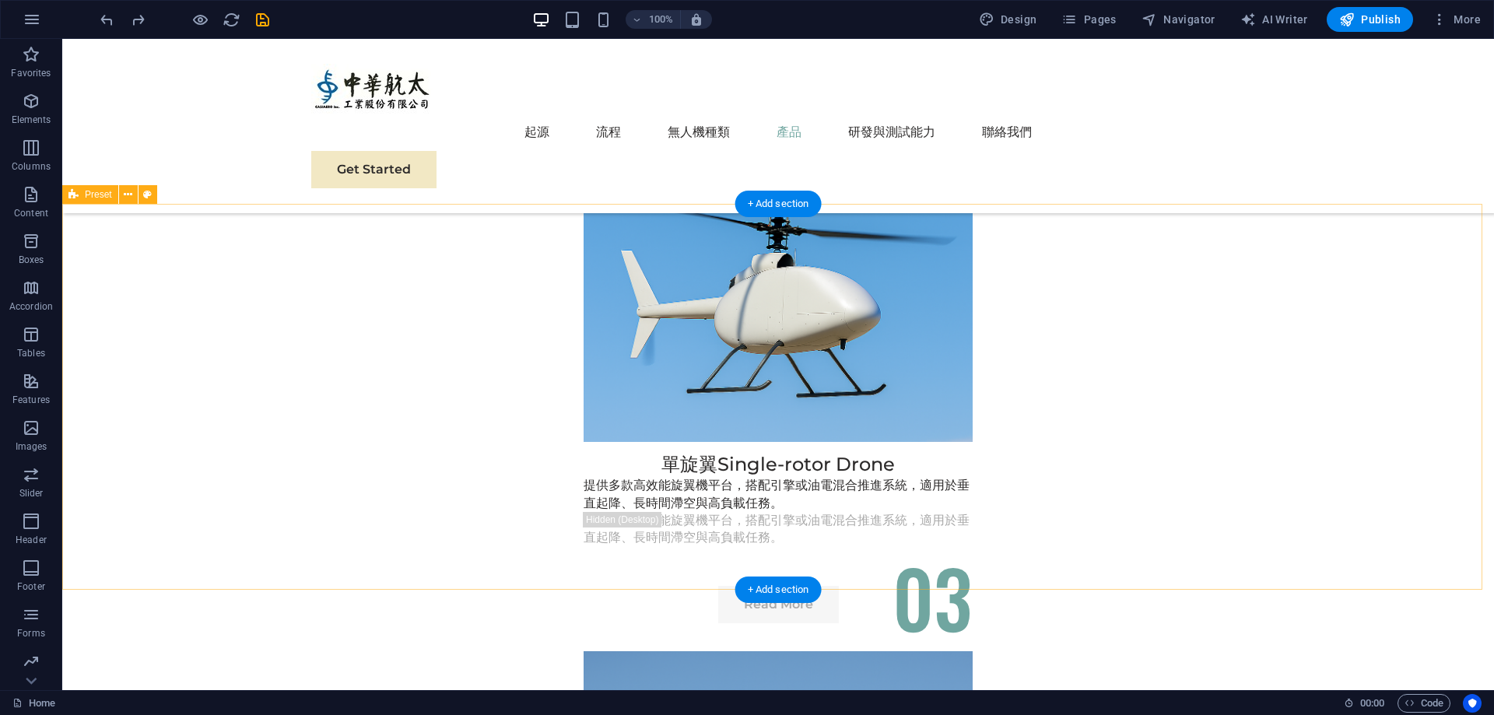
scroll to position [4198, 0]
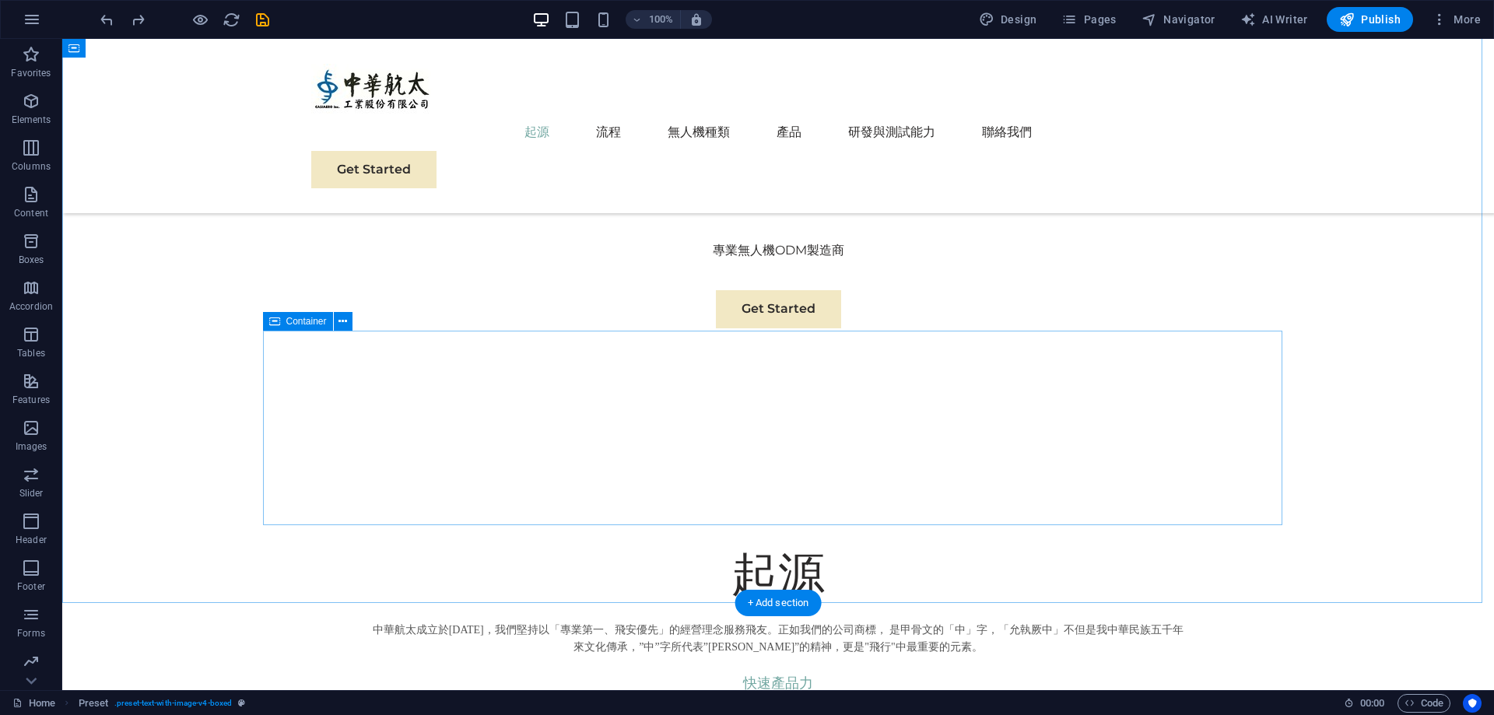
scroll to position [539, 0]
